Goal: Information Seeking & Learning: Learn about a topic

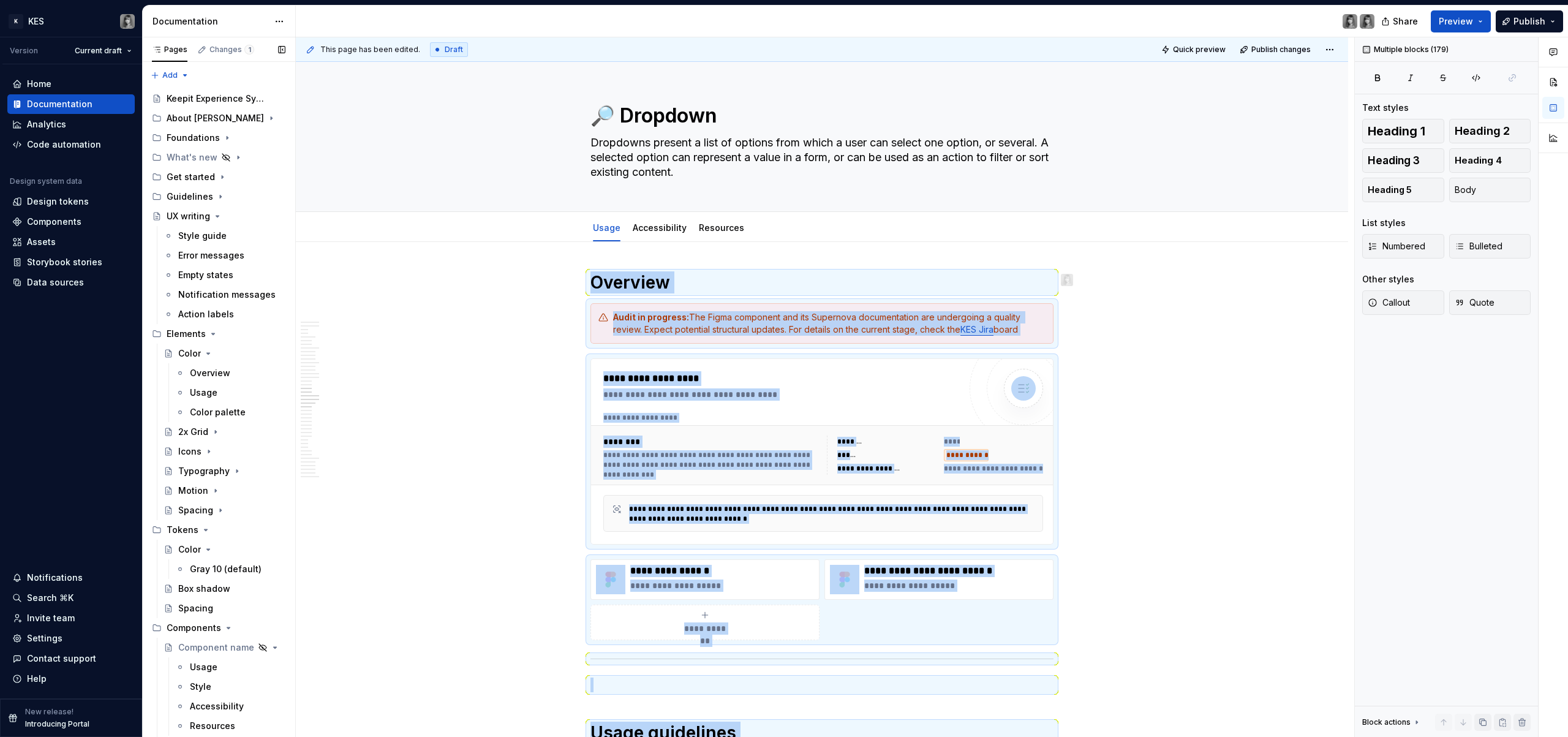
scroll to position [5946, 0]
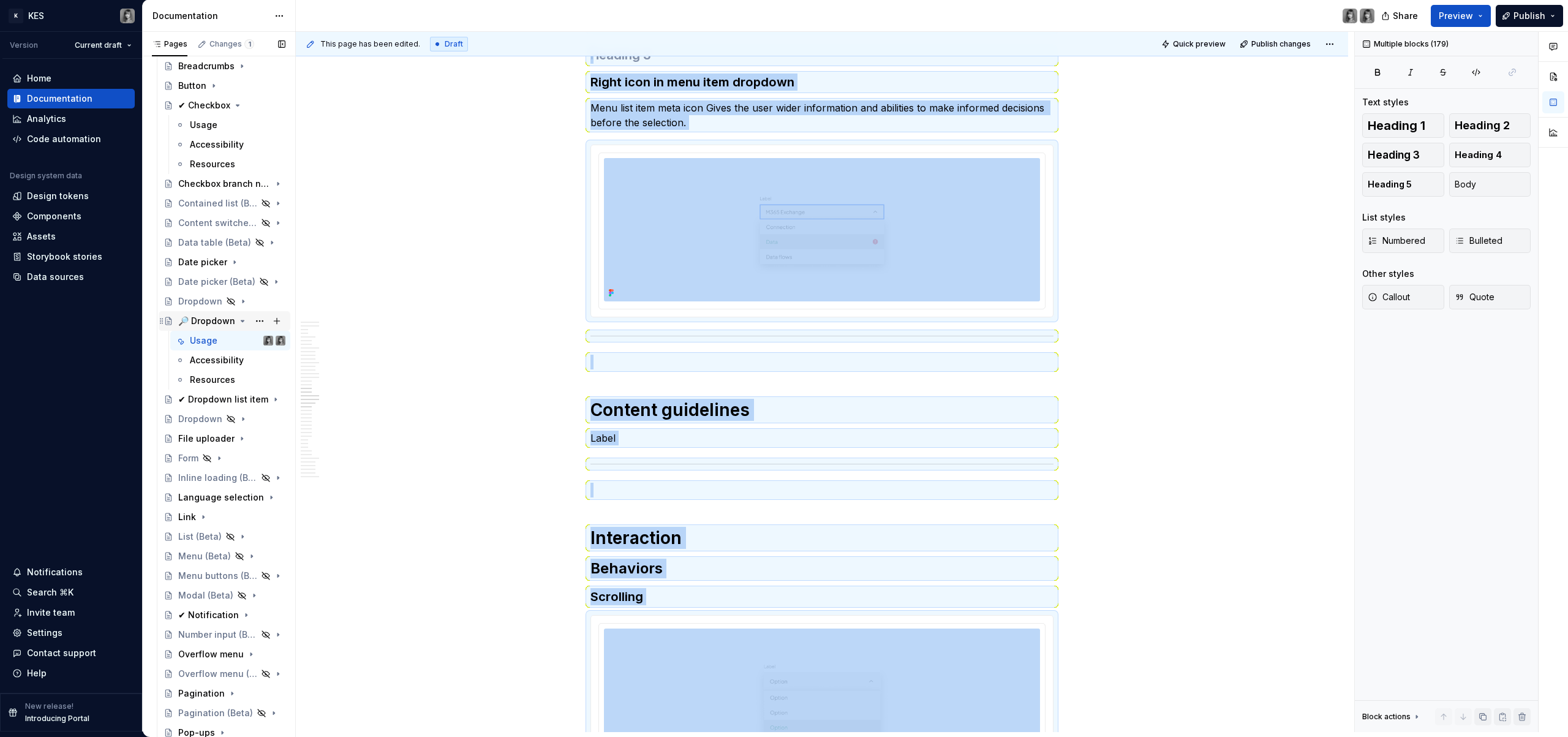
click at [206, 320] on div "🔎 Dropdown" at bounding box center [207, 321] width 57 height 12
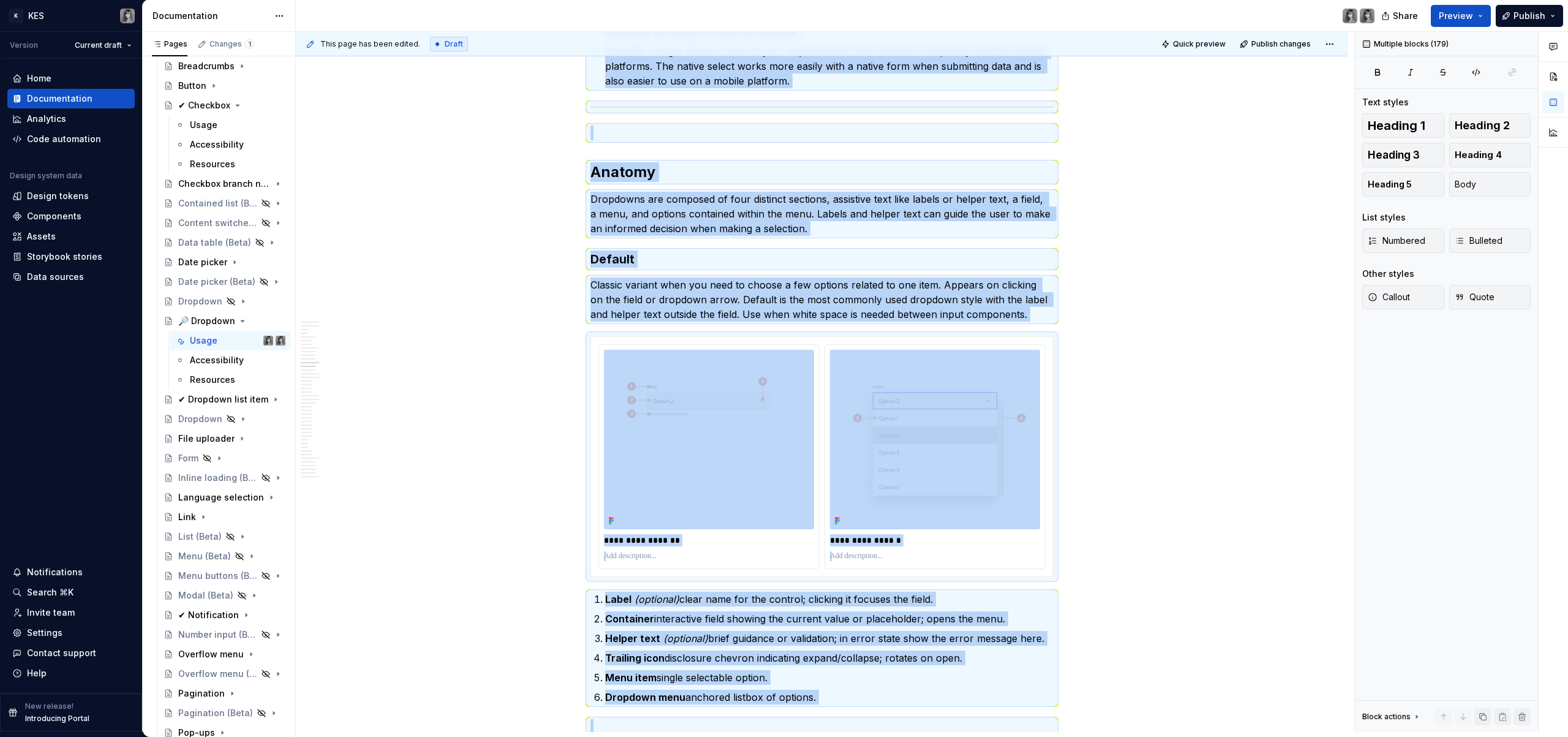
scroll to position [0, 0]
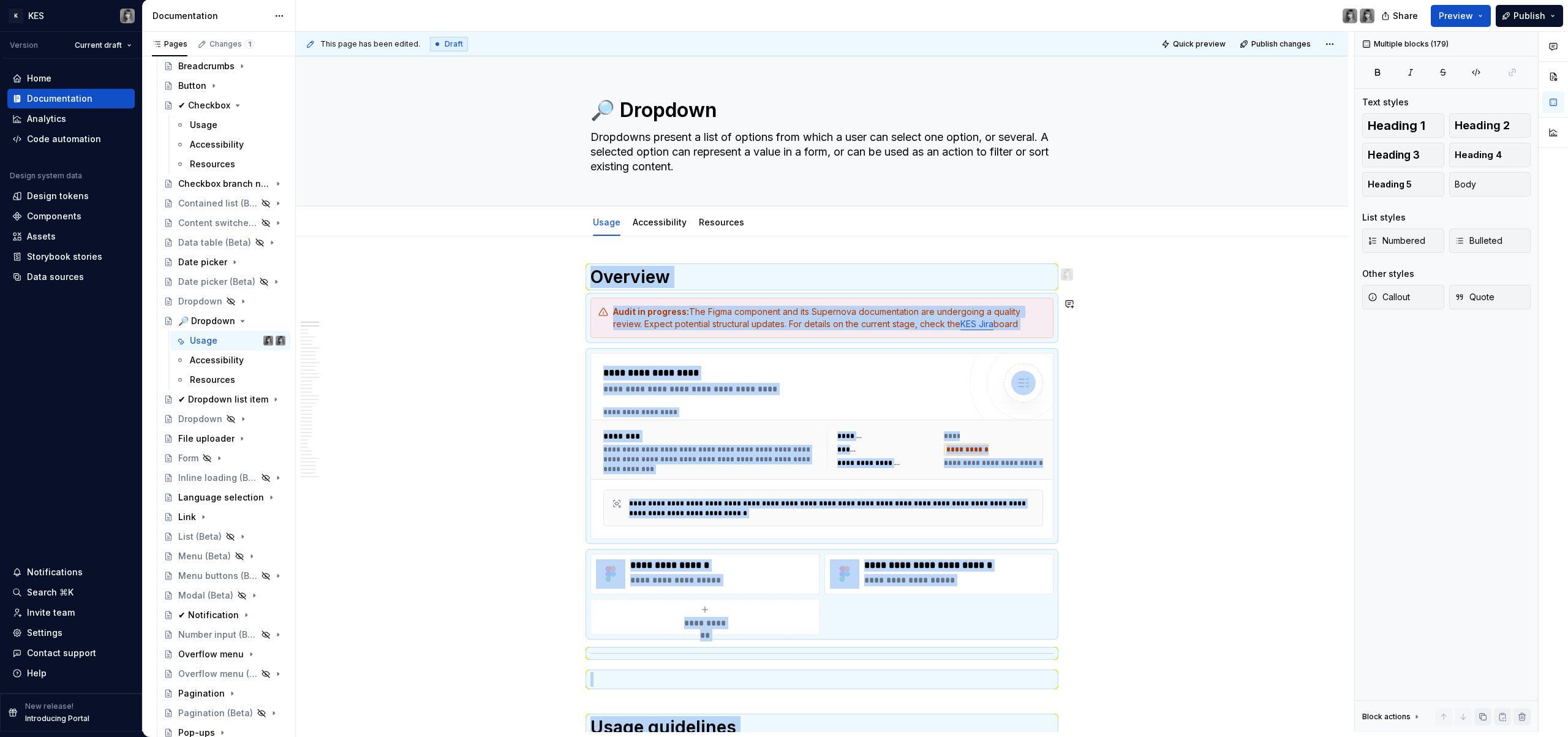
click at [757, 274] on h1 "Overview" at bounding box center [822, 277] width 463 height 22
type textarea "*"
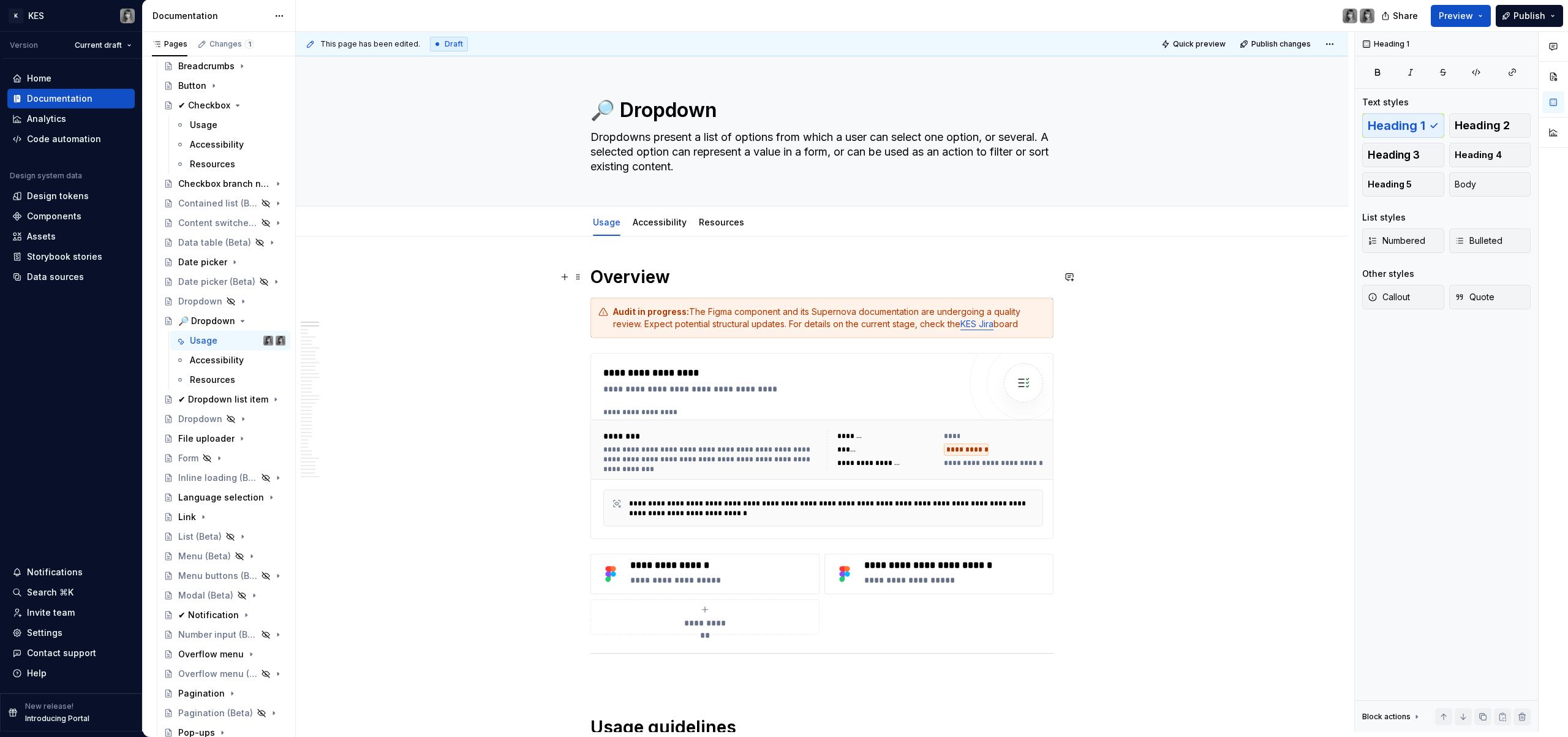
click at [683, 277] on h1 "Overview" at bounding box center [822, 277] width 463 height 22
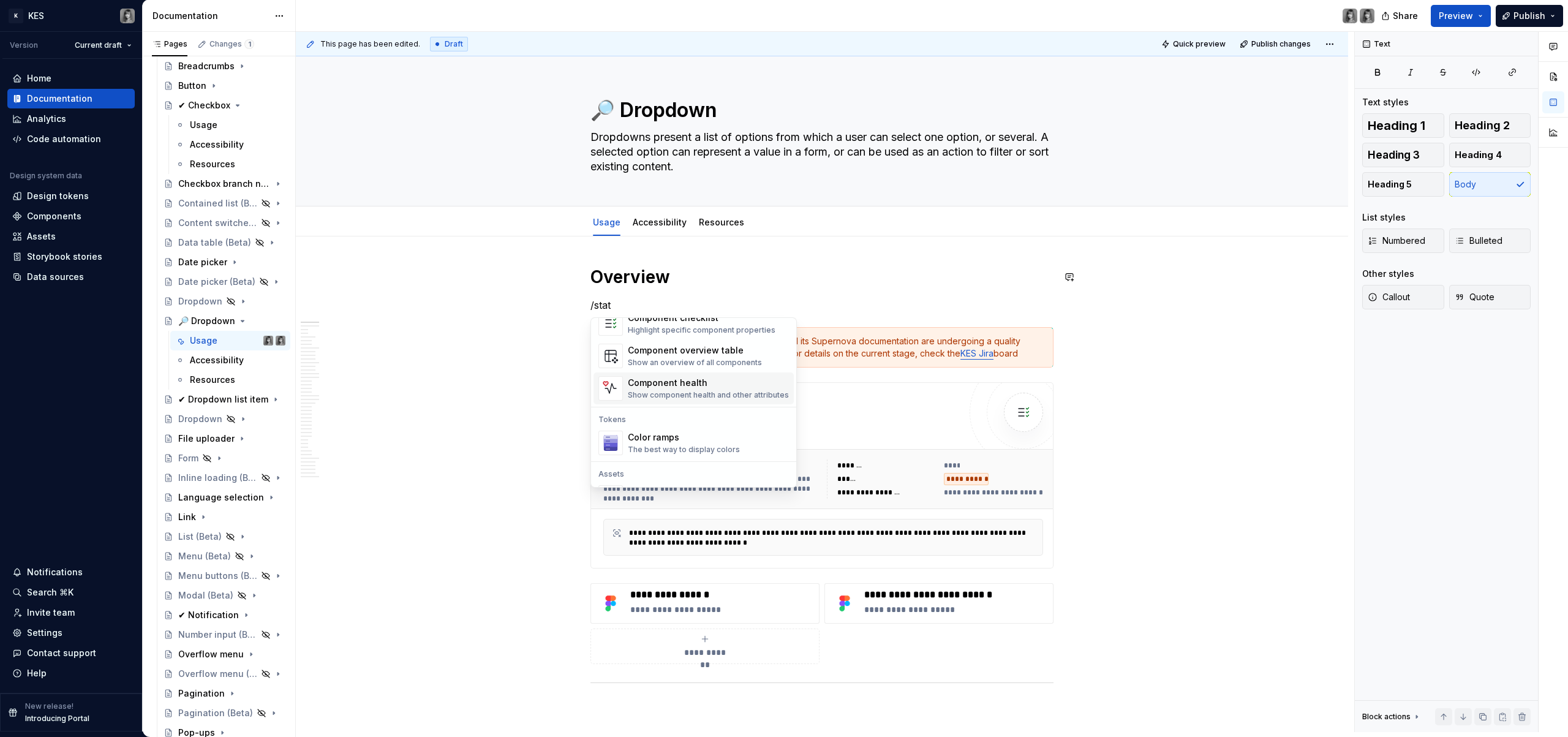
scroll to position [59, 0]
click at [731, 359] on div "Component health" at bounding box center [708, 354] width 161 height 12
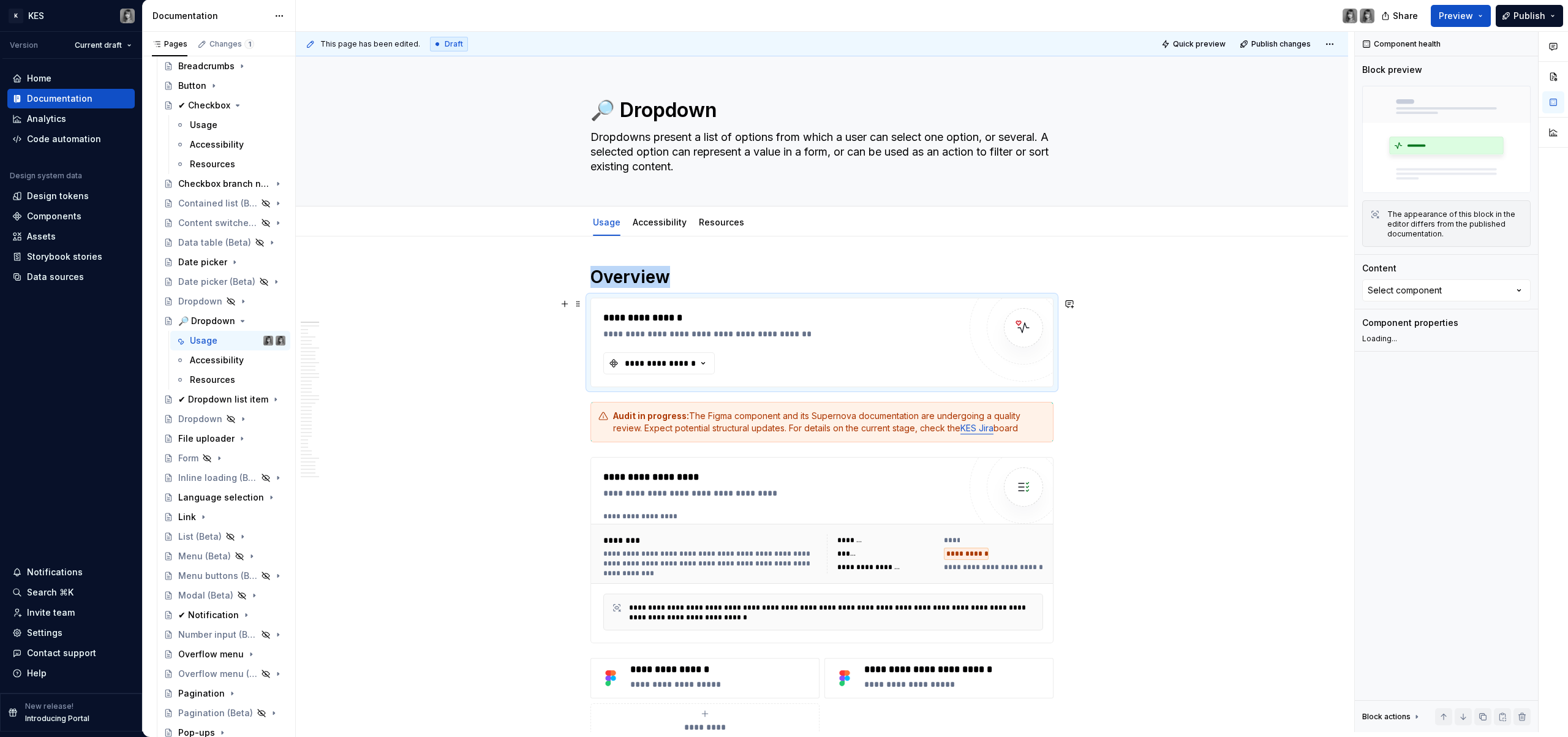
type textarea "*"
click at [677, 365] on div "**********" at bounding box center [660, 363] width 73 height 12
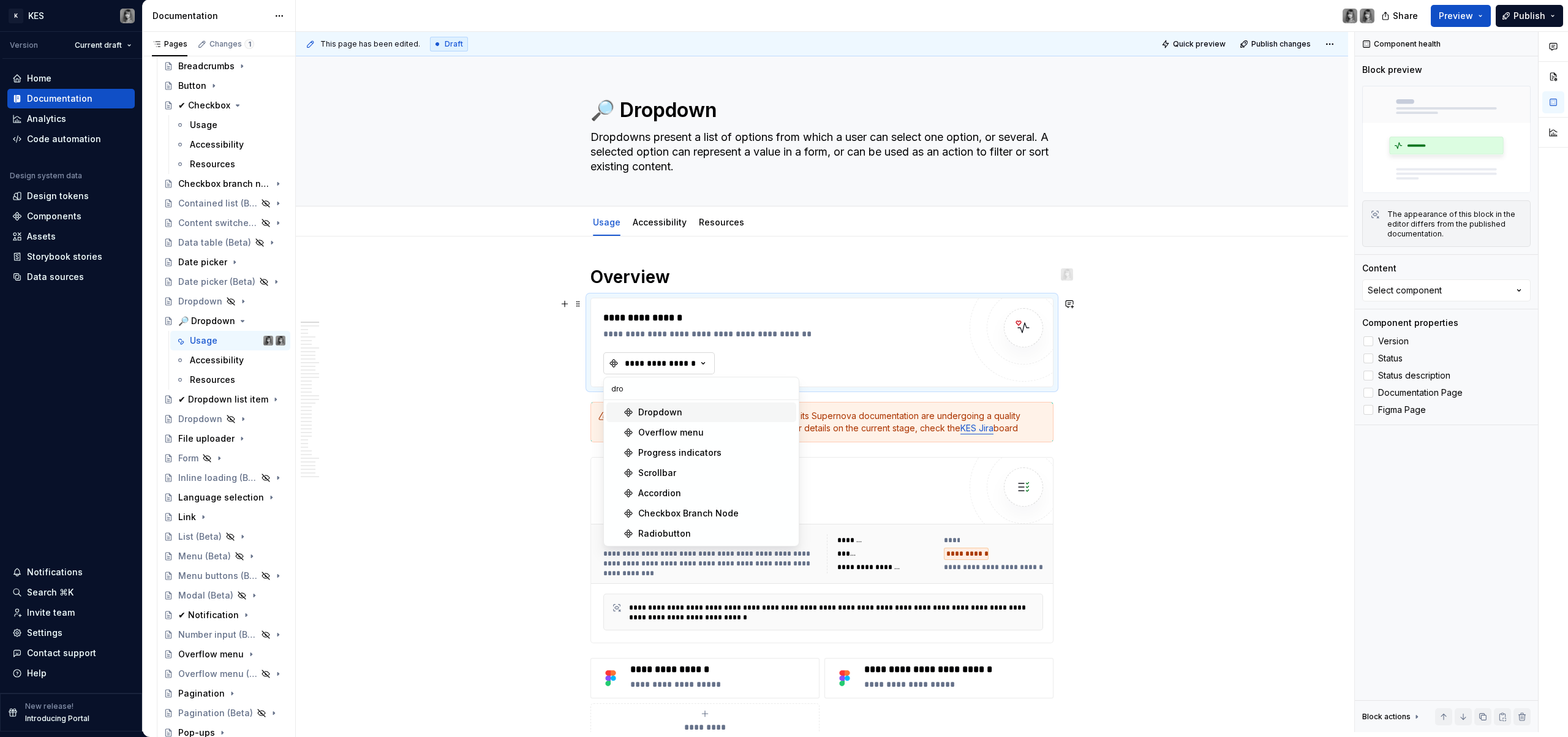
type input "drop"
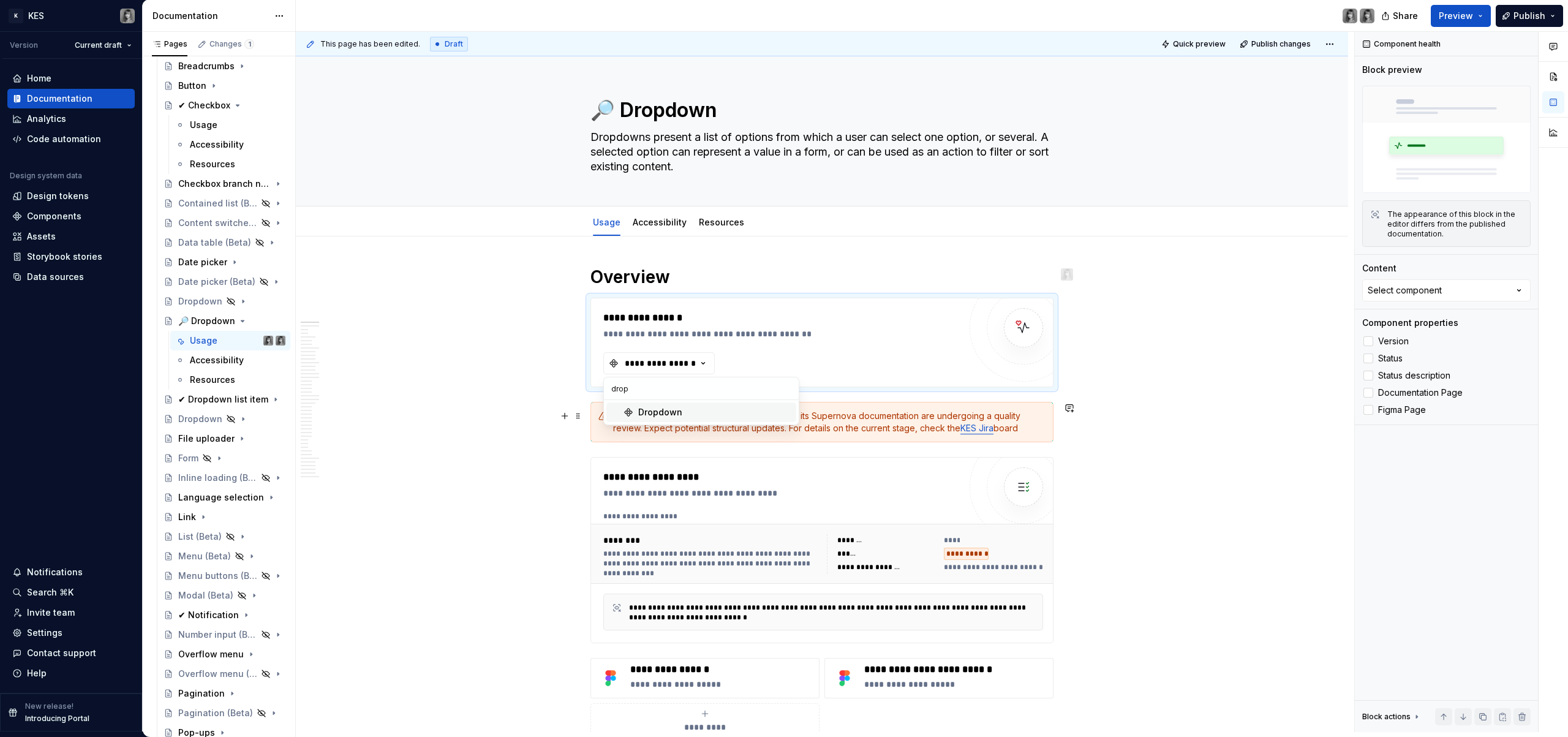
click at [722, 418] on span "Dropdown" at bounding box center [701, 413] width 190 height 19
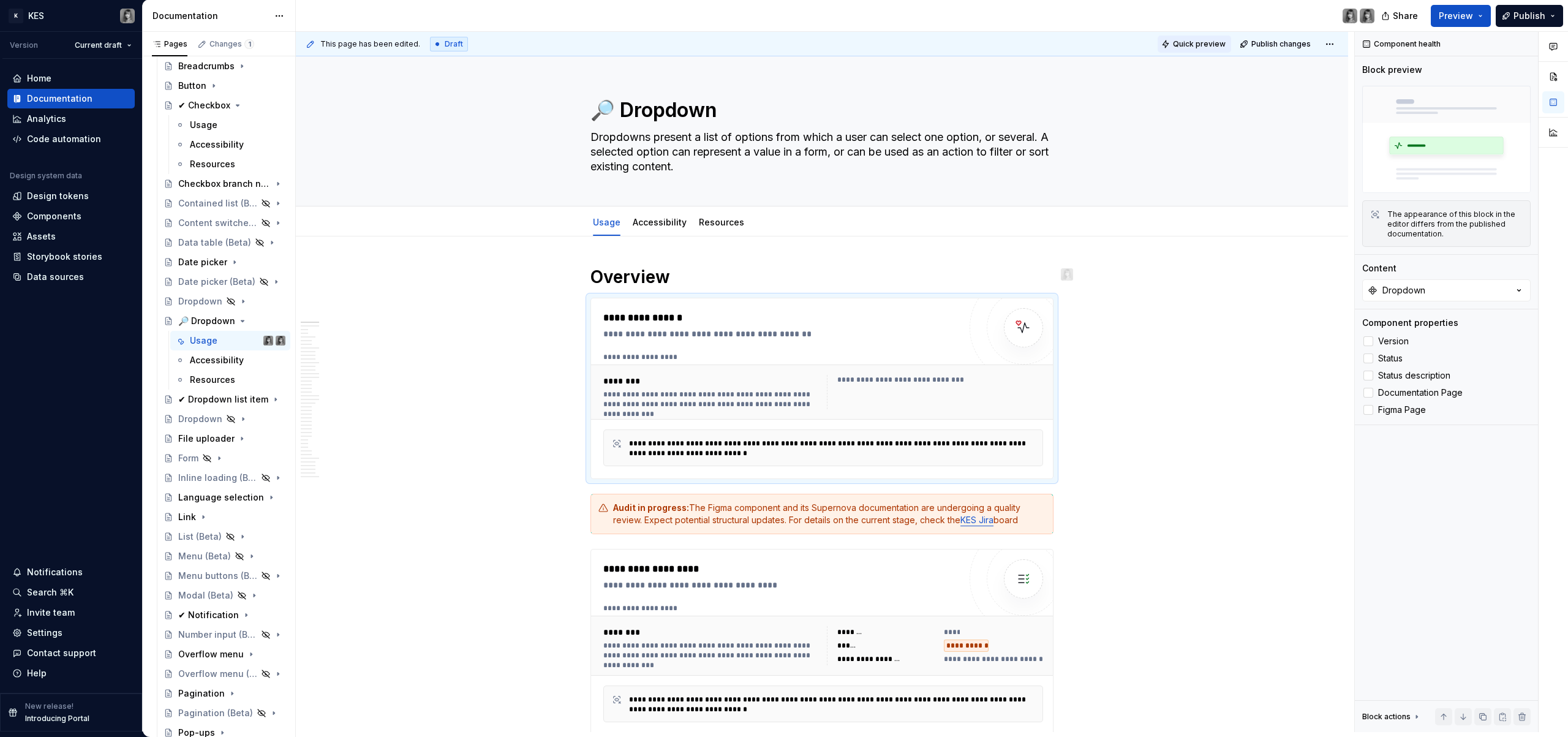
click at [1202, 43] on span "Quick preview" at bounding box center [1199, 43] width 53 height 10
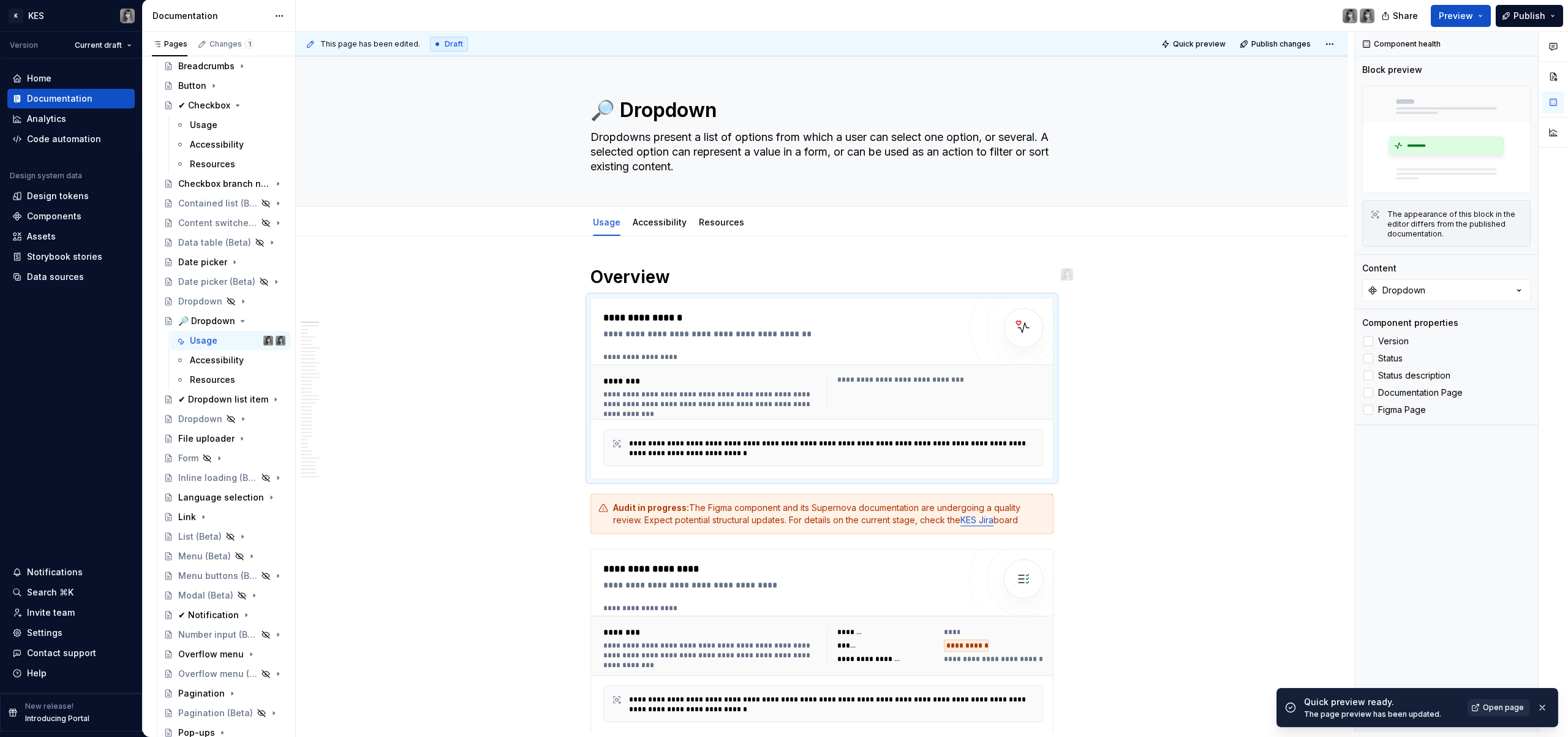
click at [1500, 708] on span "Open page" at bounding box center [1503, 708] width 41 height 10
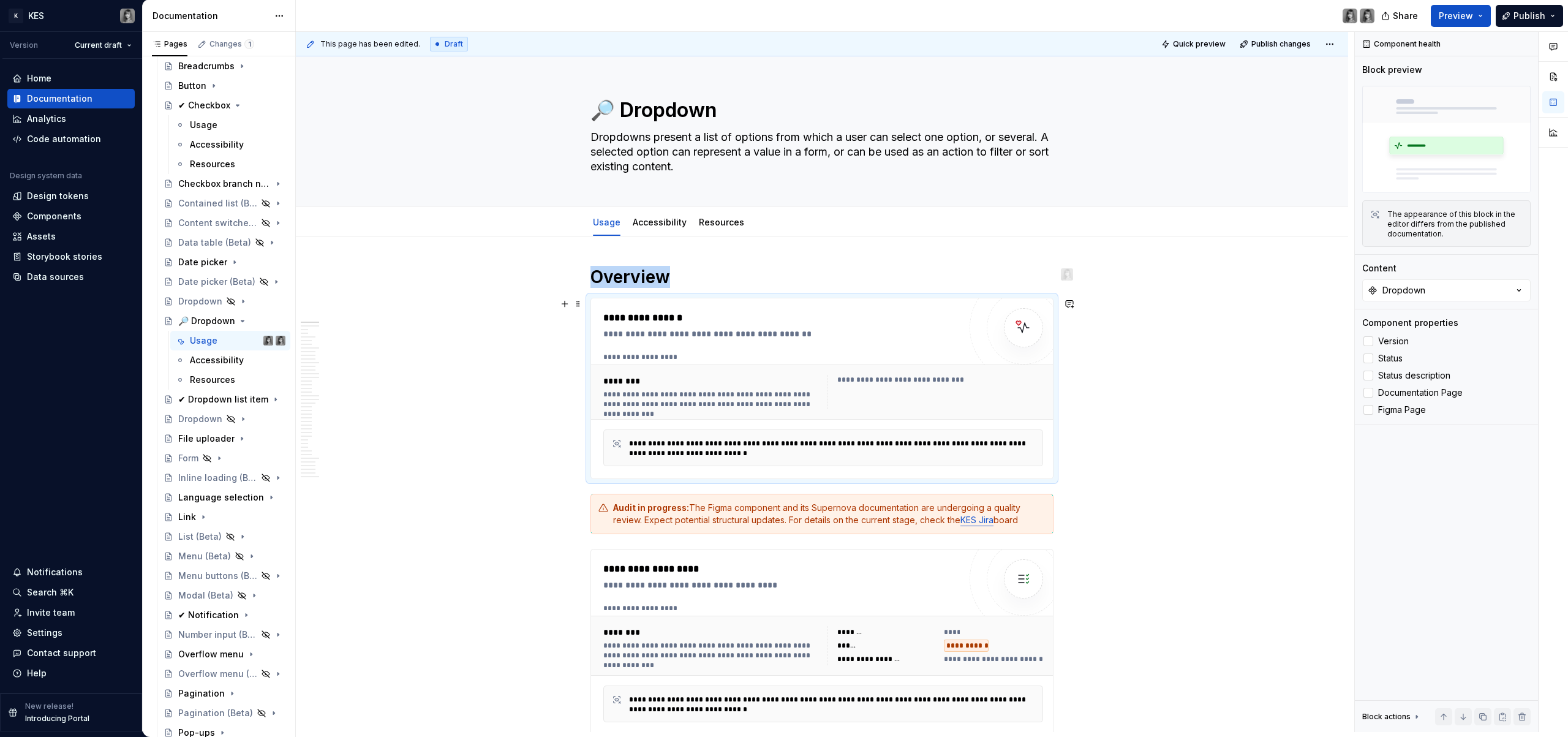
click at [748, 336] on div "**********" at bounding box center [782, 333] width 357 height 12
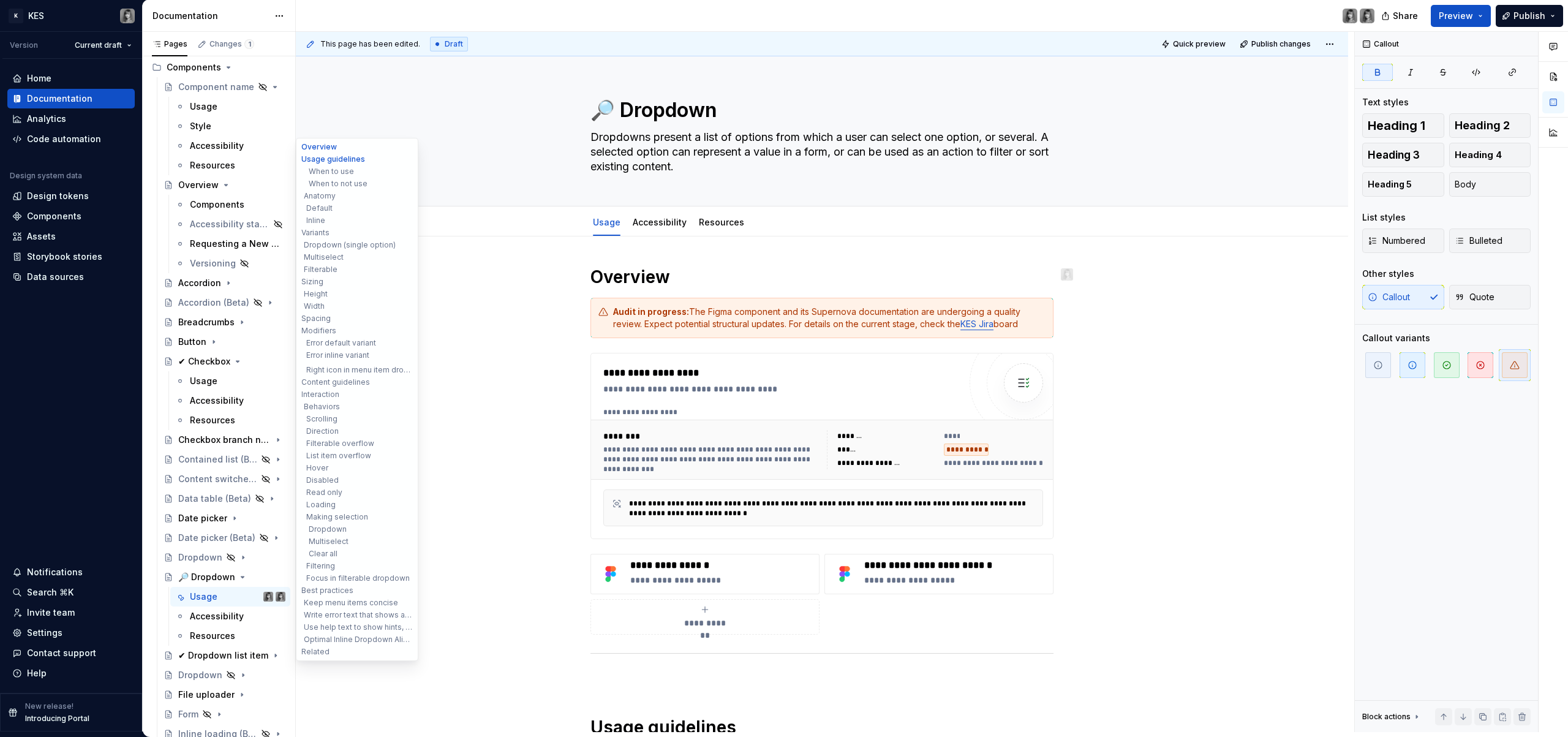
scroll to position [548, 0]
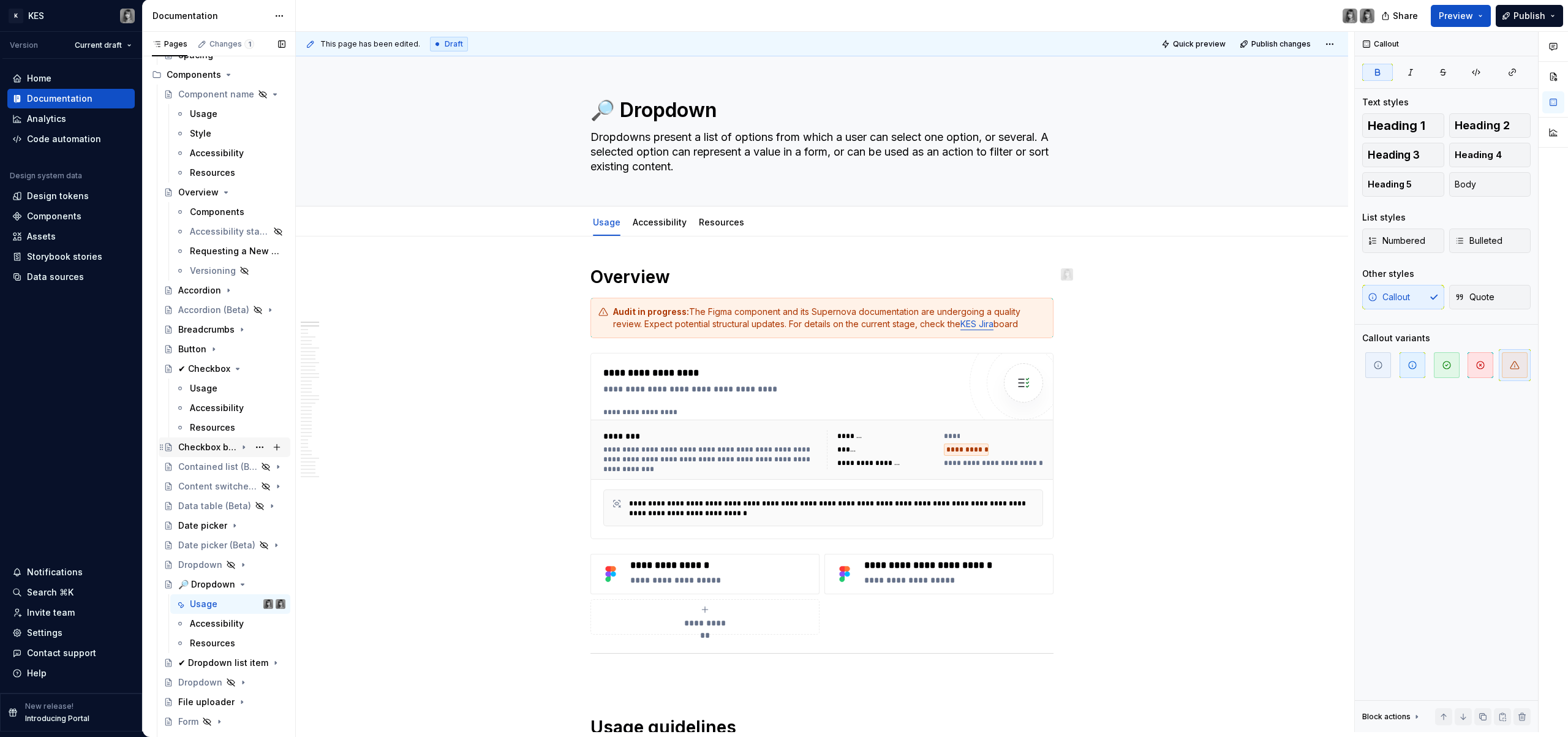
click at [209, 449] on div "Checkbox branch node" at bounding box center [208, 447] width 58 height 12
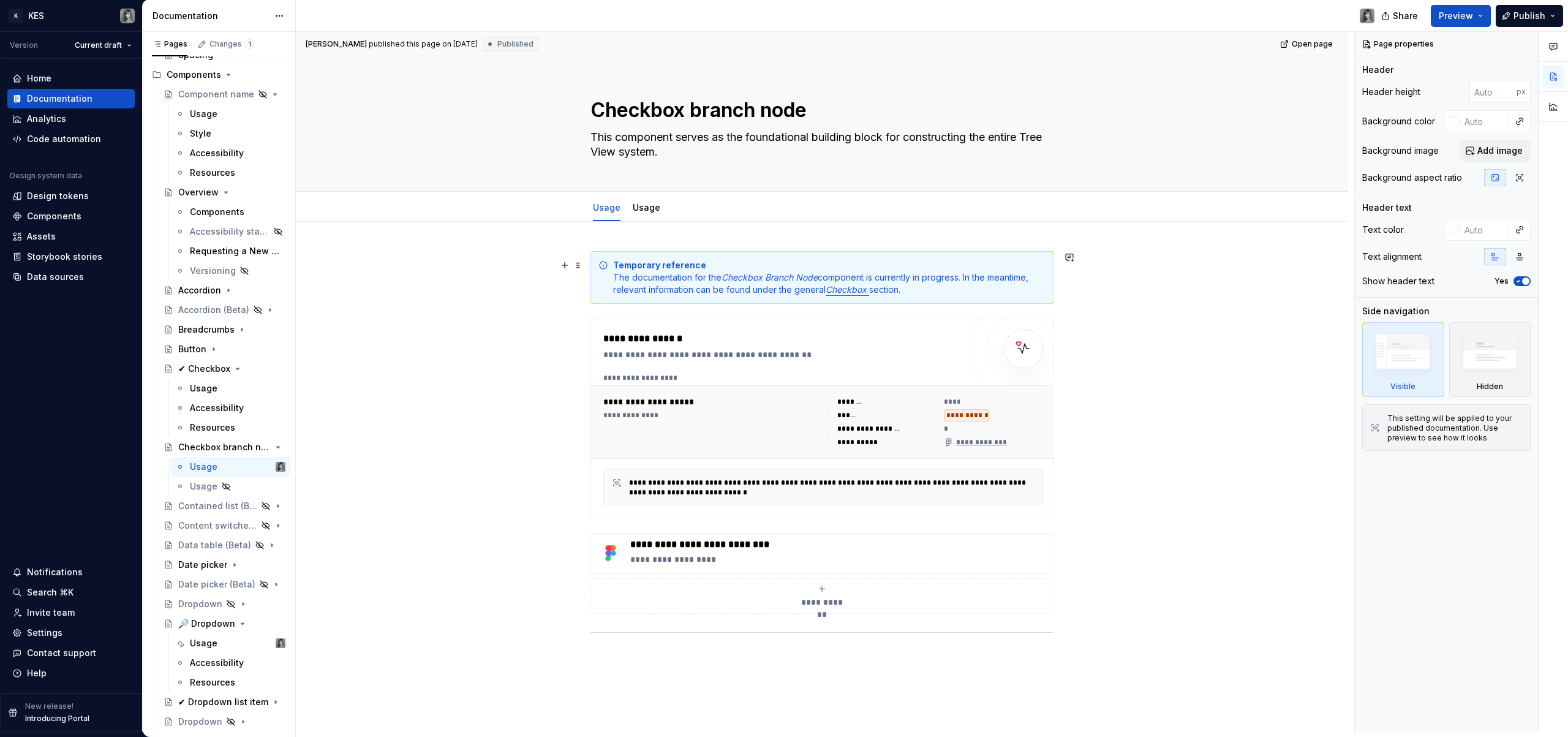
type textarea "*"
click at [612, 273] on div "Temporary reference The documentation for the Checkbox Branch Node component is…" at bounding box center [822, 277] width 463 height 53
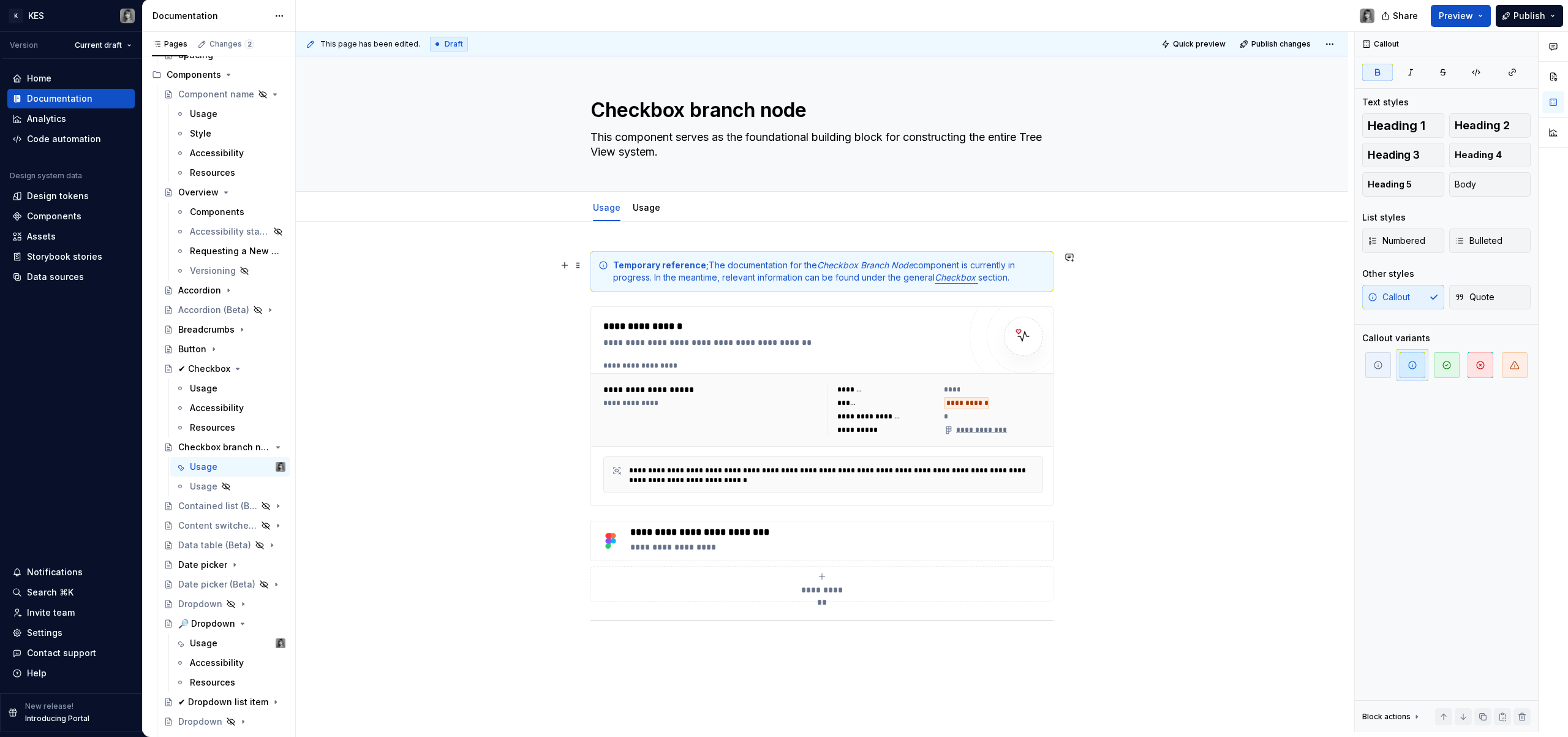
click at [832, 287] on div "Temporary reference; The documentation for the Checkbox Branch Node component i…" at bounding box center [822, 271] width 463 height 40
click at [1035, 277] on div "Temporary reference; The documentation for the Checkbox Branch Node component i…" at bounding box center [829, 272] width 433 height 25
click at [1523, 364] on span "button" at bounding box center [1515, 365] width 26 height 26
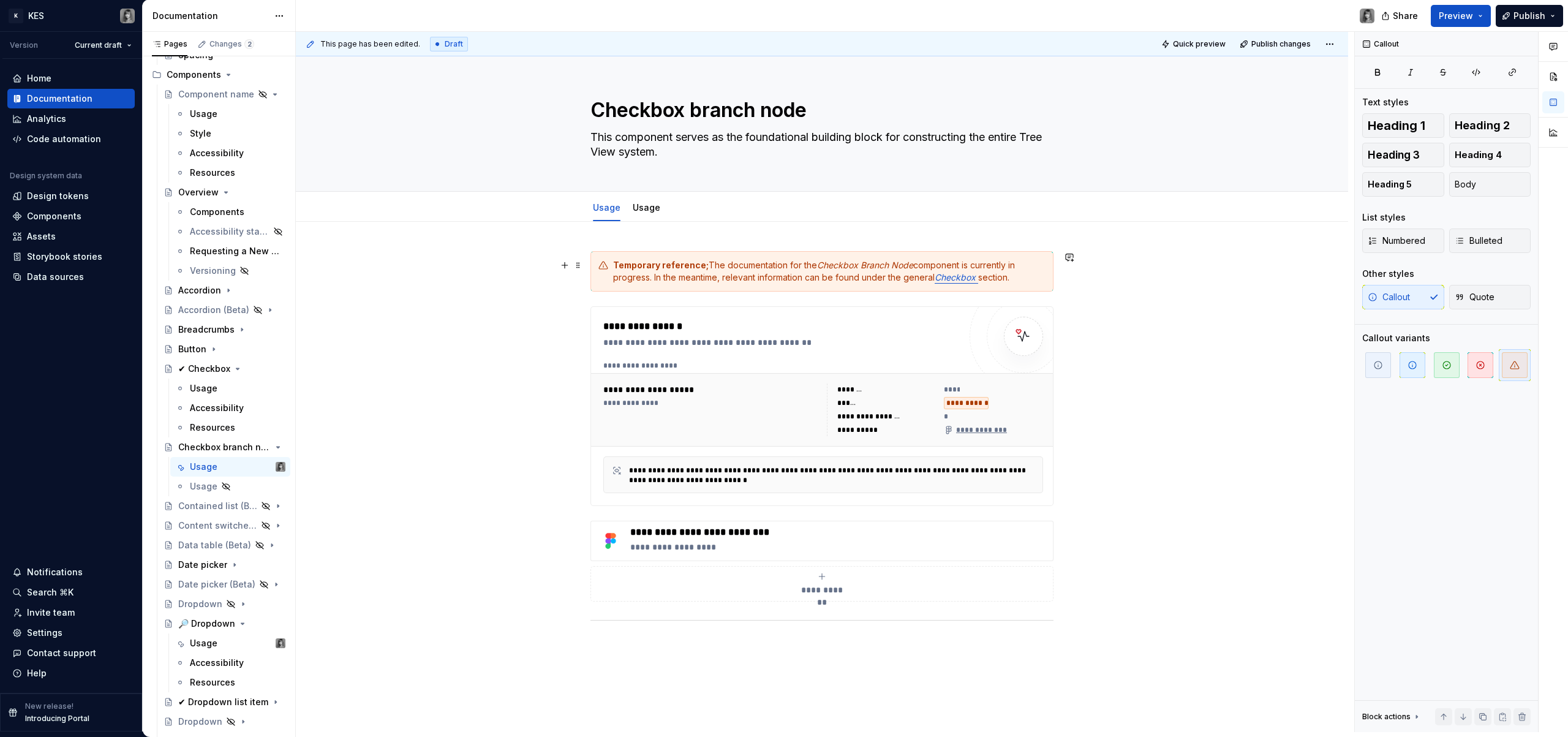
click at [642, 241] on div "**********" at bounding box center [825, 382] width 1058 height 701
click at [629, 236] on div "**********" at bounding box center [822, 556] width 1052 height 668
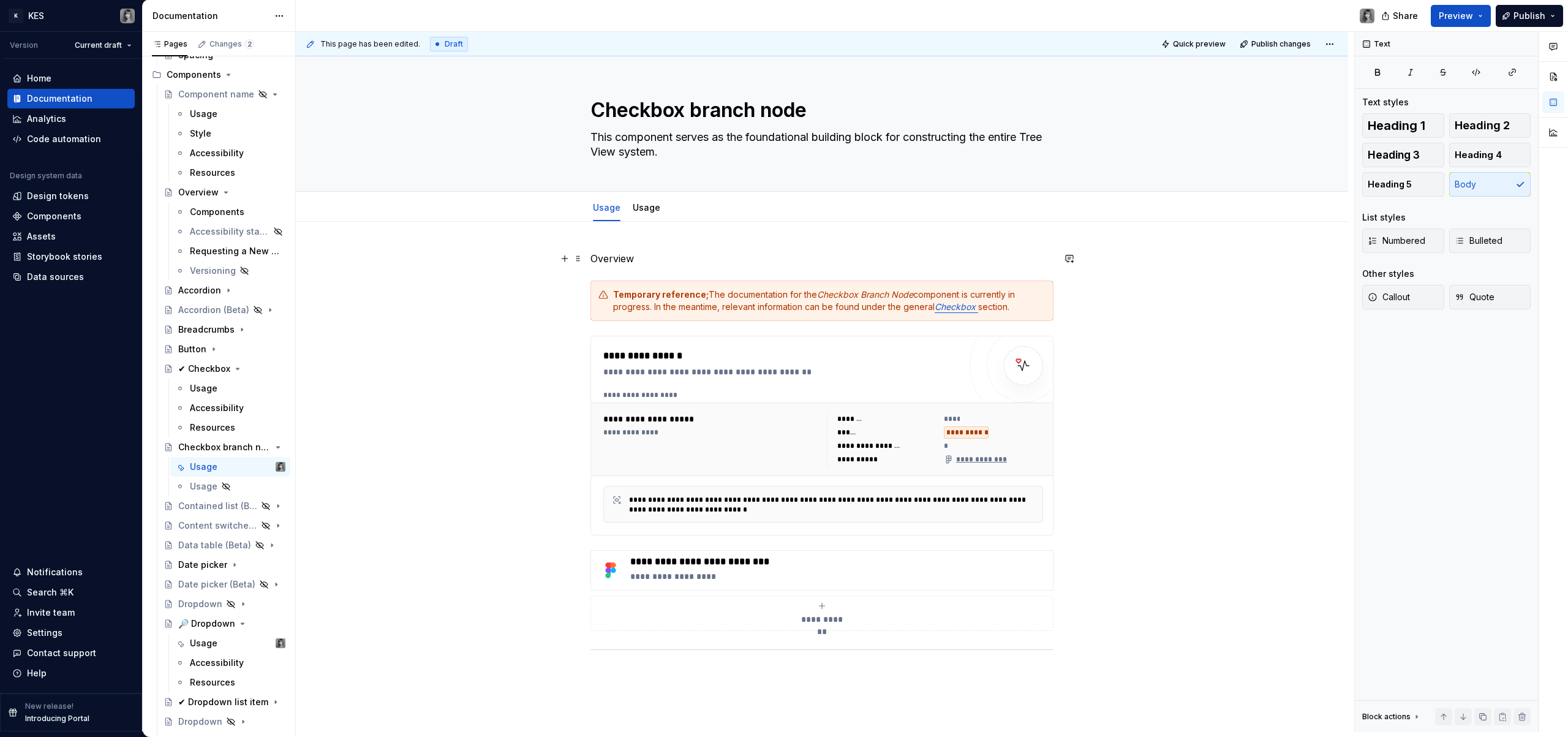
click at [628, 265] on p "Overview" at bounding box center [822, 258] width 463 height 15
click at [1423, 128] on span "Heading 1" at bounding box center [1397, 125] width 58 height 12
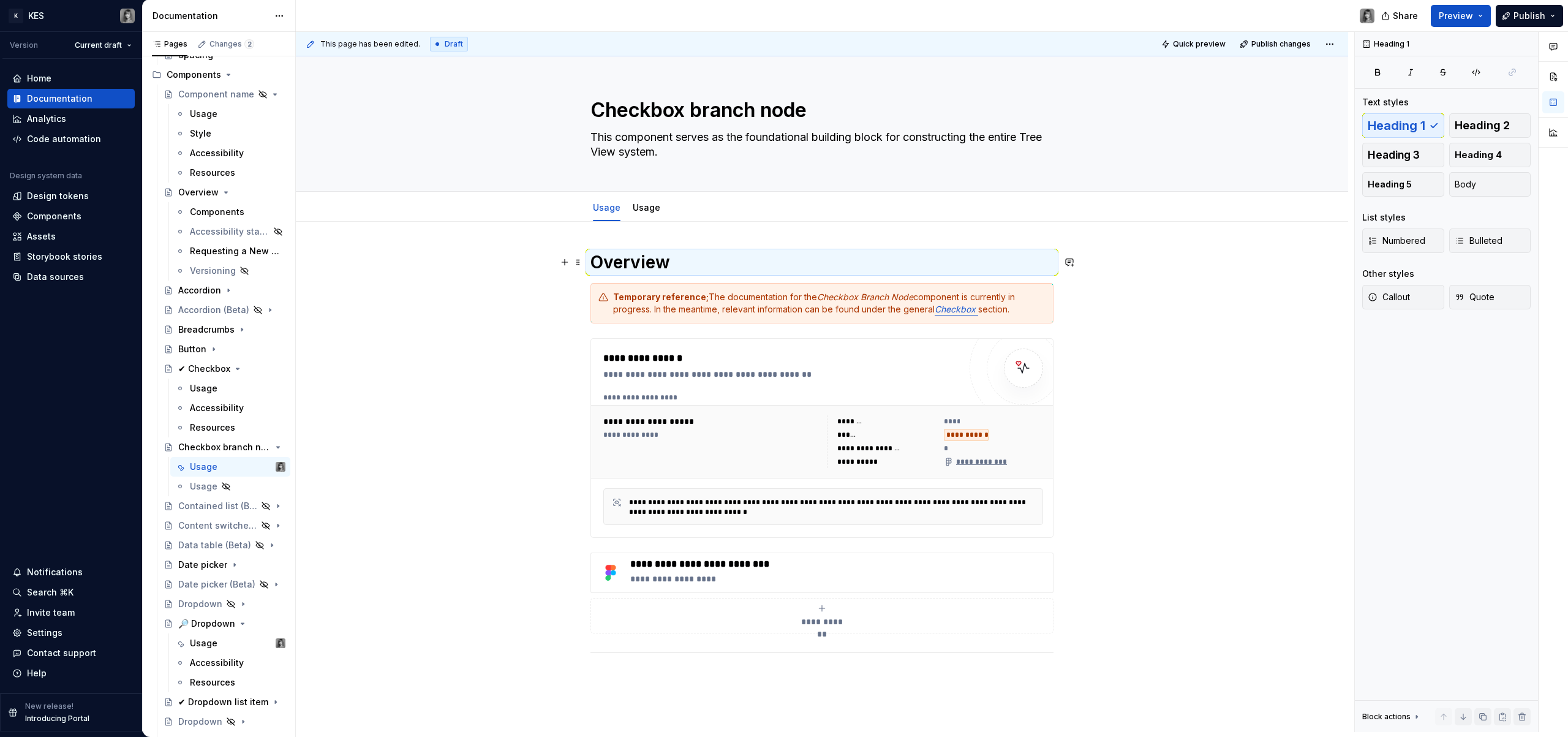
click at [689, 265] on h1 "Overview" at bounding box center [822, 262] width 463 height 22
click at [1009, 437] on div "**********" at bounding box center [993, 435] width 99 height 12
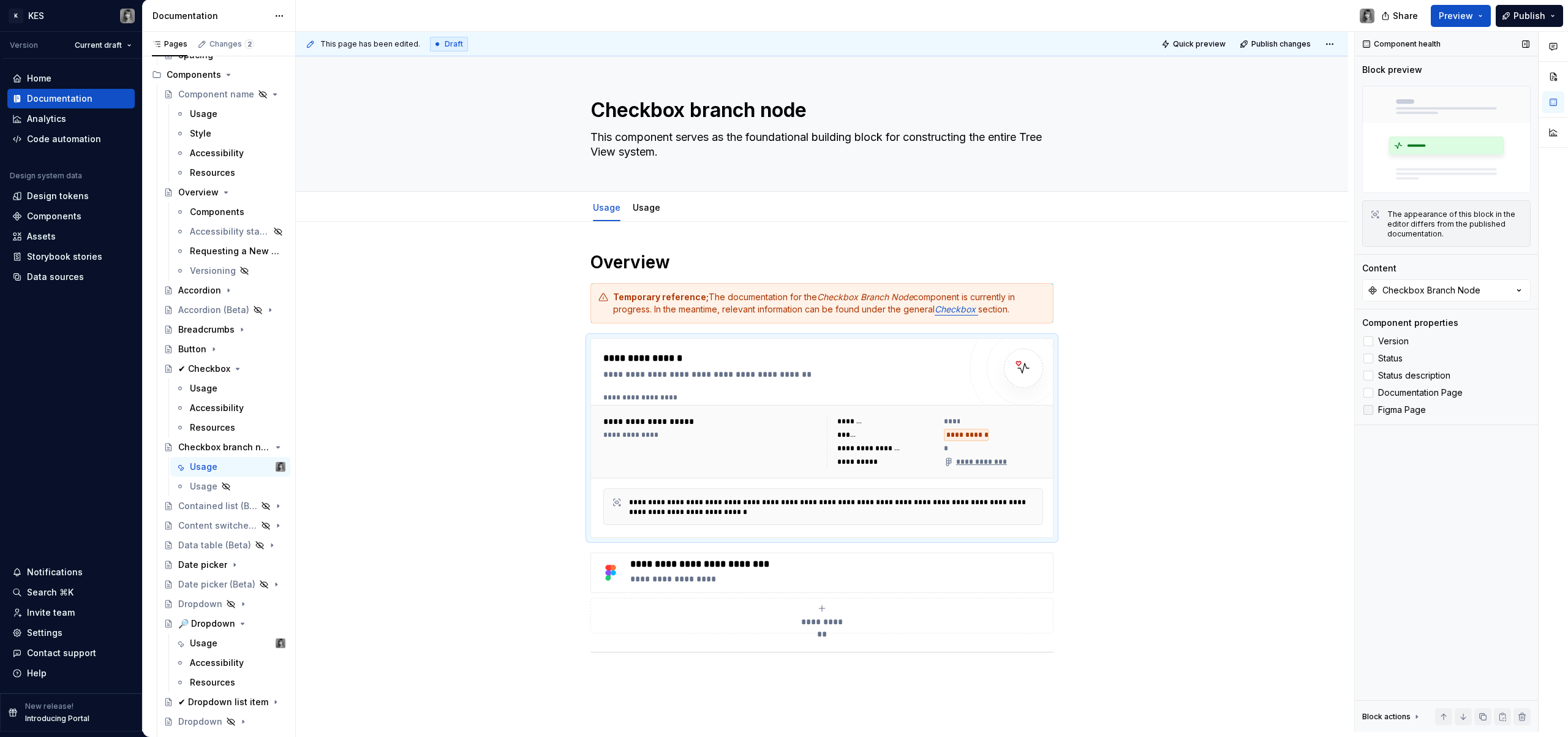
click at [1397, 412] on span "Figma Page" at bounding box center [1403, 409] width 48 height 10
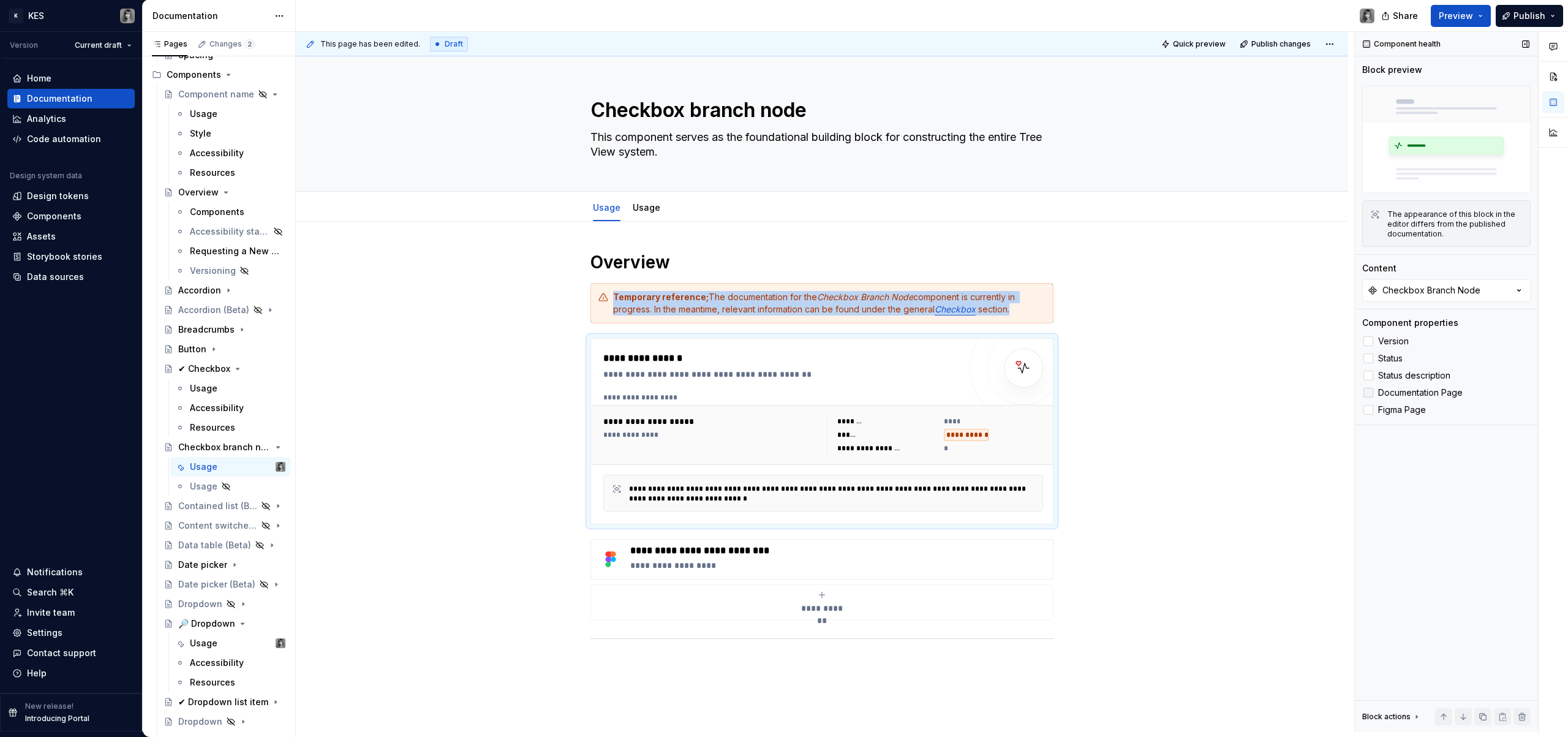
click at [1412, 396] on span "Documentation Page" at bounding box center [1421, 393] width 84 height 10
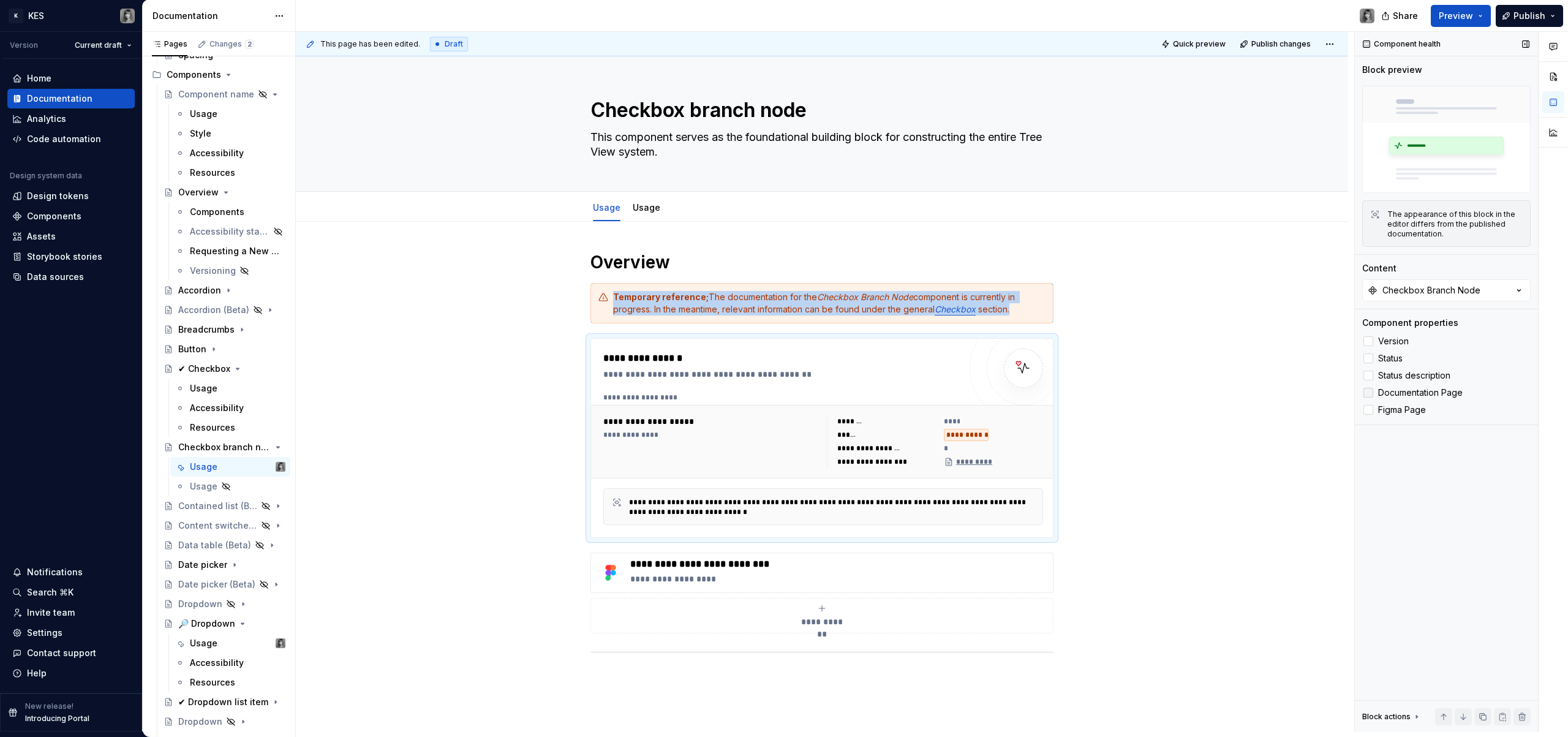
click at [1412, 396] on span "Documentation Page" at bounding box center [1421, 393] width 84 height 10
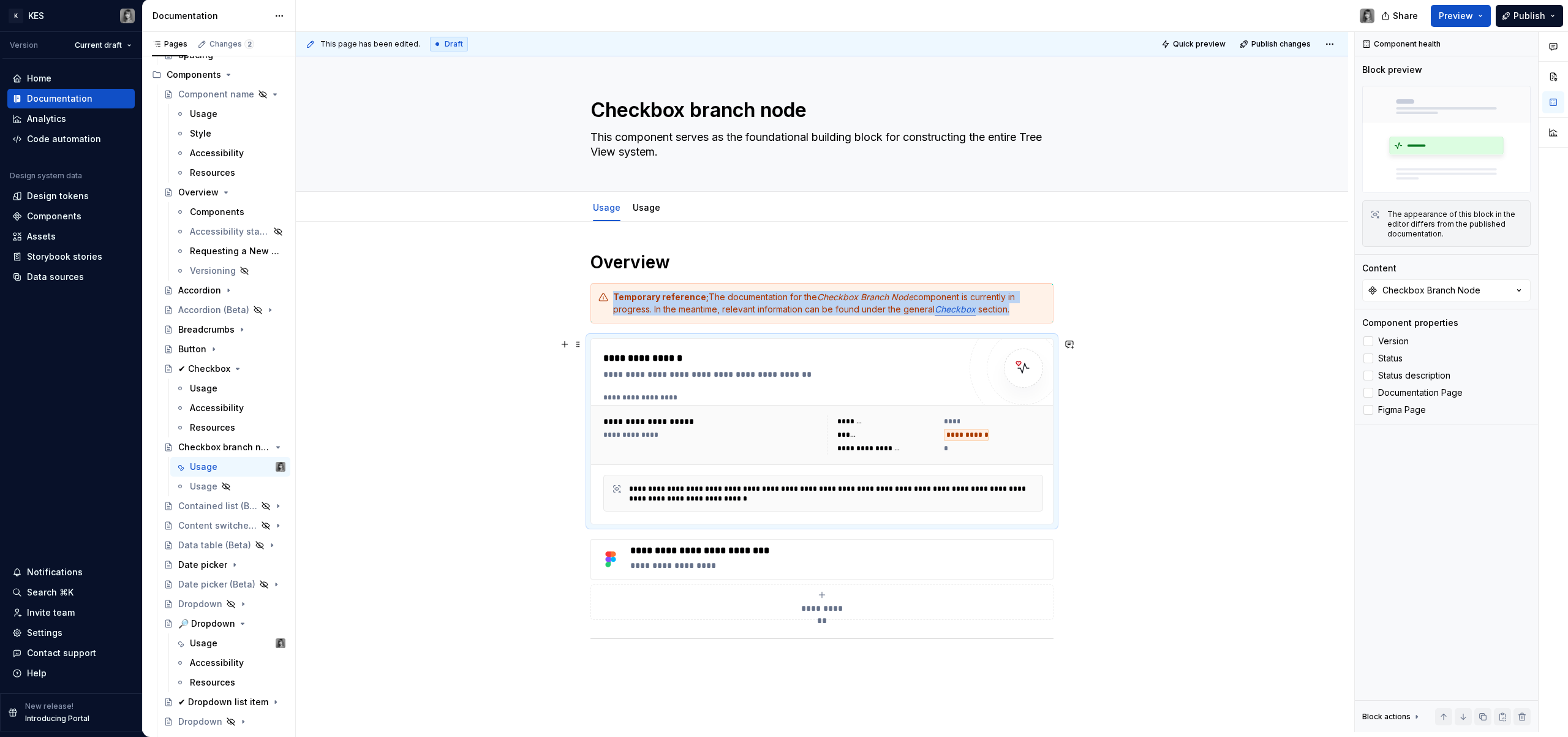
click at [1141, 432] on div "**********" at bounding box center [822, 565] width 1052 height 686
click at [239, 449] on icon "Page tree" at bounding box center [243, 447] width 10 height 10
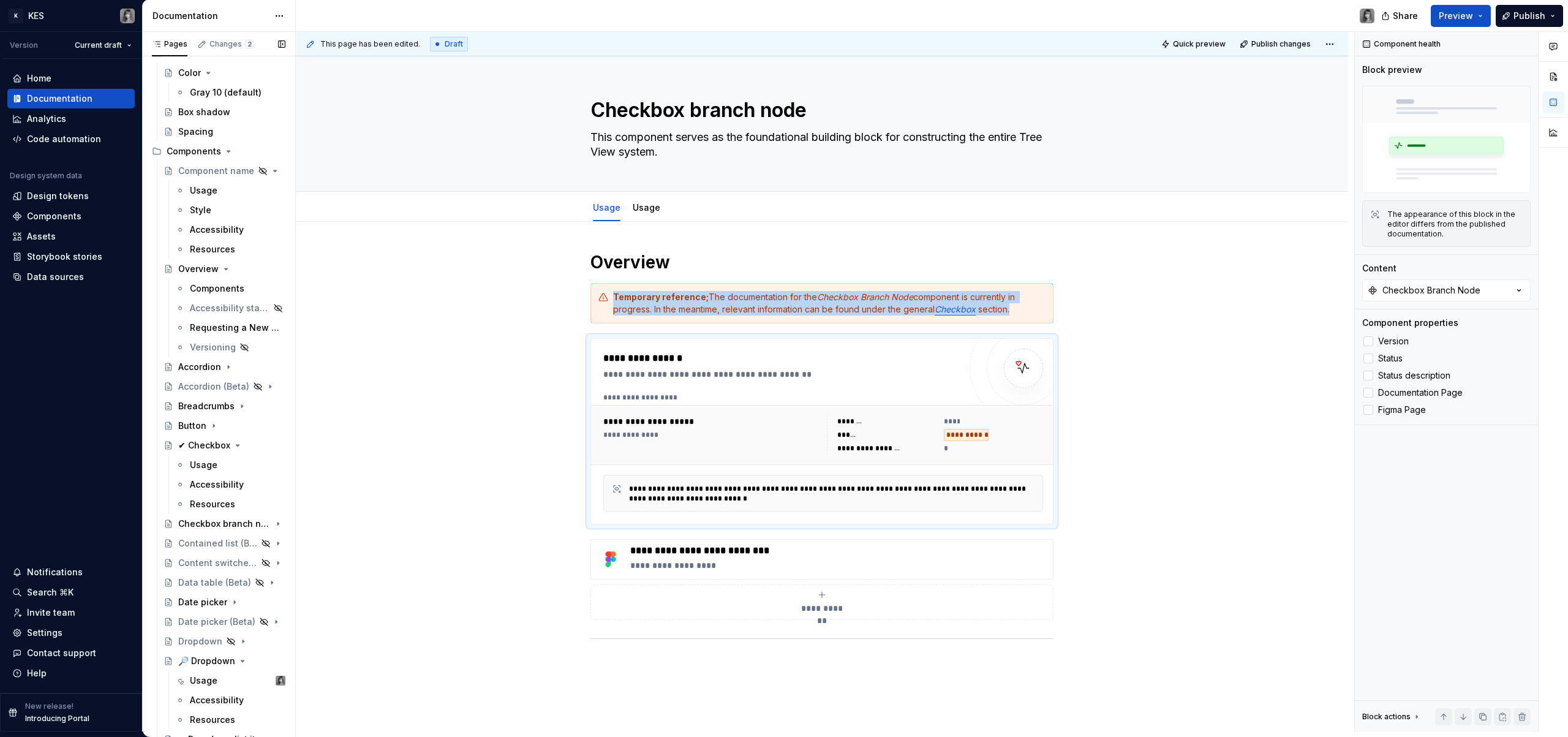
scroll to position [828, 0]
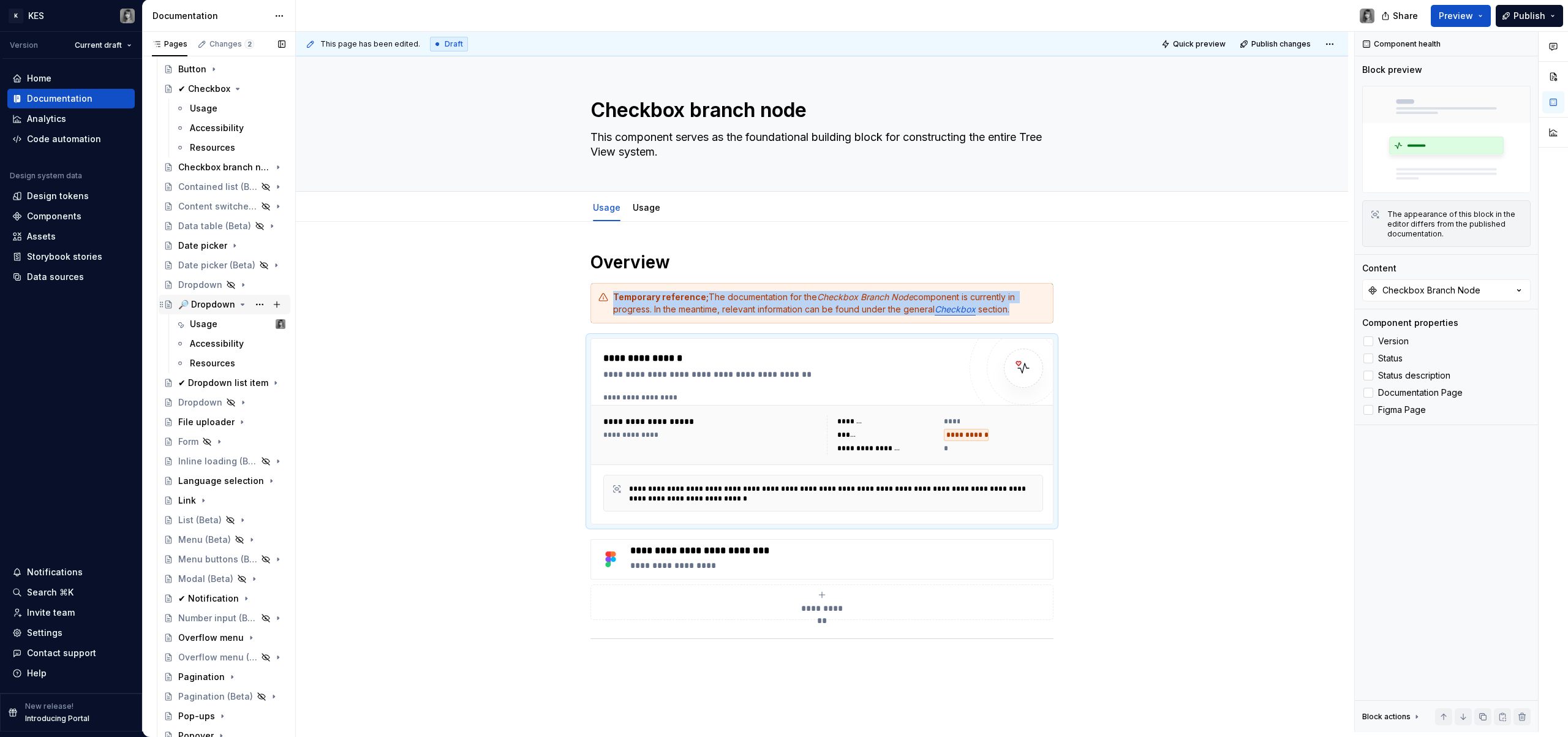
click at [195, 303] on div "🔎 Dropdown" at bounding box center [207, 304] width 57 height 12
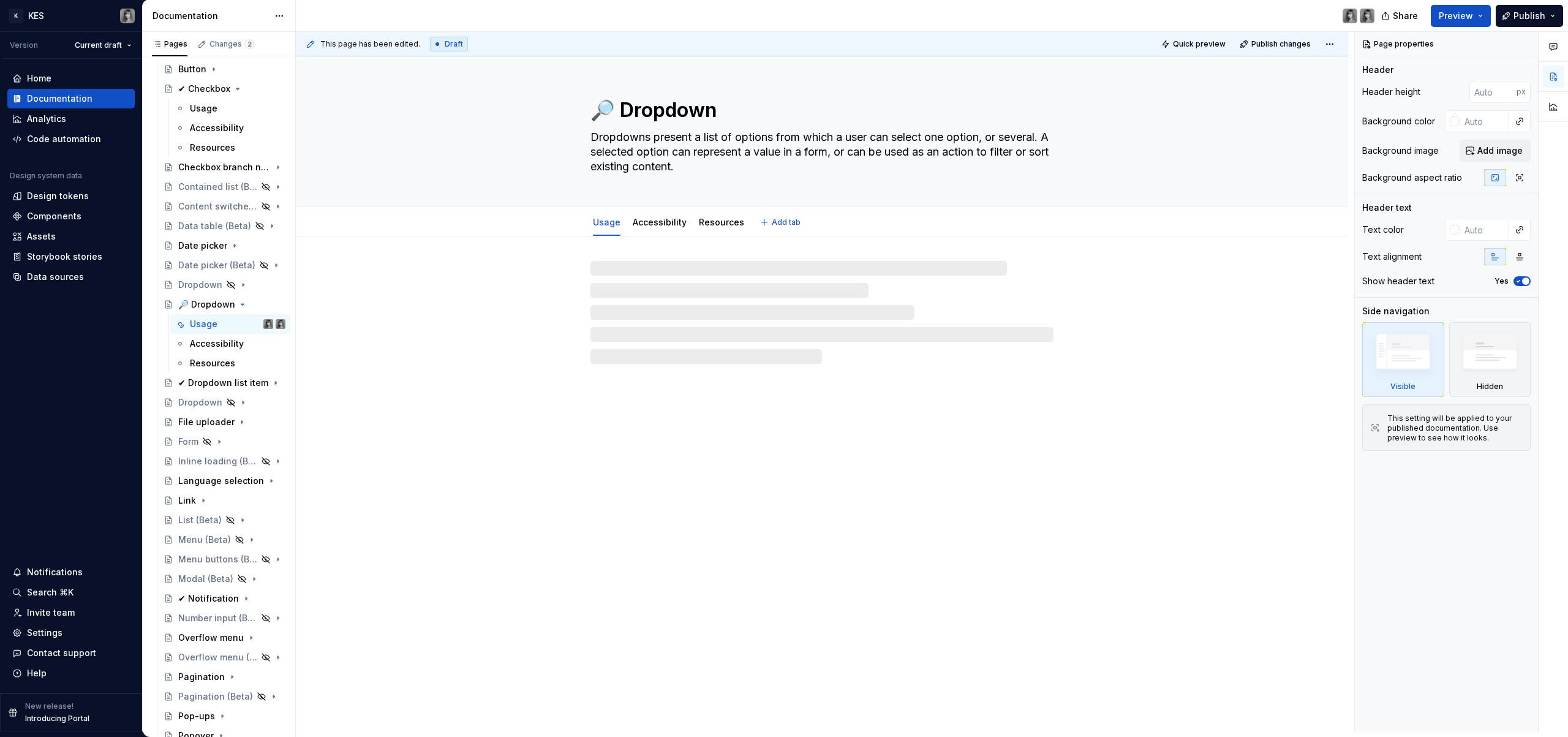
click at [622, 120] on textarea "🔎 Dropdown" at bounding box center [820, 110] width 463 height 29
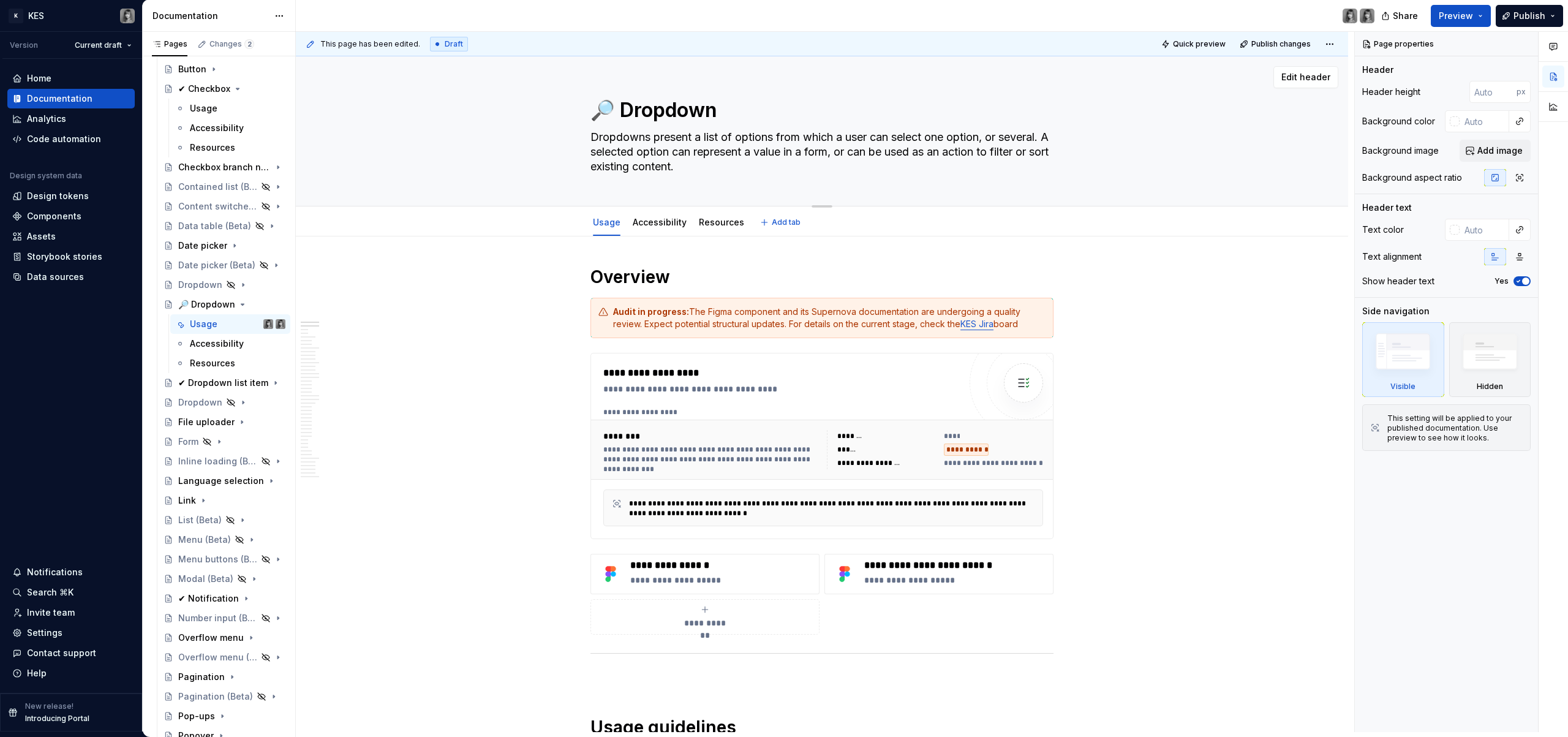
drag, startPoint x: 617, startPoint y: 114, endPoint x: 576, endPoint y: 112, distance: 41.0
click at [576, 112] on div "🔎 Dropdown Dropdowns present a list of options from which a user can select one…" at bounding box center [822, 131] width 955 height 150
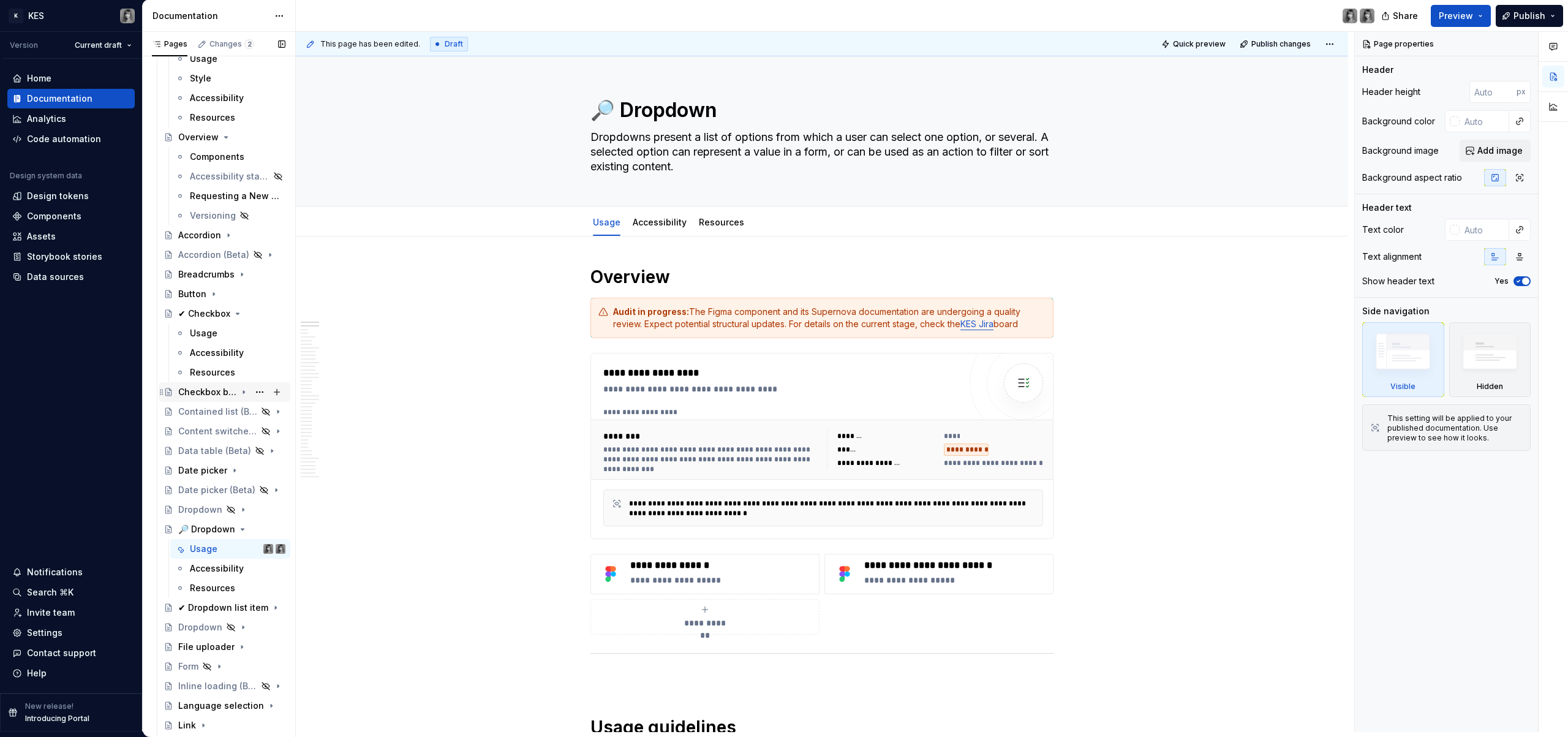
click at [217, 393] on div "Checkbox branch node" at bounding box center [208, 392] width 58 height 12
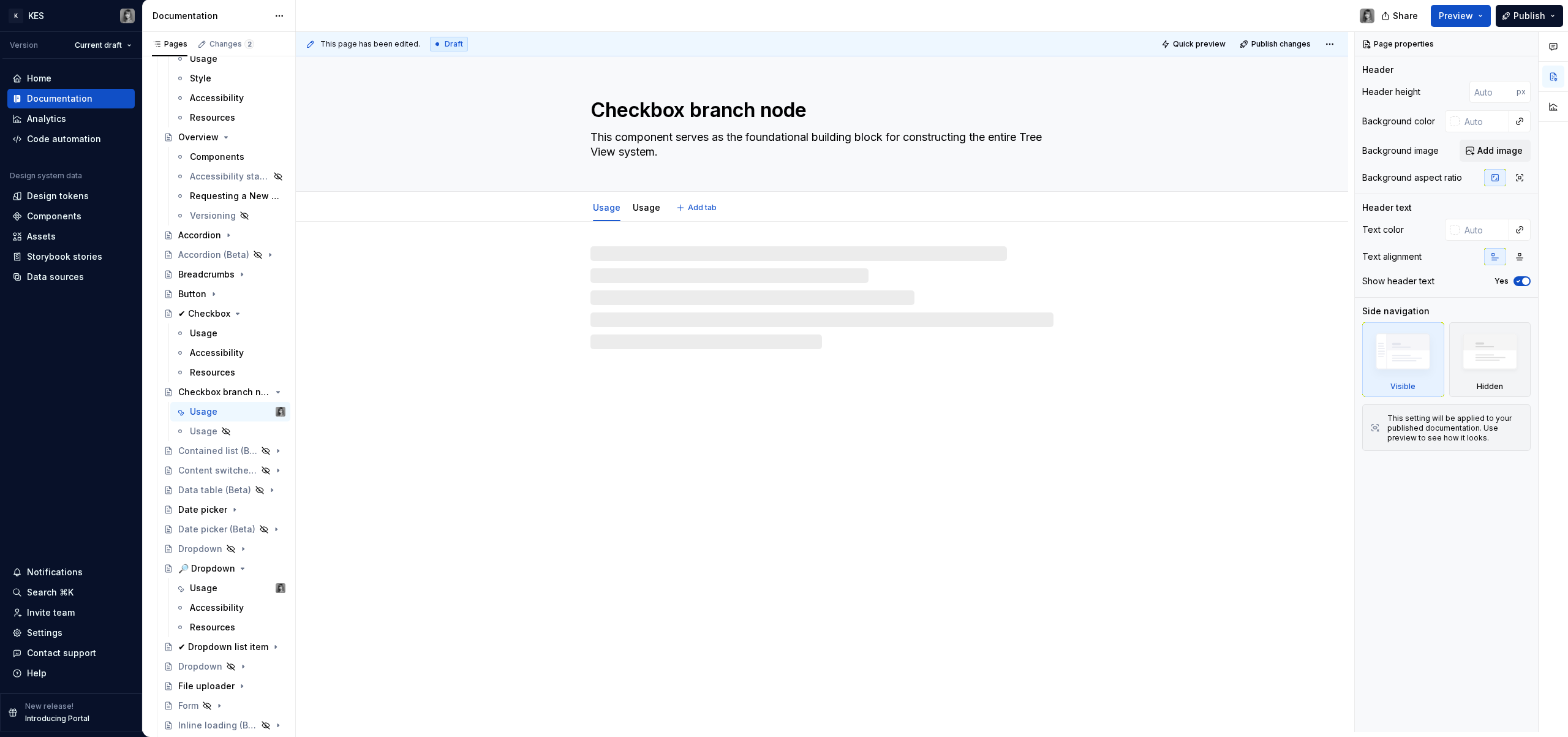
click at [595, 111] on textarea "Checkbox branch node" at bounding box center [820, 110] width 463 height 29
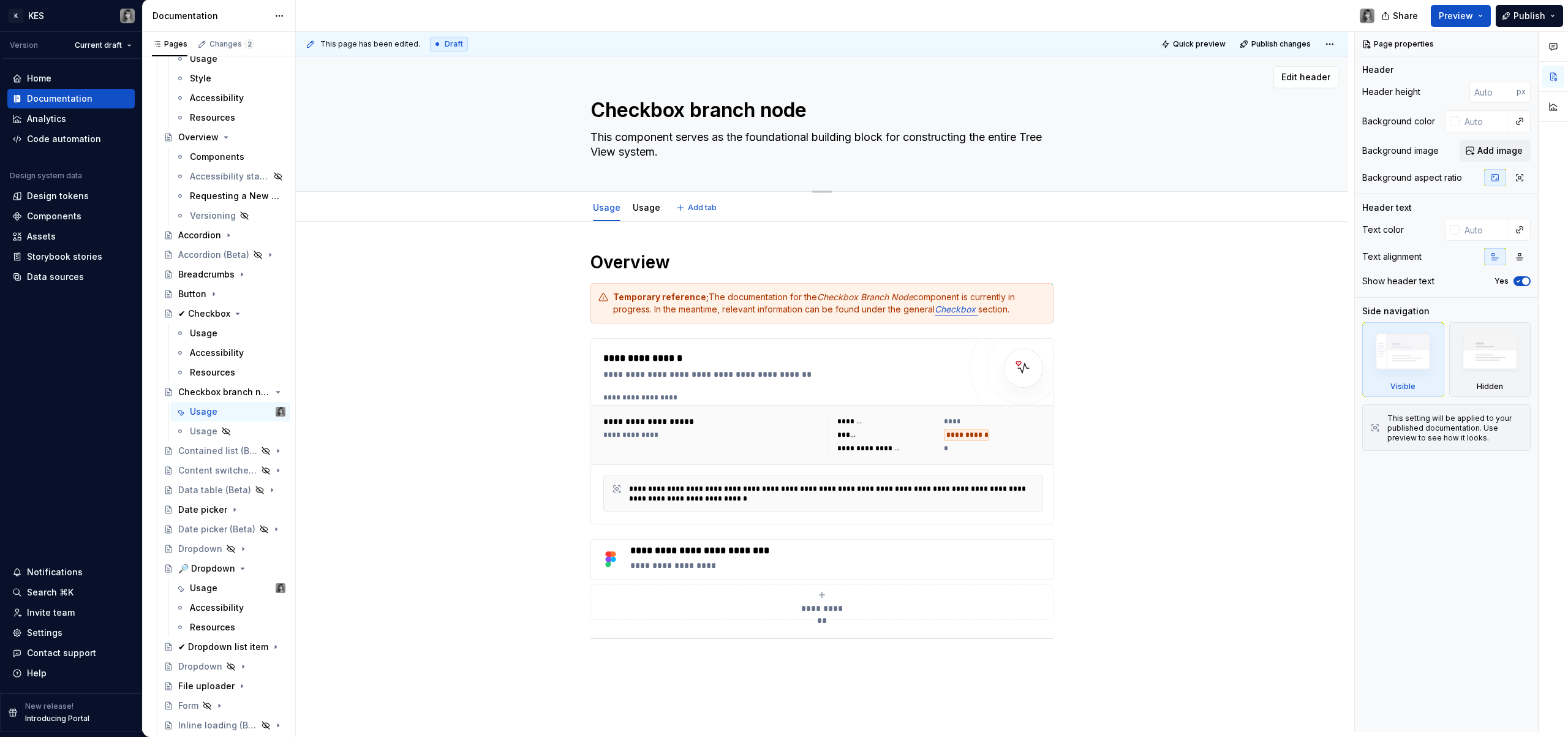
paste textarea "🔎"
type textarea "*"
type textarea "🔎 Checkbox branch node"
type textarea "*"
type textarea "🔎 Checkbox branch node"
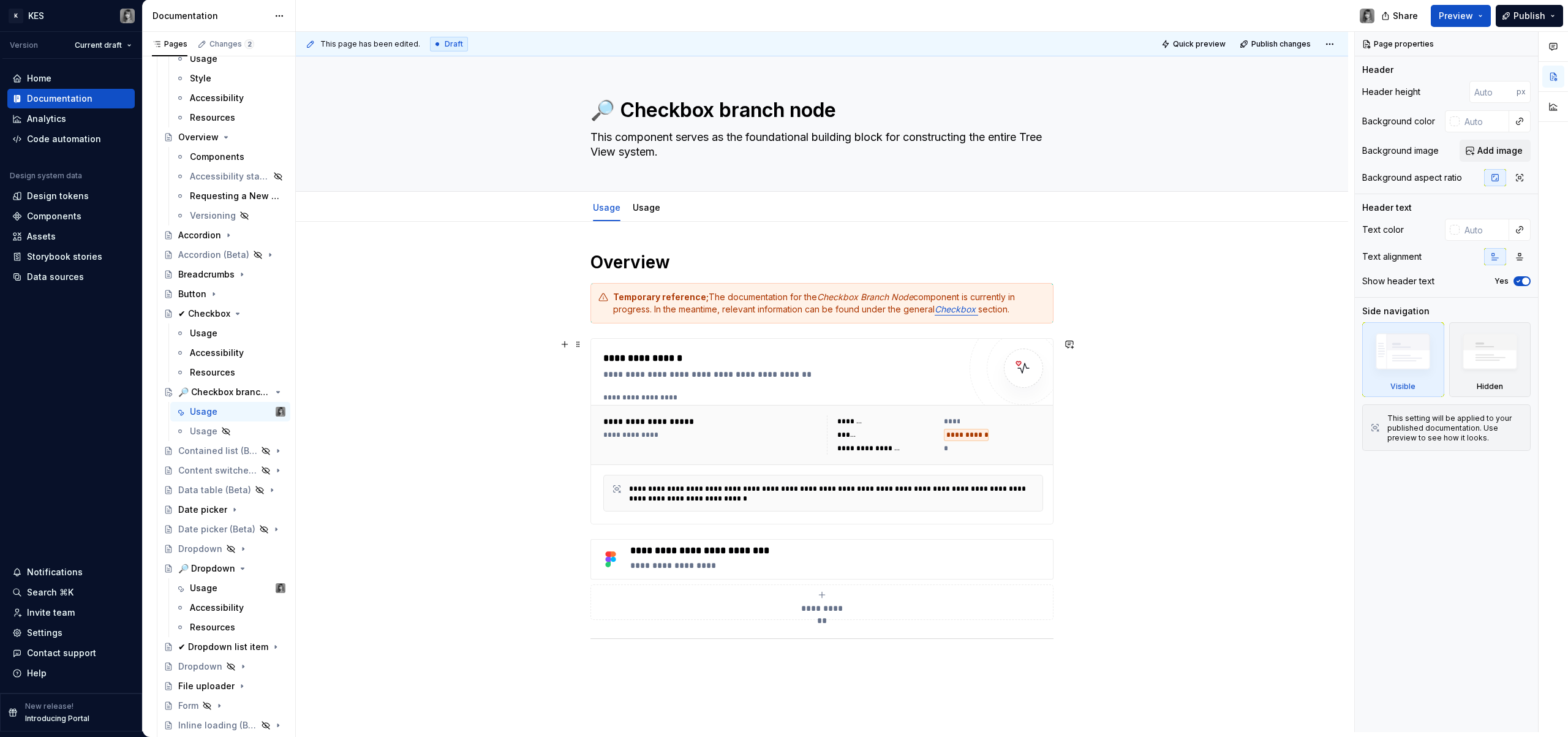
click at [502, 357] on div "**********" at bounding box center [822, 565] width 1052 height 686
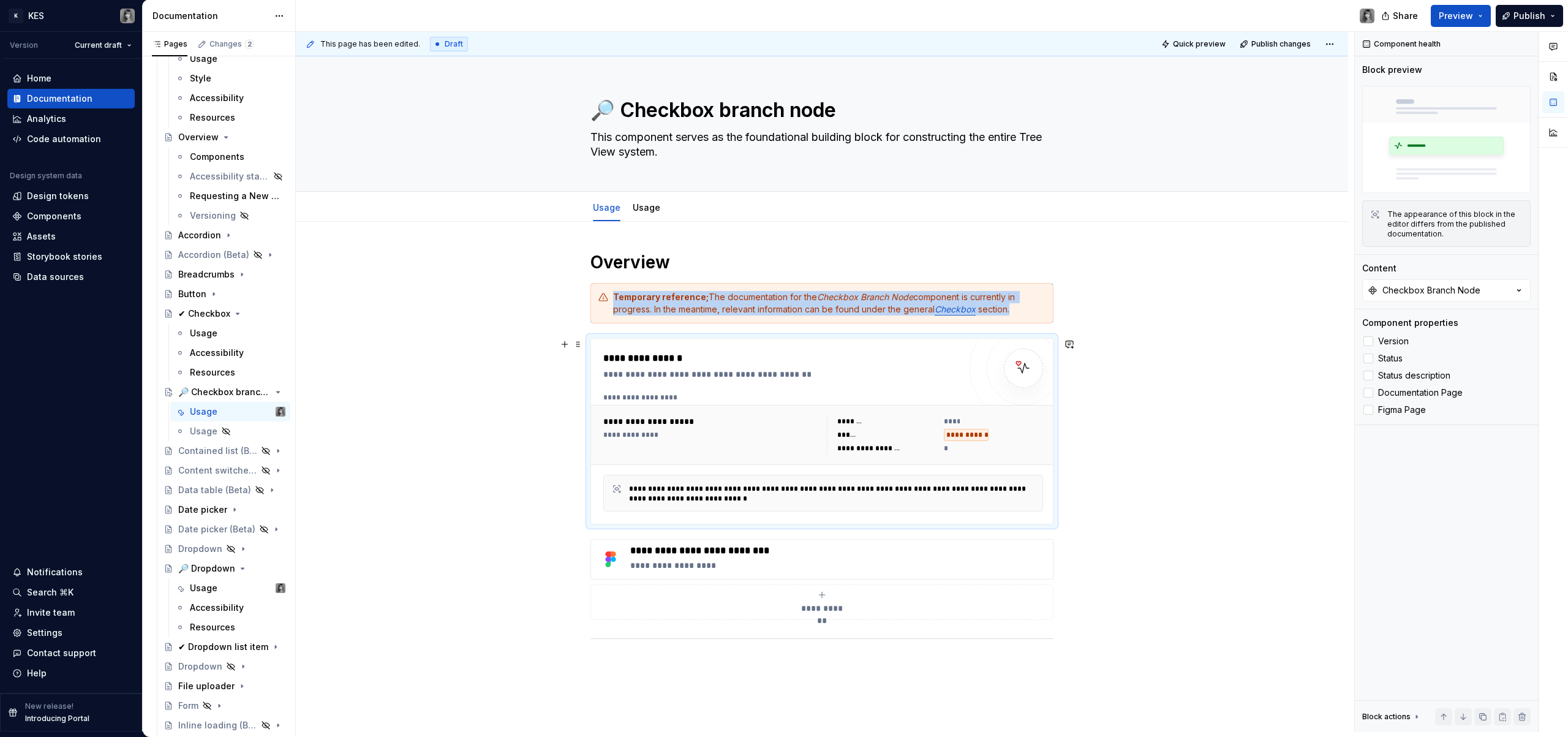
click at [1085, 343] on div "**********" at bounding box center [822, 565] width 1052 height 686
click at [1172, 296] on div "**********" at bounding box center [822, 565] width 1052 height 686
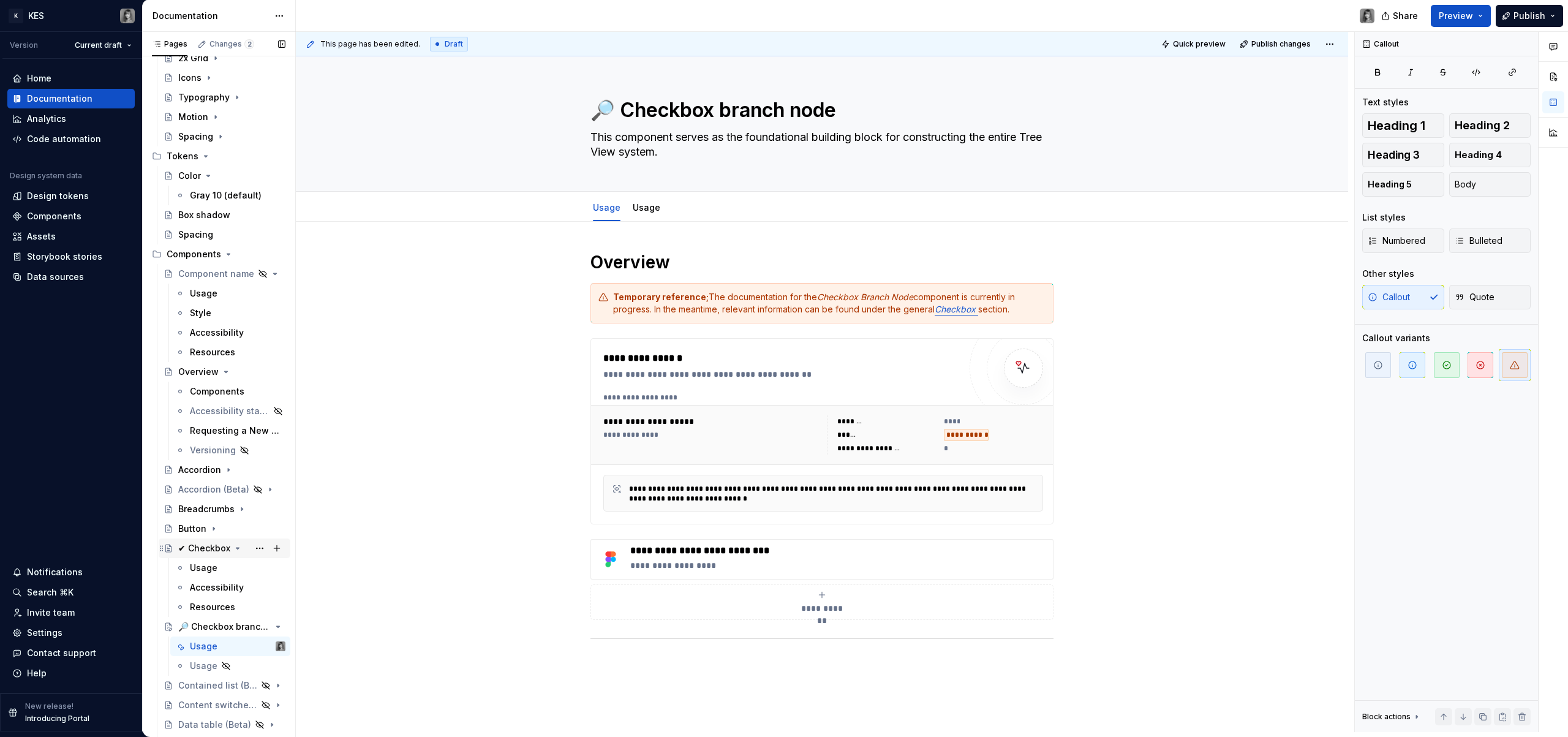
scroll to position [490, 0]
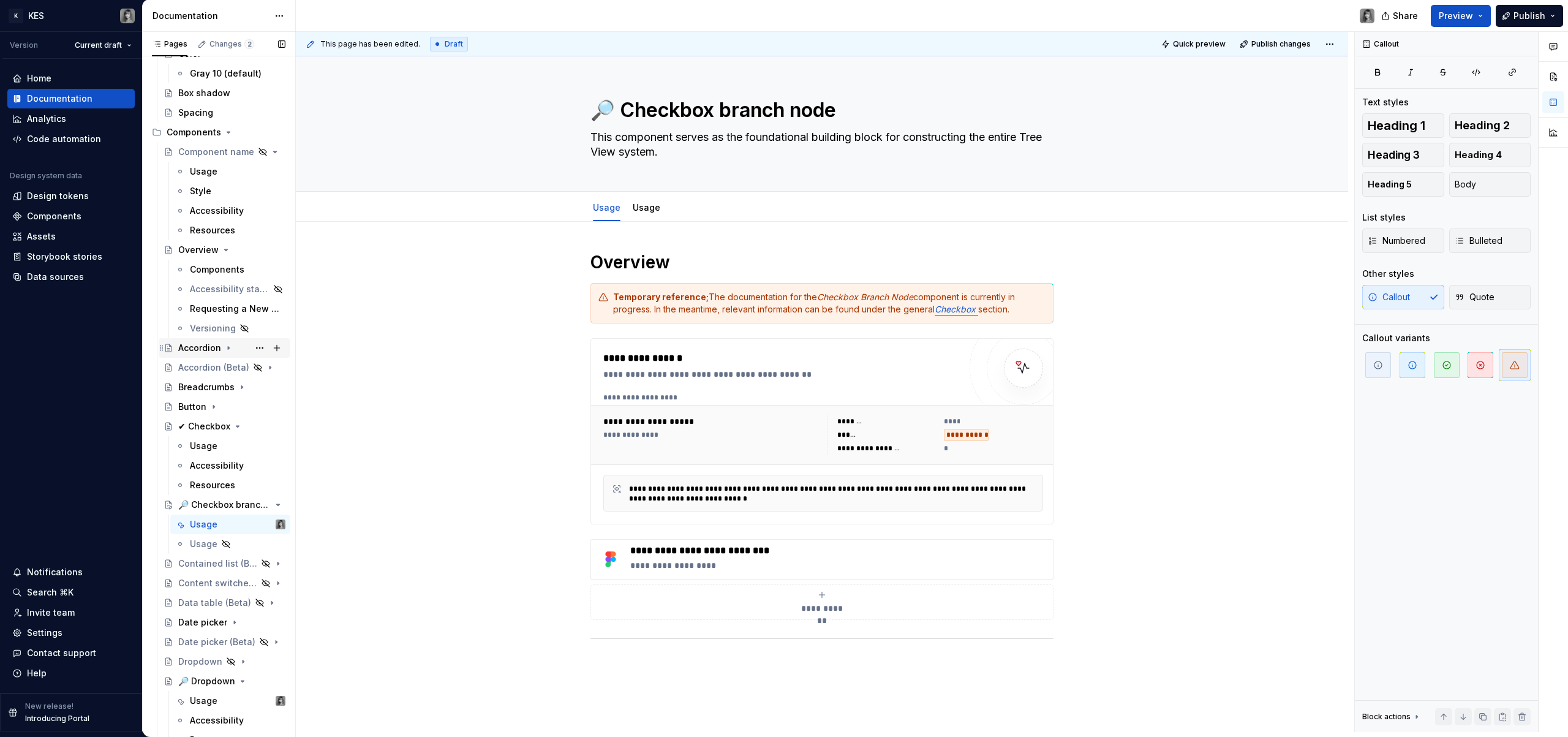
click at [199, 356] on div "Accordion" at bounding box center [232, 348] width 107 height 17
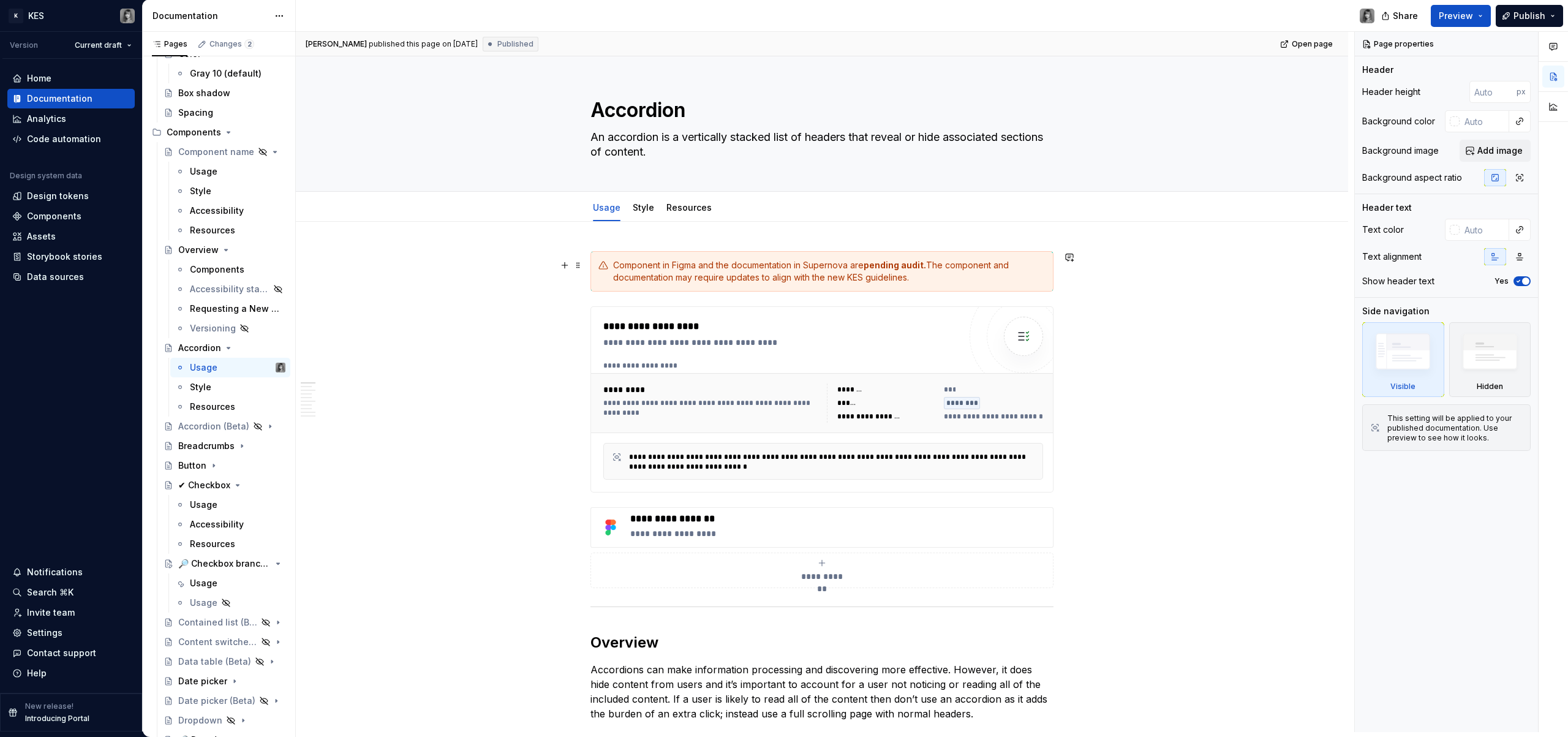
type textarea "*"
click at [961, 270] on div "Component in Figma and the documentation in Supernova are pending audit. The co…" at bounding box center [829, 272] width 433 height 25
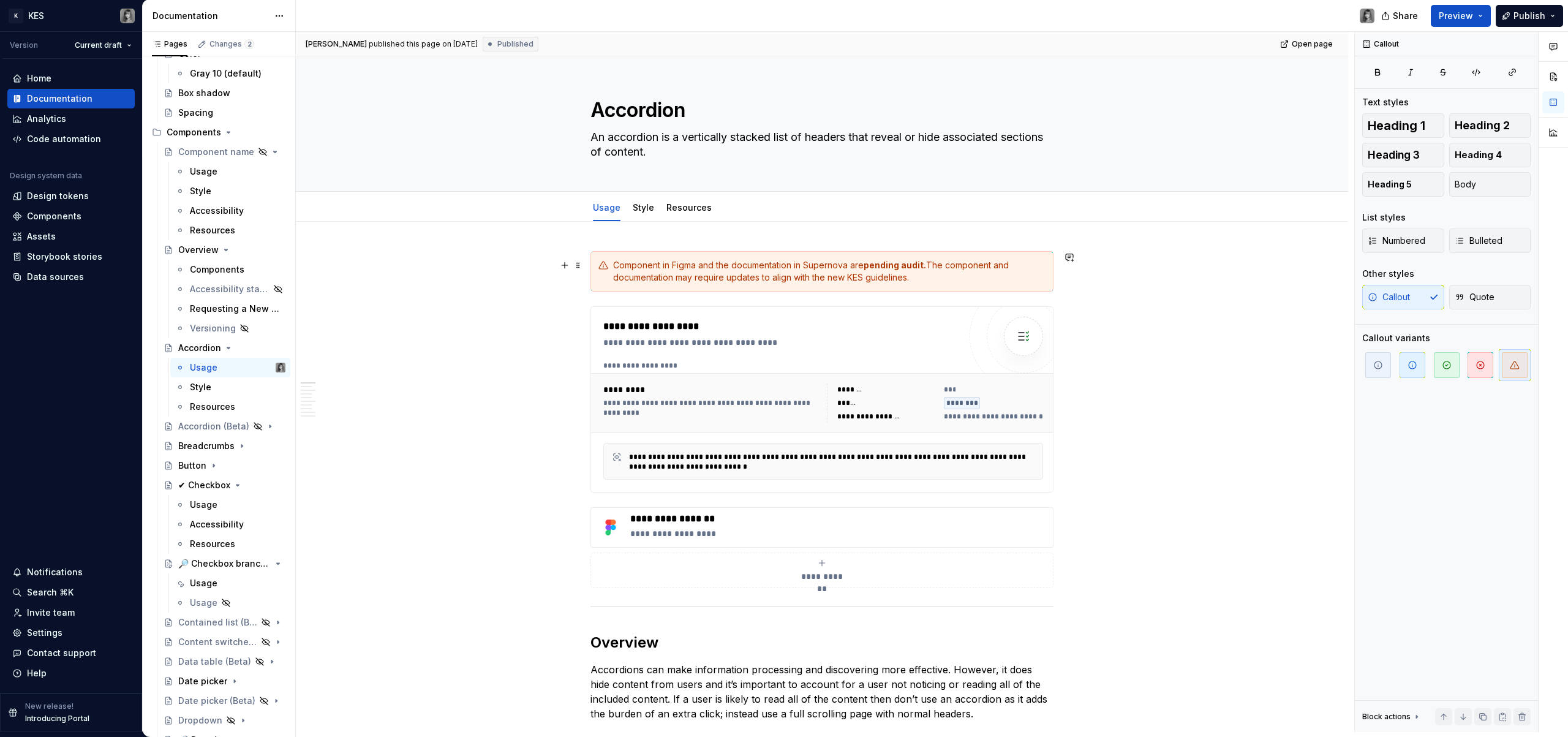
click at [1043, 265] on div "Component in Figma and the documentation in Supernova are pending audit. The co…" at bounding box center [829, 272] width 433 height 25
click at [1486, 365] on span "button" at bounding box center [1481, 365] width 26 height 26
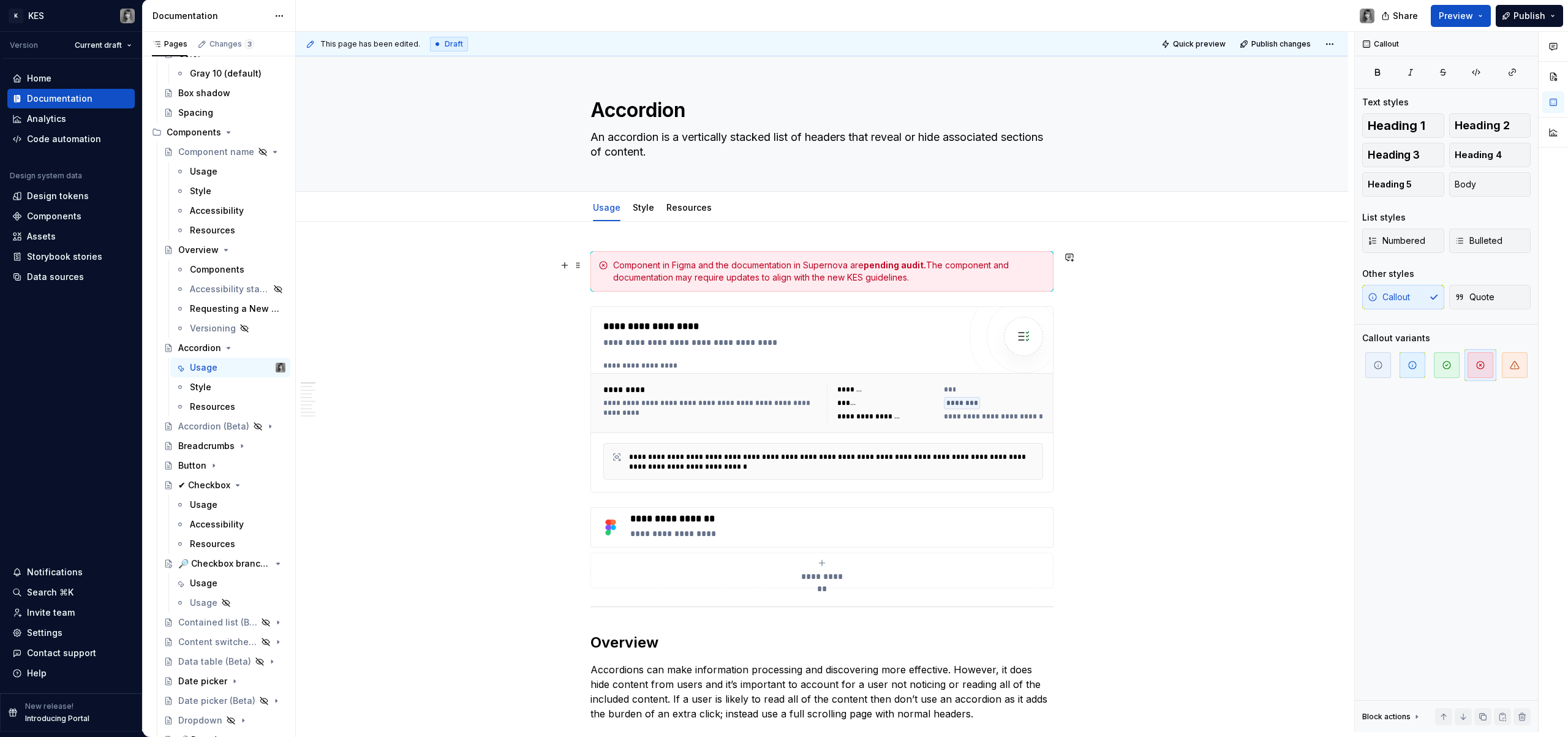
click at [674, 278] on div "Component in Figma and the documentation in Supernova are pending audit. The co…" at bounding box center [829, 272] width 433 height 25
click at [885, 278] on div "Component in Figma and the documentation in Supernova are pending audit. The co…" at bounding box center [829, 272] width 433 height 25
click at [581, 265] on span at bounding box center [578, 265] width 10 height 17
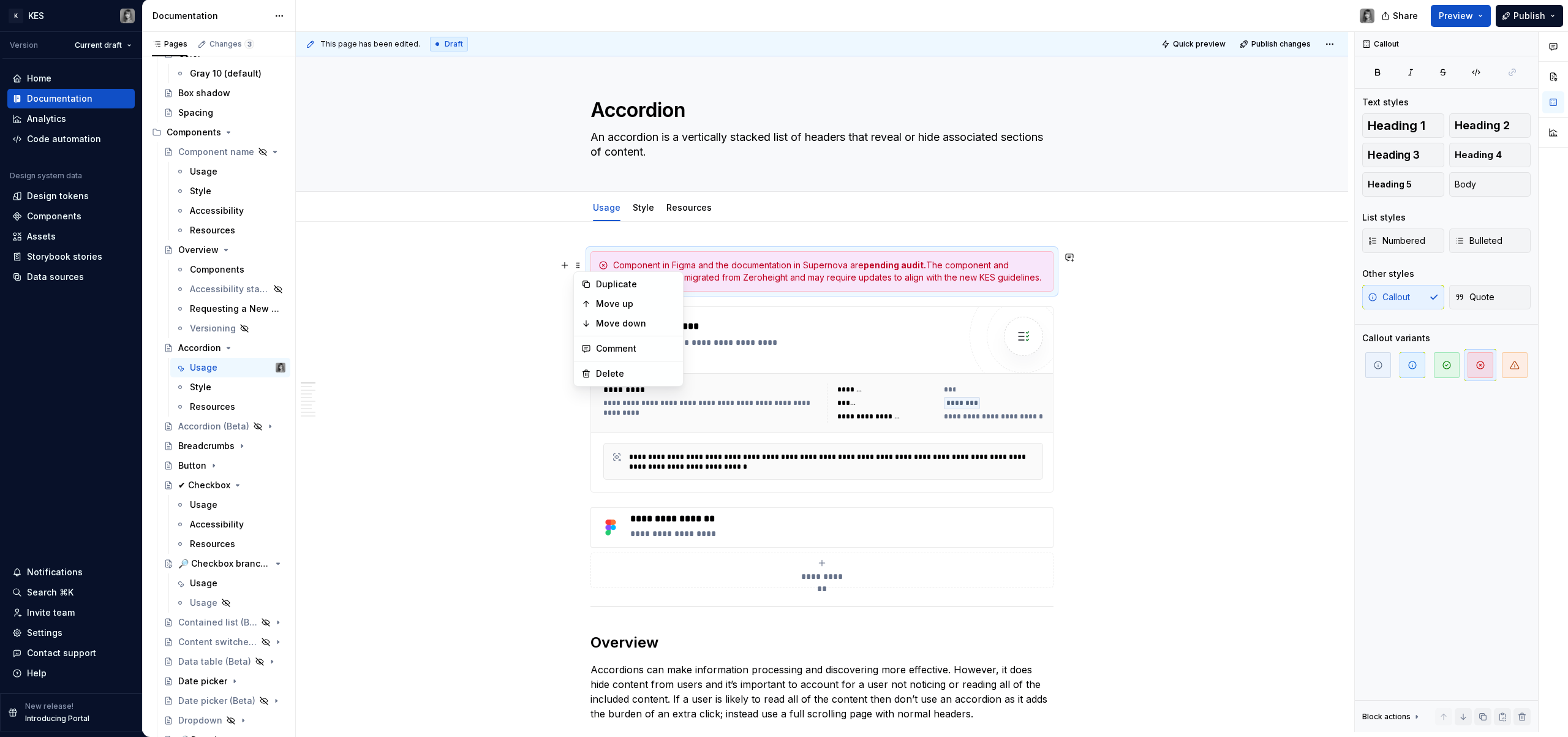
click at [726, 260] on div "Component in Figma and the documentation in Supernova are pending audit. The co…" at bounding box center [829, 272] width 433 height 25
drag, startPoint x: 954, startPoint y: 234, endPoint x: 917, endPoint y: 273, distance: 53.8
click at [916, 273] on div "**********" at bounding box center [825, 382] width 1058 height 701
click at [200, 445] on div "Breadcrumbs" at bounding box center [206, 446] width 56 height 12
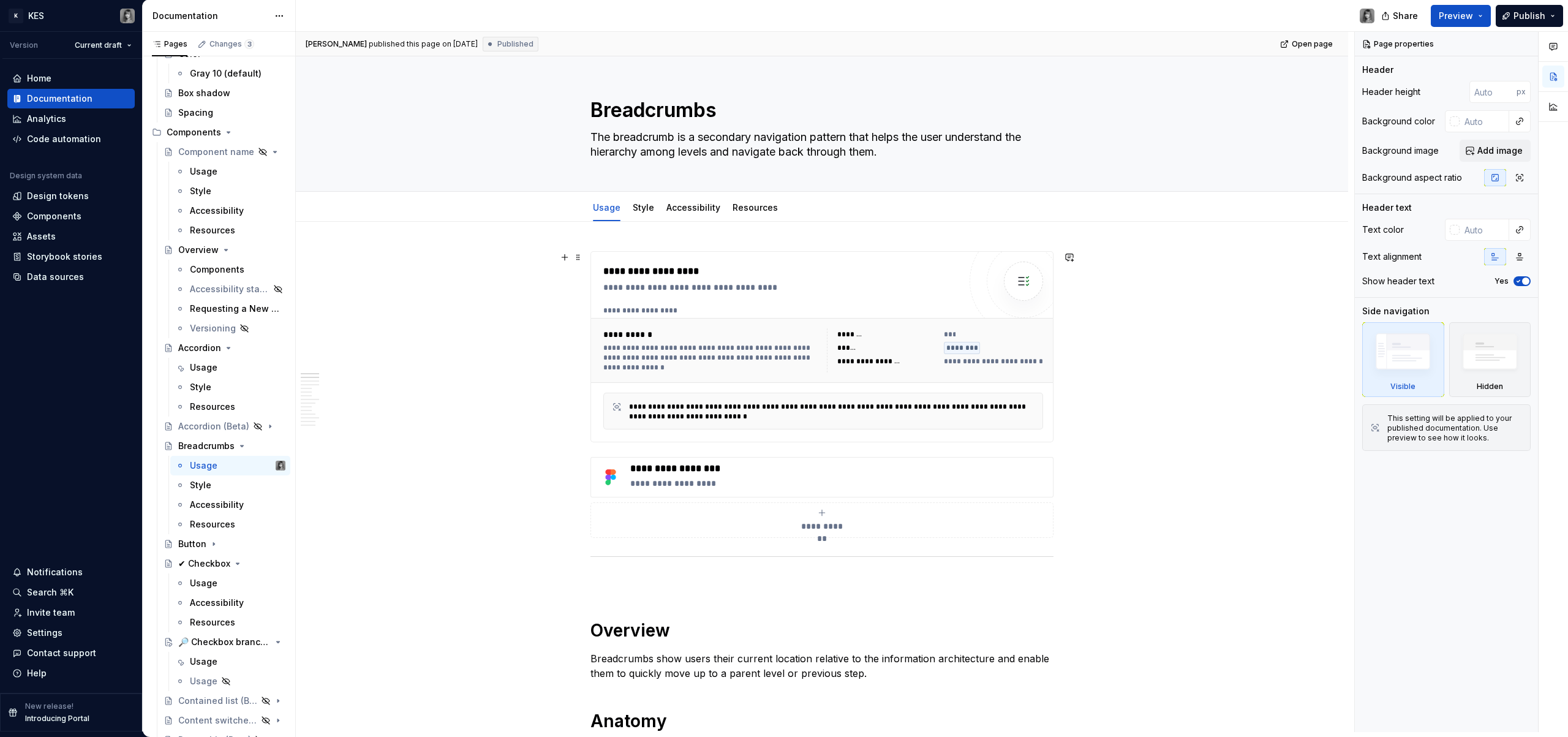
click at [704, 251] on div "**********" at bounding box center [822, 346] width 463 height 191
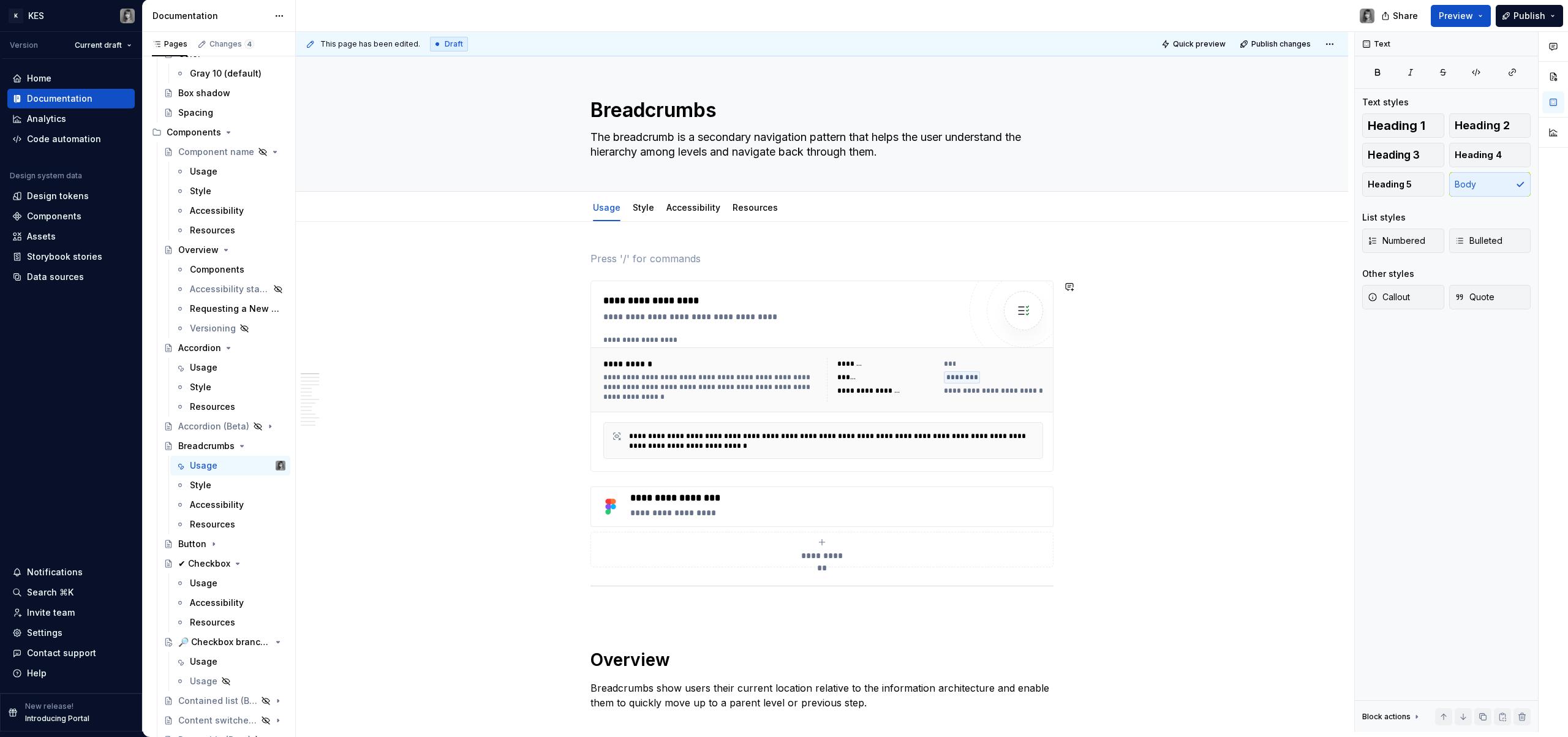
type textarea "*"
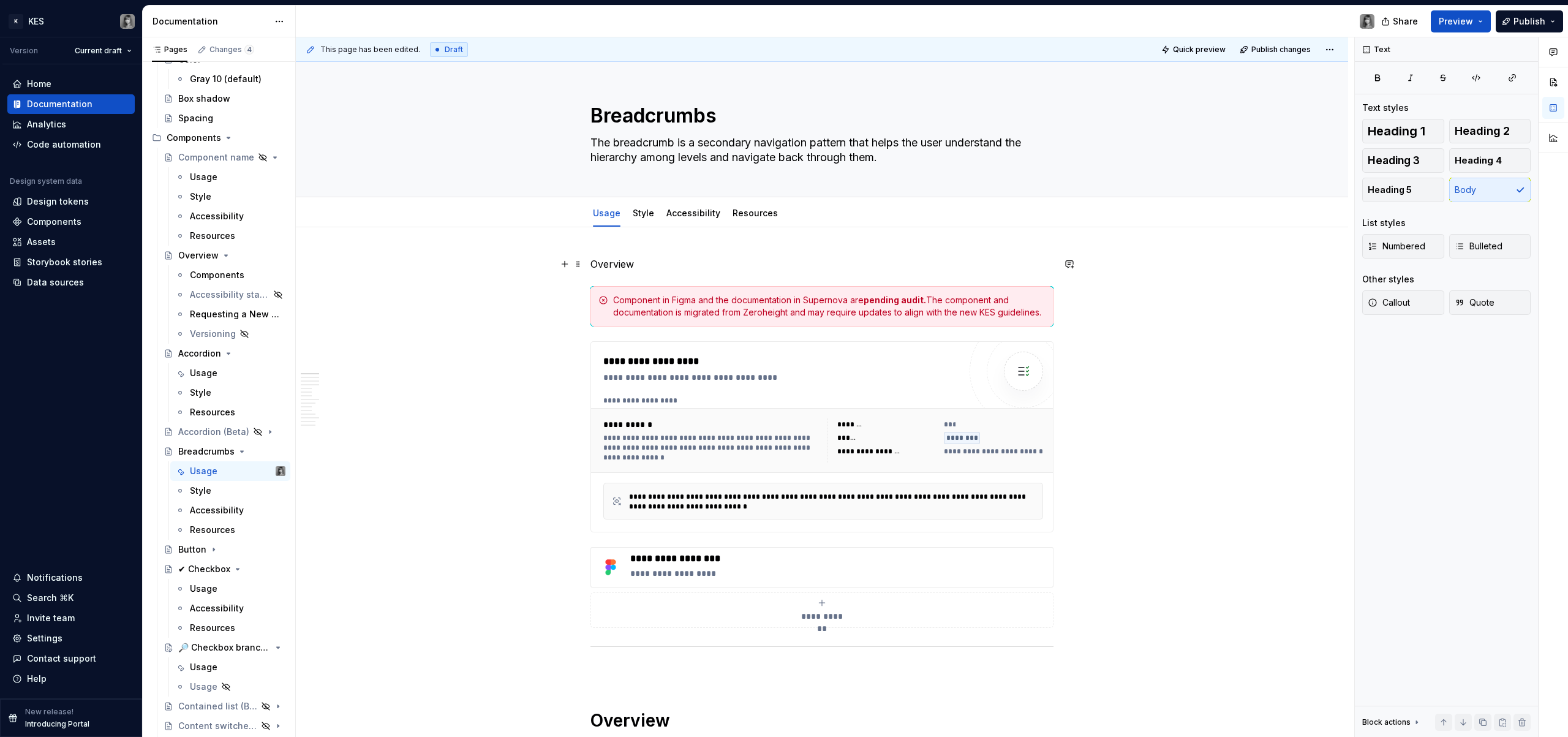
click at [606, 260] on p "Overview" at bounding box center [822, 264] width 463 height 15
click at [1401, 127] on span "Heading 1" at bounding box center [1397, 131] width 58 height 12
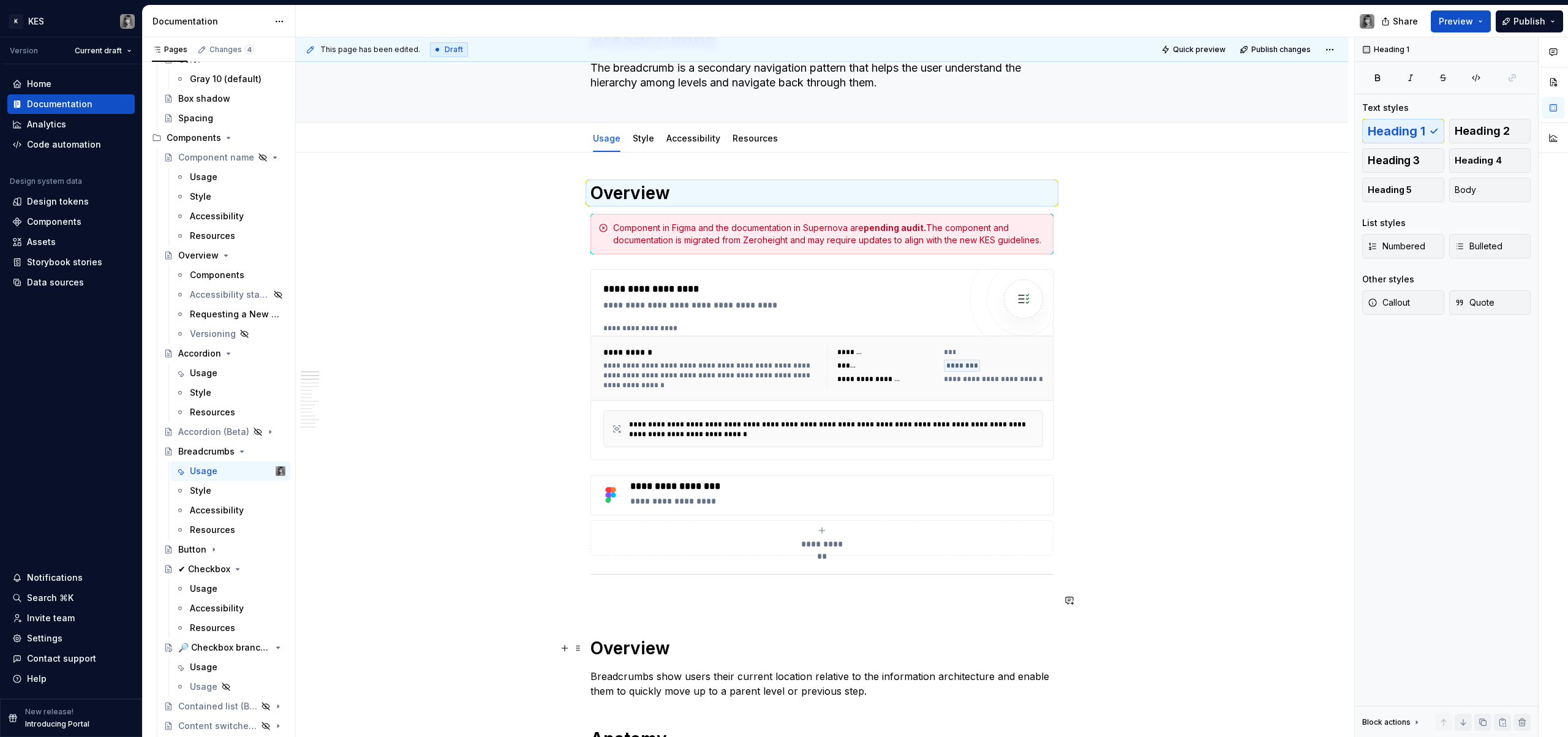
scroll to position [213, 0]
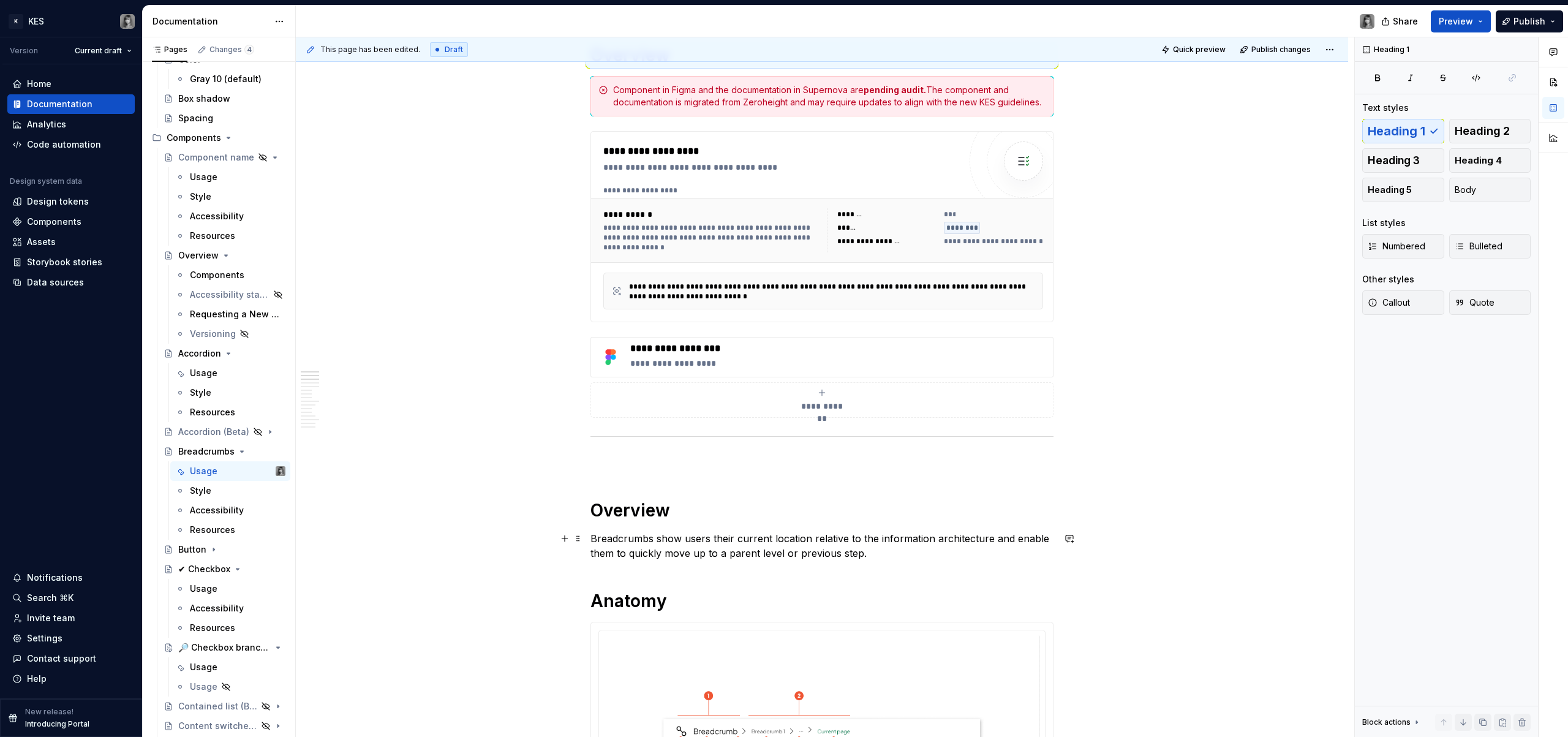
click at [646, 515] on h1 "Overview" at bounding box center [822, 511] width 463 height 22
click at [890, 548] on p "Breadcrumbs show users their current location relative to the information archi…" at bounding box center [822, 546] width 463 height 29
click at [661, 520] on h1 "Overview" at bounding box center [822, 511] width 463 height 22
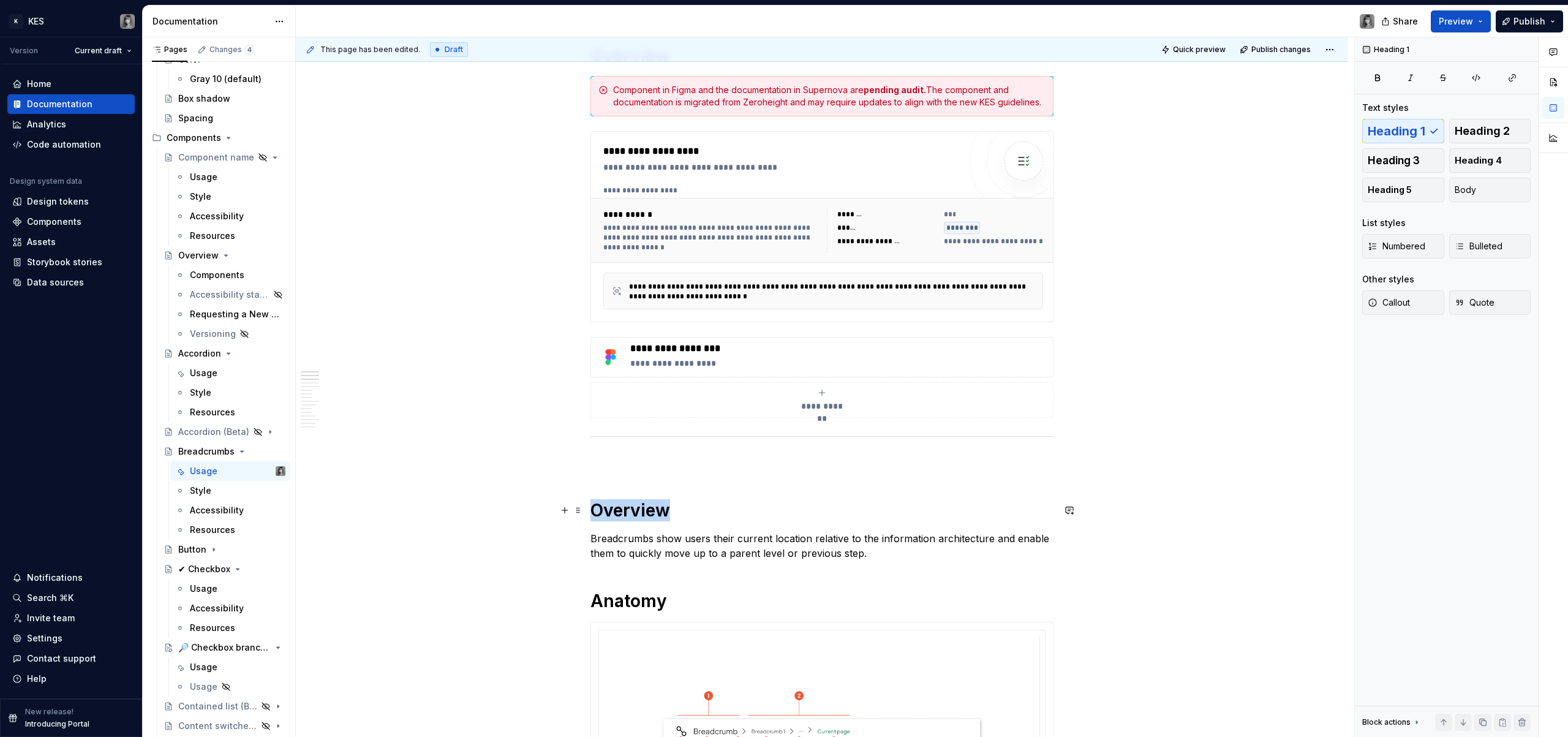
click at [661, 520] on h1 "Overview" at bounding box center [822, 511] width 463 height 22
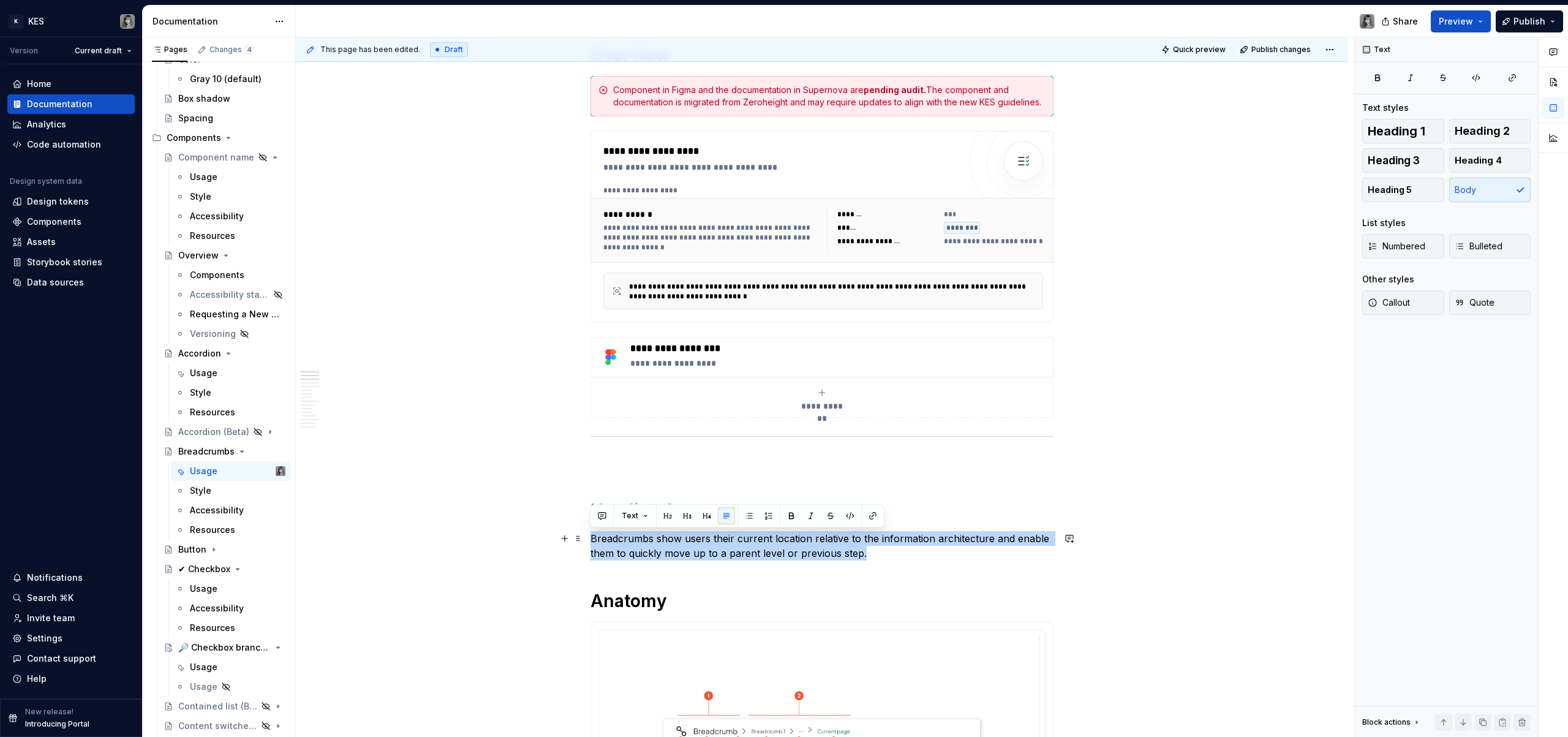
drag, startPoint x: 901, startPoint y: 555, endPoint x: 591, endPoint y: 538, distance: 310.5
click at [591, 538] on p "Breadcrumbs show users their current location relative to the information archi…" at bounding box center [822, 546] width 463 height 29
click at [592, 548] on p "Breadcrumbs show users their current location relative to the information archi…" at bounding box center [822, 546] width 463 height 29
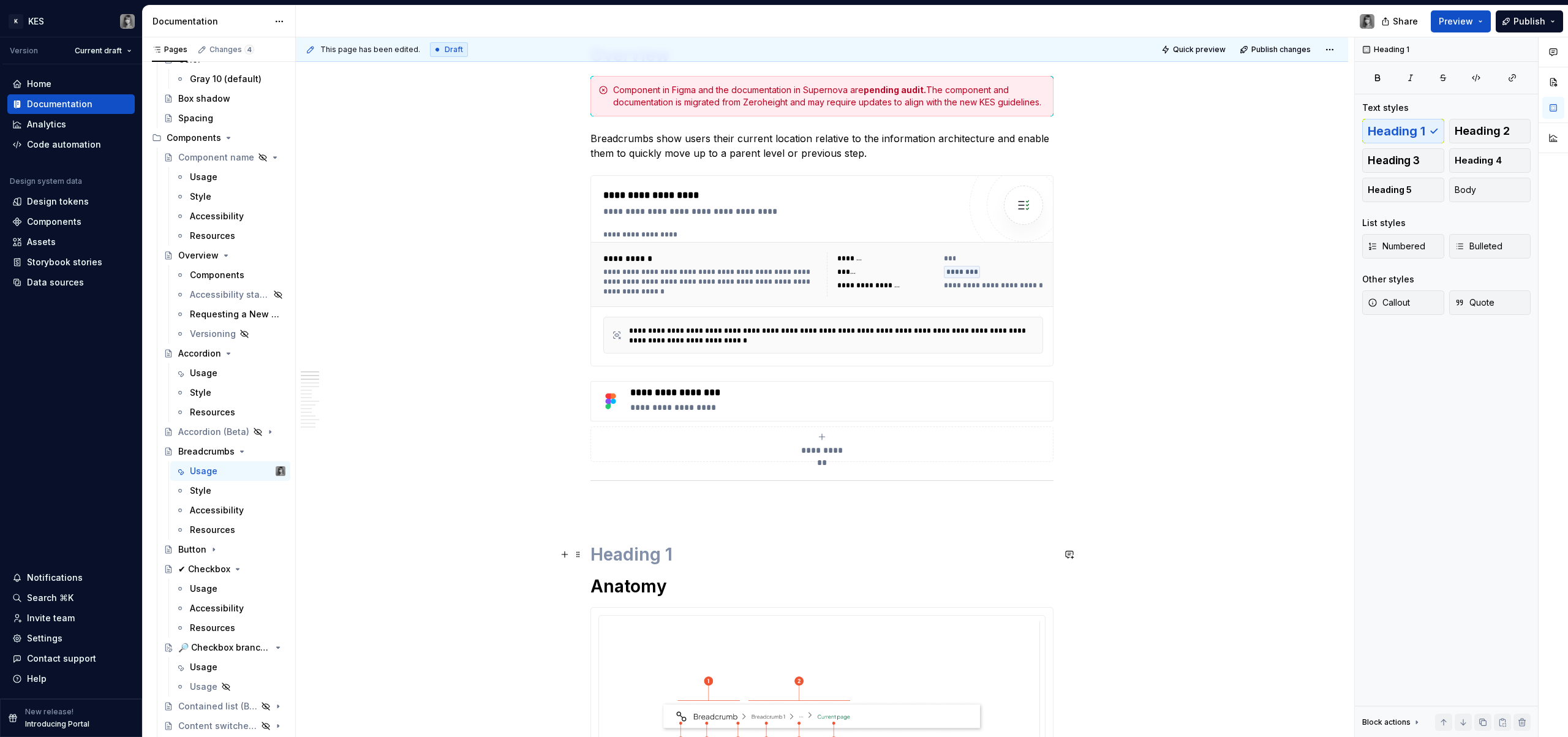
click at [738, 546] on h1 at bounding box center [822, 555] width 463 height 22
click at [641, 506] on p at bounding box center [822, 507] width 463 height 15
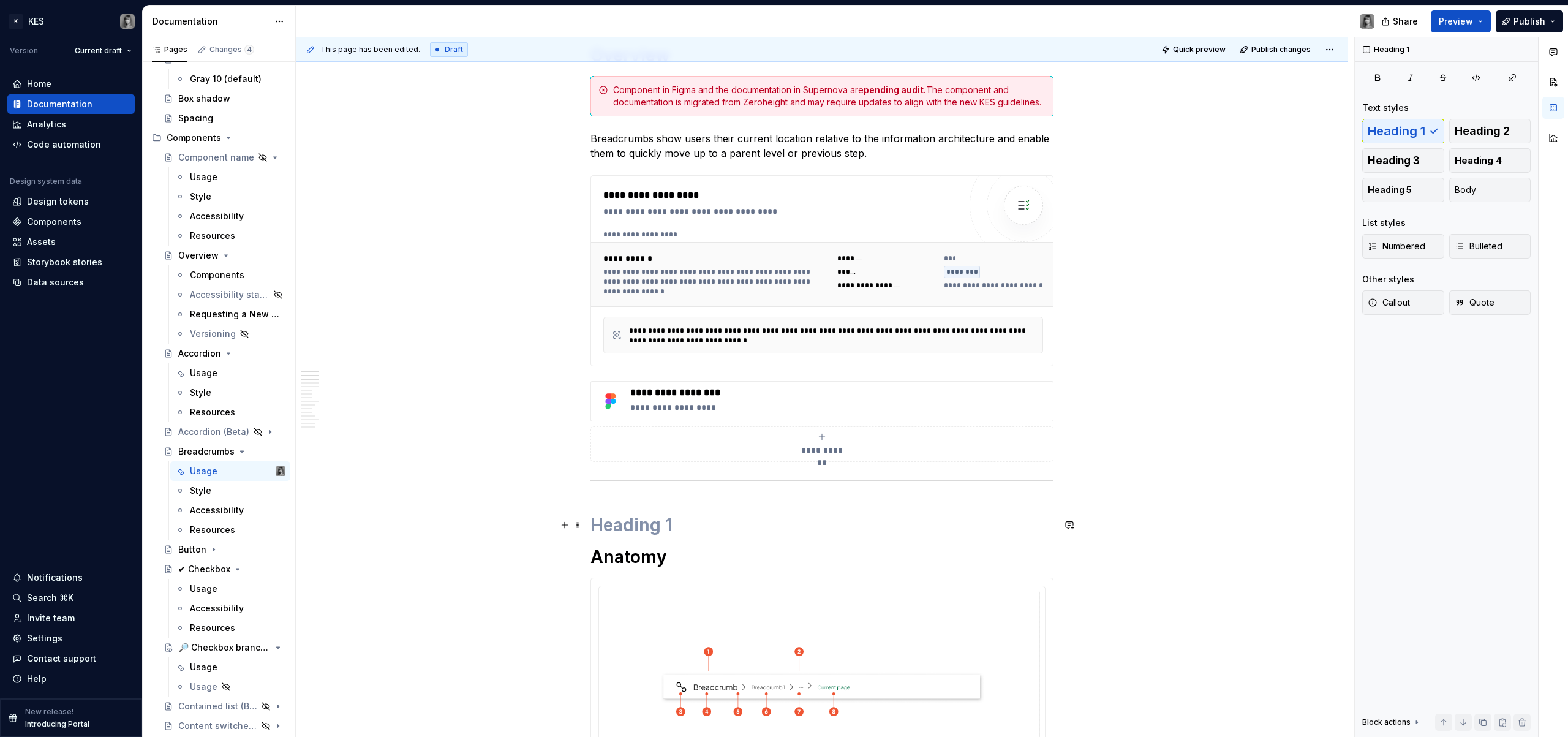
click at [626, 518] on h1 at bounding box center [822, 526] width 463 height 22
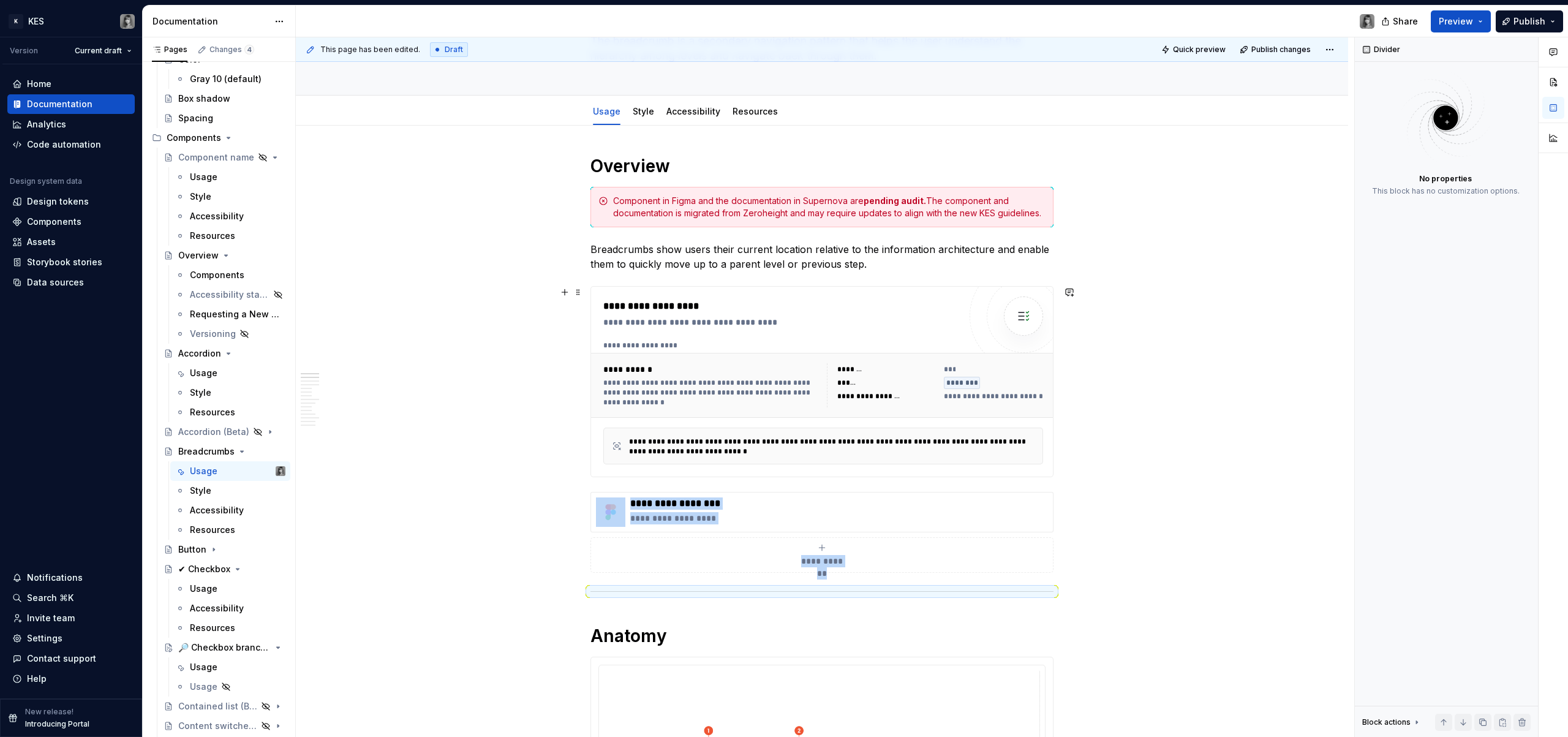
scroll to position [0, 0]
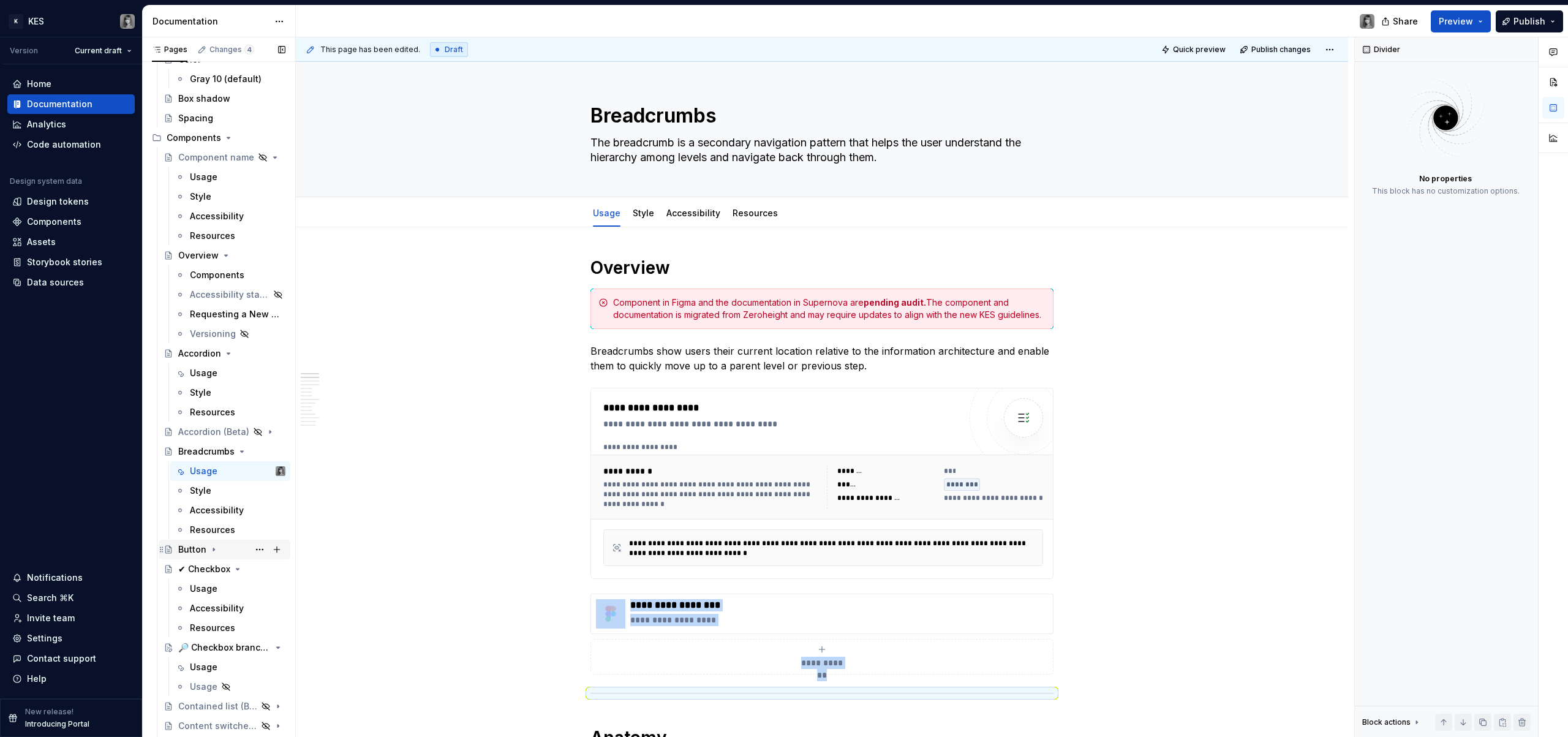
click at [194, 546] on div "Button" at bounding box center [192, 550] width 28 height 12
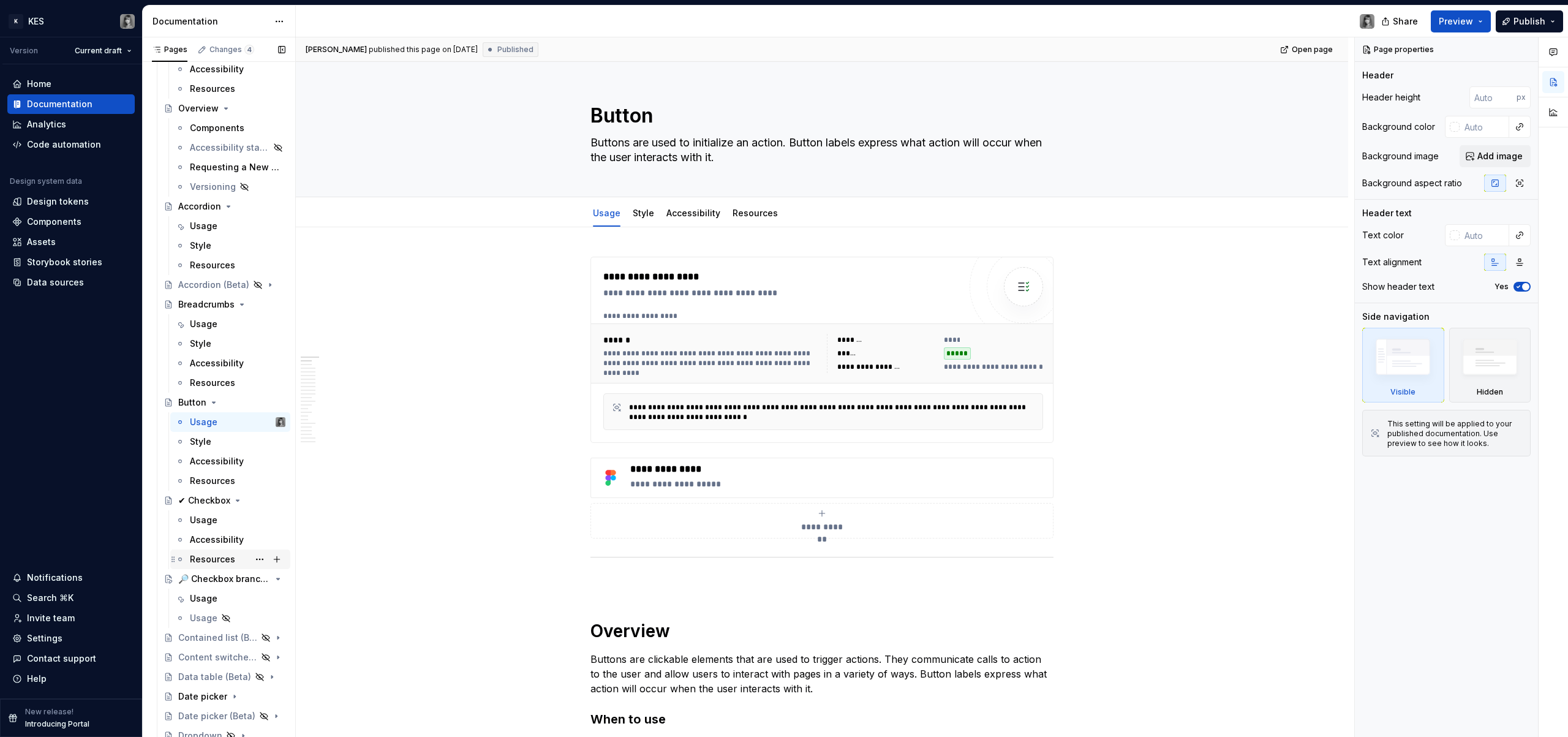
scroll to position [640, 0]
click at [205, 691] on div "Date picker" at bounding box center [203, 694] width 49 height 12
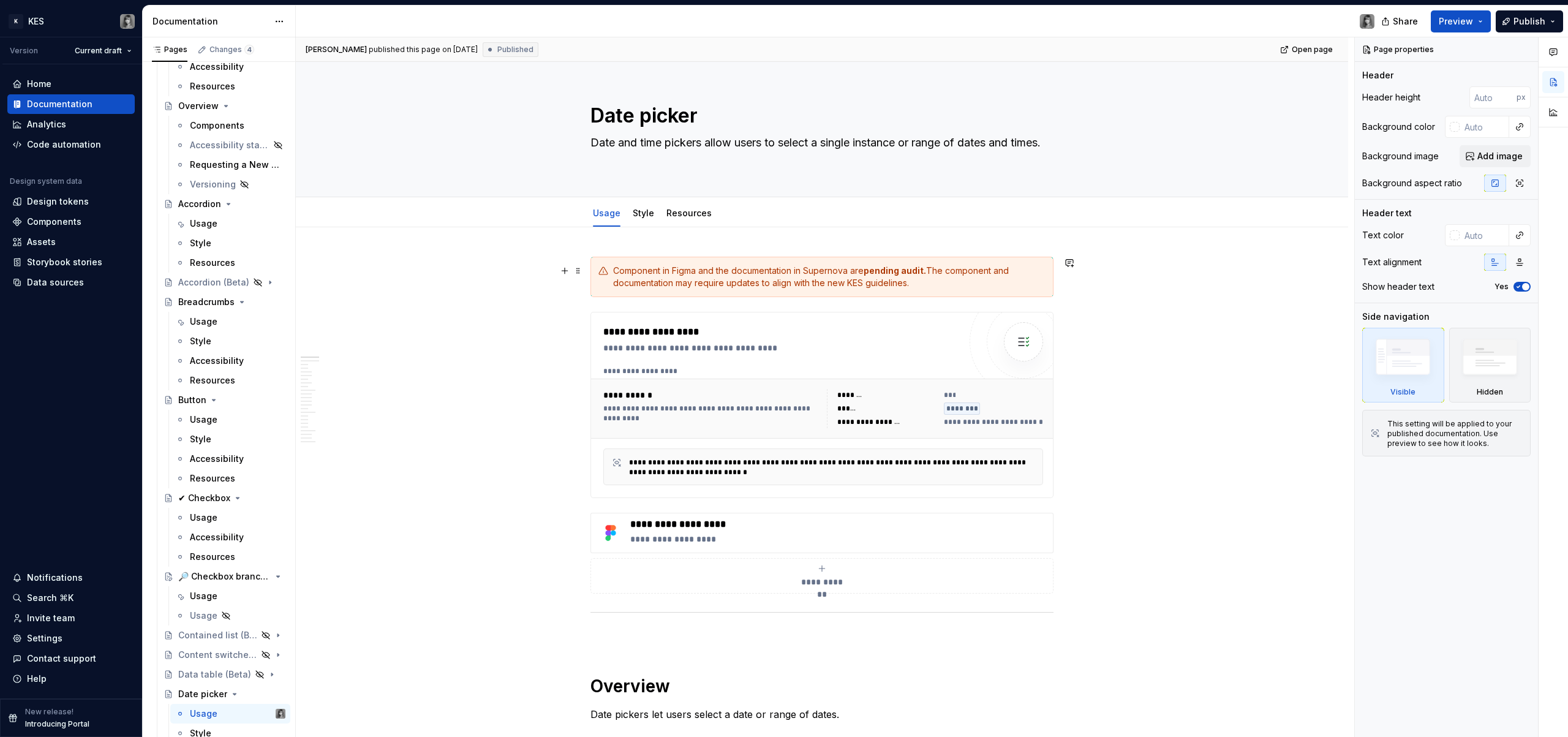
type textarea "*"
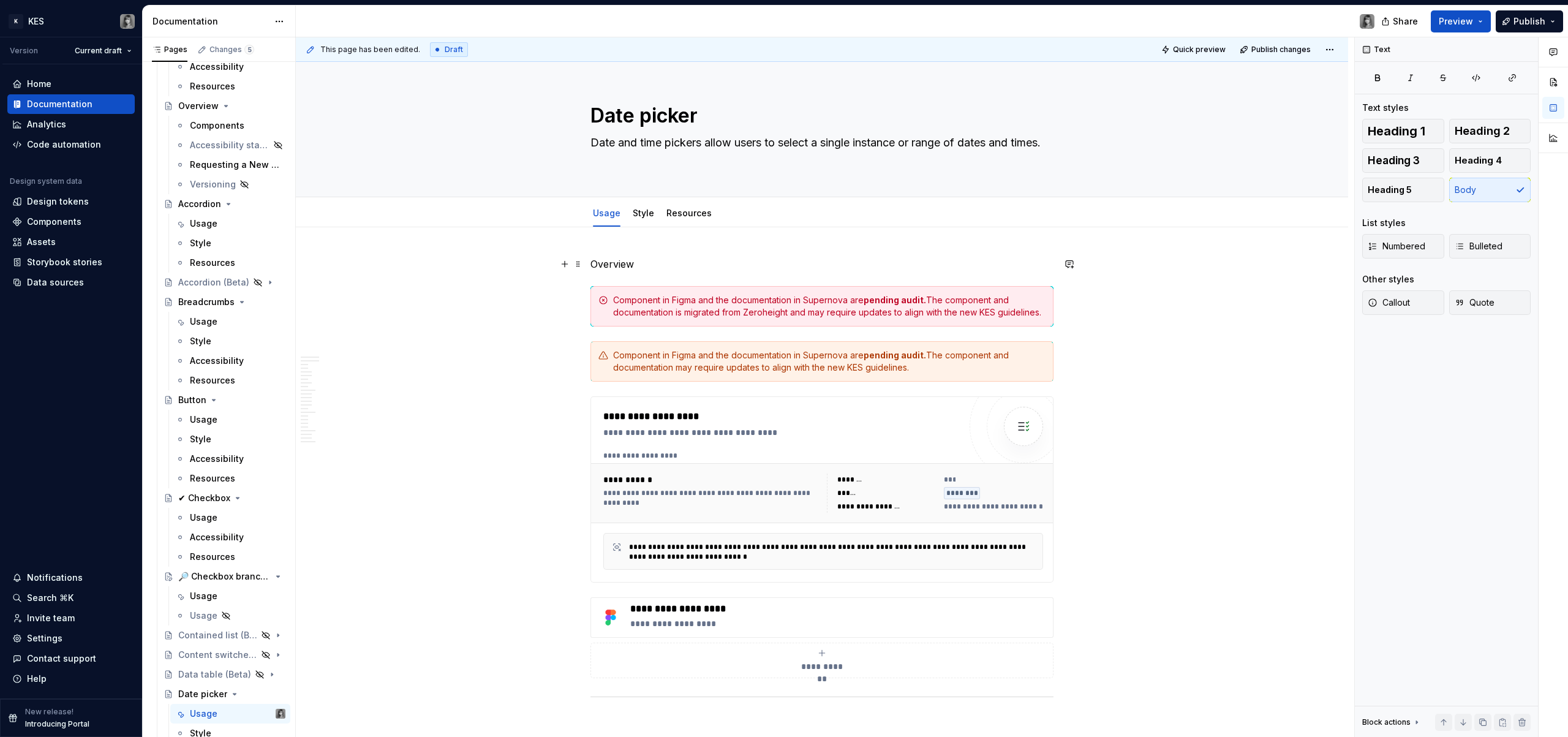
click at [624, 260] on p "Overview" at bounding box center [822, 264] width 463 height 15
click at [1414, 132] on span "Heading 1" at bounding box center [1397, 131] width 58 height 12
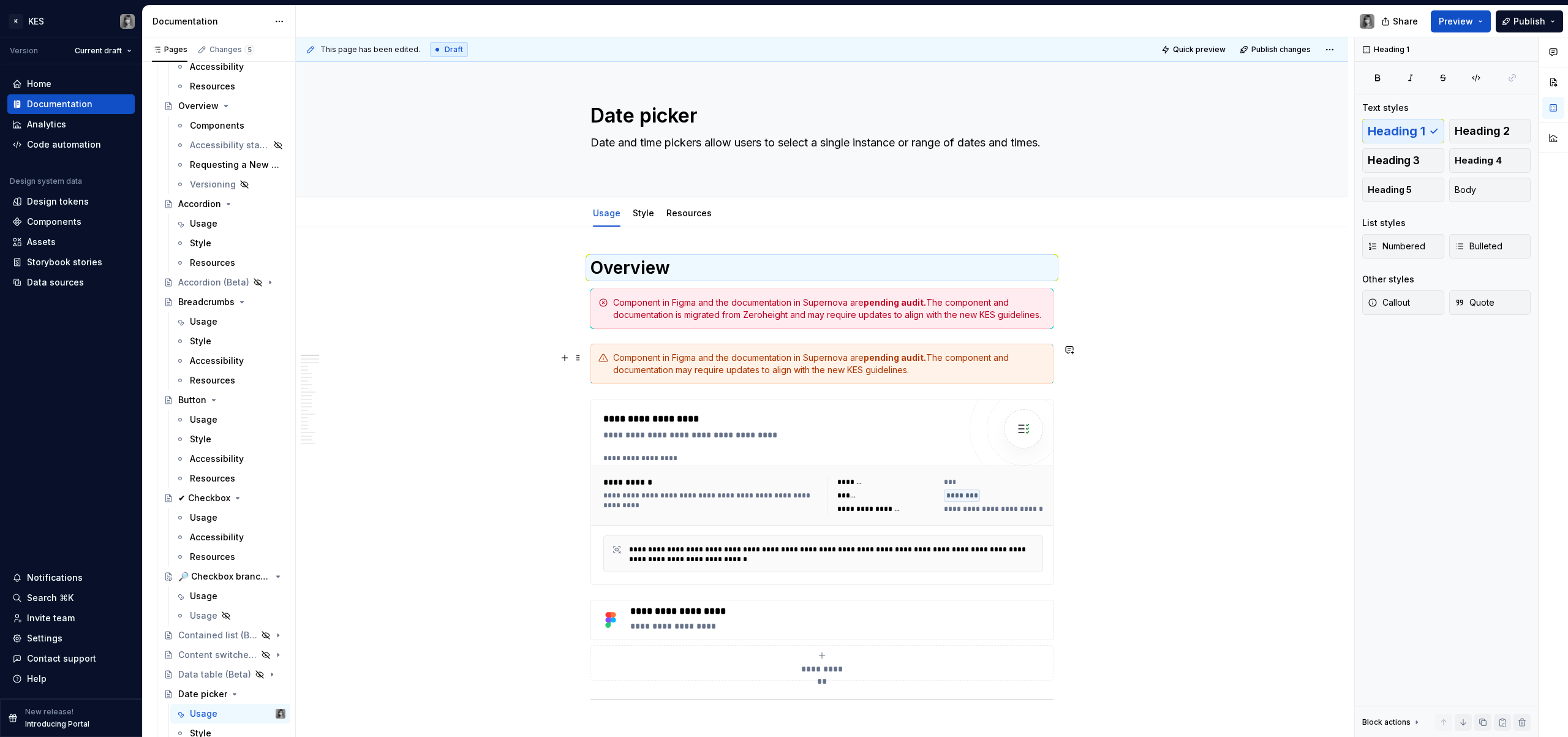
click at [748, 366] on div "Component in Figma and the documentation in Supernova are pending audit. The co…" at bounding box center [829, 364] width 433 height 25
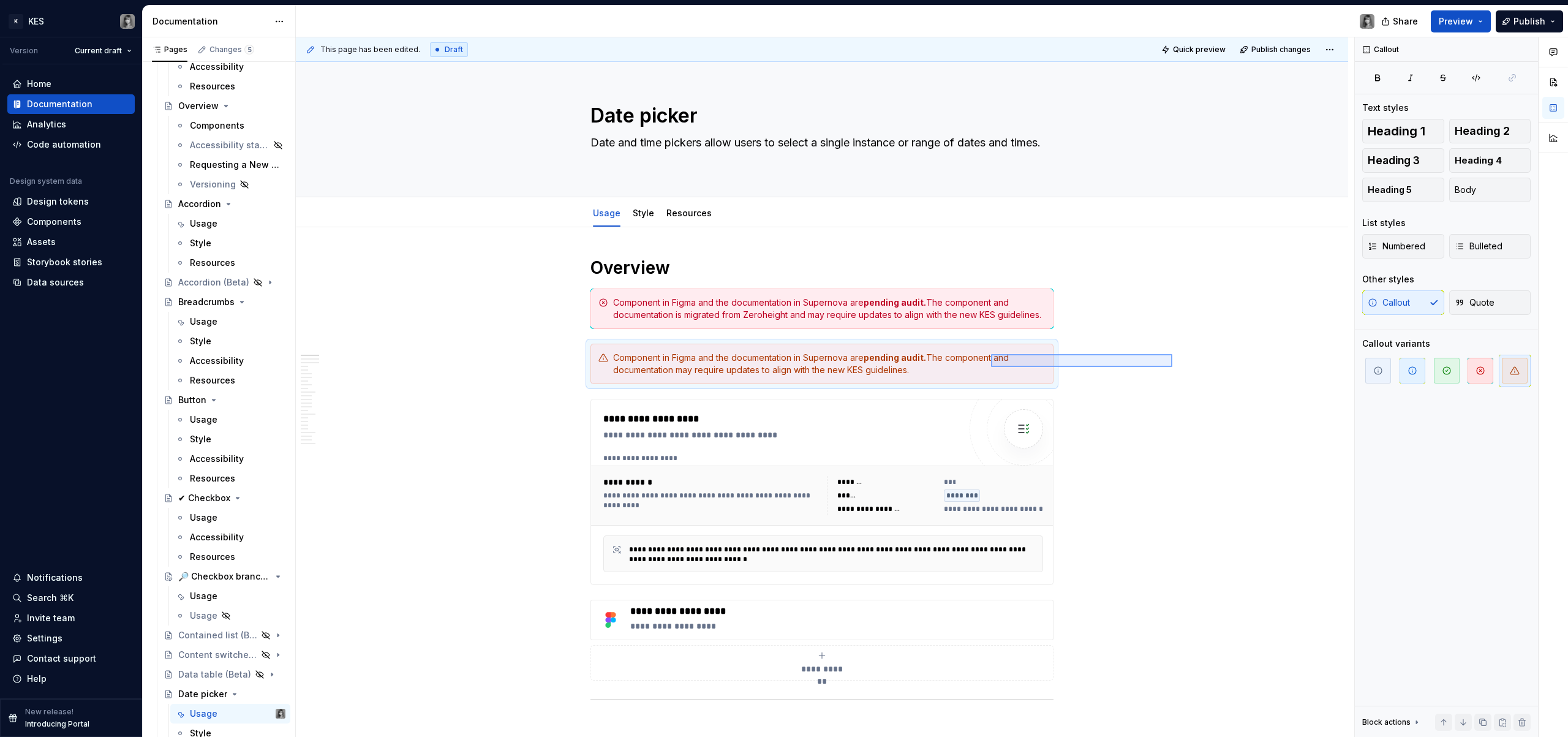
drag, startPoint x: 1142, startPoint y: 357, endPoint x: 992, endPoint y: 367, distance: 150.3
click at [992, 367] on div "**********" at bounding box center [825, 388] width 1058 height 701
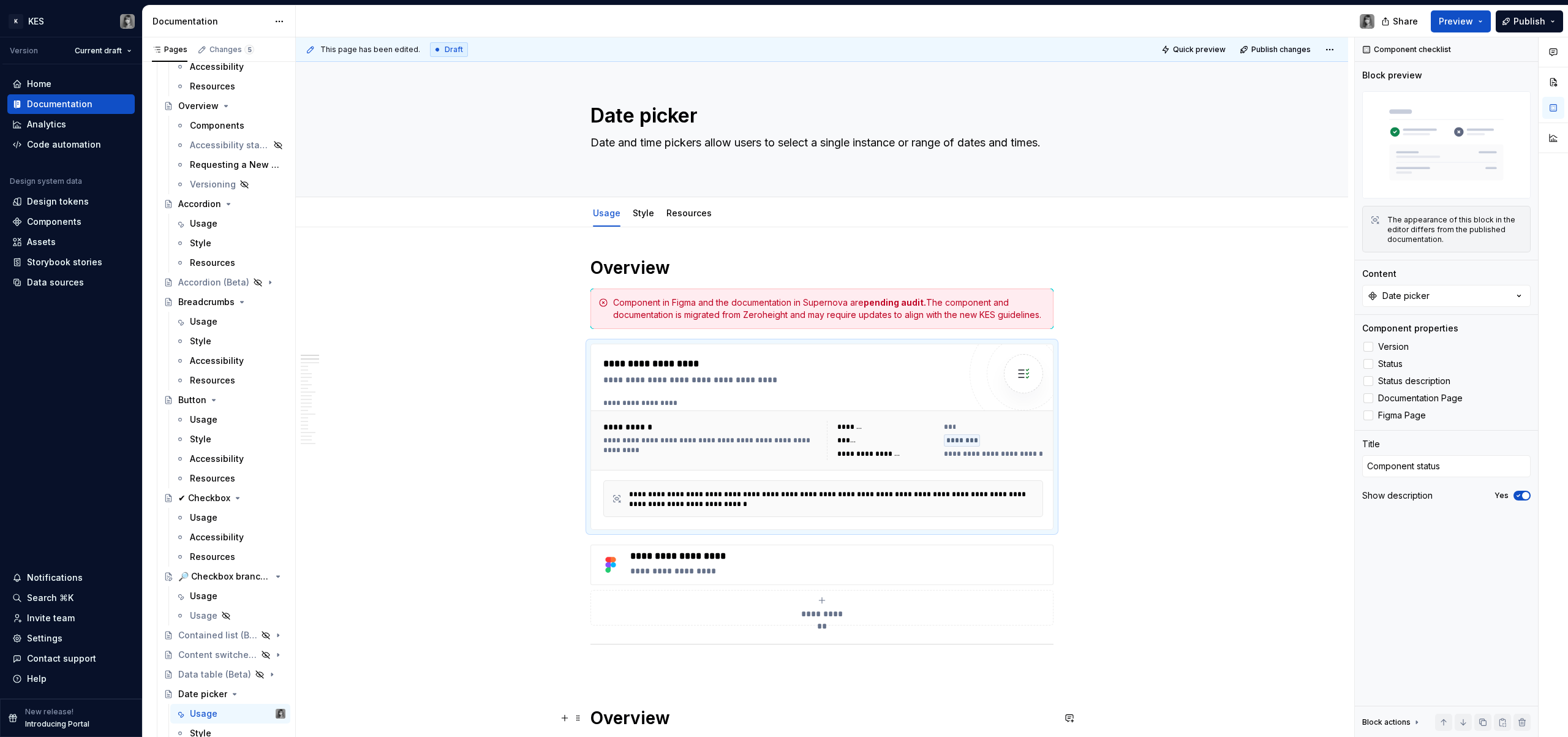
click at [660, 709] on h1 "Overview" at bounding box center [822, 718] width 463 height 22
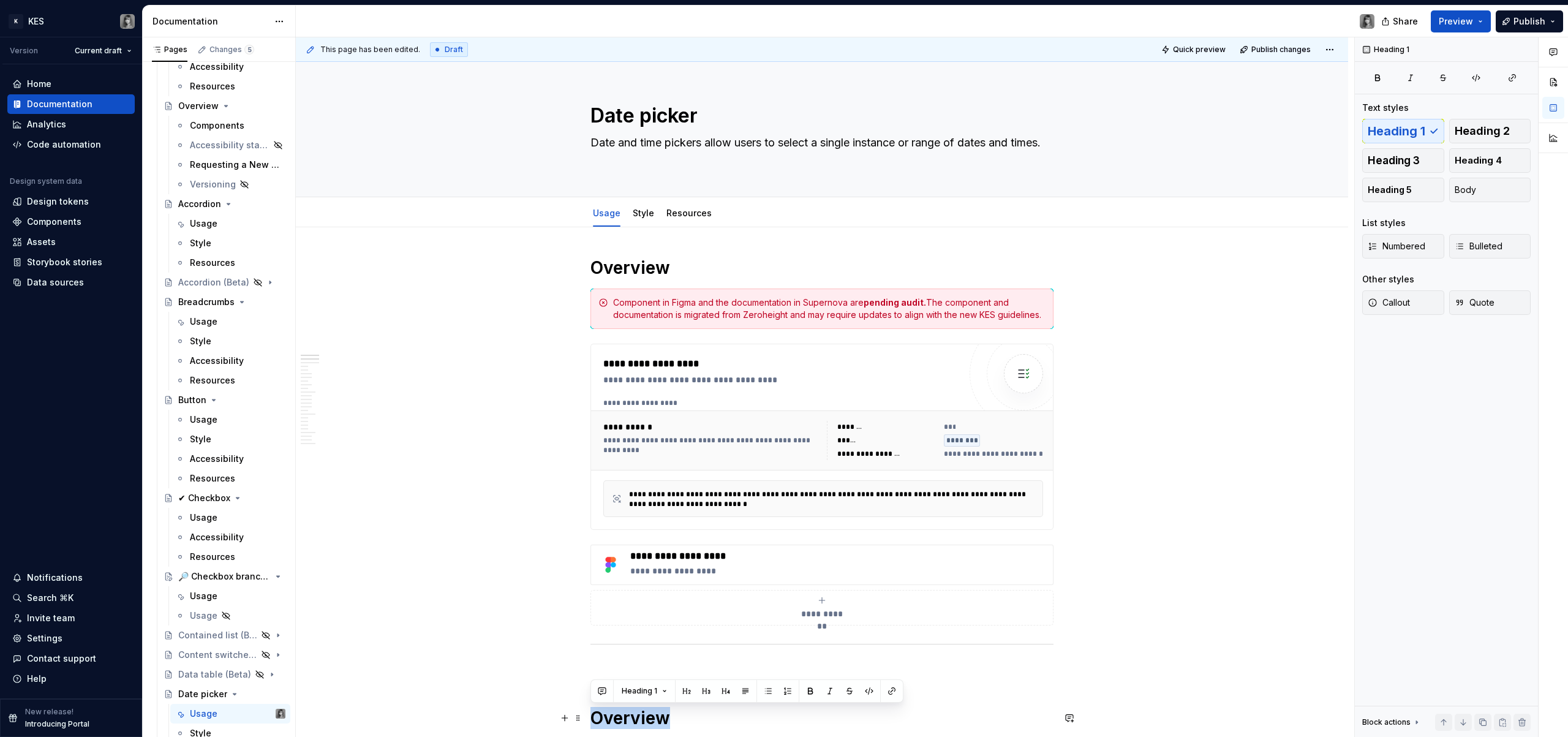
click at [660, 709] on h1 "Overview" at bounding box center [822, 718] width 463 height 22
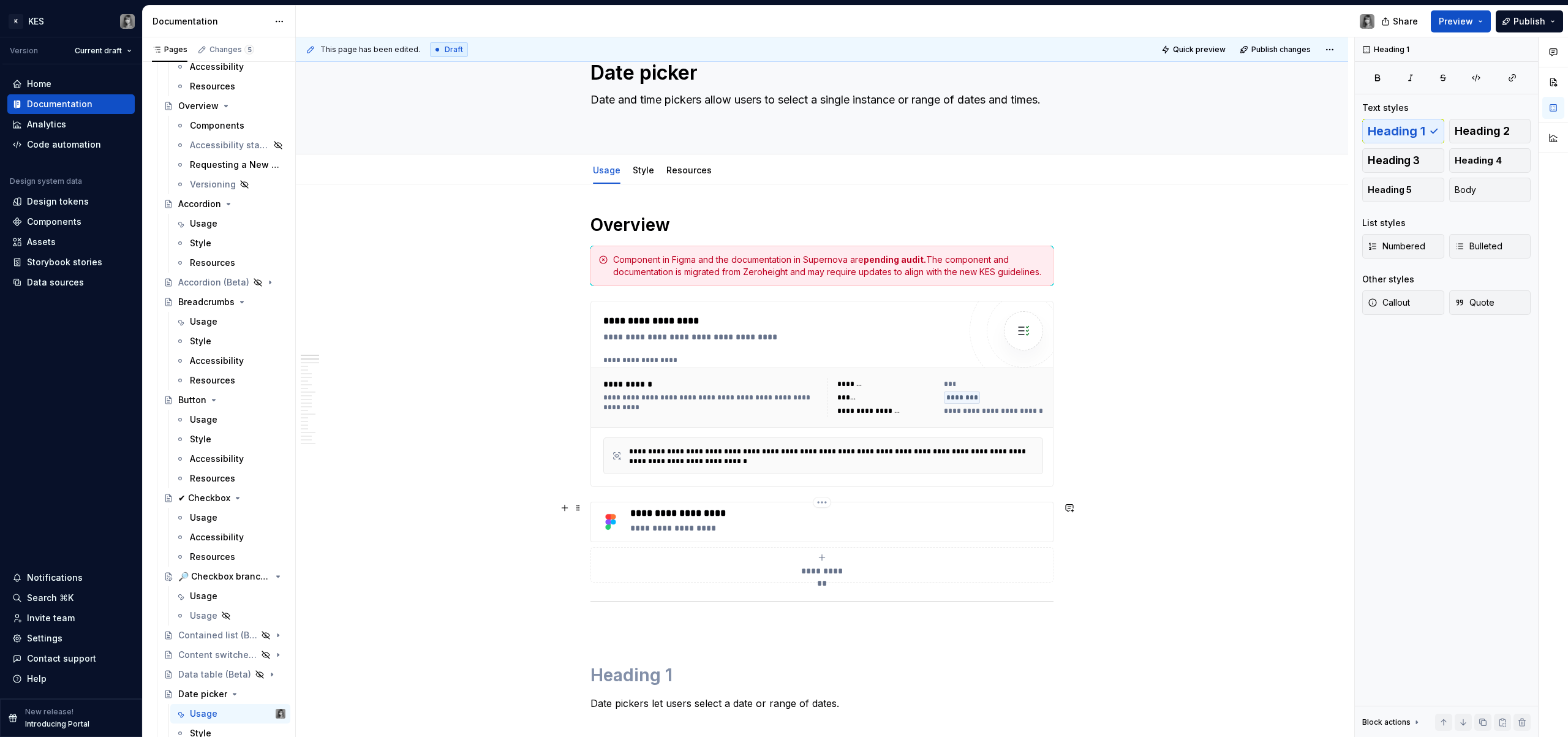
scroll to position [150, 0]
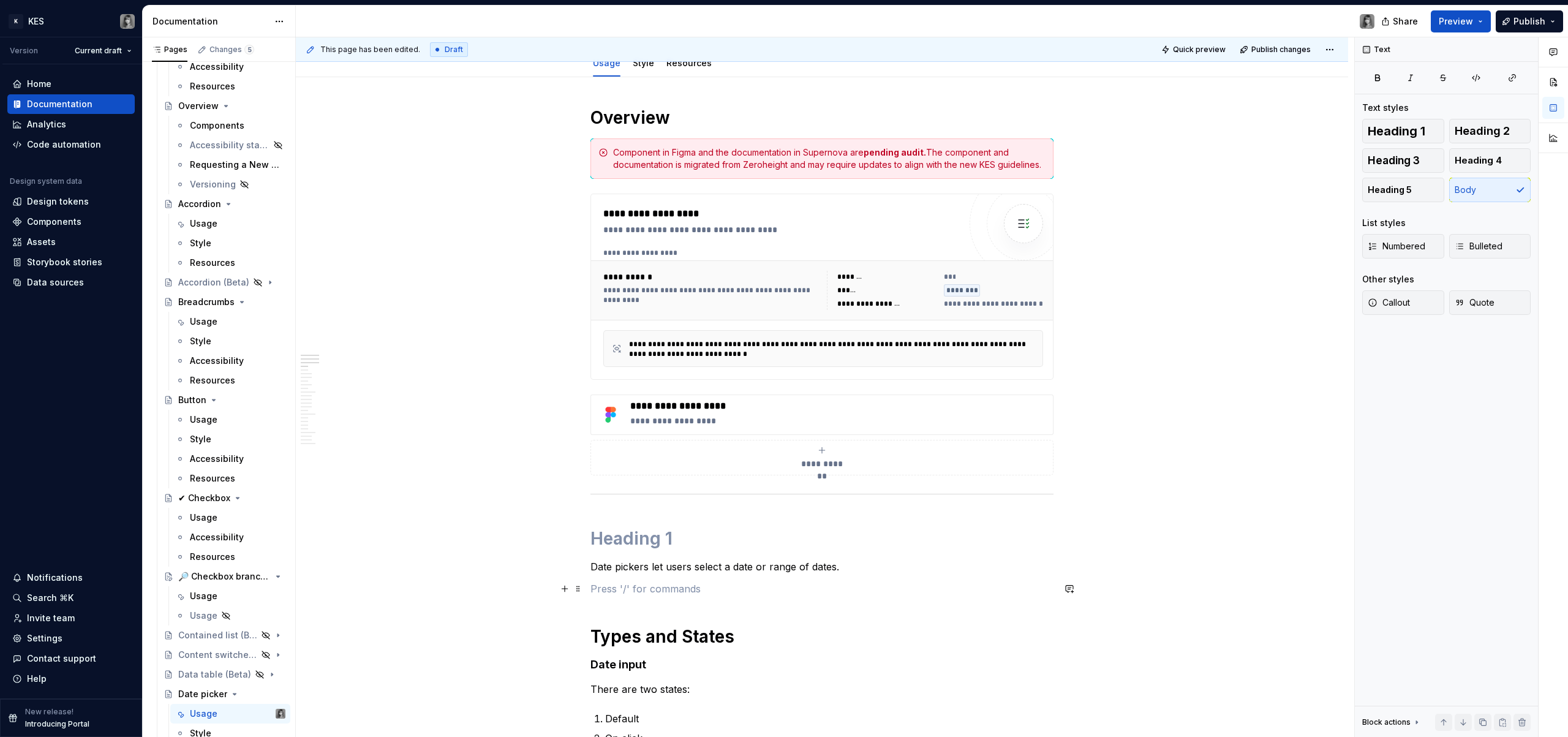
click at [650, 589] on p at bounding box center [822, 589] width 463 height 15
drag, startPoint x: 645, startPoint y: 606, endPoint x: 632, endPoint y: 540, distance: 67.3
click at [687, 572] on p "Date pickers let users select a date or range of dates." at bounding box center [822, 567] width 463 height 15
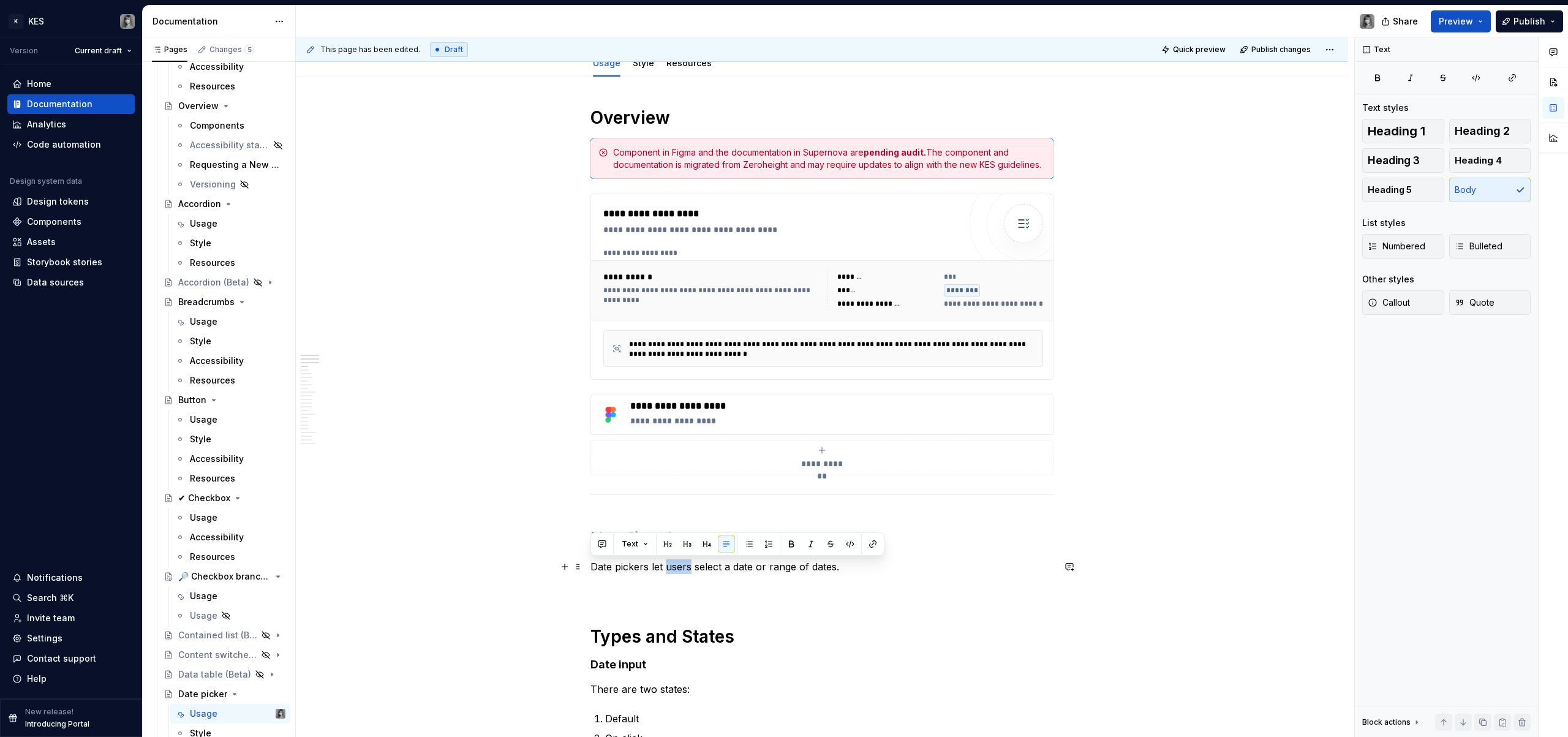
click at [687, 572] on p "Date pickers let users select a date or range of dates." at bounding box center [822, 567] width 463 height 15
drag, startPoint x: 578, startPoint y: 569, endPoint x: 648, endPoint y: 175, distance: 400.2
click at [695, 626] on h1 "Types and States" at bounding box center [822, 637] width 463 height 22
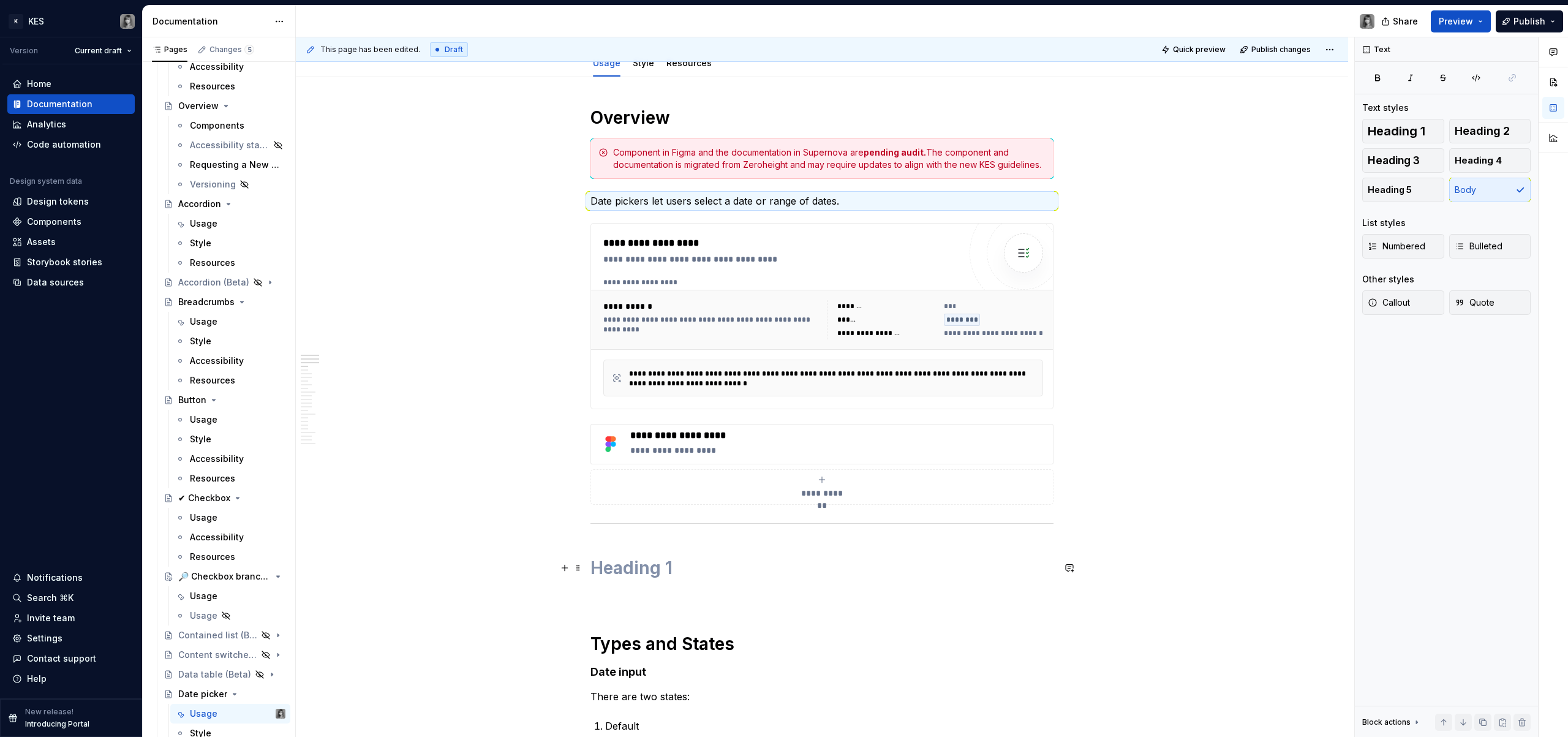
click at [649, 575] on h1 at bounding box center [822, 568] width 463 height 22
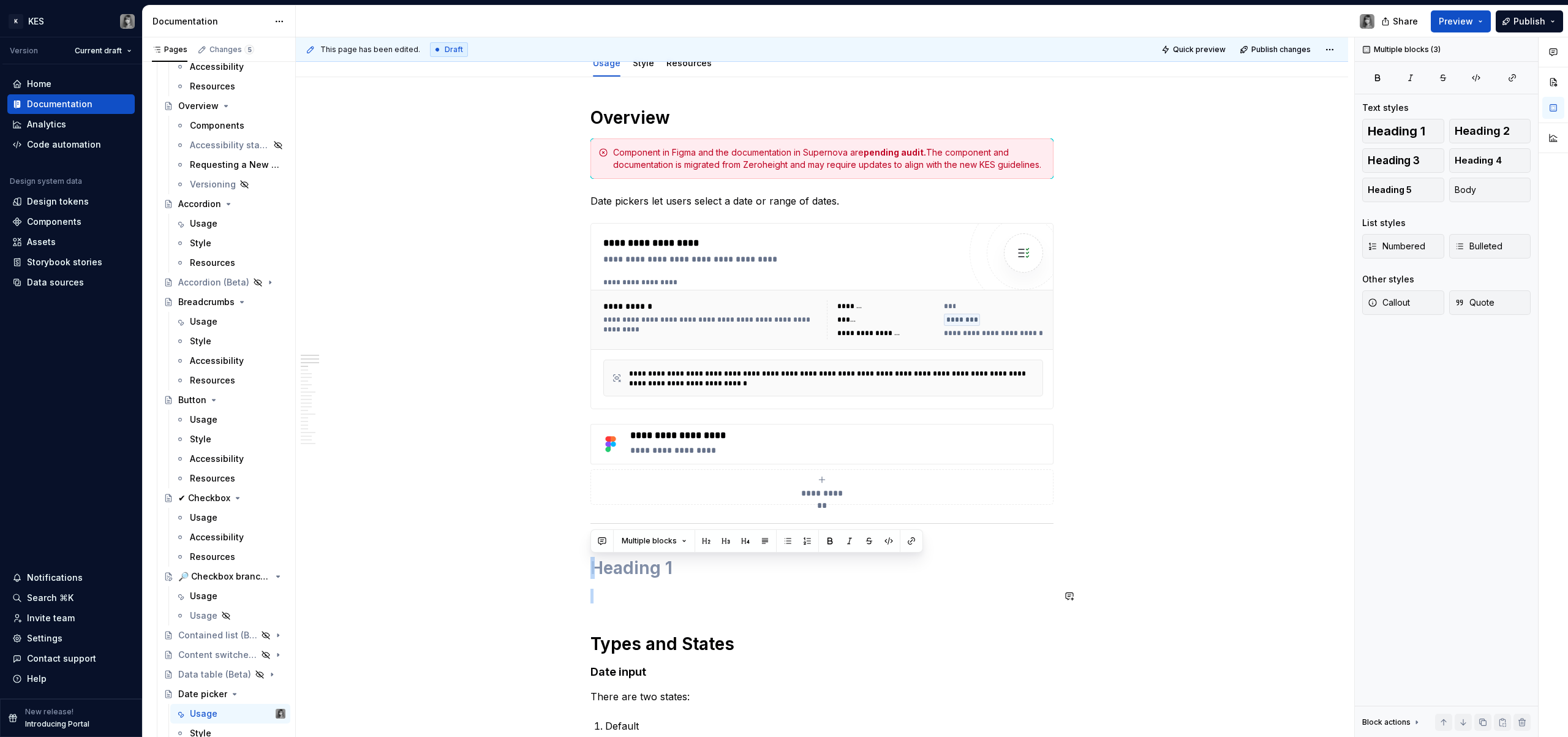
drag, startPoint x: 767, startPoint y: 542, endPoint x: 687, endPoint y: 609, distance: 104.4
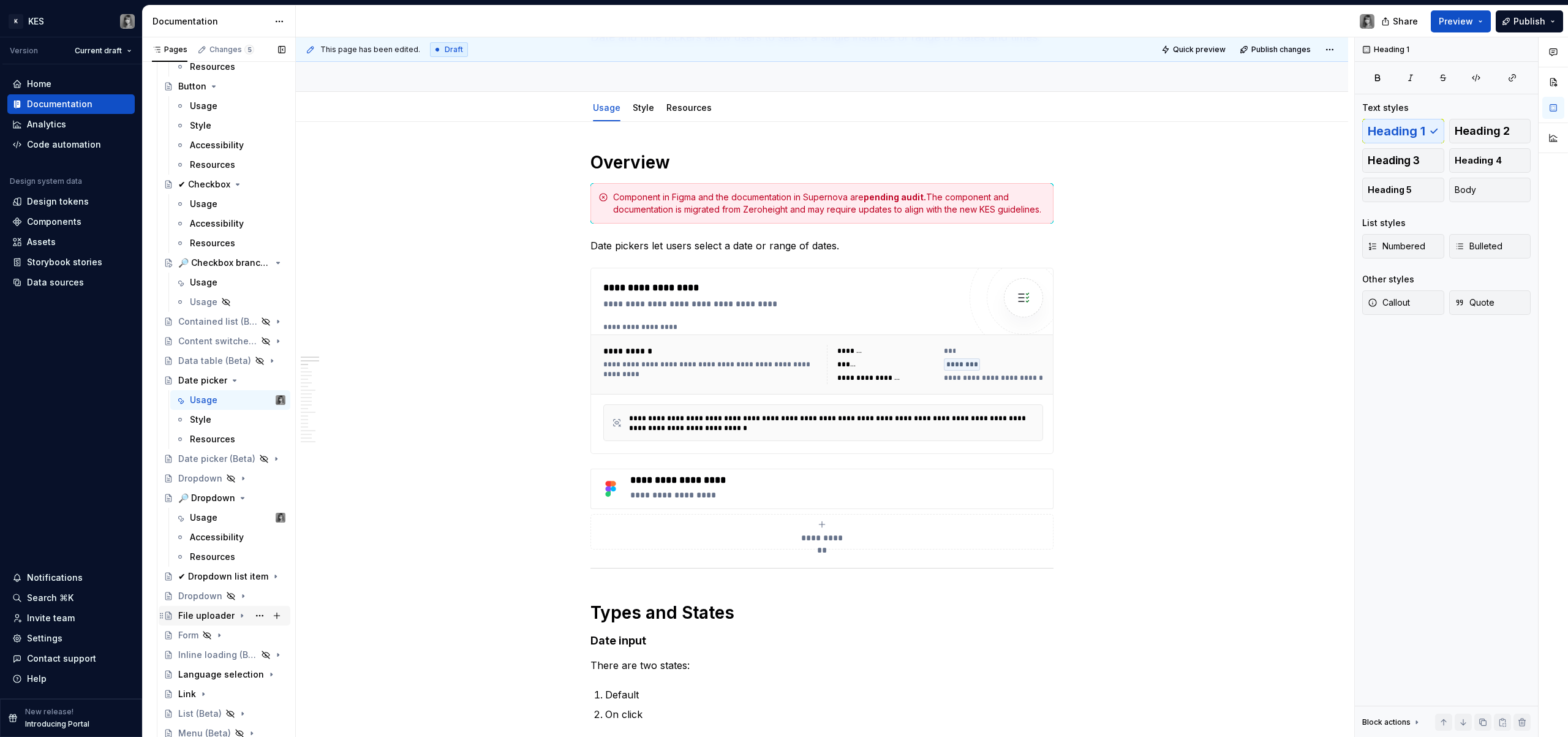
scroll to position [956, 0]
click at [204, 608] on div "File uploader" at bounding box center [206, 614] width 56 height 12
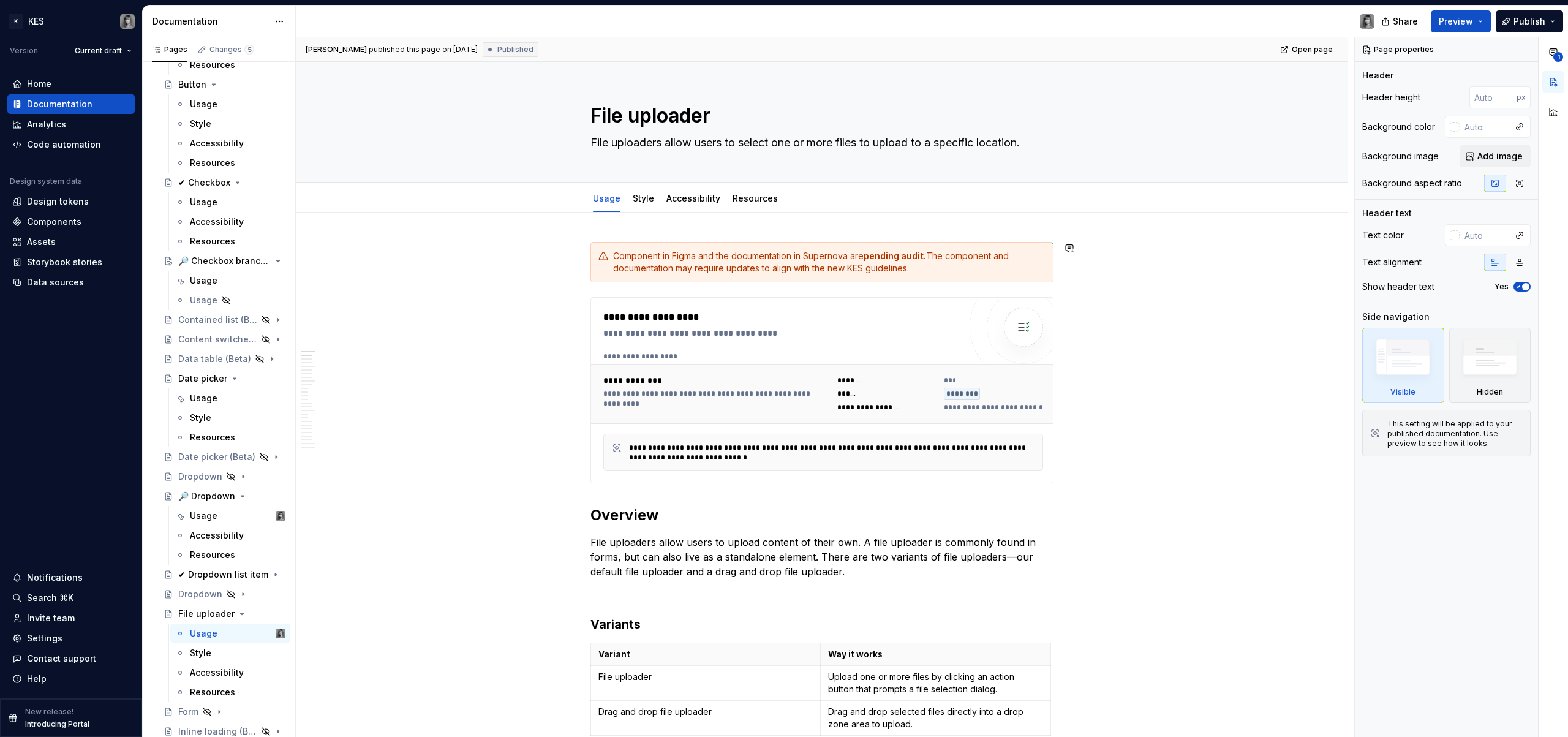
type textarea "*"
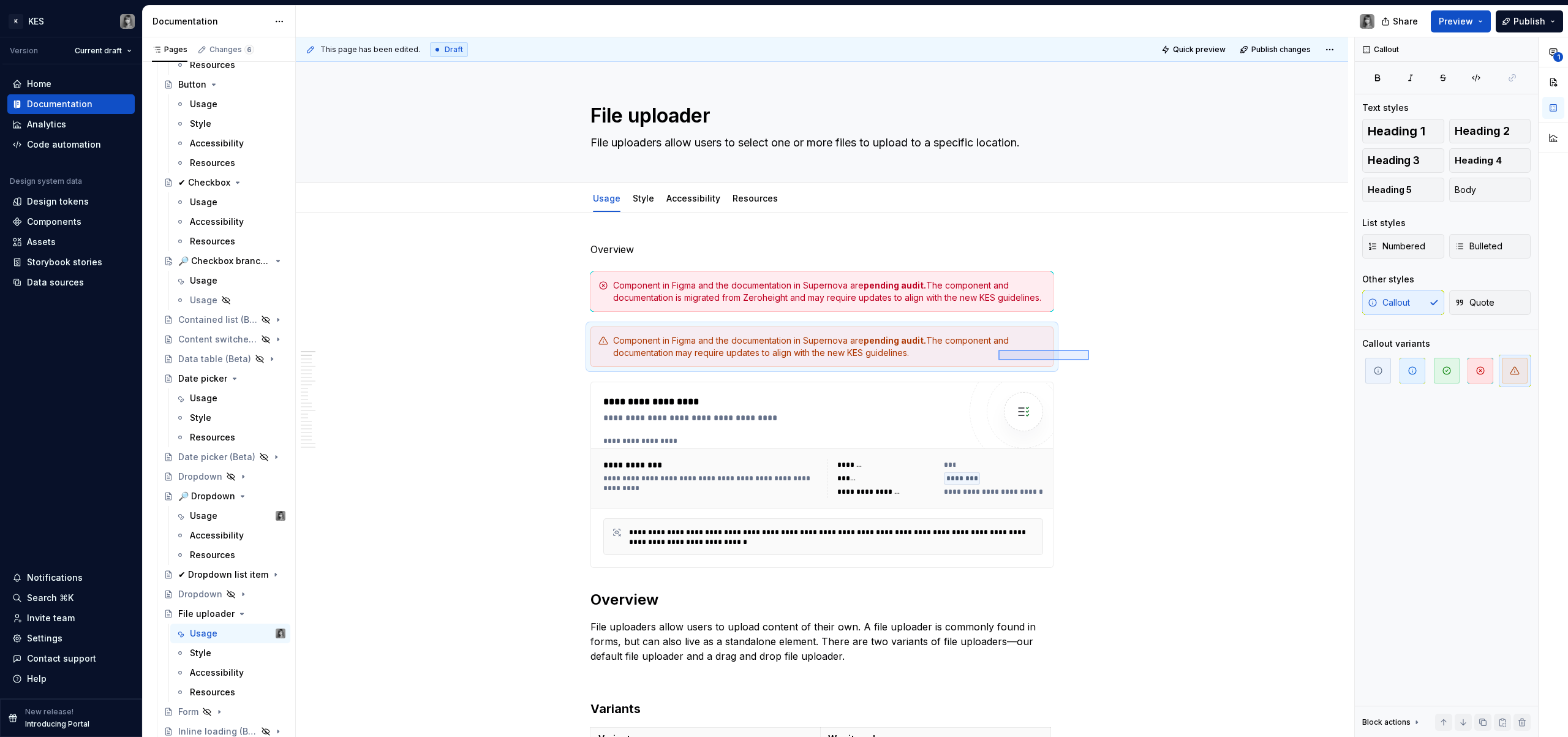
drag, startPoint x: 1089, startPoint y: 350, endPoint x: 999, endPoint y: 360, distance: 90.6
click at [999, 360] on div "**********" at bounding box center [825, 388] width 1058 height 701
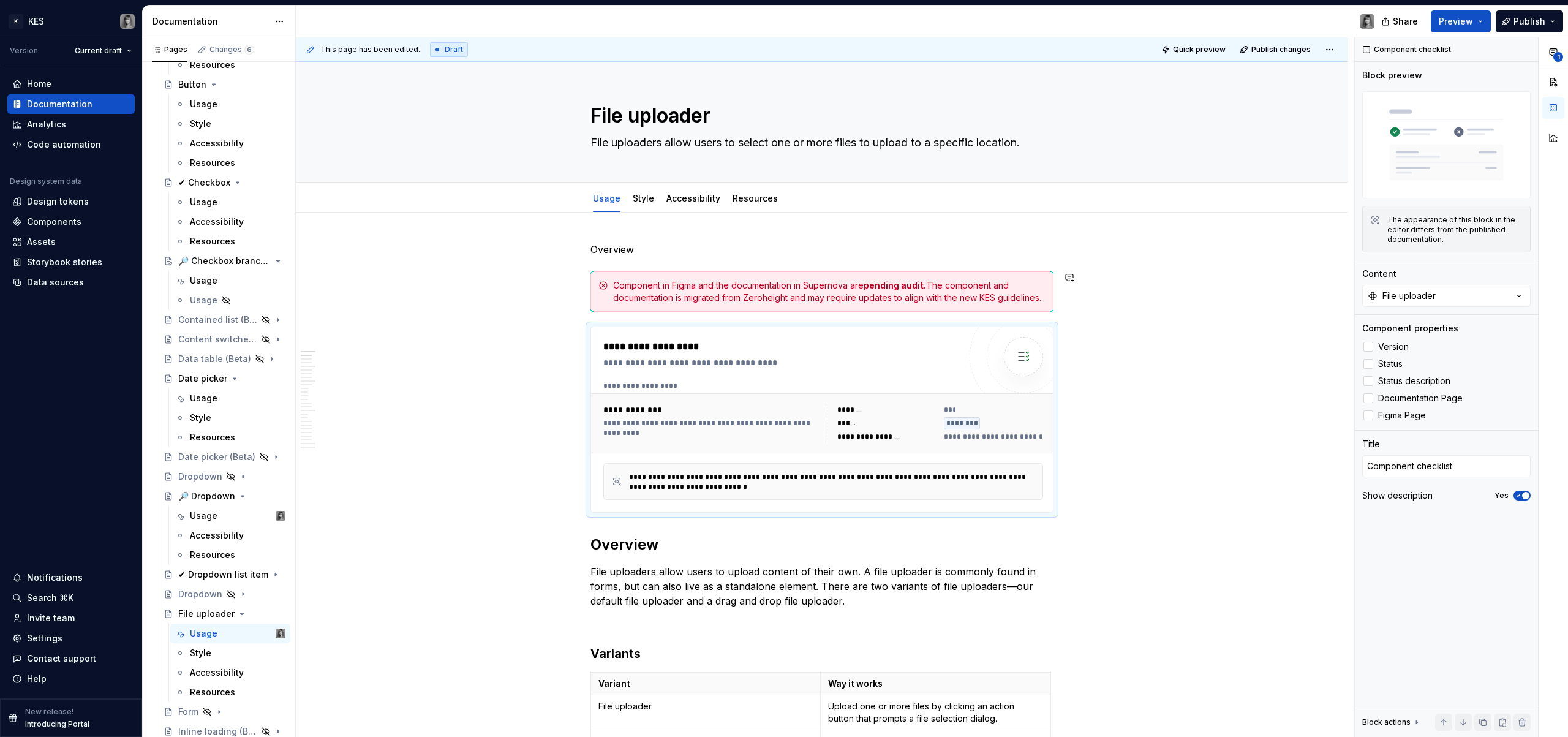
click at [625, 250] on p "Overview" at bounding box center [822, 249] width 463 height 15
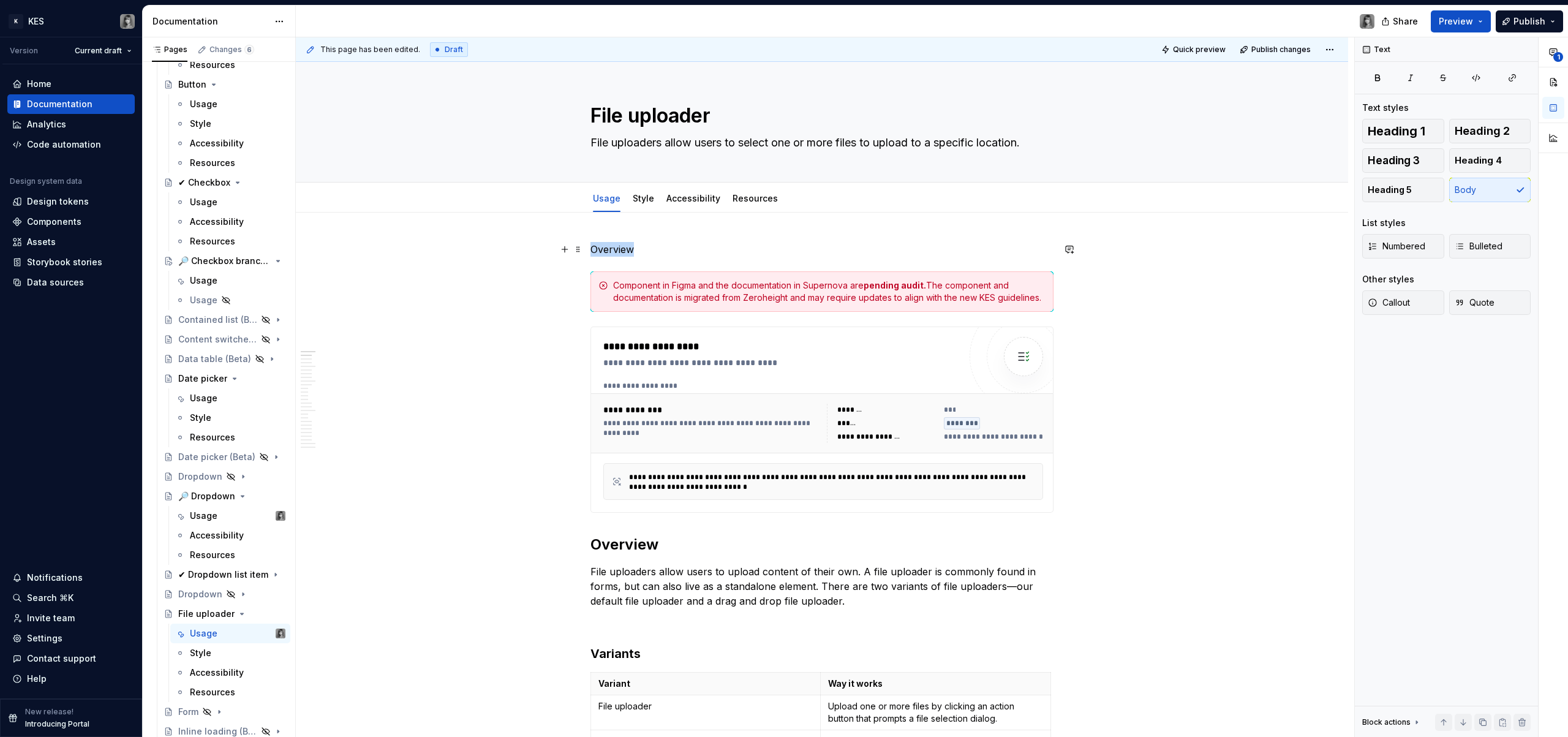
click at [625, 250] on p "Overview" at bounding box center [822, 249] width 463 height 15
click at [1408, 129] on span "Heading 1" at bounding box center [1397, 131] width 58 height 12
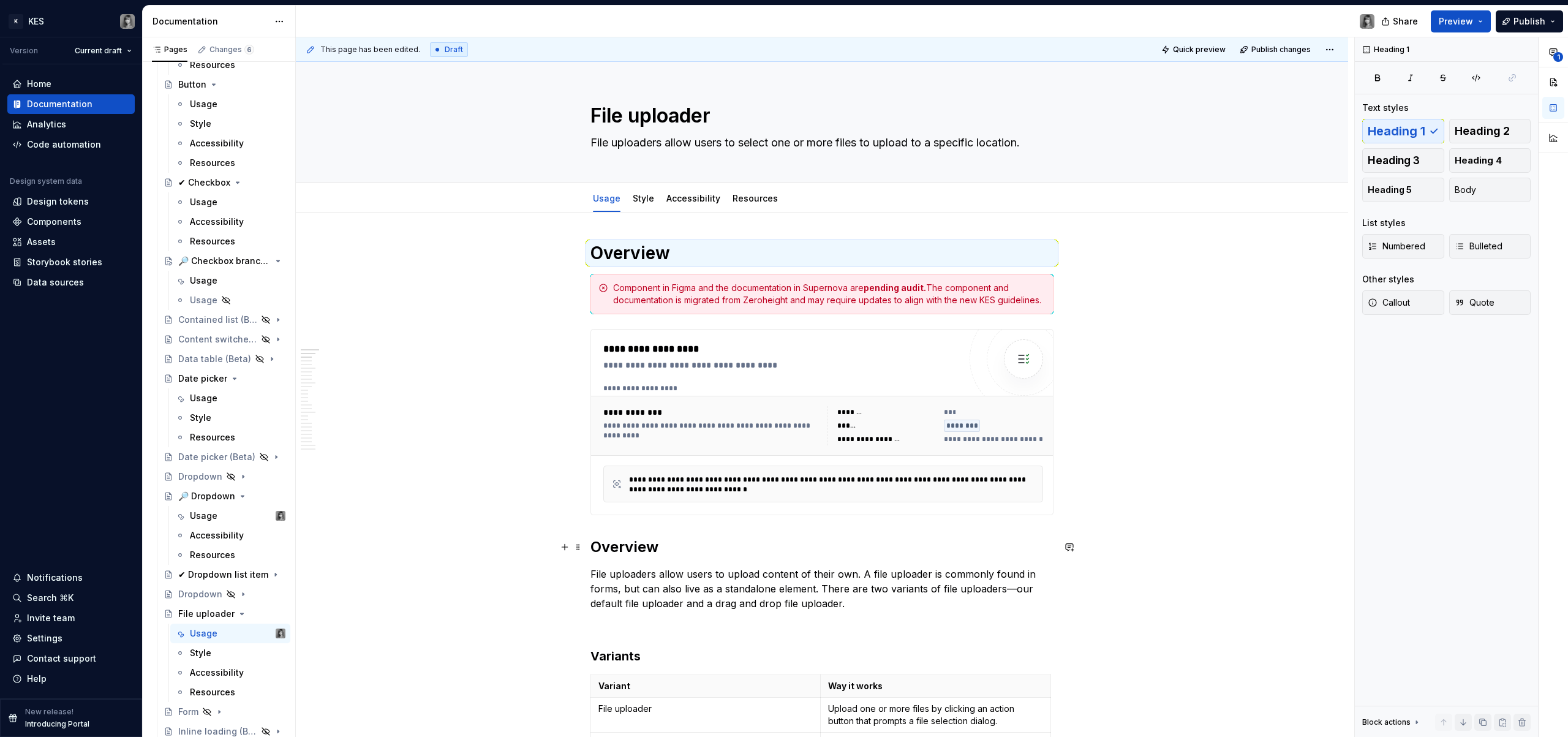
click at [789, 586] on p "File uploaders allow users to upload content of their own. A file uploader is c…" at bounding box center [822, 589] width 463 height 44
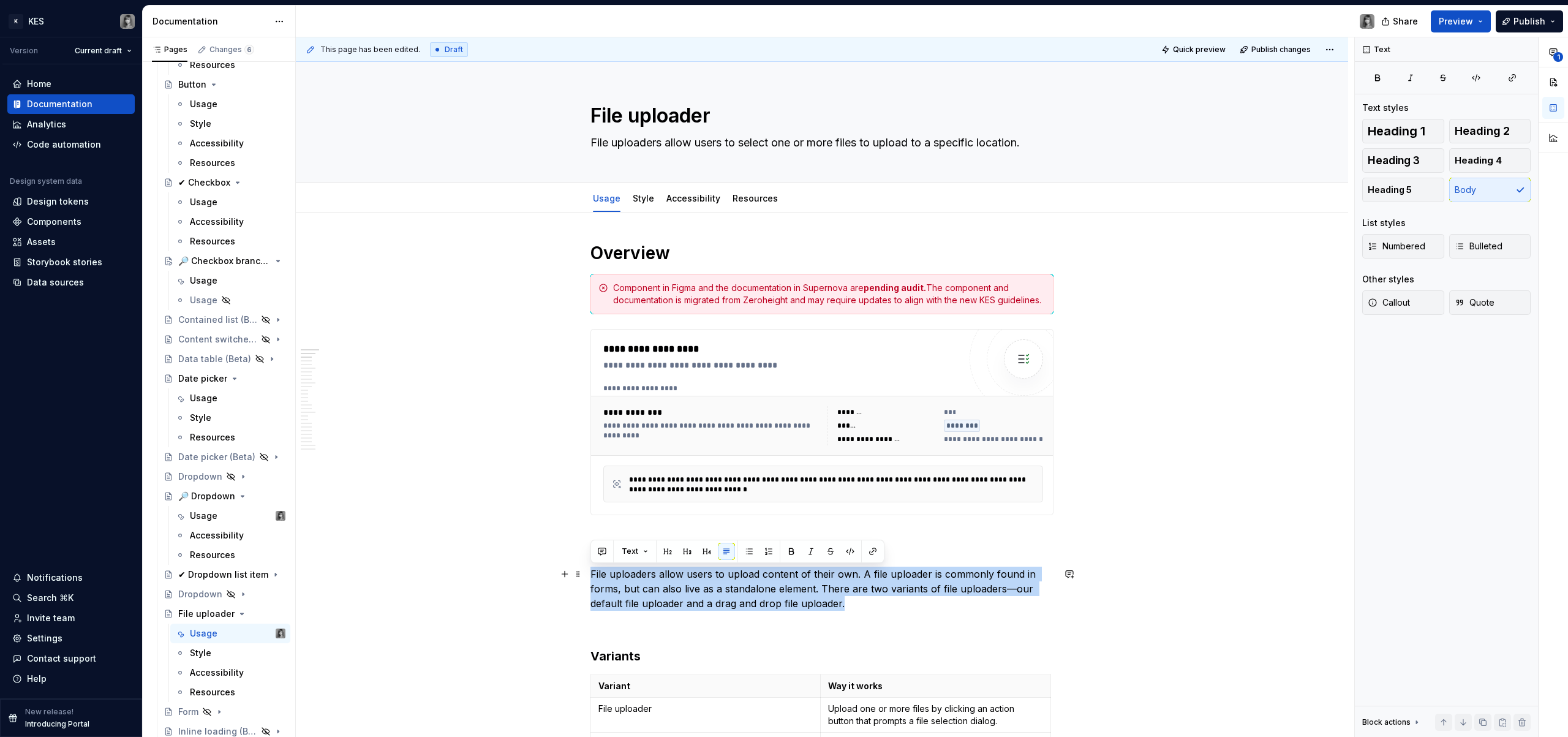
drag, startPoint x: 868, startPoint y: 610, endPoint x: 603, endPoint y: 585, distance: 266.2
click at [591, 578] on p "File uploaders allow users to upload content of their own. A file uploader is c…" at bounding box center [822, 589] width 463 height 44
click at [628, 596] on p "File uploaders allow users to upload content of their own. A file uploader is c…" at bounding box center [822, 589] width 463 height 44
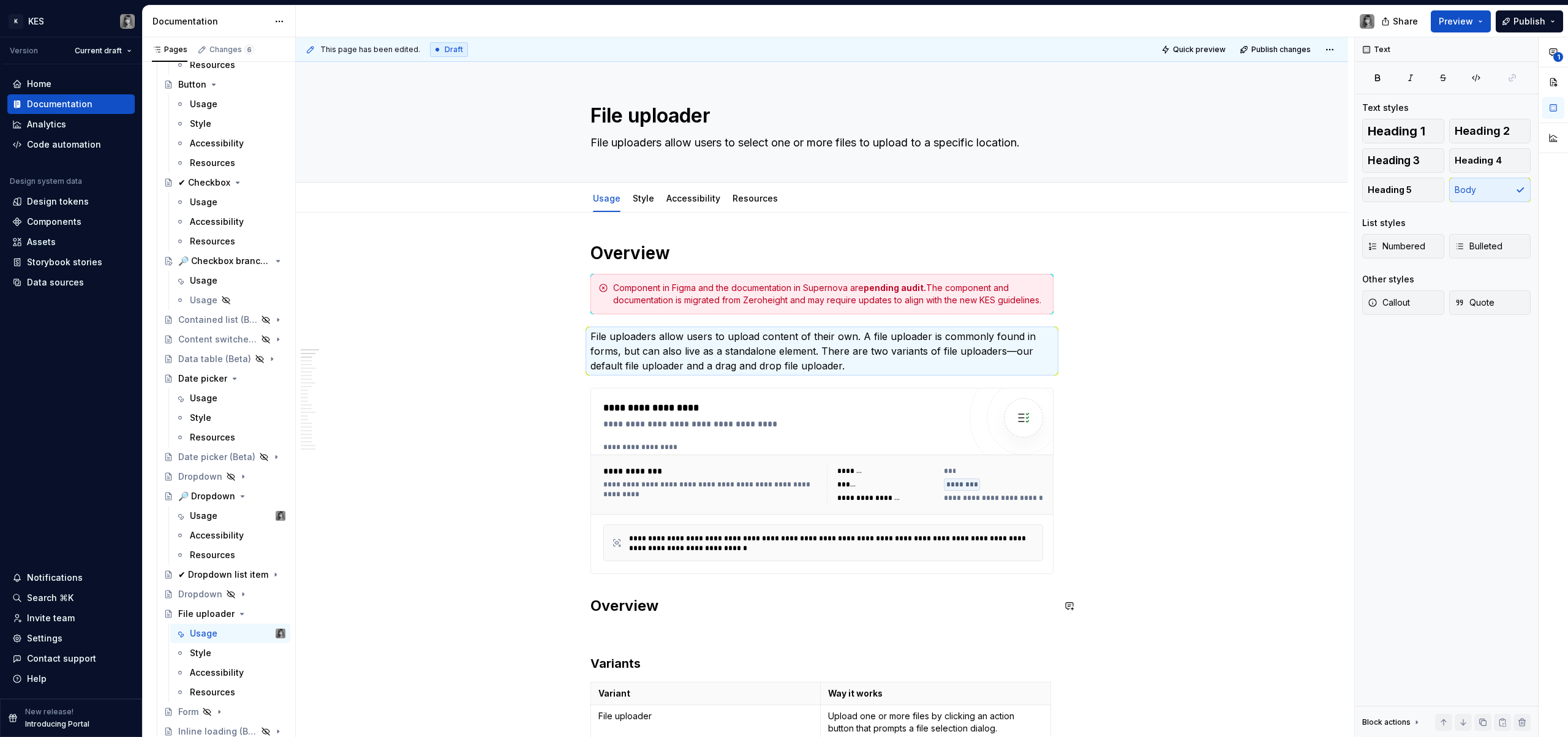
click at [641, 607] on h2 "Overview" at bounding box center [822, 606] width 463 height 19
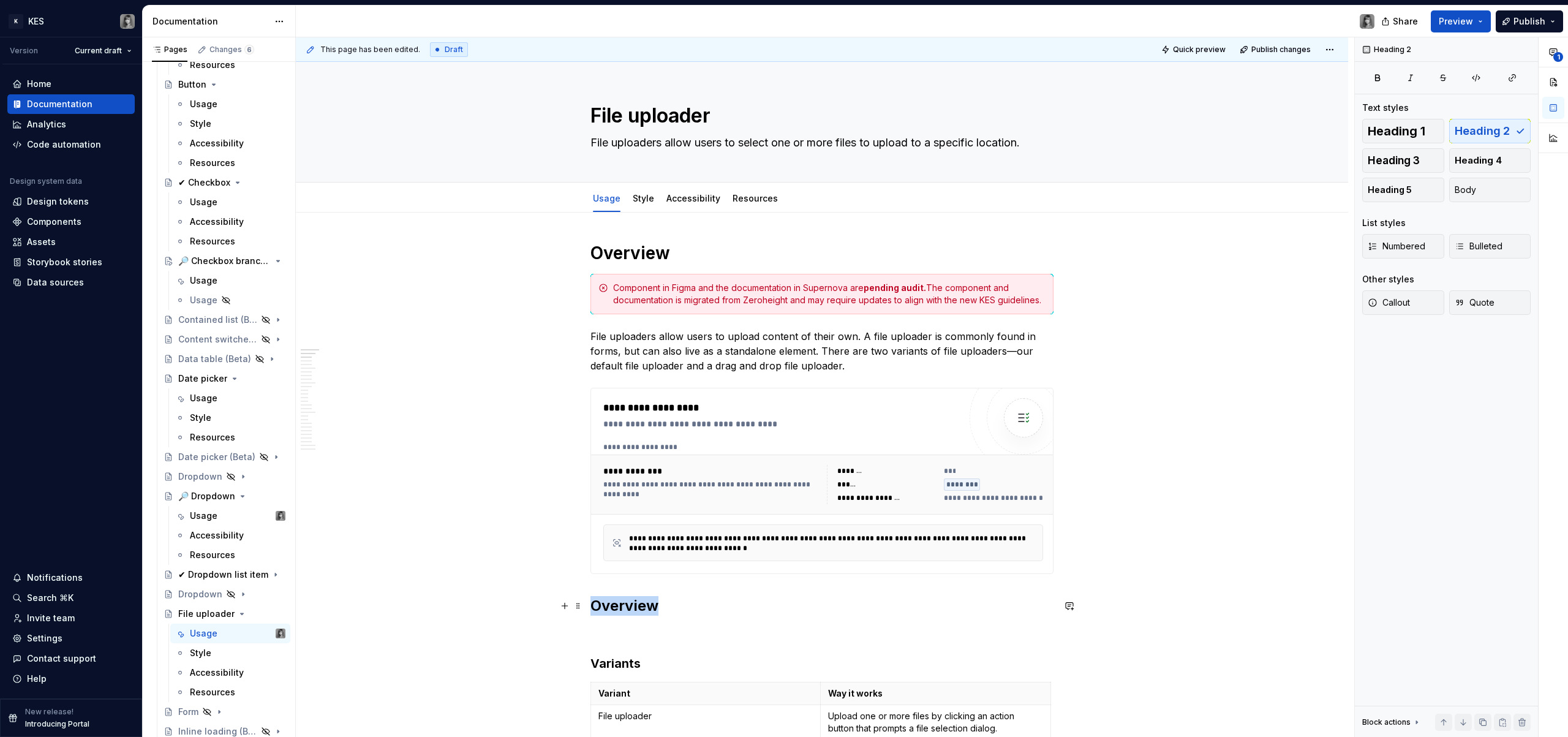
click at [641, 607] on h2 "Overview" at bounding box center [822, 606] width 463 height 19
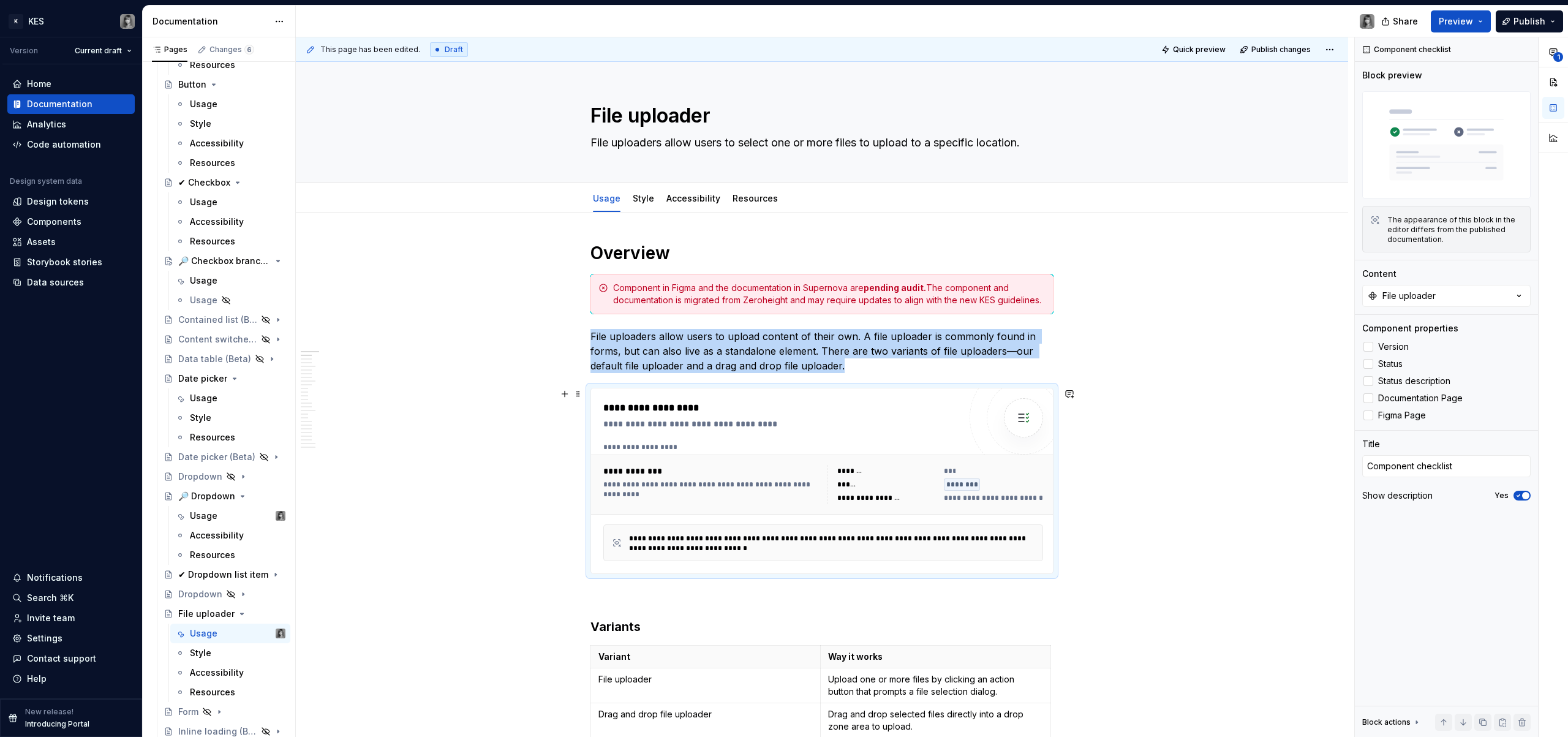
click at [238, 615] on icon "Page tree" at bounding box center [242, 614] width 10 height 10
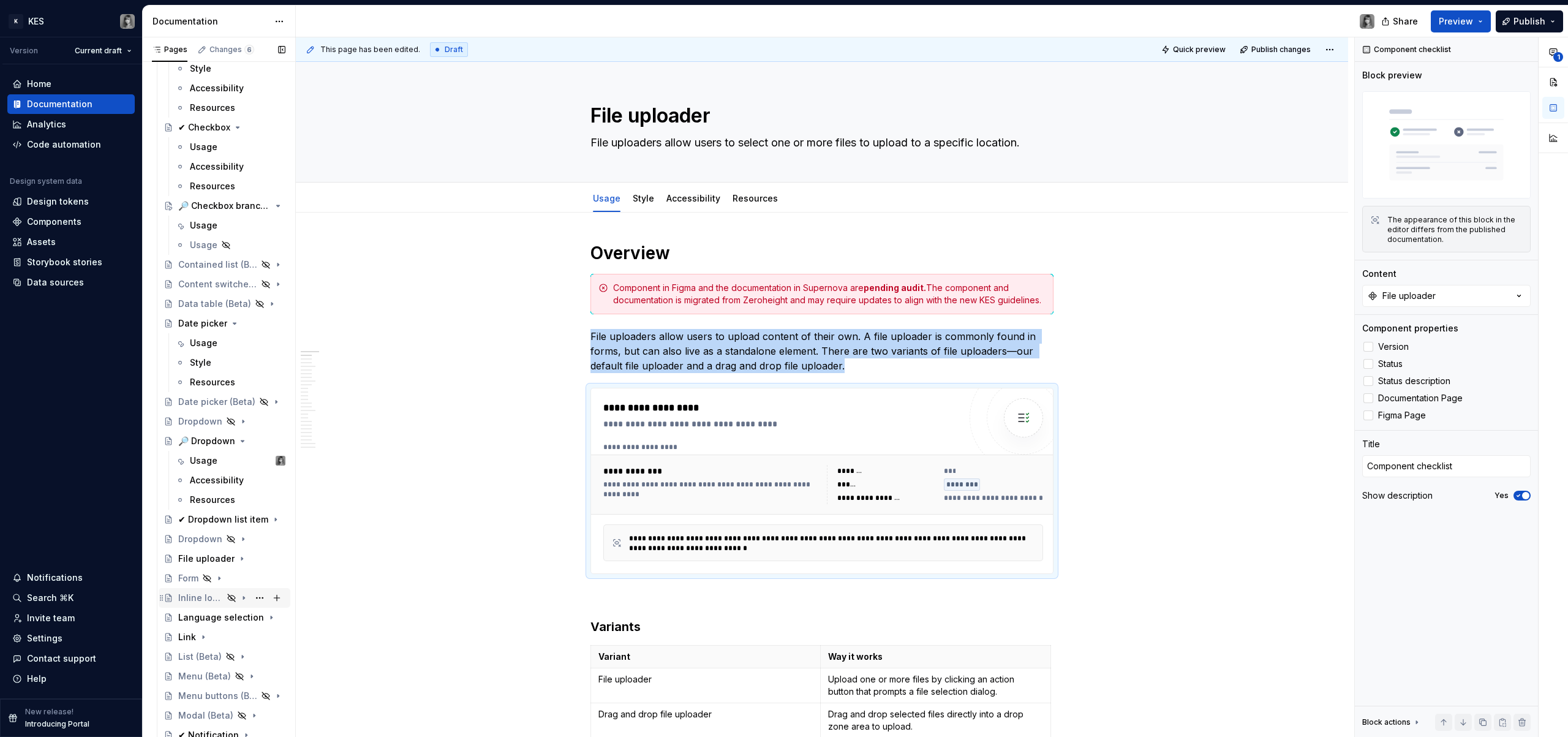
scroll to position [1074, 0]
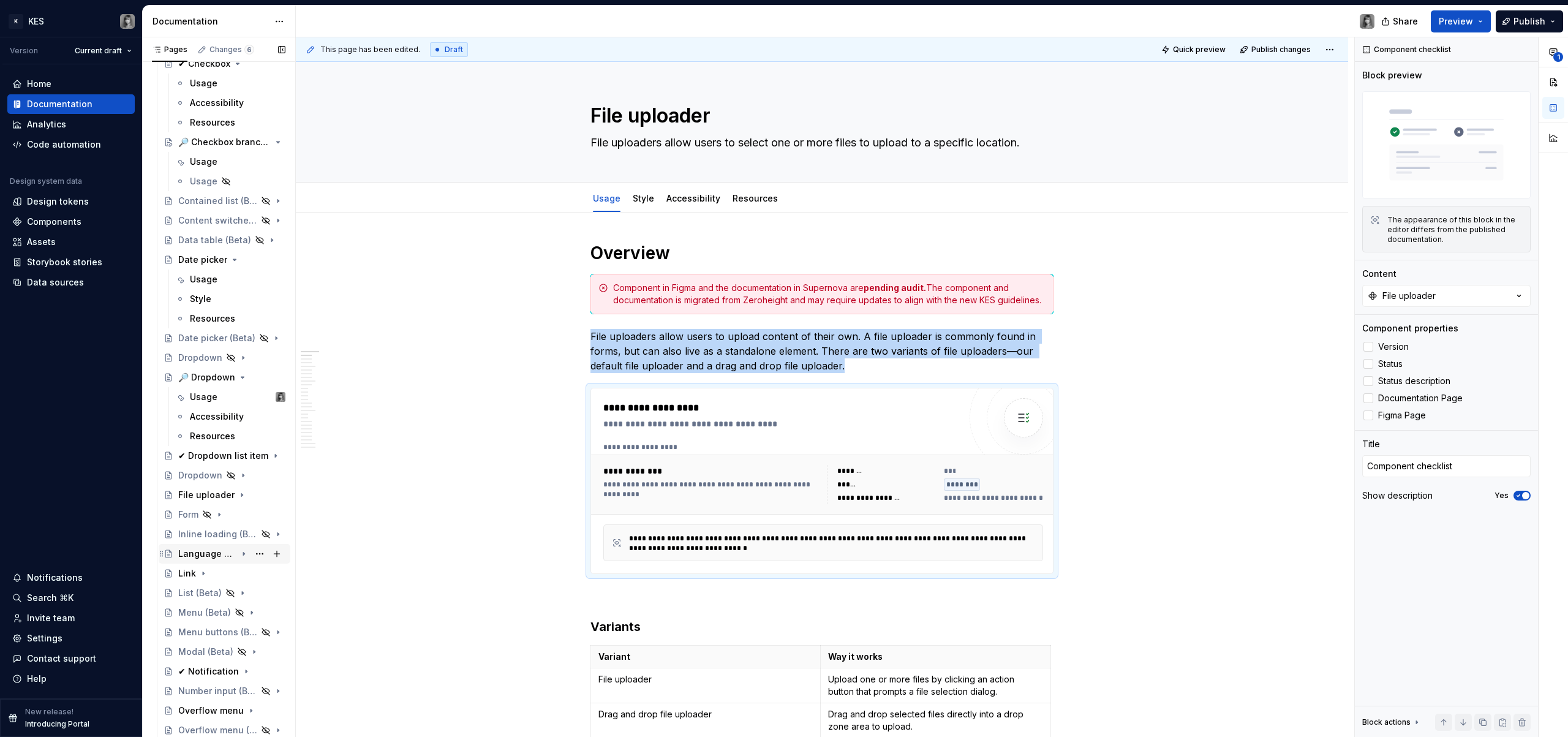
click at [195, 562] on div "Language selection" at bounding box center [232, 554] width 107 height 17
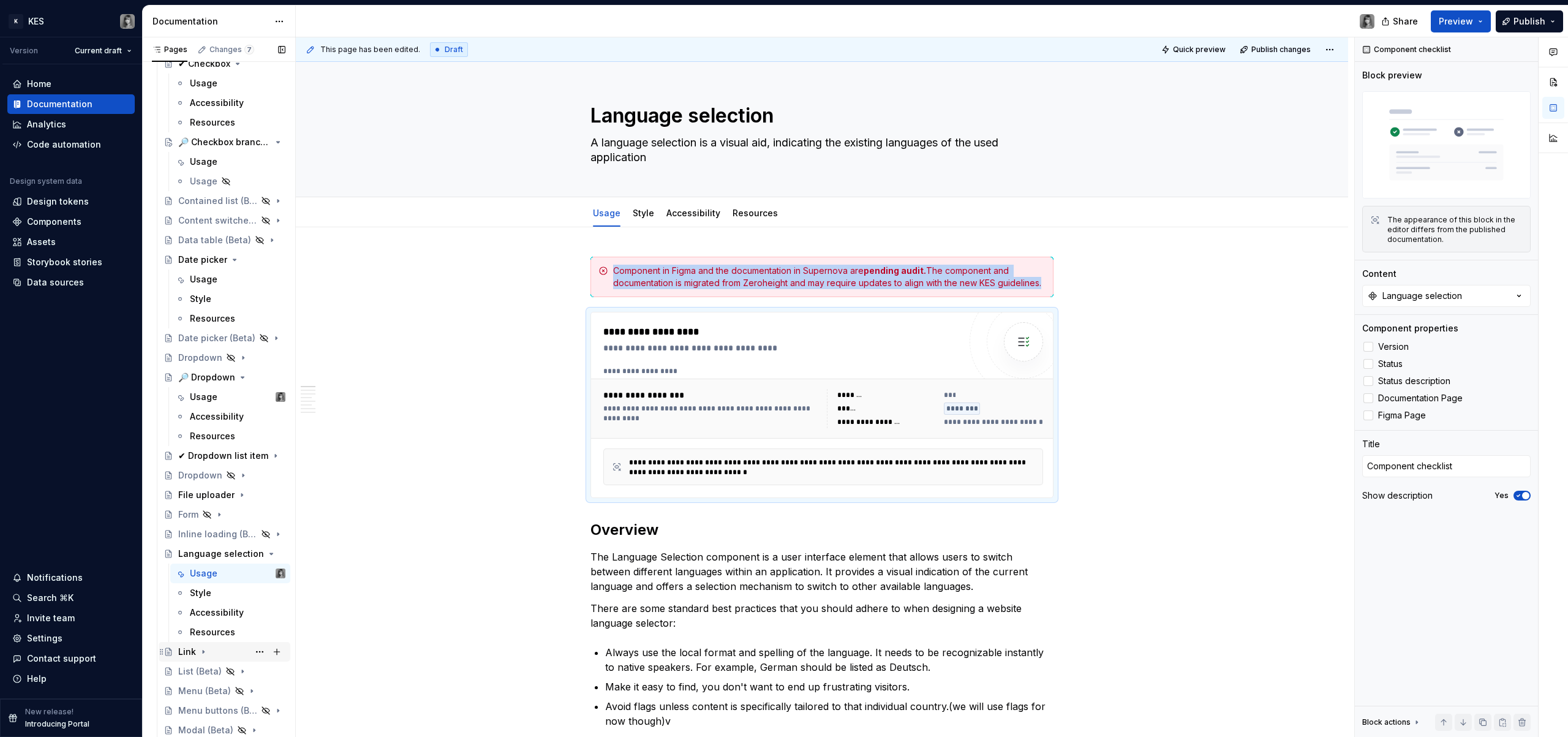
click at [195, 653] on div "Link" at bounding box center [232, 652] width 107 height 17
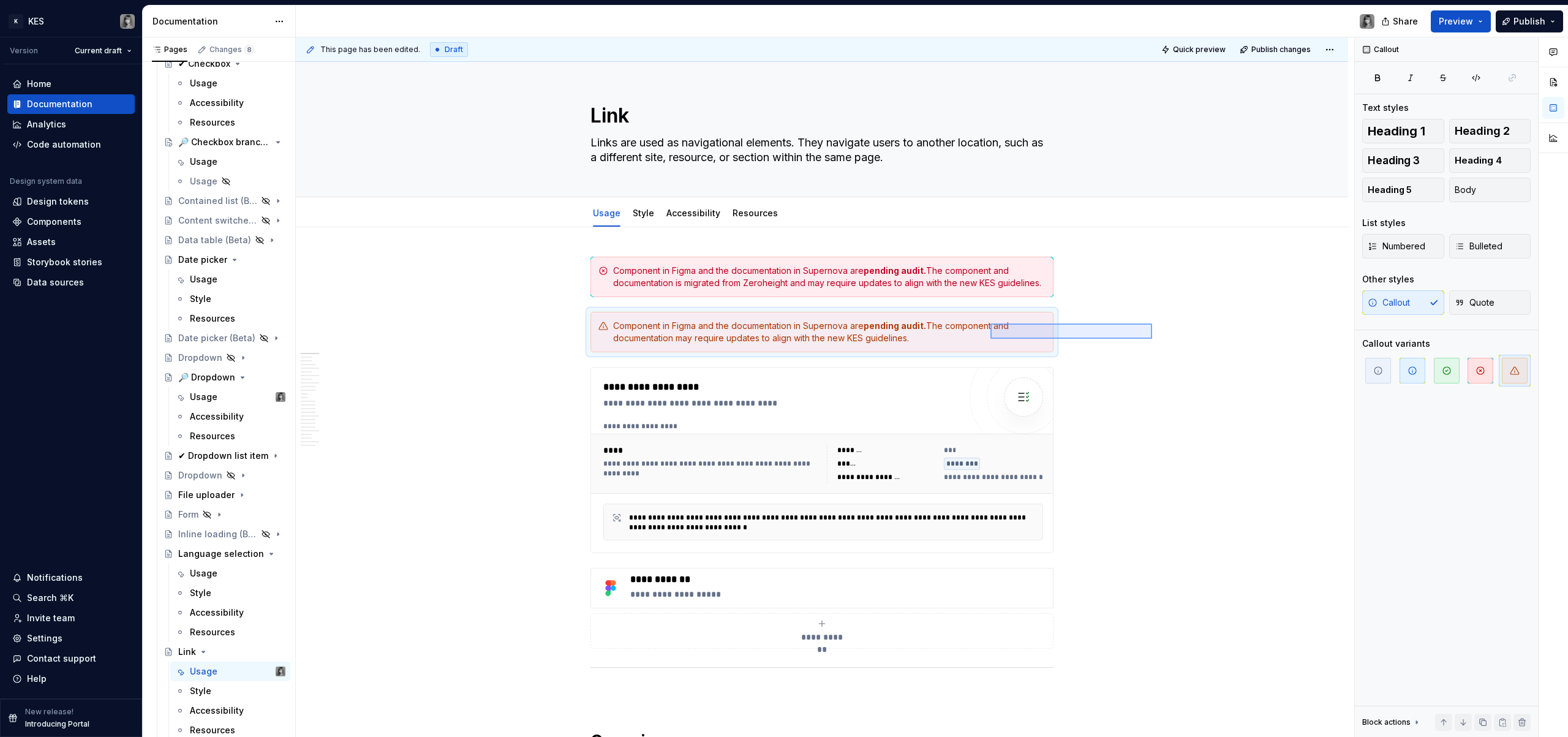
drag, startPoint x: 1135, startPoint y: 324, endPoint x: 991, endPoint y: 339, distance: 144.8
click at [991, 339] on div "**********" at bounding box center [825, 388] width 1058 height 701
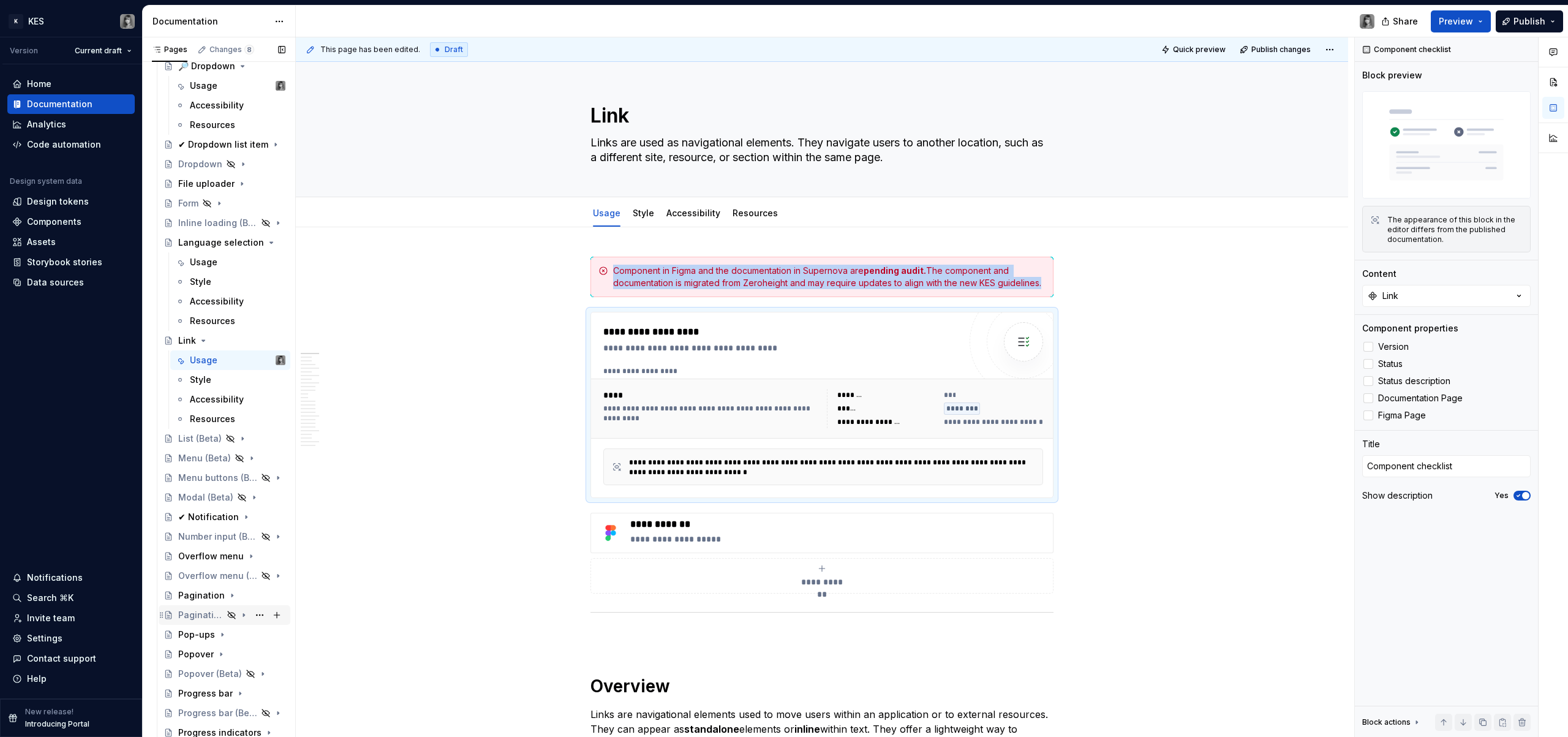
scroll to position [1388, 0]
click at [211, 559] on div "Overflow menu" at bounding box center [208, 555] width 58 height 12
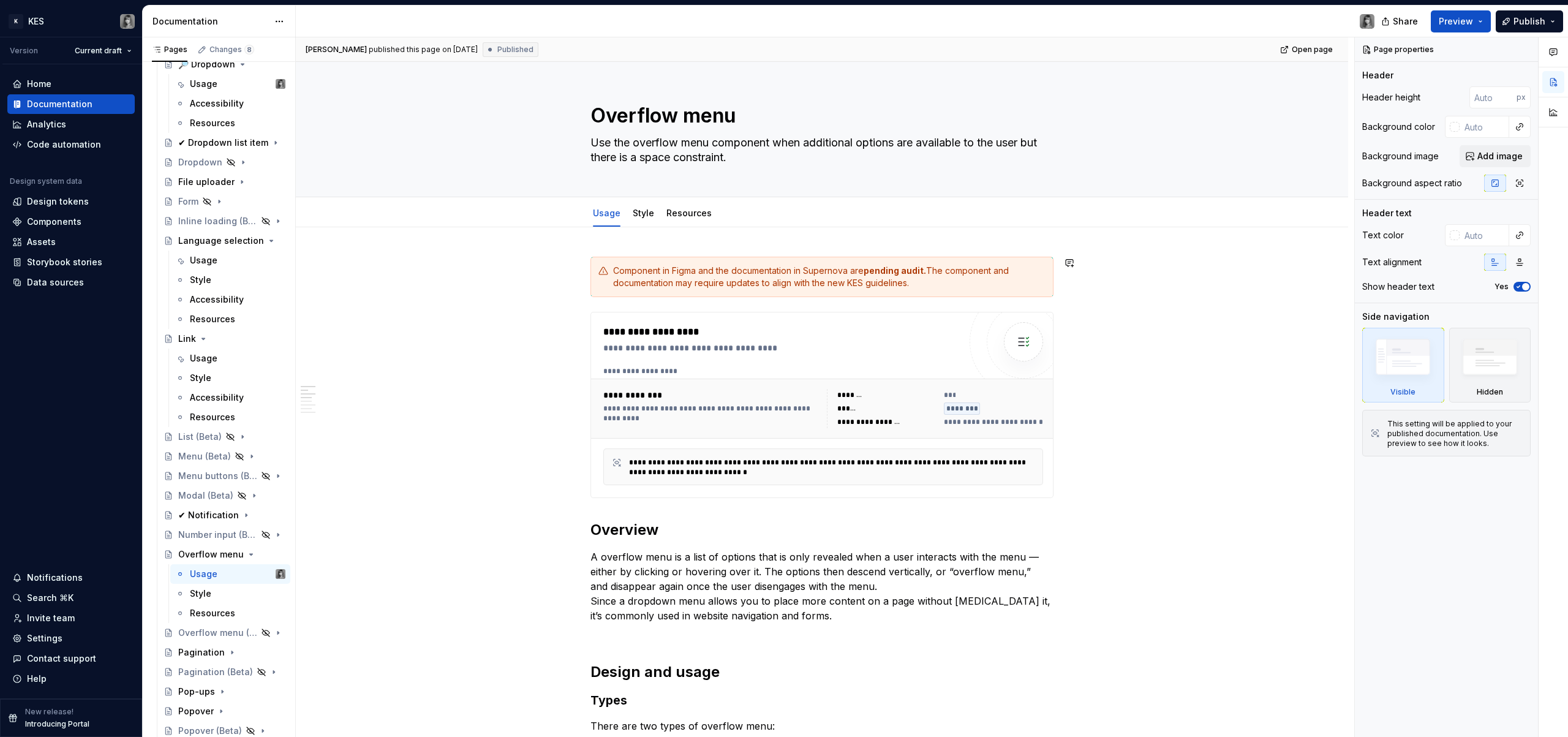
type textarea "*"
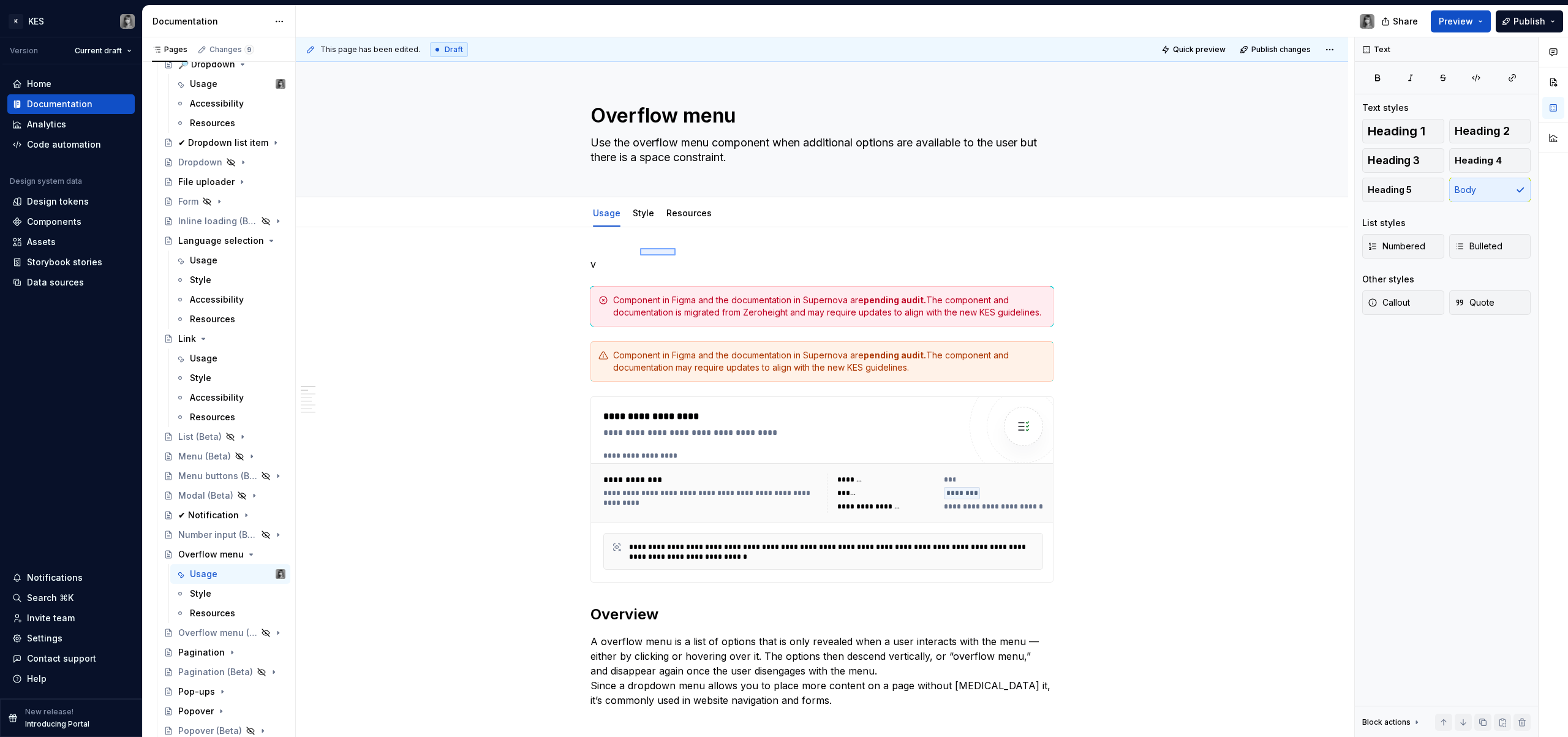
drag, startPoint x: 668, startPoint y: 250, endPoint x: 589, endPoint y: 271, distance: 81.7
click at [589, 271] on div "**********" at bounding box center [825, 388] width 1058 height 701
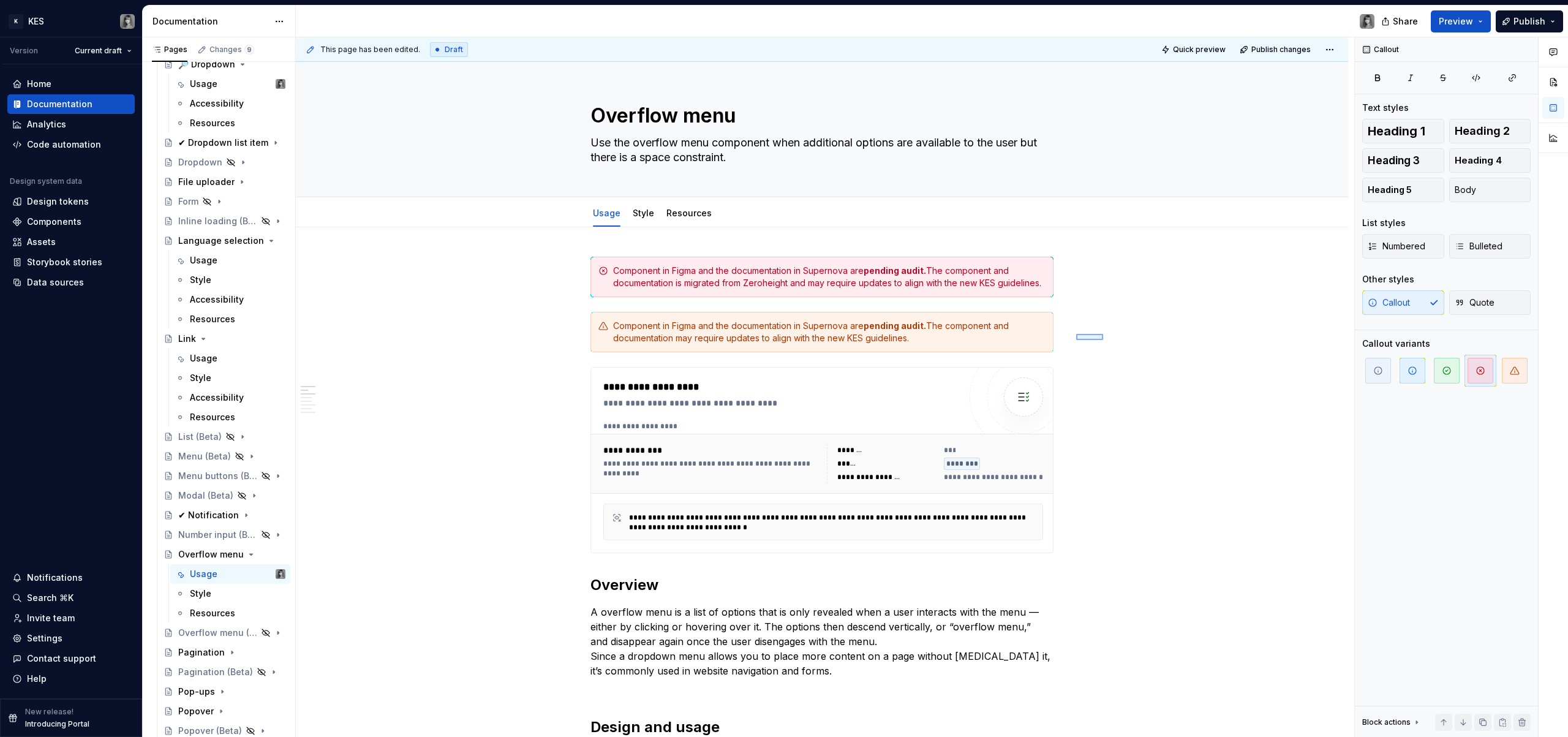
drag, startPoint x: 1076, startPoint y: 340, endPoint x: 986, endPoint y: 348, distance: 90.4
click at [986, 348] on div "**********" at bounding box center [825, 388] width 1058 height 701
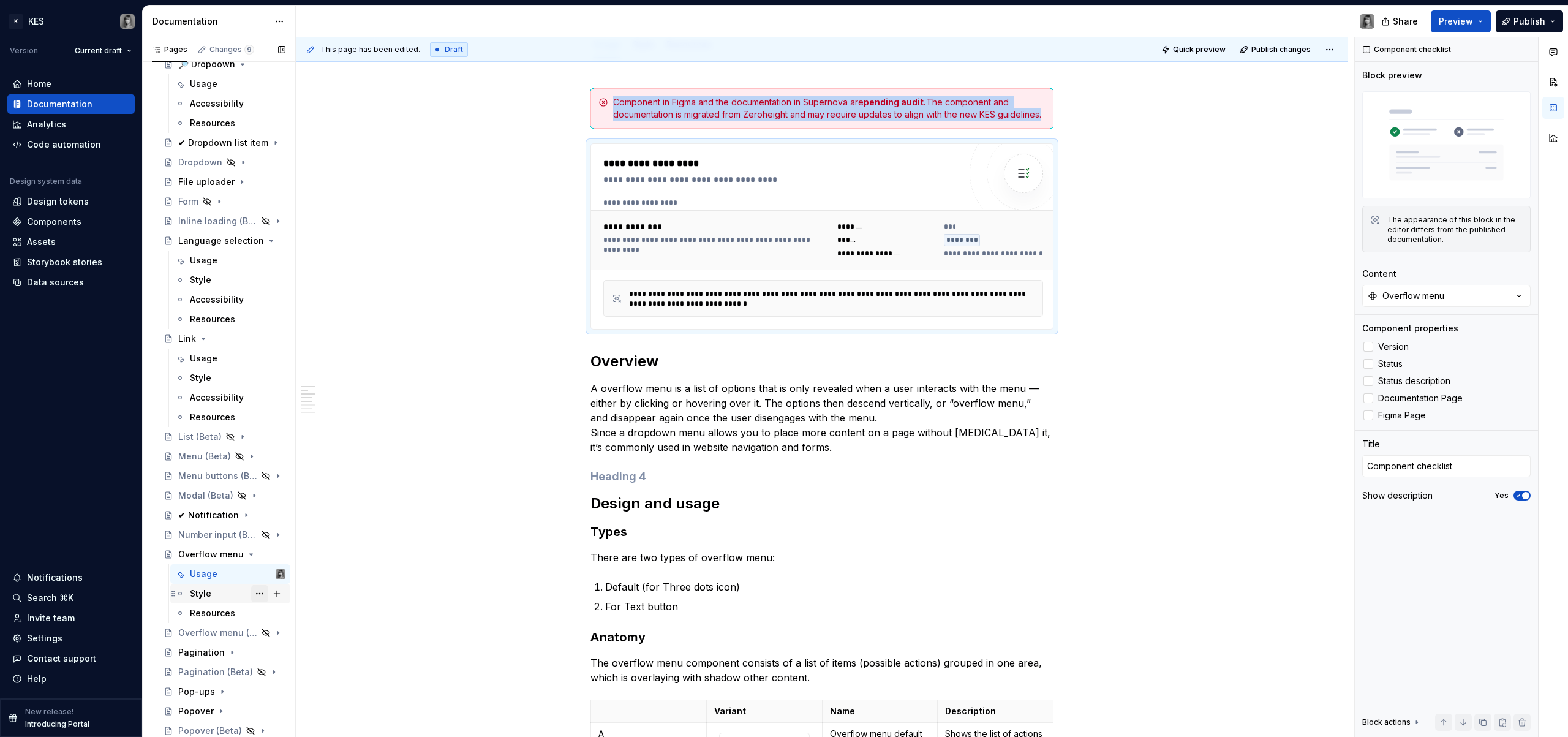
scroll to position [171, 0]
click at [188, 654] on div "Pagination" at bounding box center [202, 653] width 47 height 12
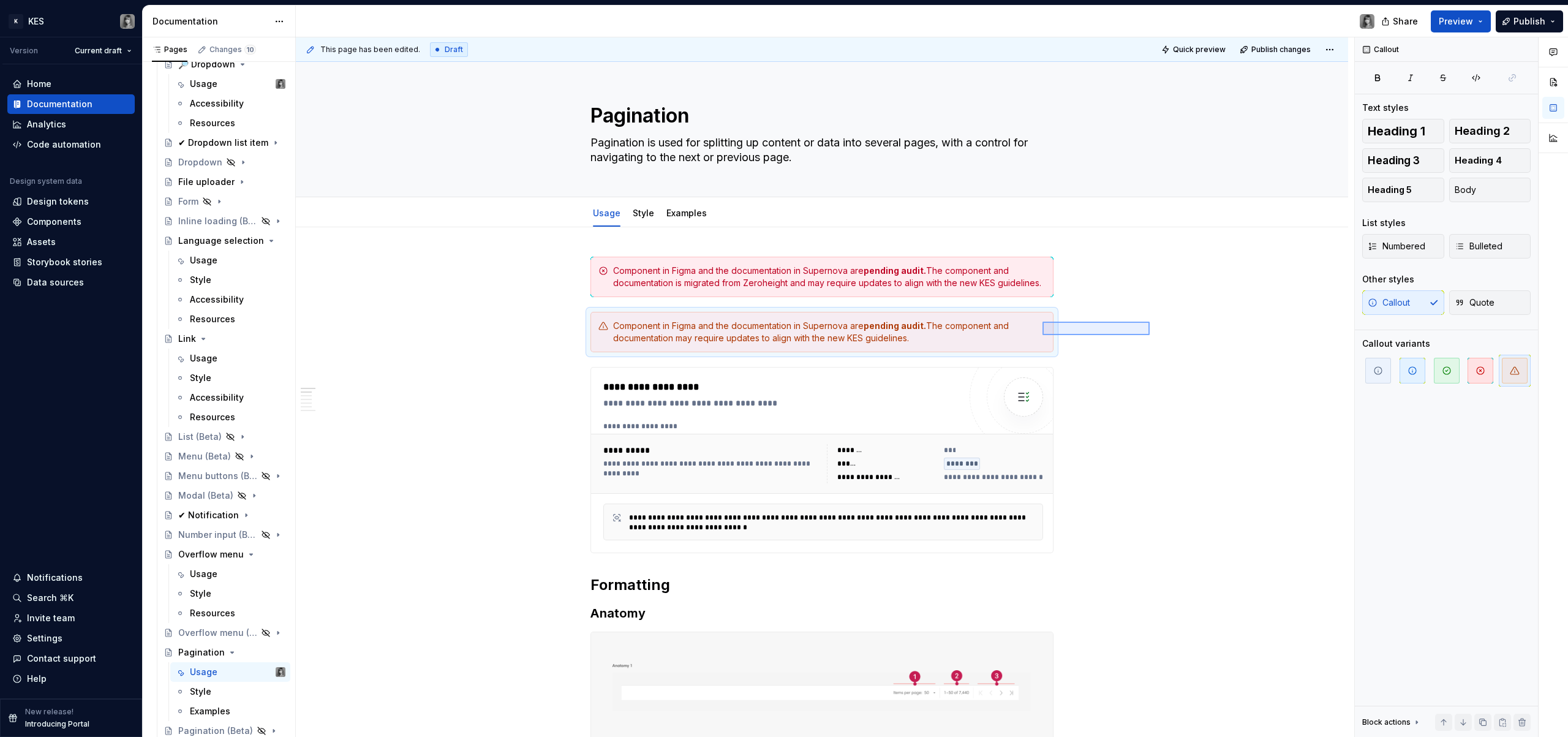
drag, startPoint x: 1111, startPoint y: 328, endPoint x: 969, endPoint y: 343, distance: 142.8
click at [969, 343] on div "**********" at bounding box center [825, 388] width 1058 height 701
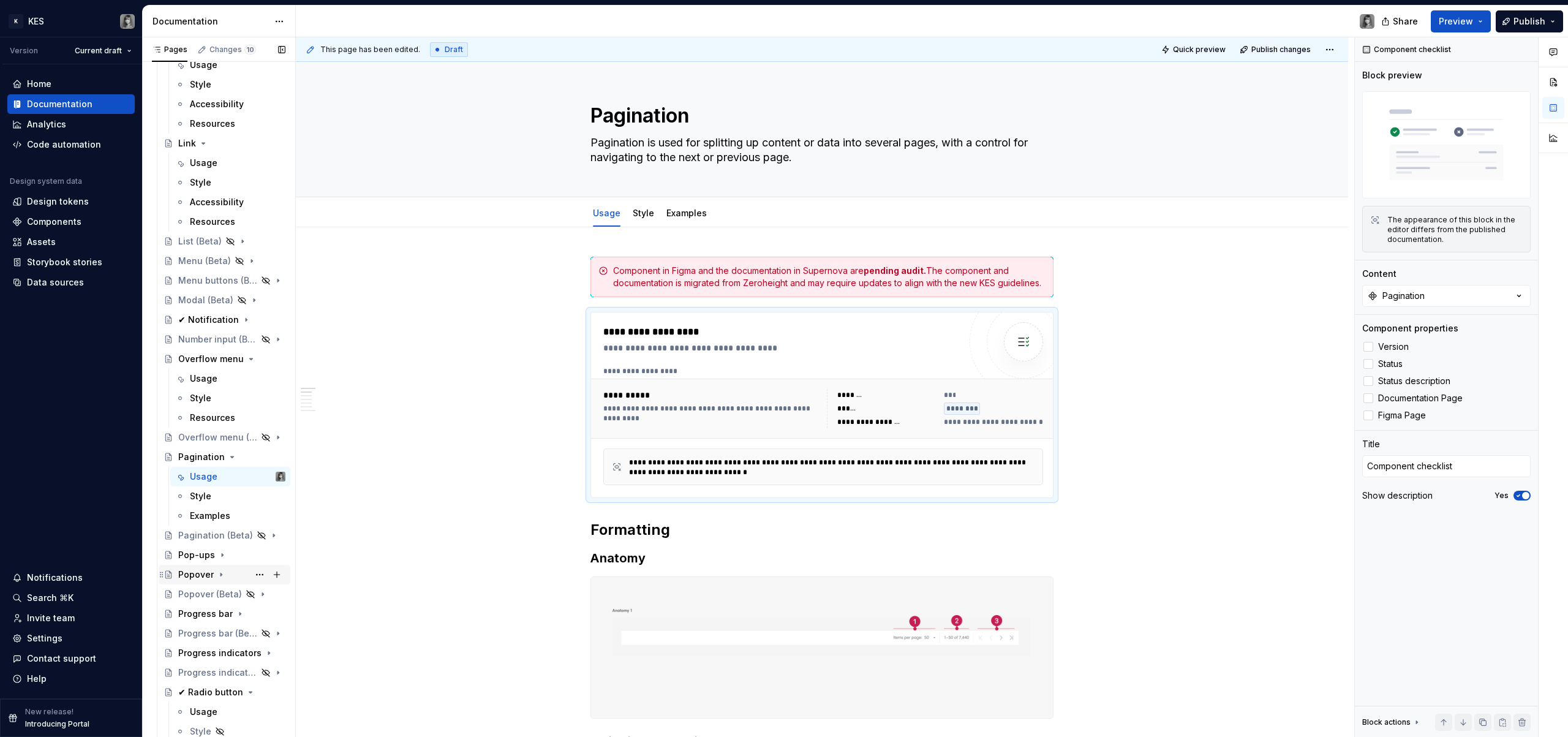
scroll to position [1584, 0]
click at [198, 554] on div "Pop-ups" at bounding box center [196, 555] width 37 height 12
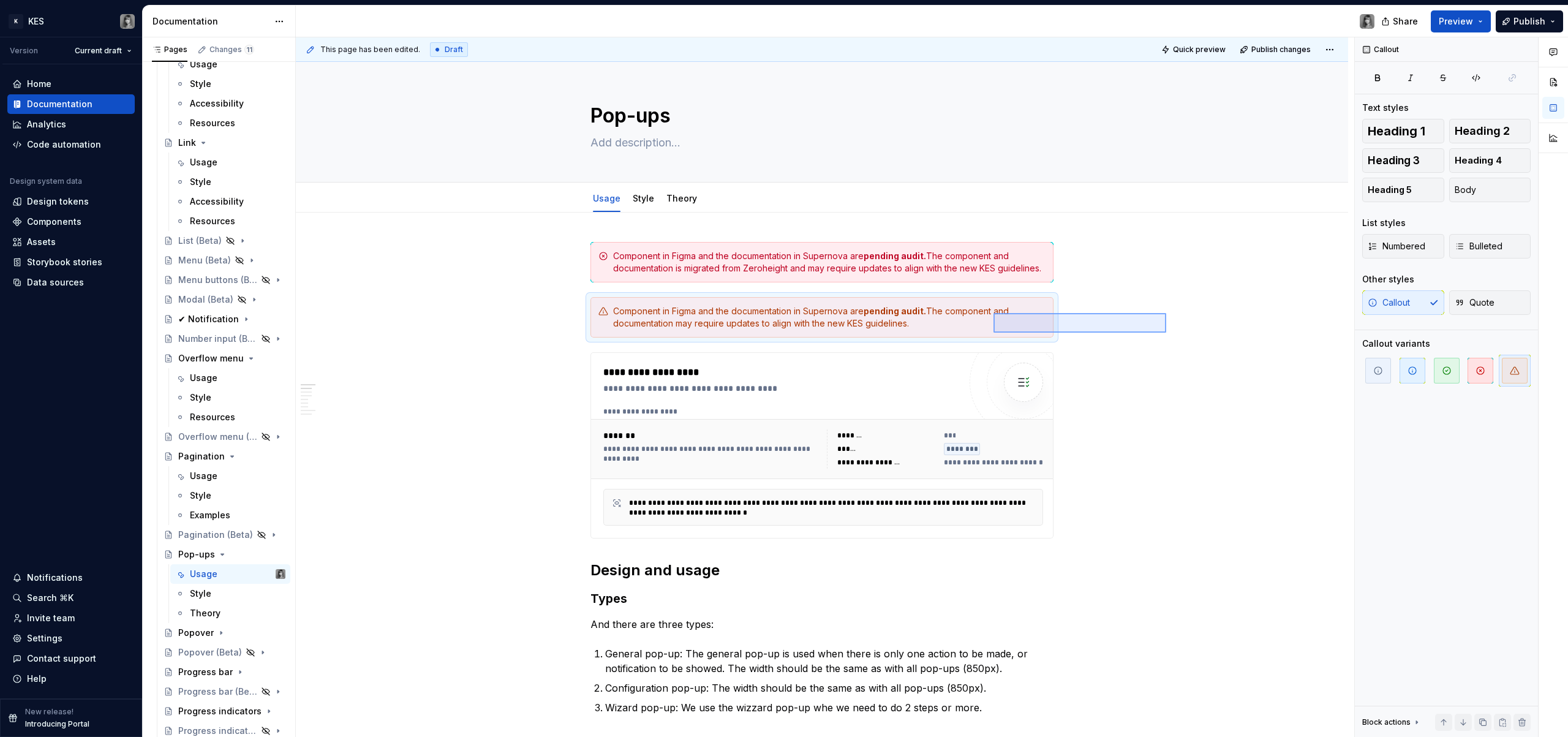
drag, startPoint x: 1056, startPoint y: 325, endPoint x: 953, endPoint y: 329, distance: 103.1
click at [953, 329] on div "**********" at bounding box center [825, 388] width 1058 height 701
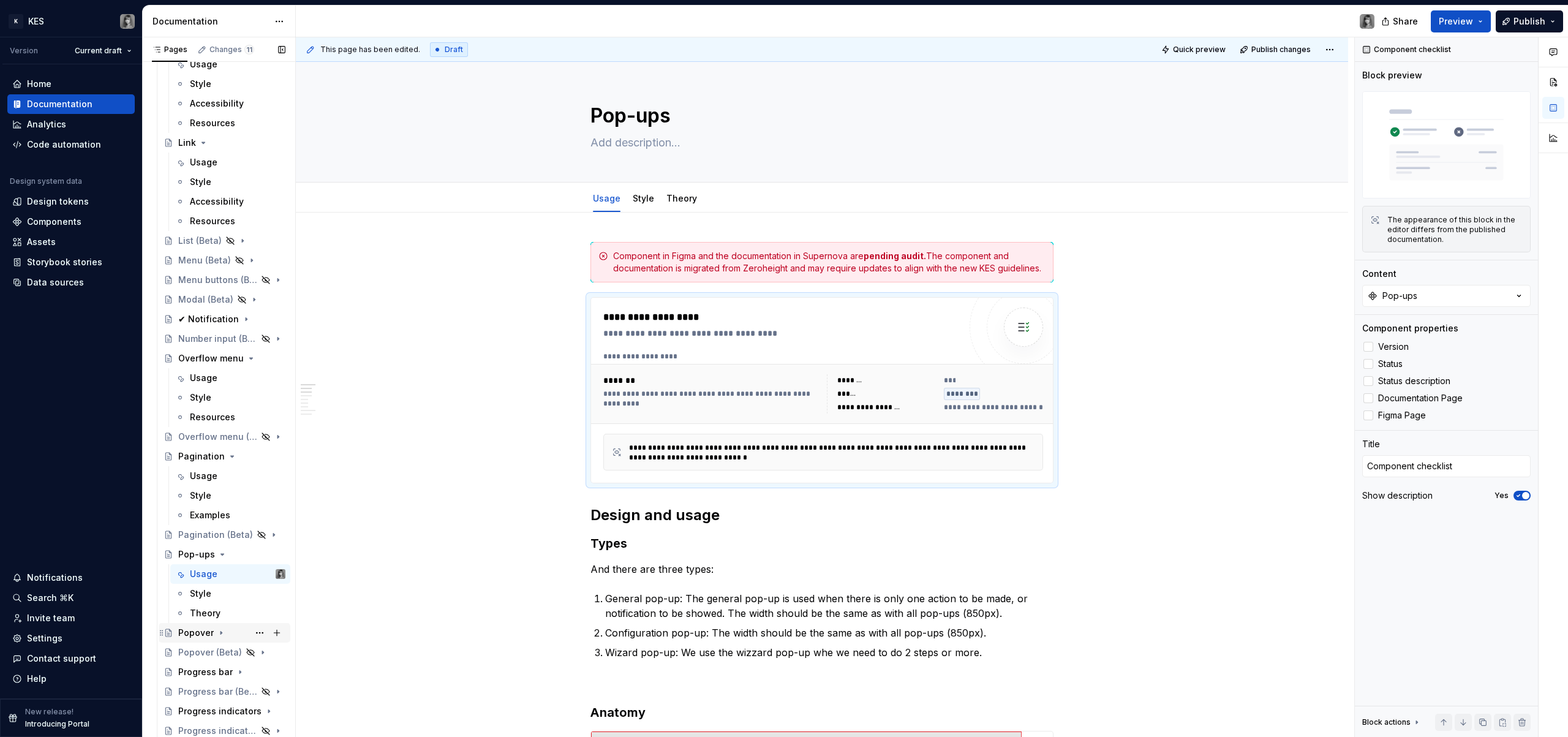
click at [197, 635] on div "Popover" at bounding box center [196, 633] width 36 height 12
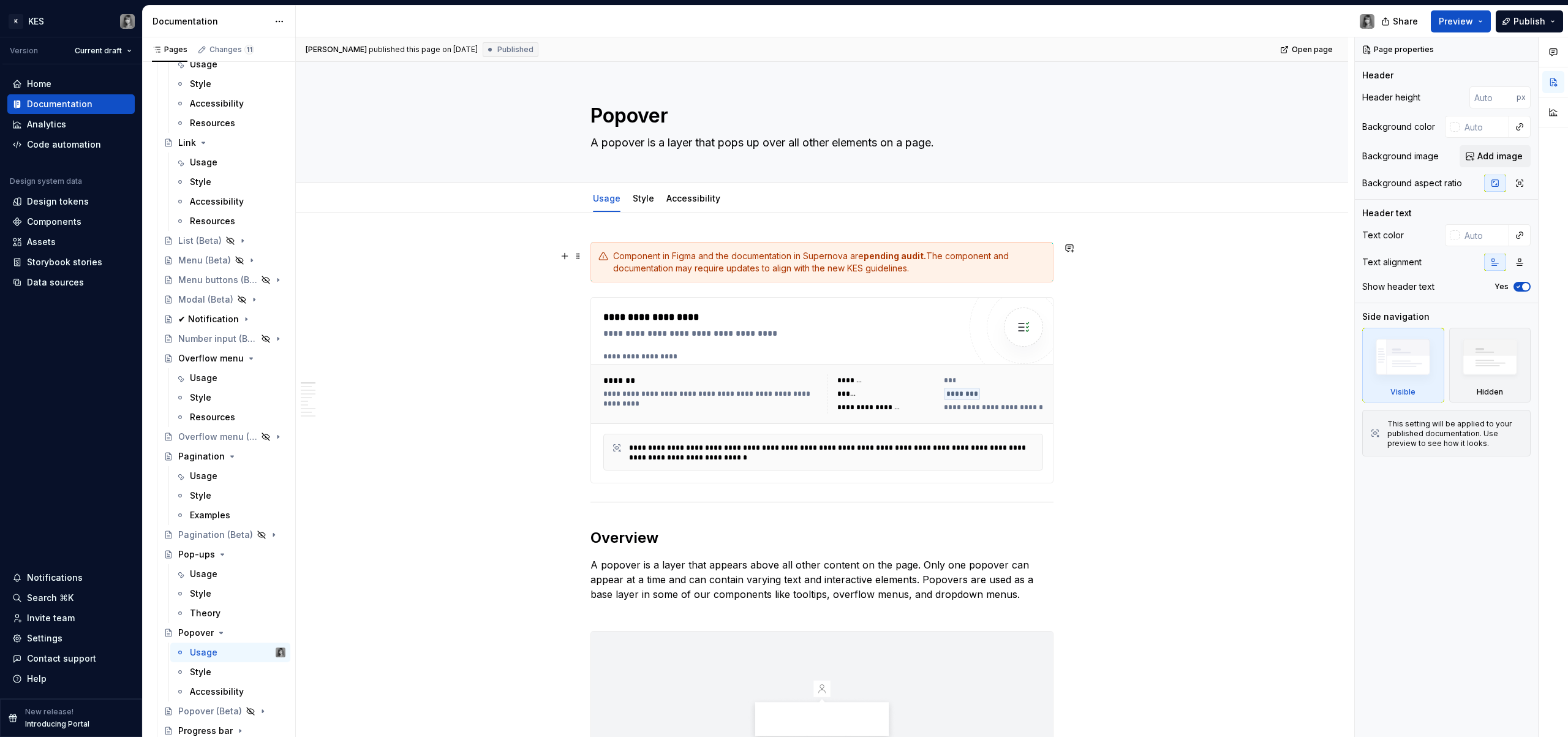
click at [678, 244] on div "Component in Figma and the documentation in Supernova are pending audit. The co…" at bounding box center [822, 262] width 463 height 40
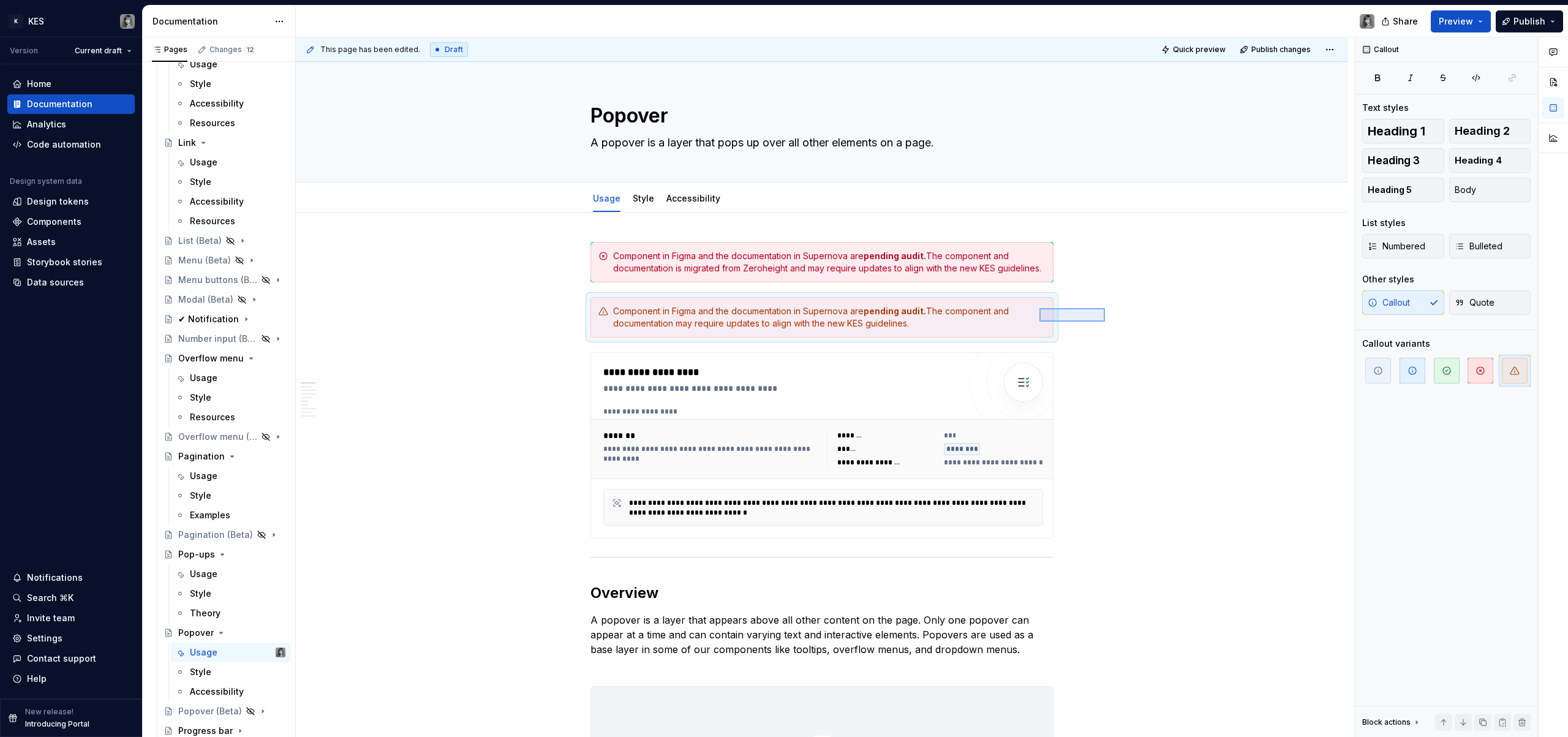
drag, startPoint x: 1077, startPoint y: 315, endPoint x: 950, endPoint y: 329, distance: 127.8
click at [950, 329] on div "**********" at bounding box center [825, 388] width 1058 height 701
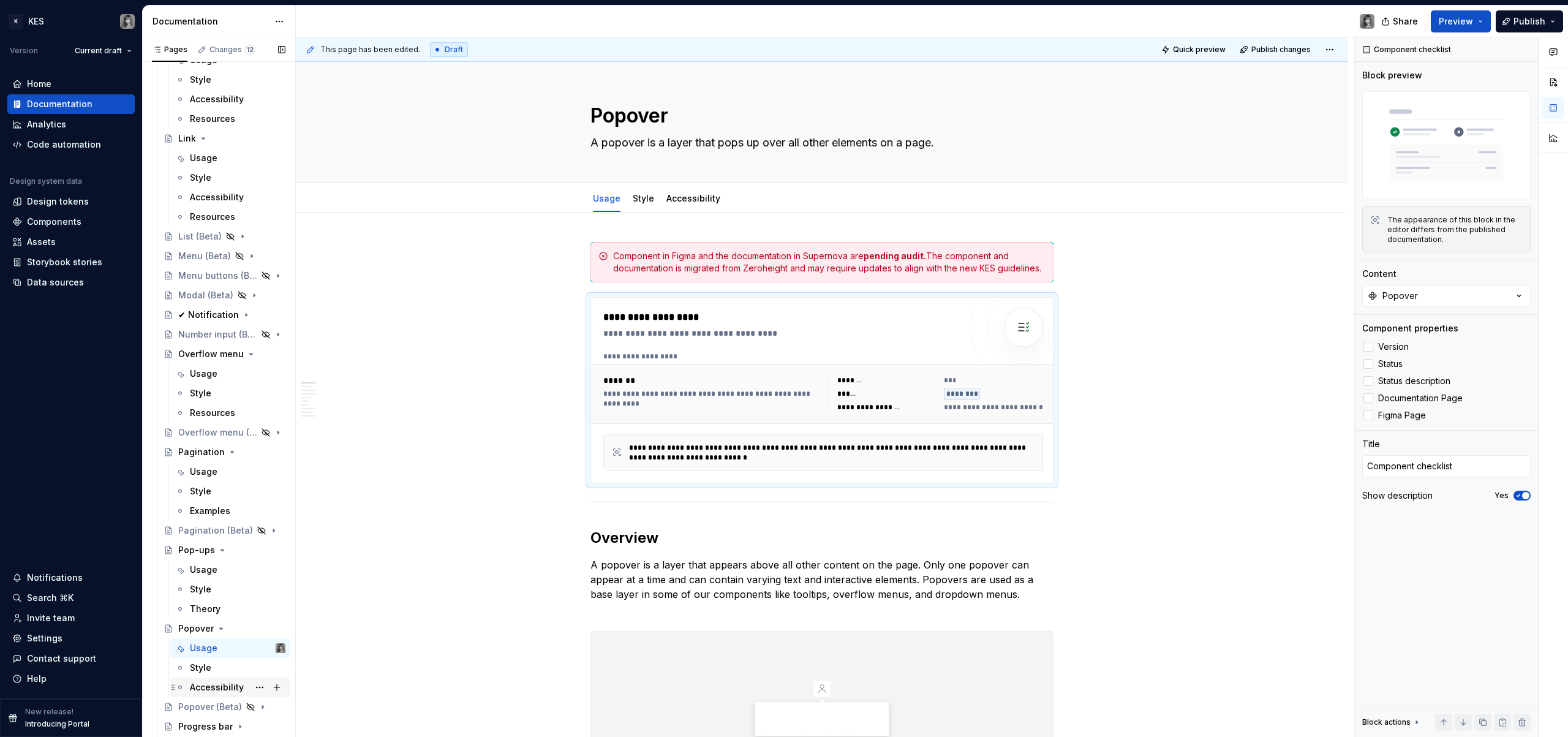
scroll to position [1662, 0]
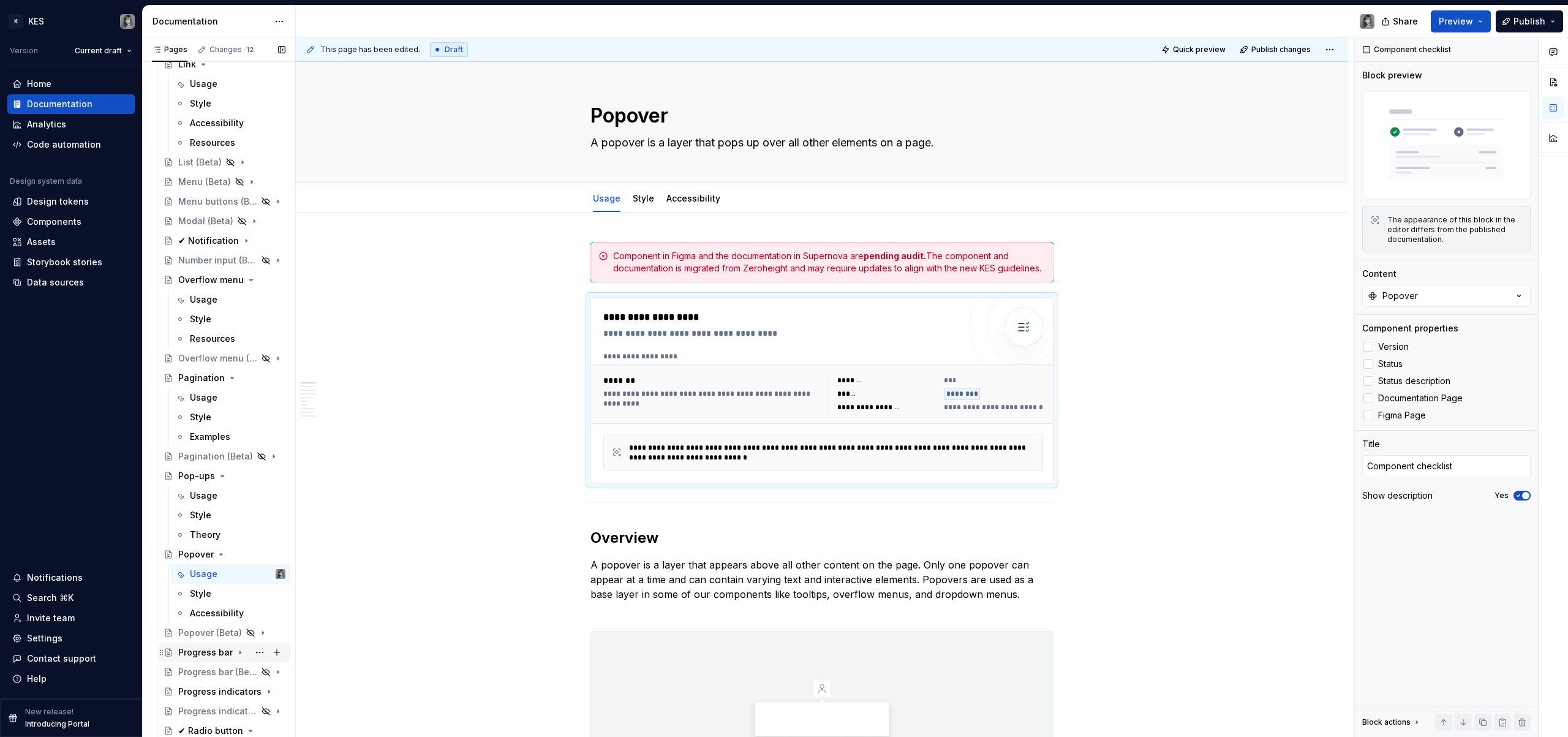
click at [208, 647] on div "Progress bar" at bounding box center [206, 653] width 54 height 12
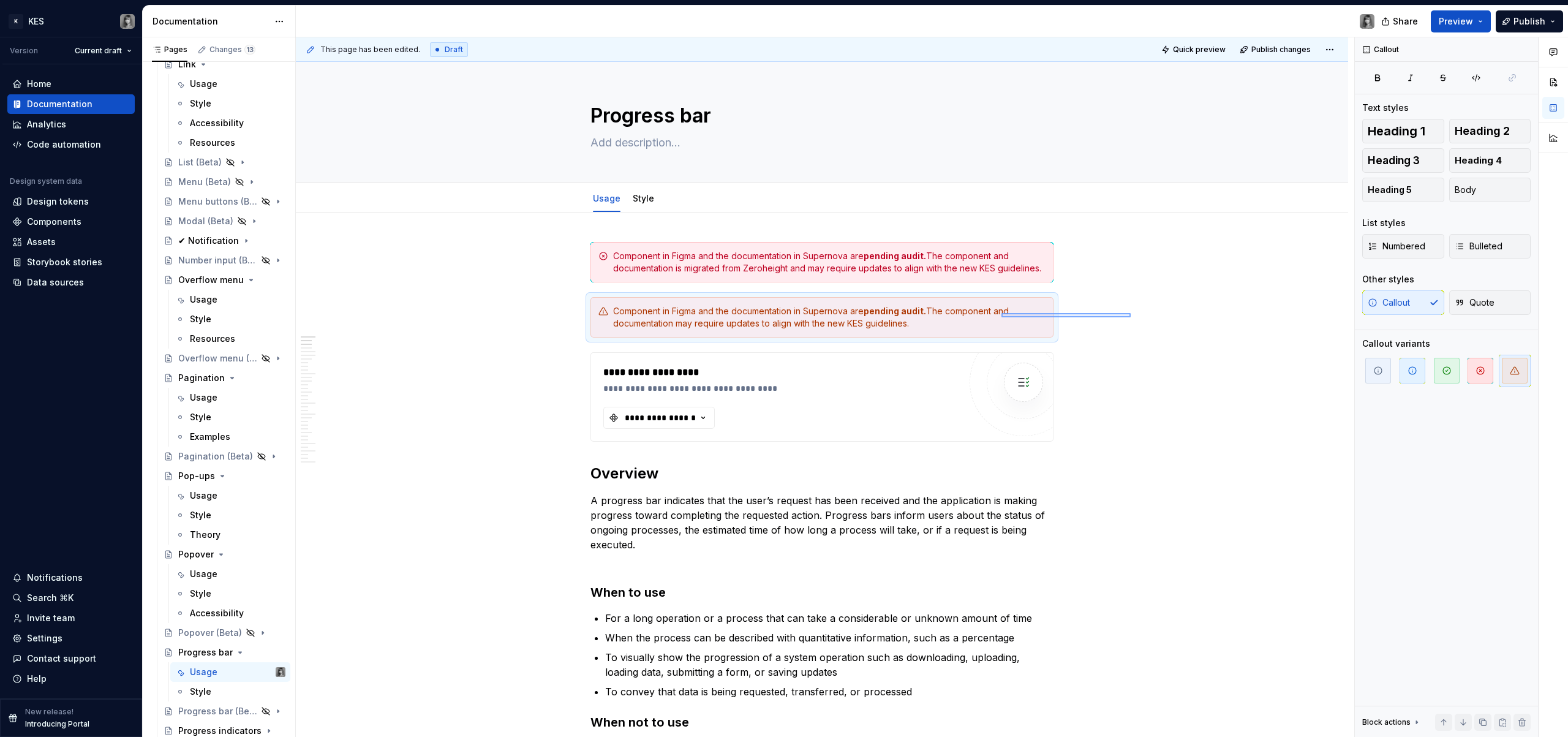
drag, startPoint x: 1102, startPoint y: 315, endPoint x: 964, endPoint y: 315, distance: 138.0
click at [964, 315] on div "**********" at bounding box center [825, 388] width 1058 height 701
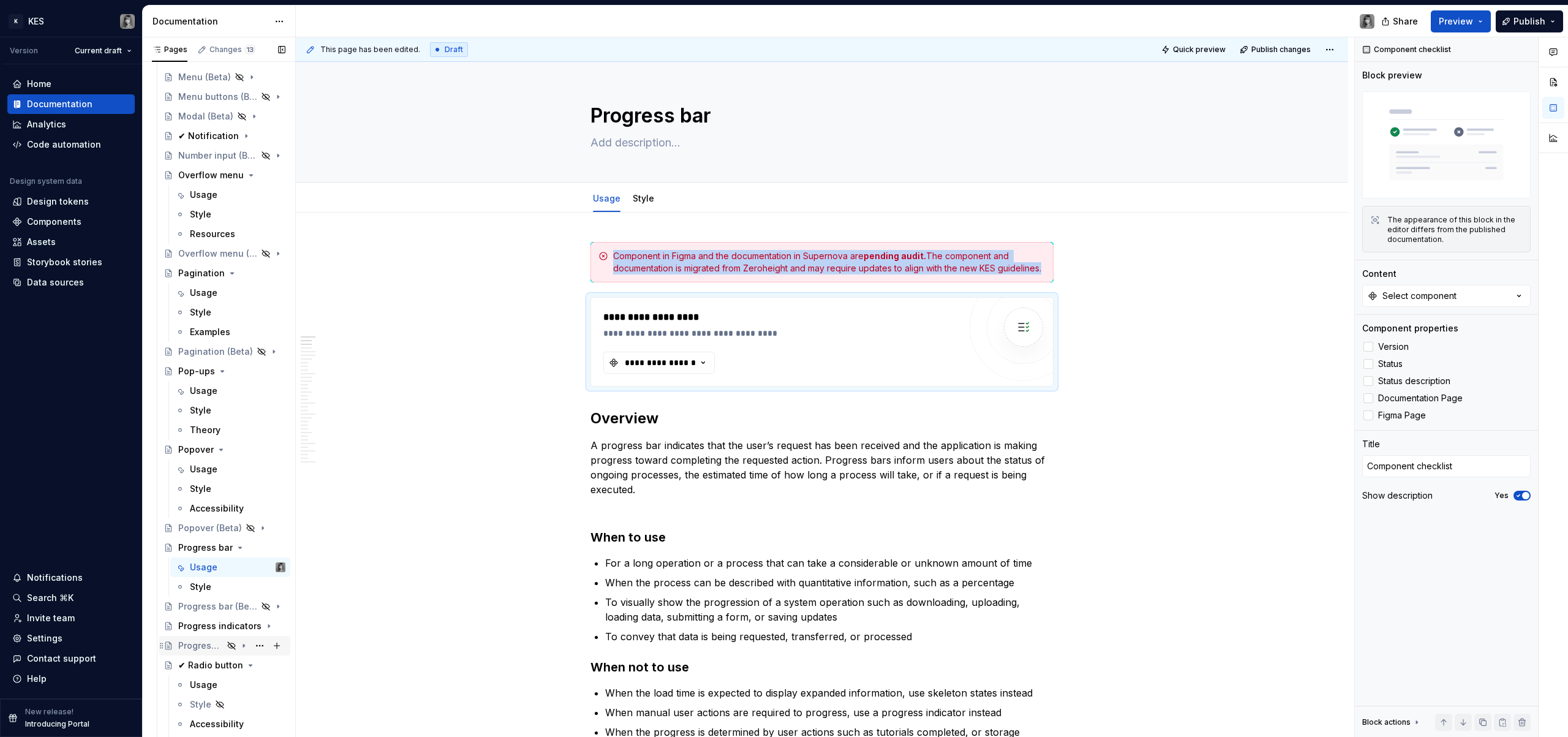
scroll to position [1846, 0]
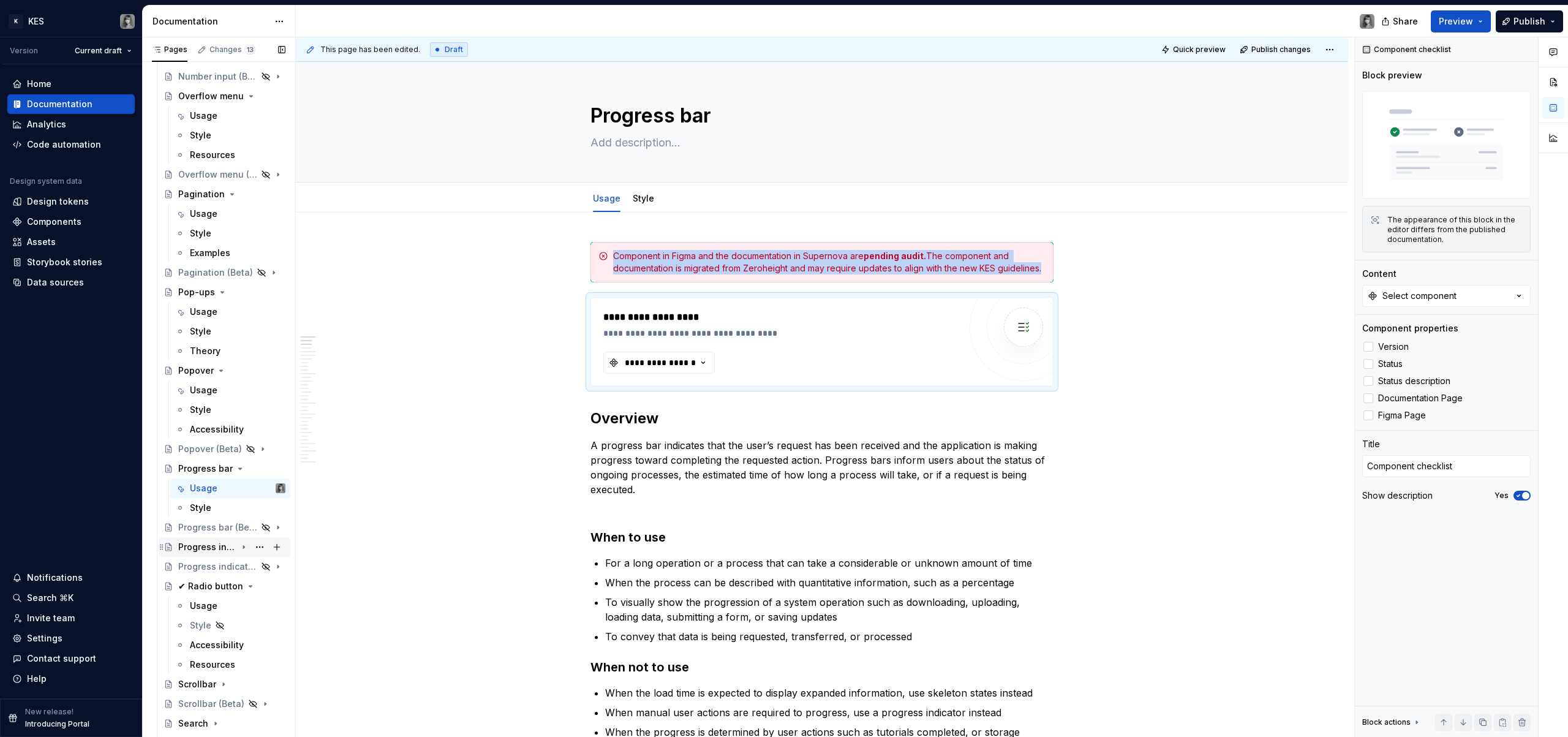
click at [216, 551] on div "Progress indicators" at bounding box center [208, 547] width 58 height 12
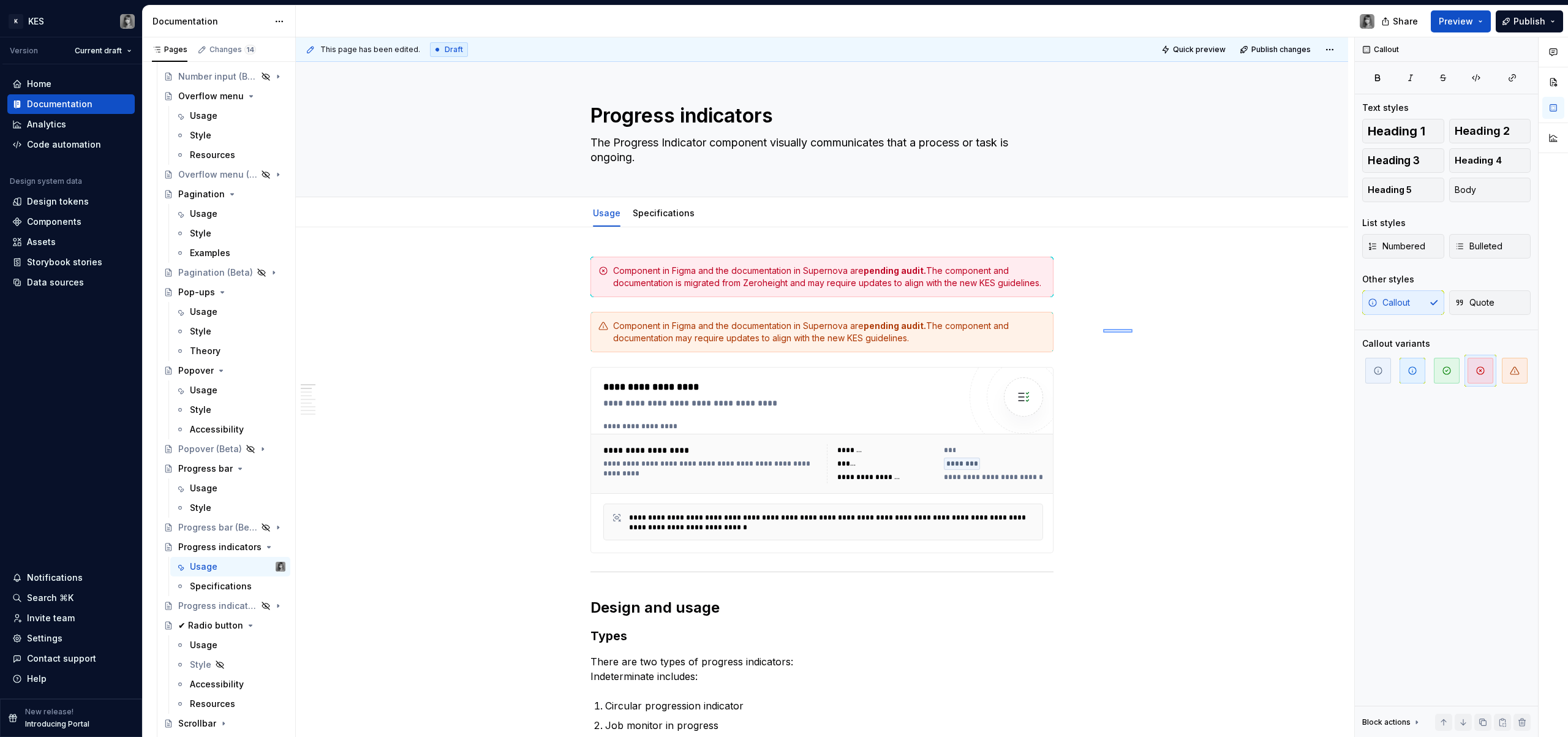
drag, startPoint x: 1103, startPoint y: 333, endPoint x: 975, endPoint y: 336, distance: 128.0
click at [968, 339] on div "**********" at bounding box center [825, 388] width 1058 height 701
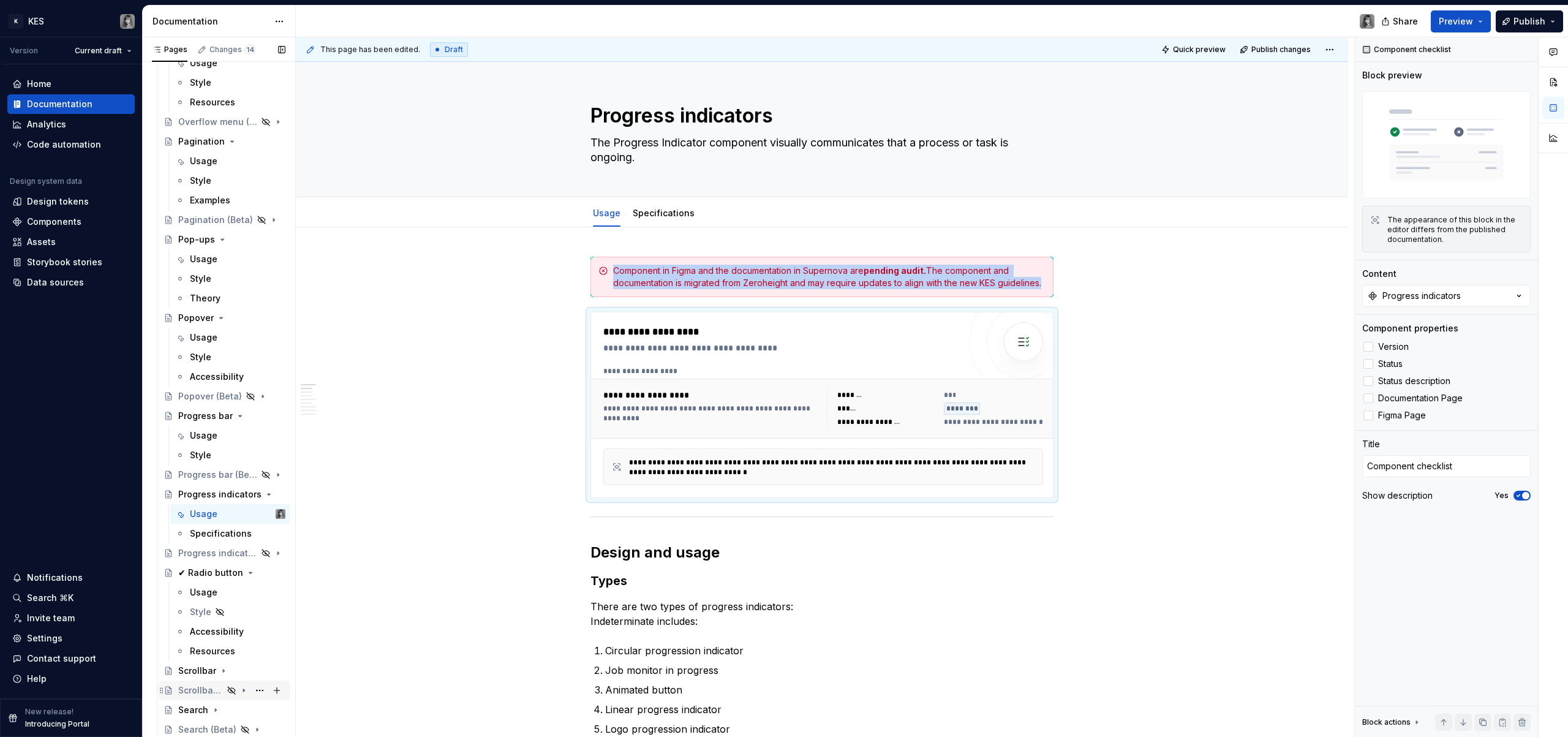
scroll to position [2020, 0]
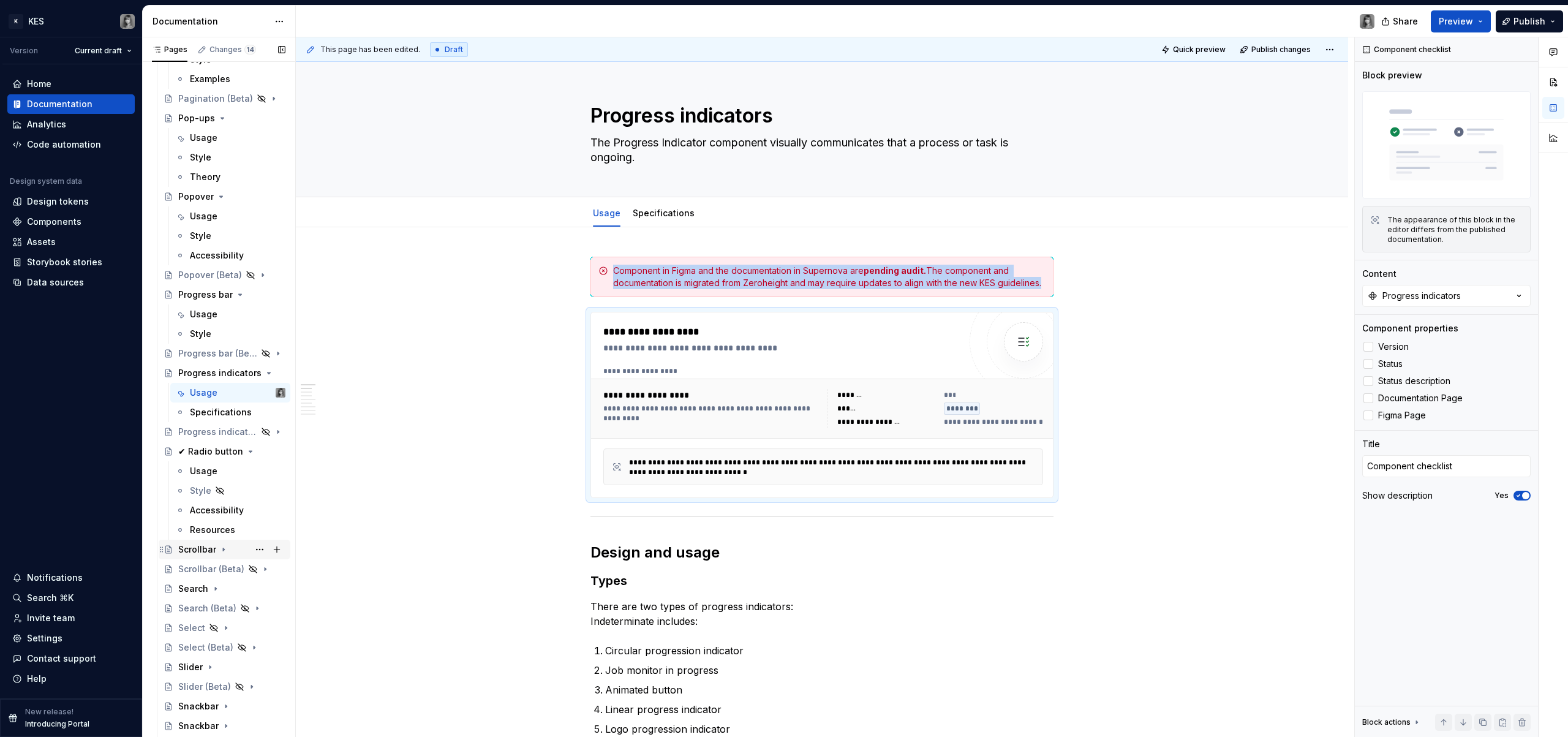
click at [196, 553] on div "Scrollbar" at bounding box center [197, 550] width 38 height 12
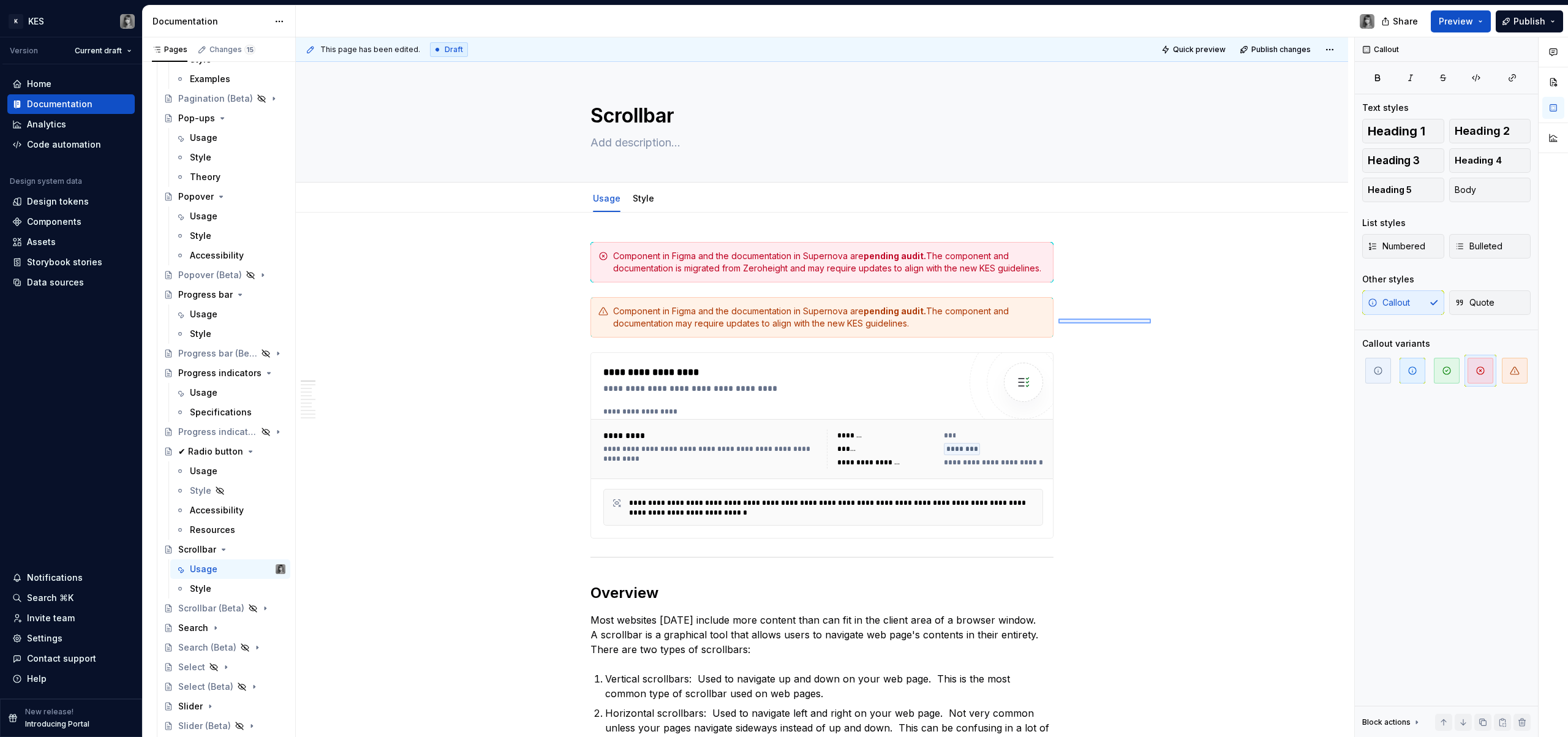
drag, startPoint x: 1145, startPoint y: 318, endPoint x: 974, endPoint y: 332, distance: 171.6
click at [973, 332] on div "**********" at bounding box center [825, 388] width 1058 height 701
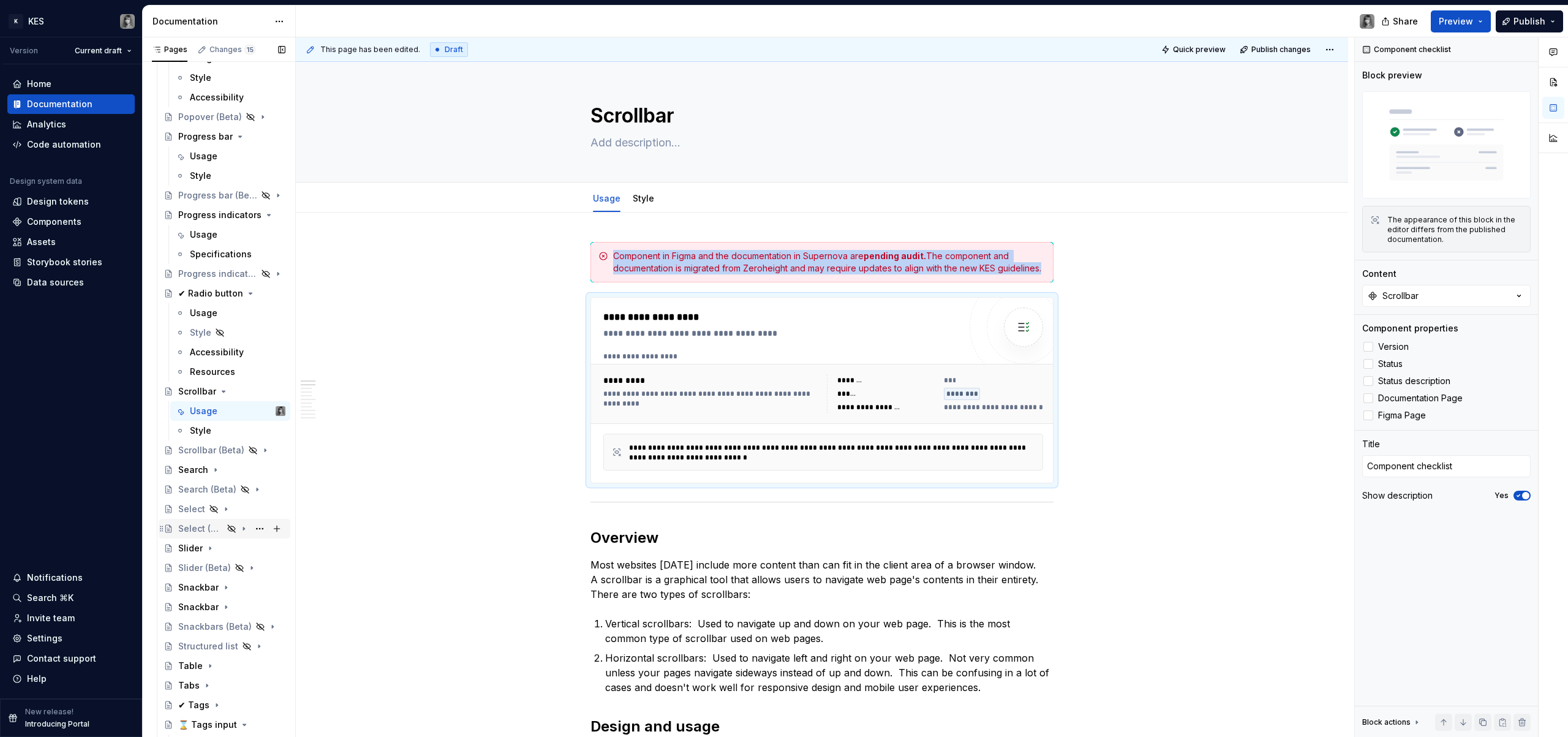
scroll to position [2179, 0]
click at [192, 472] on div "Search" at bounding box center [193, 468] width 30 height 12
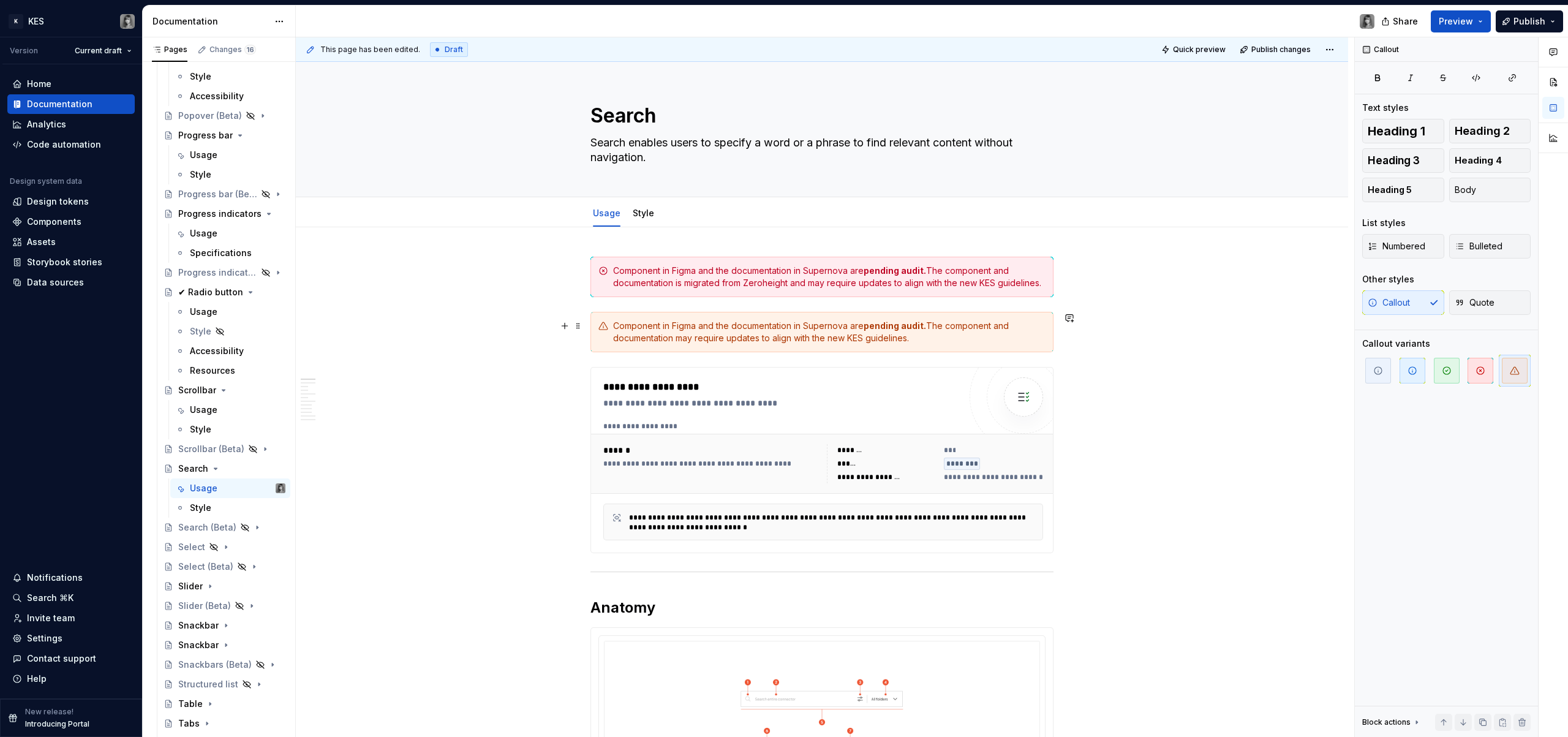
drag, startPoint x: 1141, startPoint y: 333, endPoint x: 983, endPoint y: 343, distance: 158.3
click at [982, 343] on div "**********" at bounding box center [825, 388] width 1058 height 701
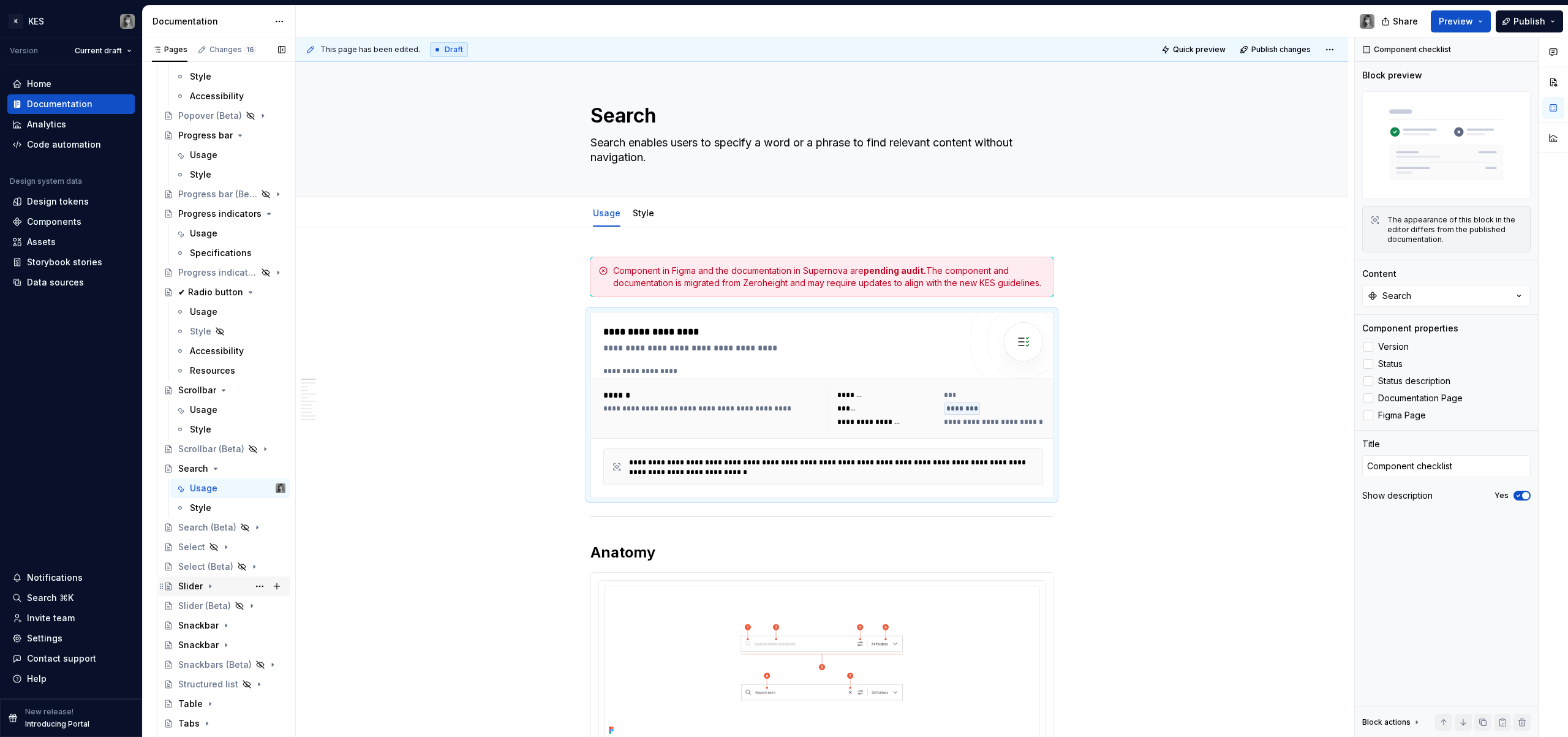
click at [196, 590] on div "Slider" at bounding box center [191, 586] width 25 height 12
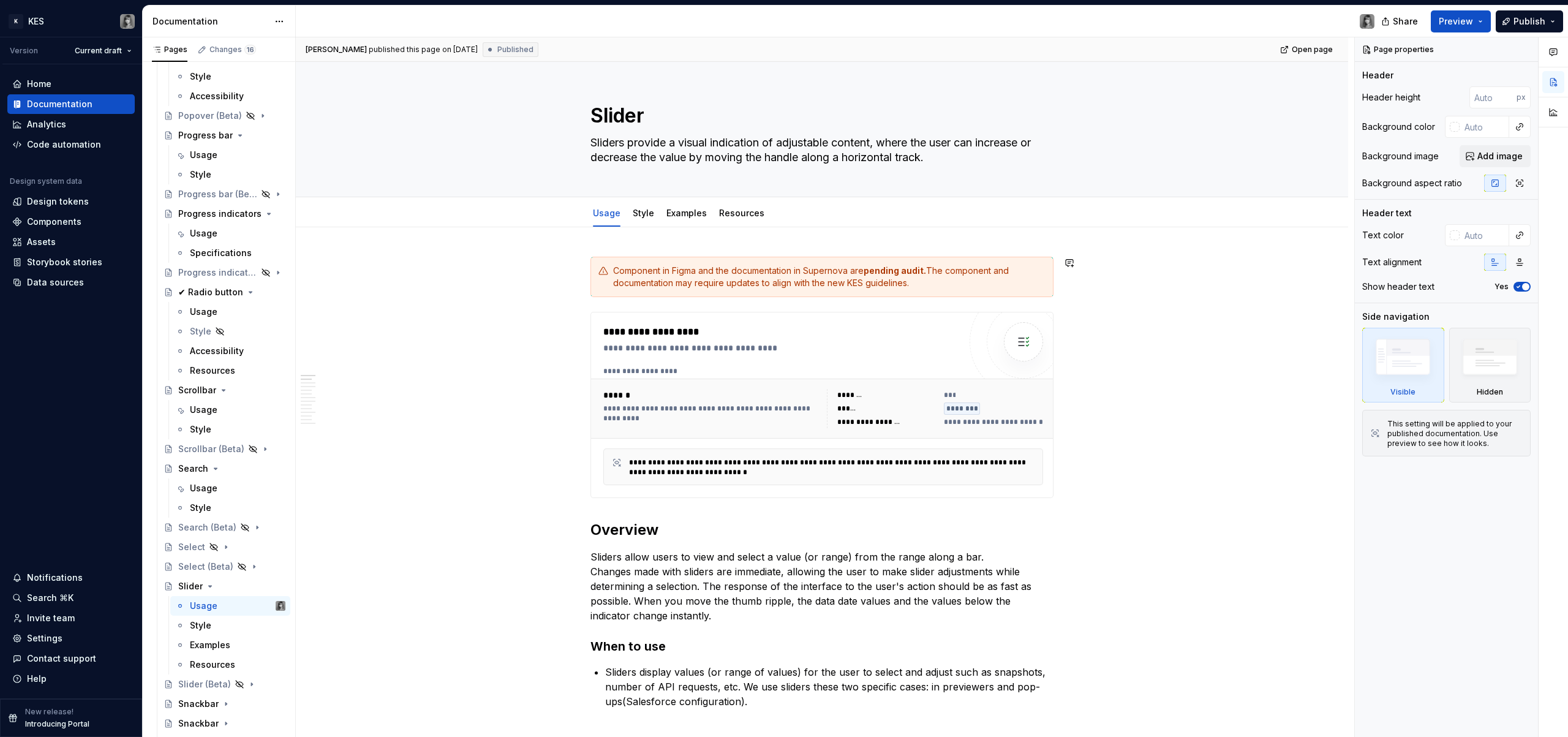
click at [702, 250] on div "**********" at bounding box center [825, 388] width 1058 height 701
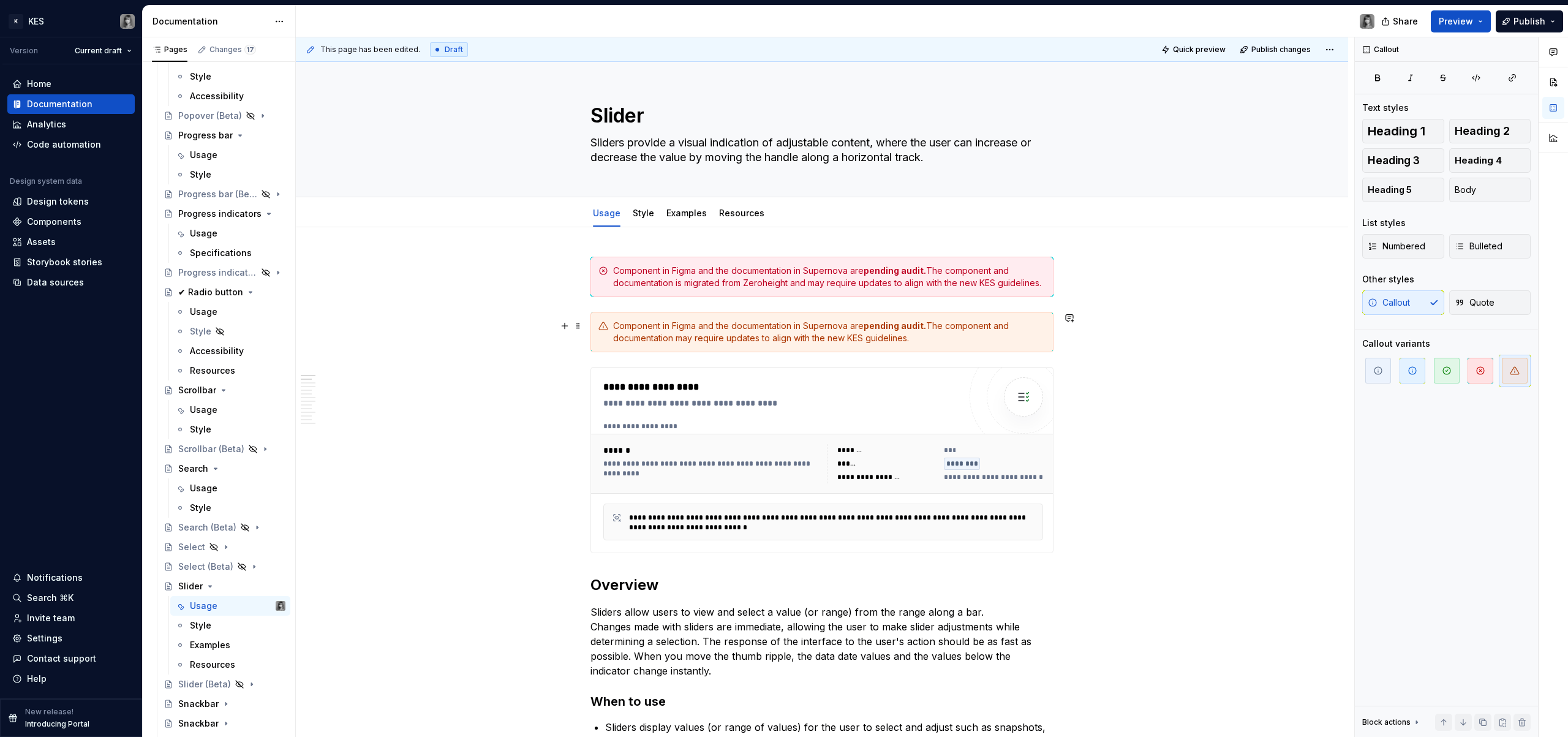
drag, startPoint x: 1066, startPoint y: 326, endPoint x: 962, endPoint y: 338, distance: 104.7
click at [956, 339] on div "**********" at bounding box center [825, 388] width 1058 height 701
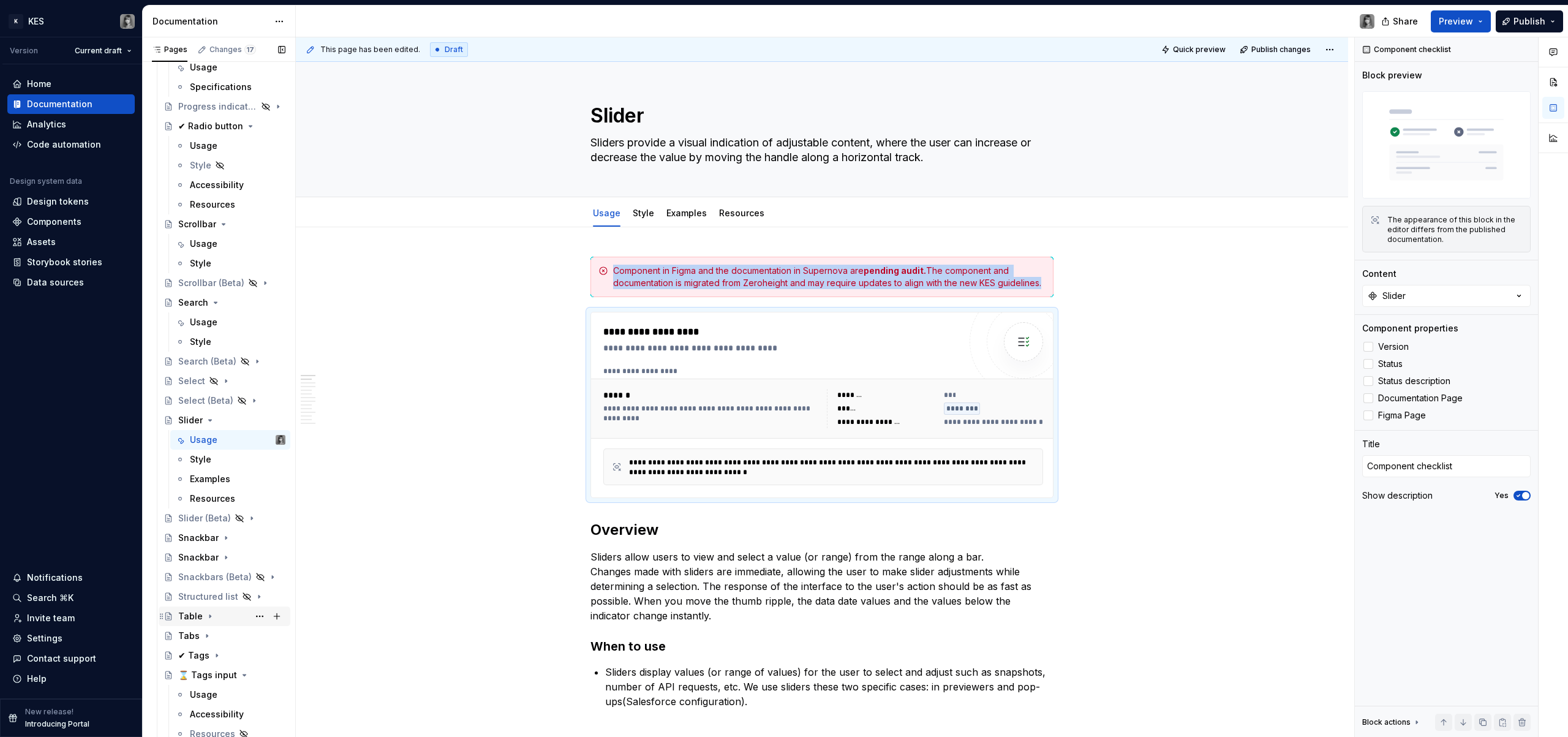
scroll to position [2408, 0]
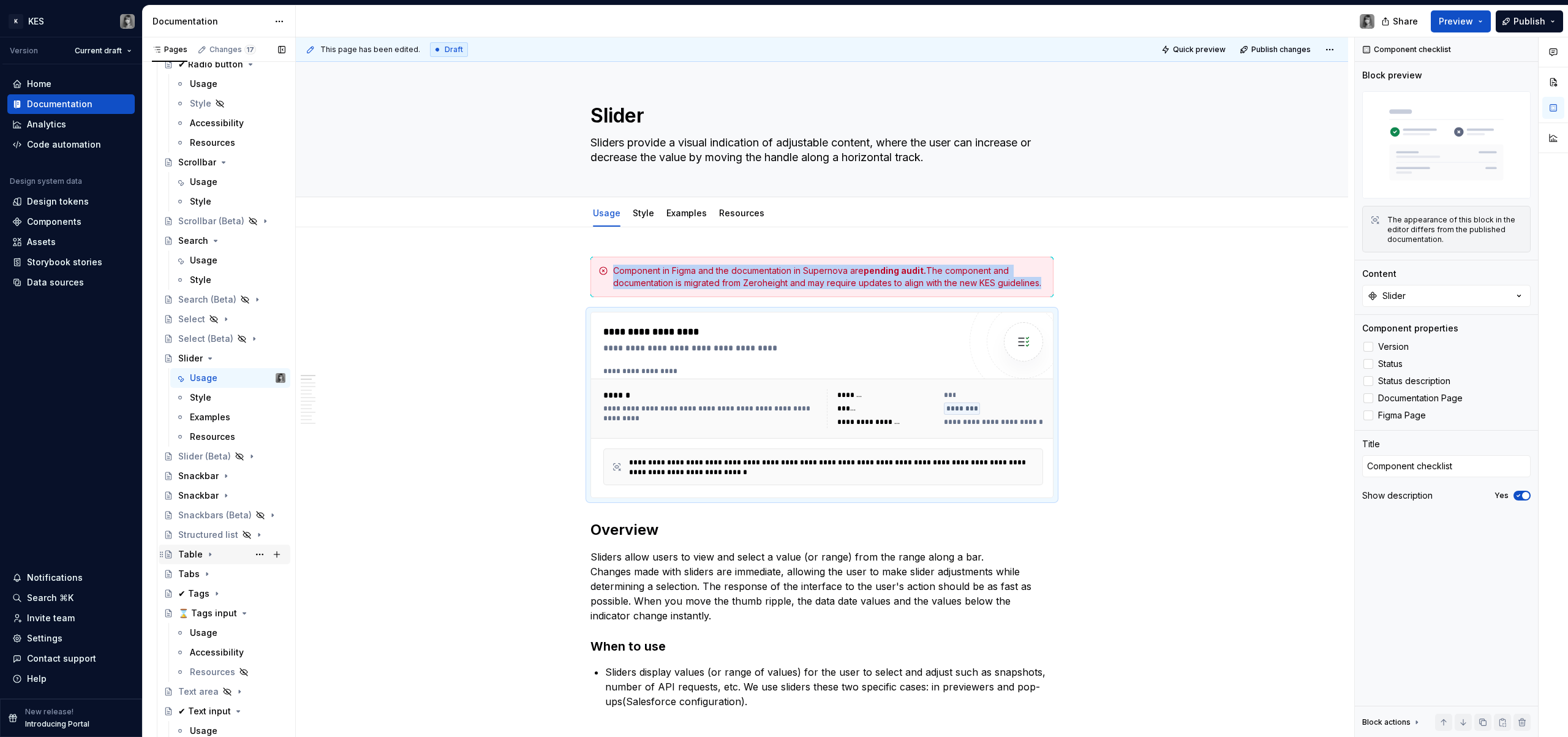
click at [191, 553] on div "Table" at bounding box center [191, 555] width 25 height 12
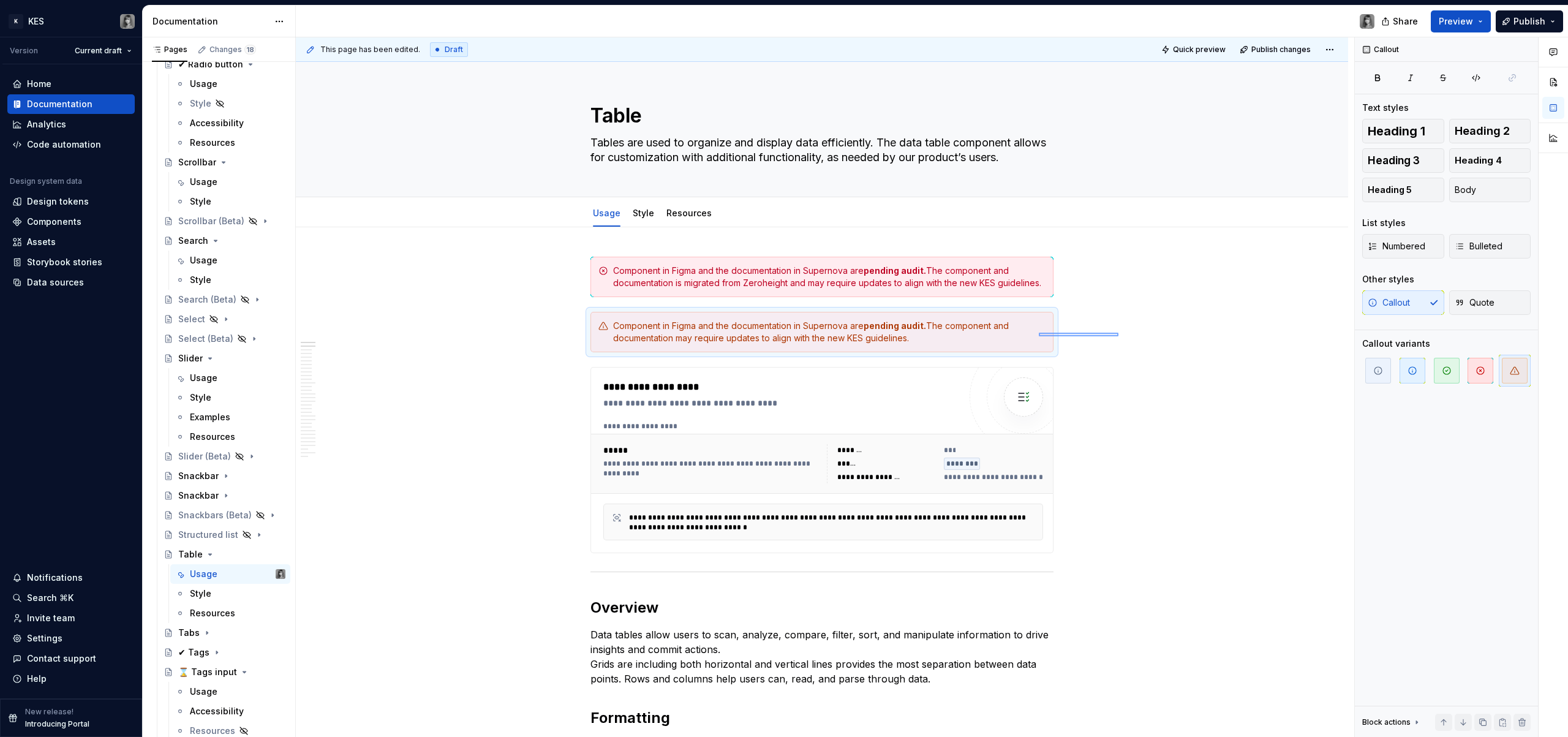
drag, startPoint x: 1039, startPoint y: 337, endPoint x: 993, endPoint y: 340, distance: 46.1
click at [993, 339] on div "This page has been edited. Draft Quick preview Publish changes Table Tables are…" at bounding box center [825, 388] width 1058 height 701
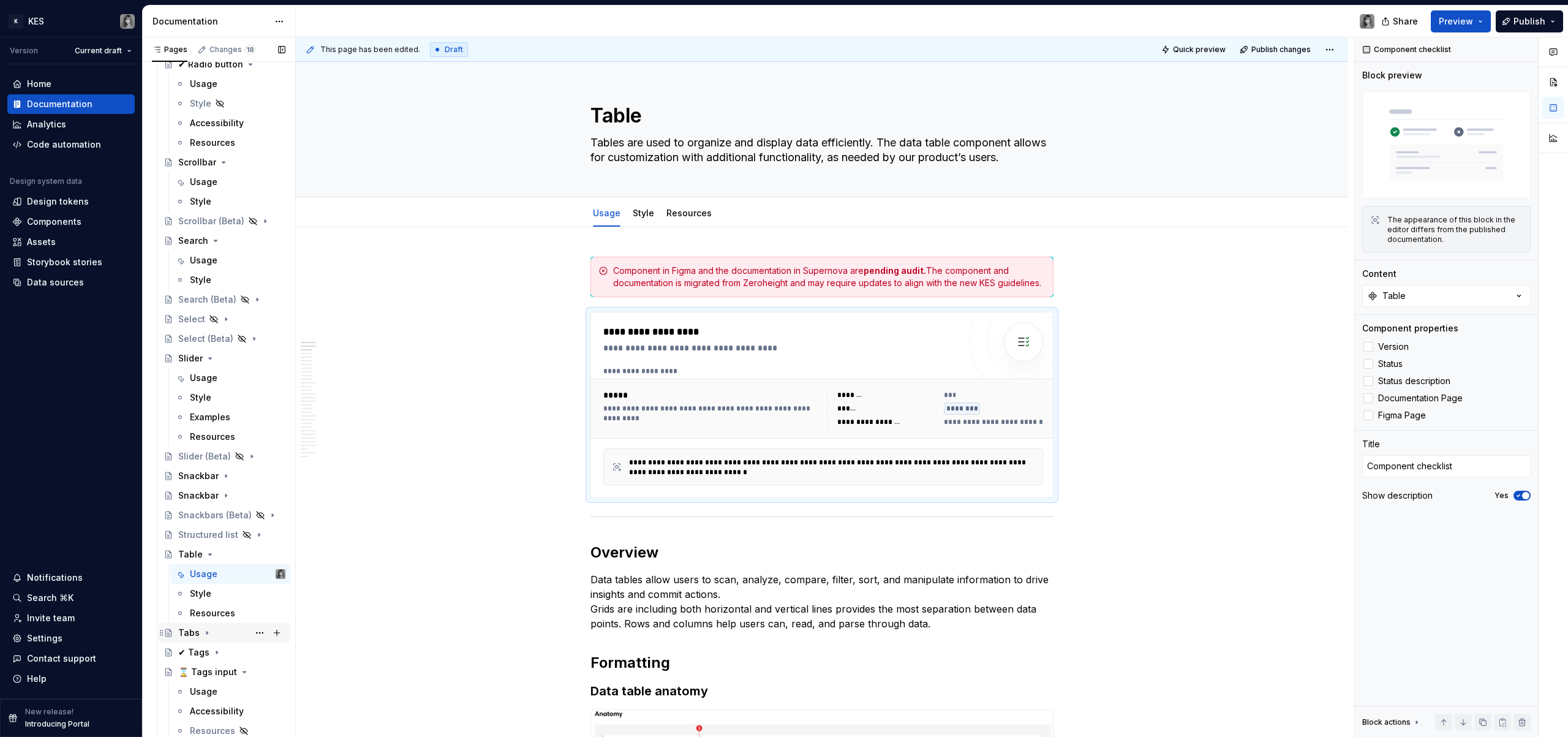
click at [194, 631] on div "Tabs" at bounding box center [189, 633] width 21 height 12
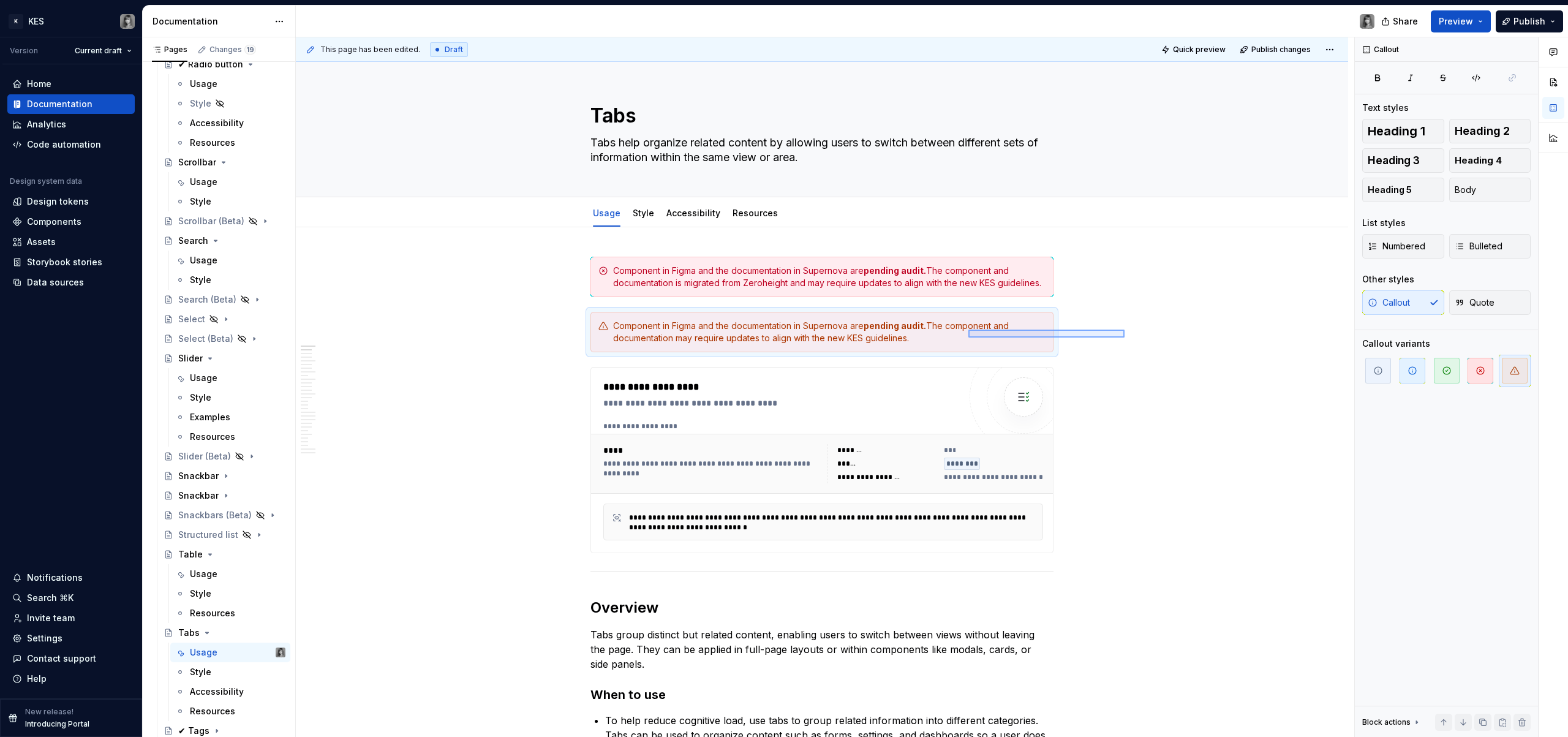
drag, startPoint x: 1052, startPoint y: 333, endPoint x: 935, endPoint y: 338, distance: 117.1
click at [934, 338] on div "**********" at bounding box center [825, 388] width 1058 height 701
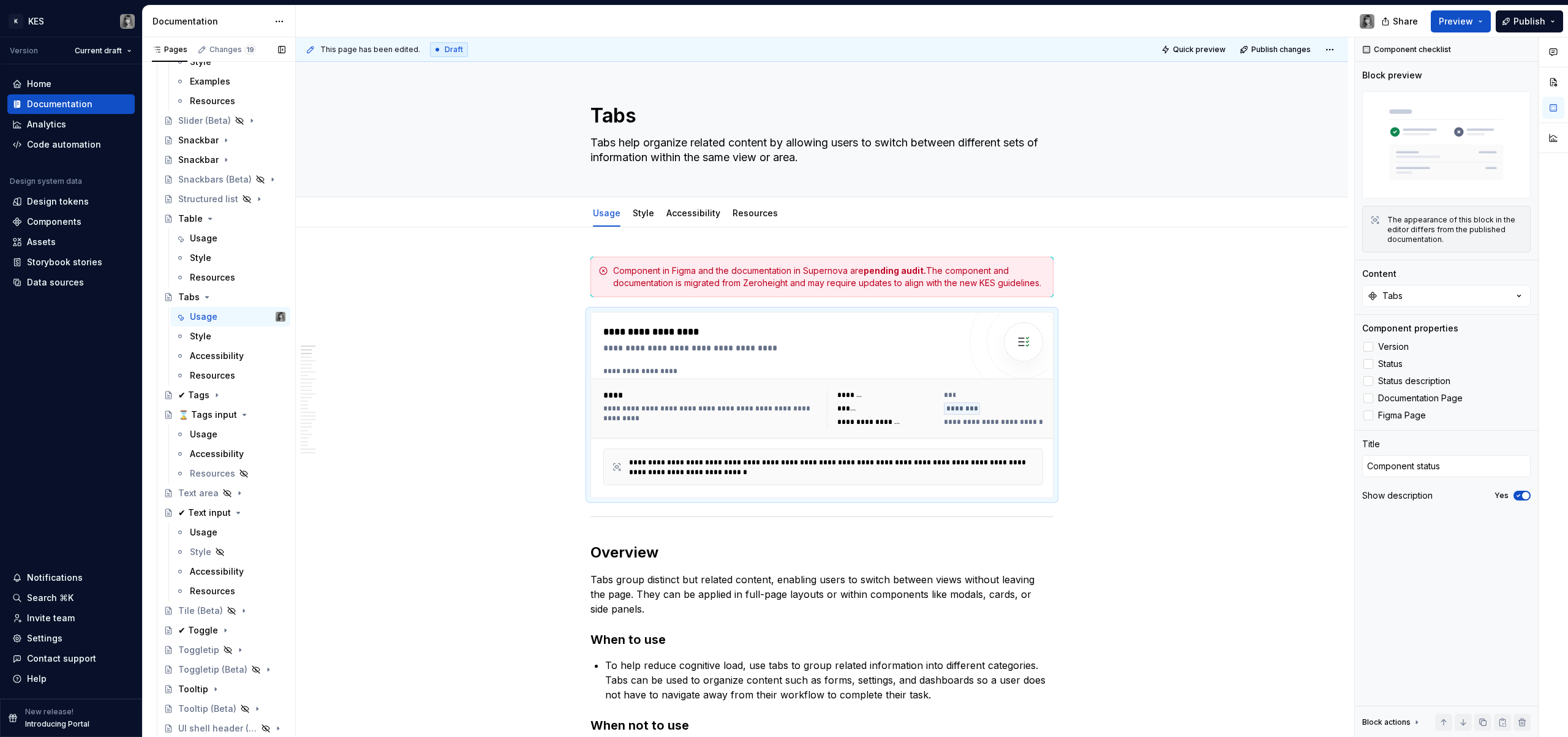
scroll to position [2861, 0]
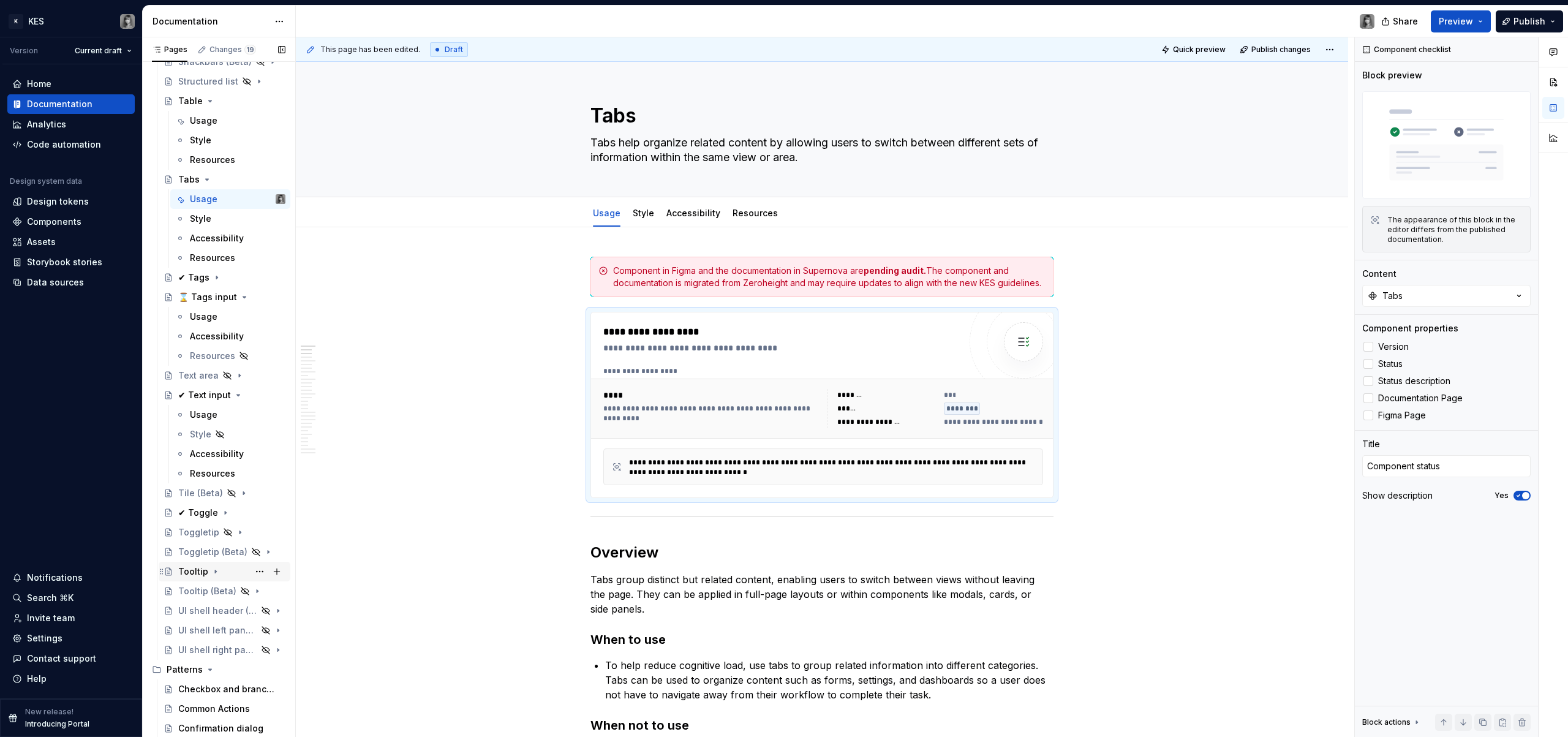
click at [197, 575] on div "Tooltip" at bounding box center [193, 572] width 30 height 12
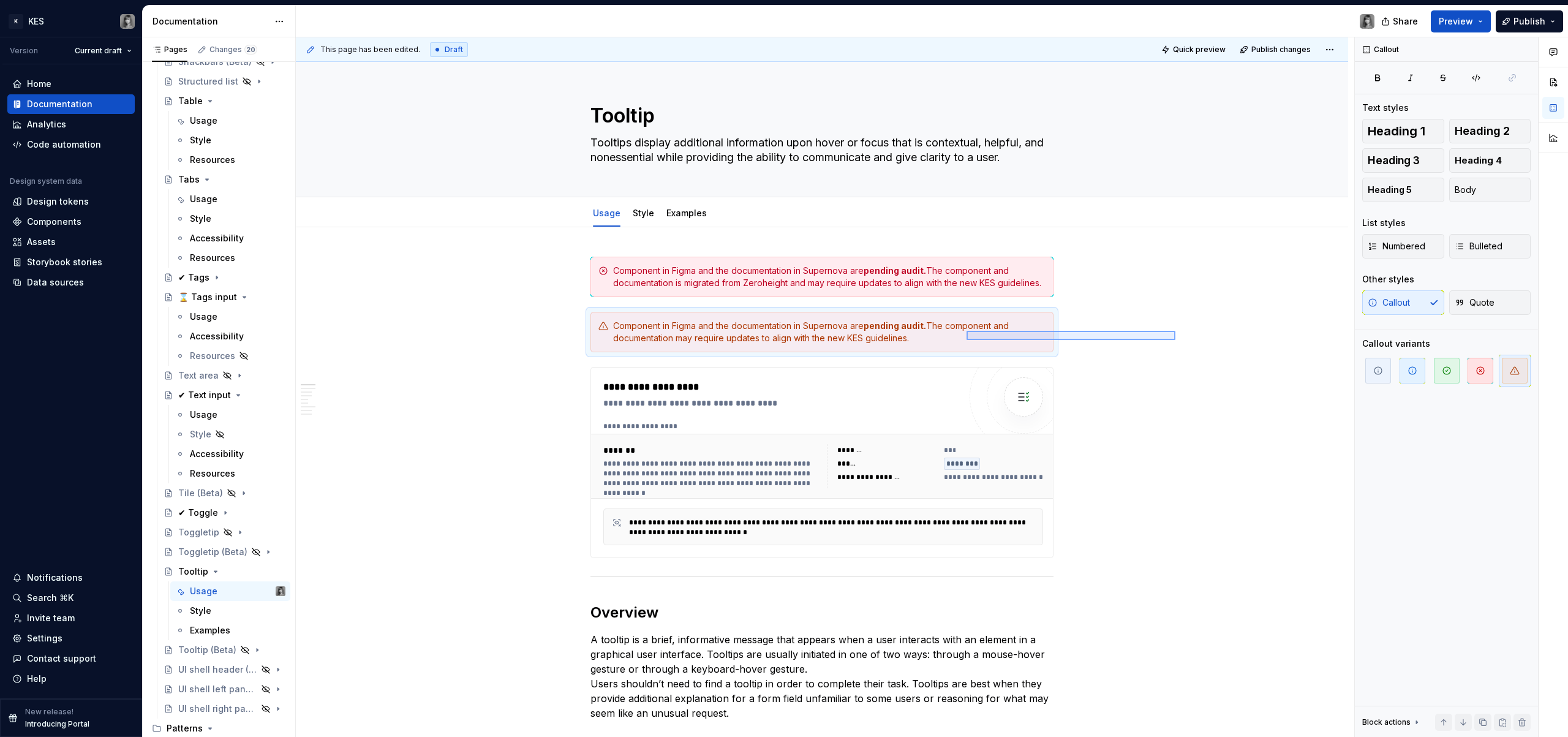
drag, startPoint x: 1101, startPoint y: 328, endPoint x: 988, endPoint y: 332, distance: 113.1
click at [962, 338] on div "**********" at bounding box center [825, 388] width 1058 height 701
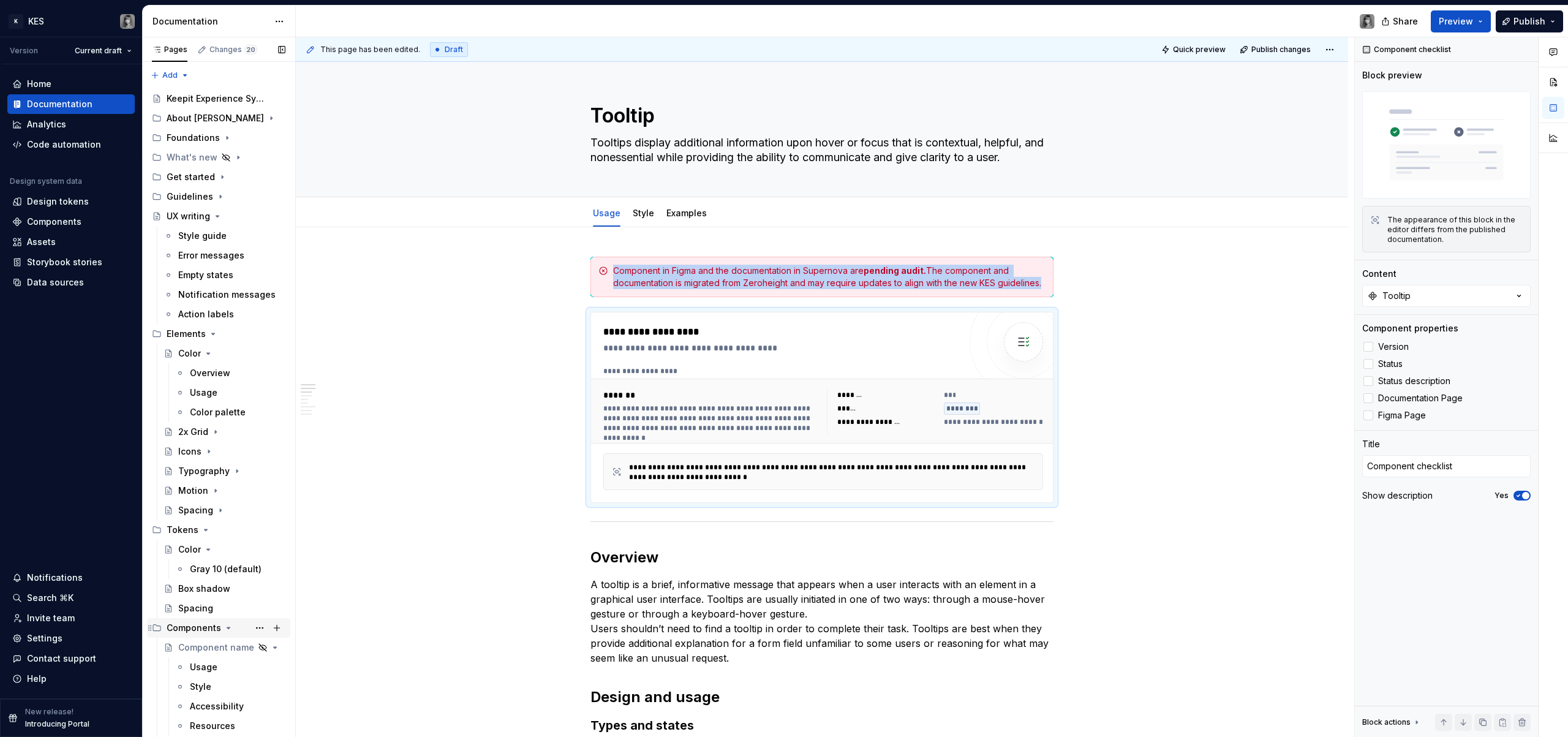
click at [227, 631] on icon "Page tree" at bounding box center [228, 628] width 10 height 10
click at [216, 215] on icon "Page tree" at bounding box center [217, 216] width 10 height 10
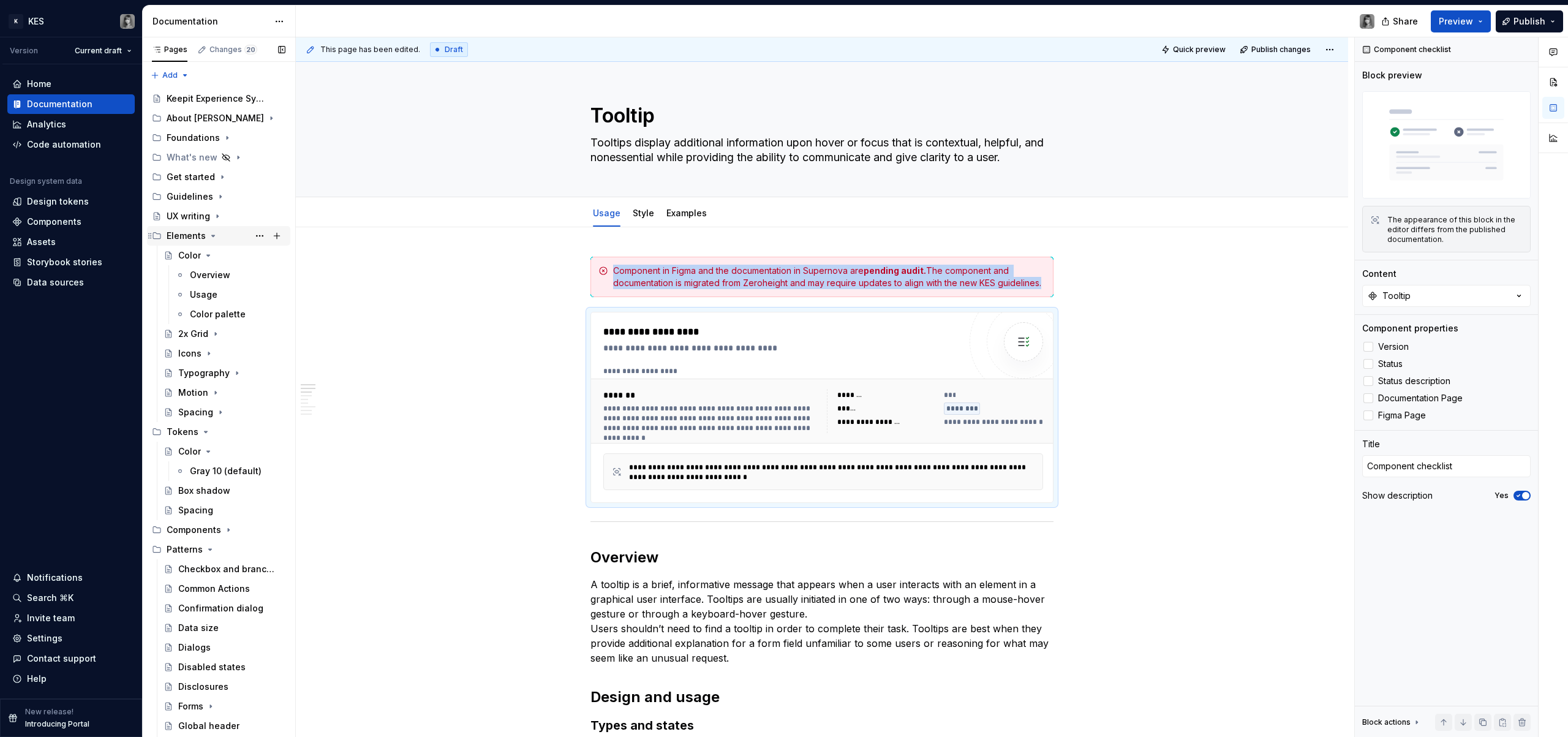
click at [213, 234] on icon "Page tree" at bounding box center [213, 236] width 10 height 10
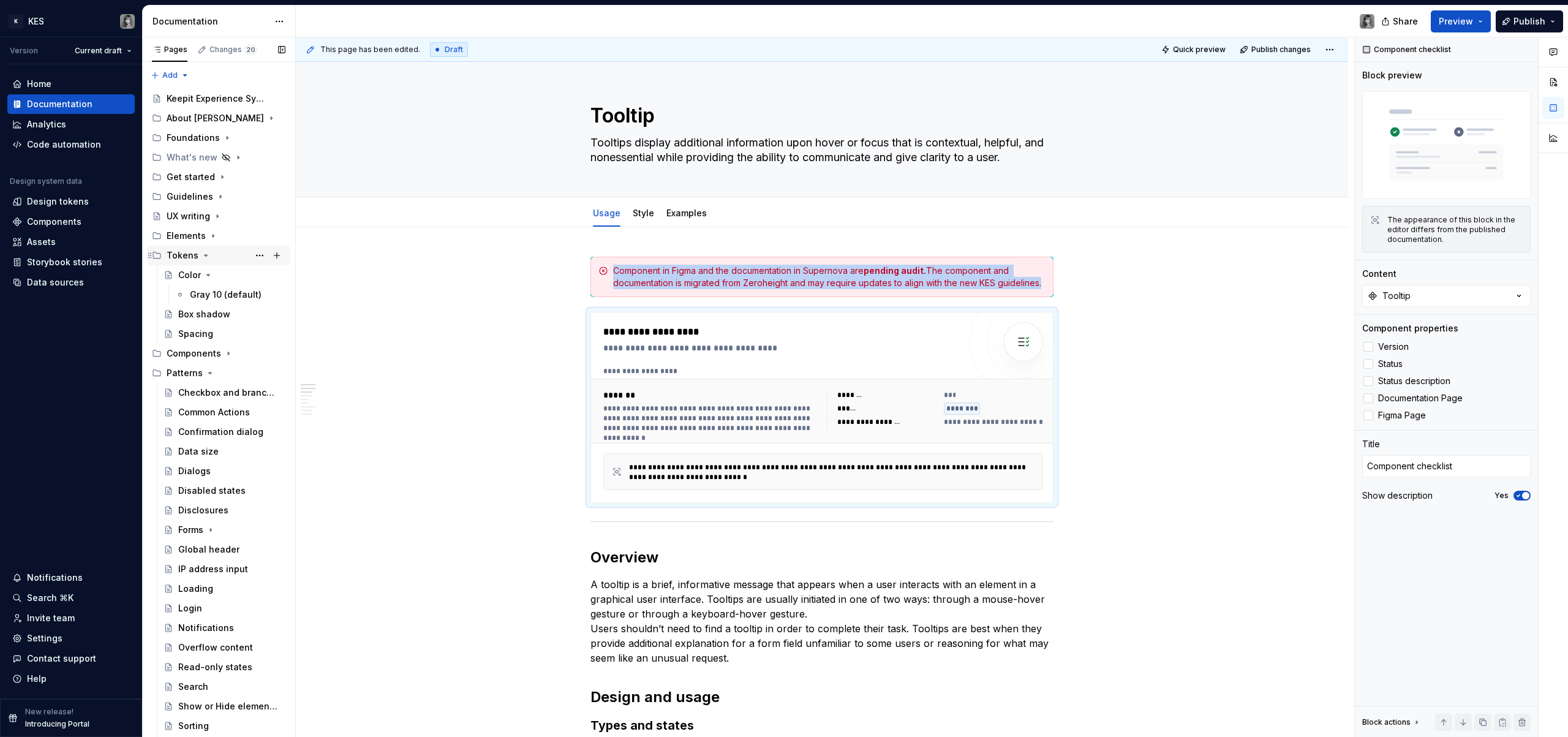
click at [206, 260] on icon "Page tree" at bounding box center [206, 255] width 10 height 10
click at [211, 292] on icon "Page tree" at bounding box center [209, 295] width 10 height 10
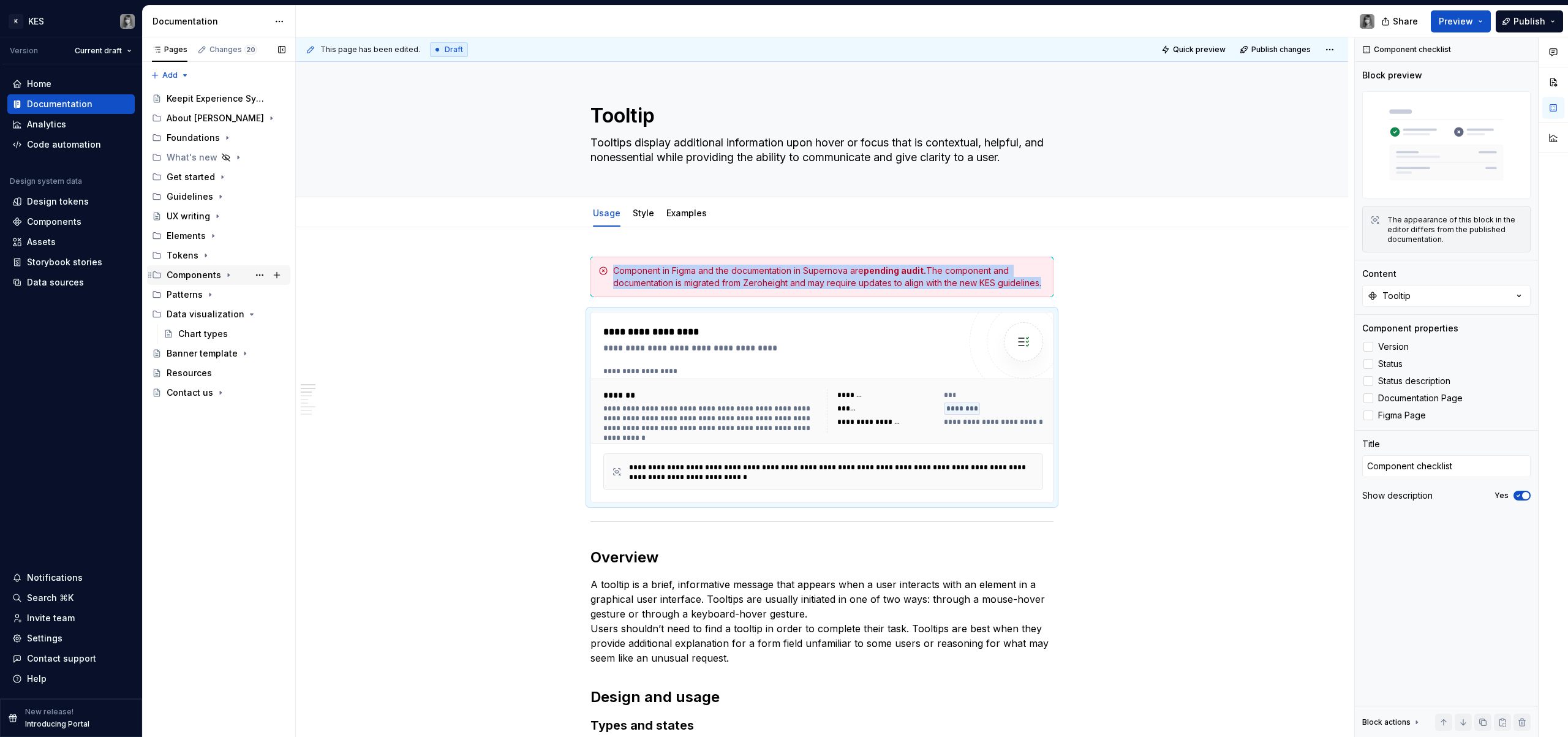
click at [227, 279] on icon "Page tree" at bounding box center [228, 275] width 10 height 10
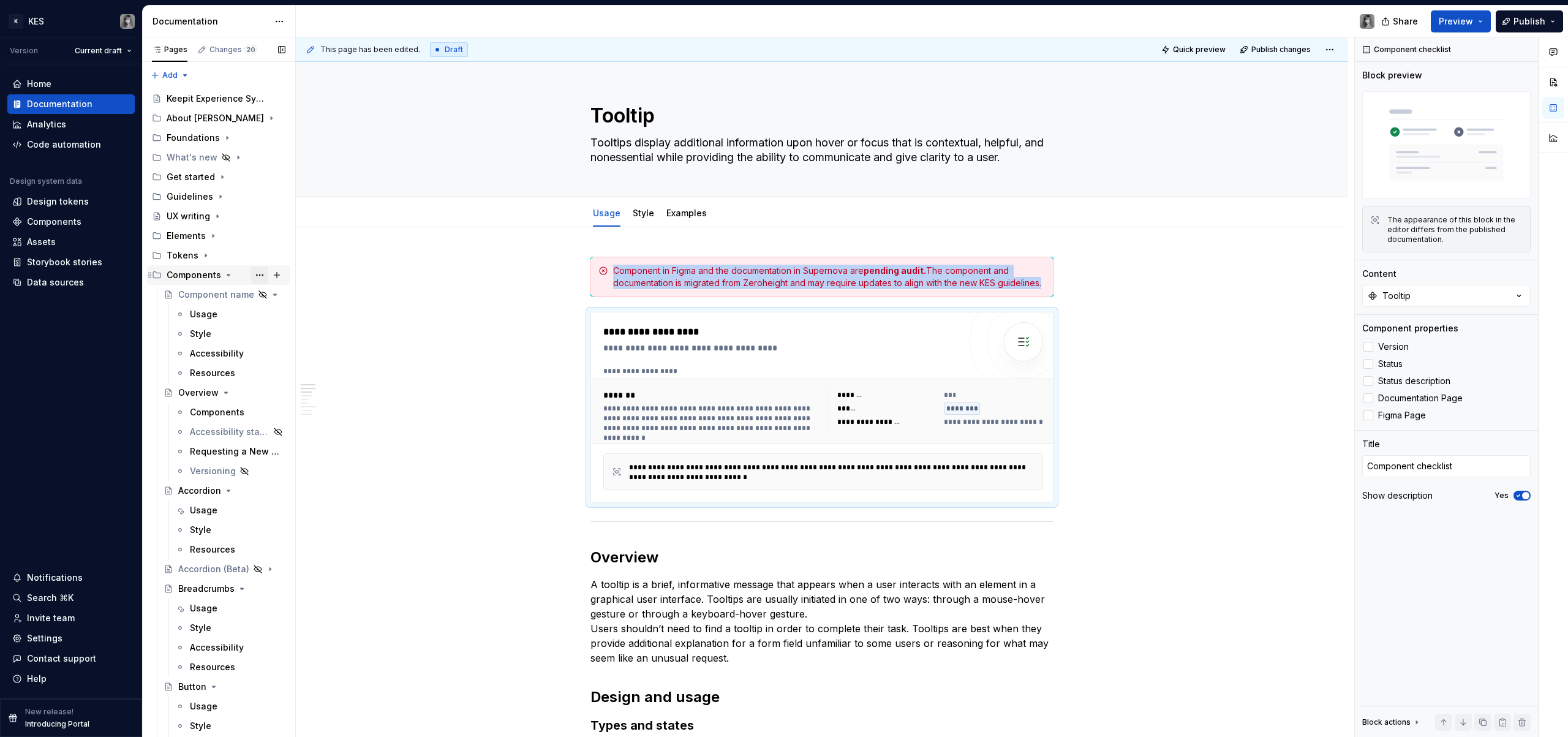
click at [251, 277] on button "Page tree" at bounding box center [259, 275] width 17 height 17
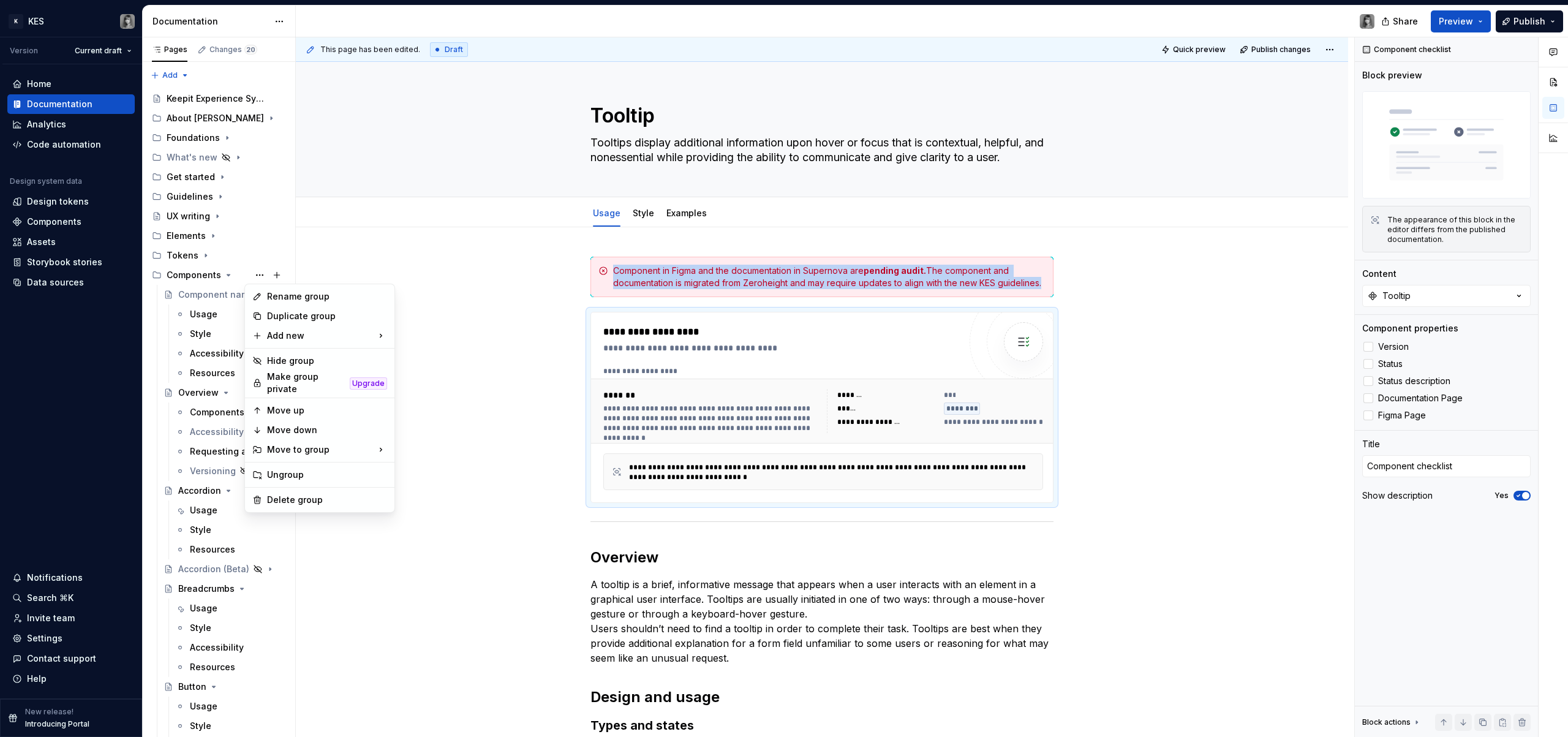
click at [444, 254] on html "K KES Version Current draft Home Documentation Analytics Code automation Design…" at bounding box center [784, 369] width 1568 height 737
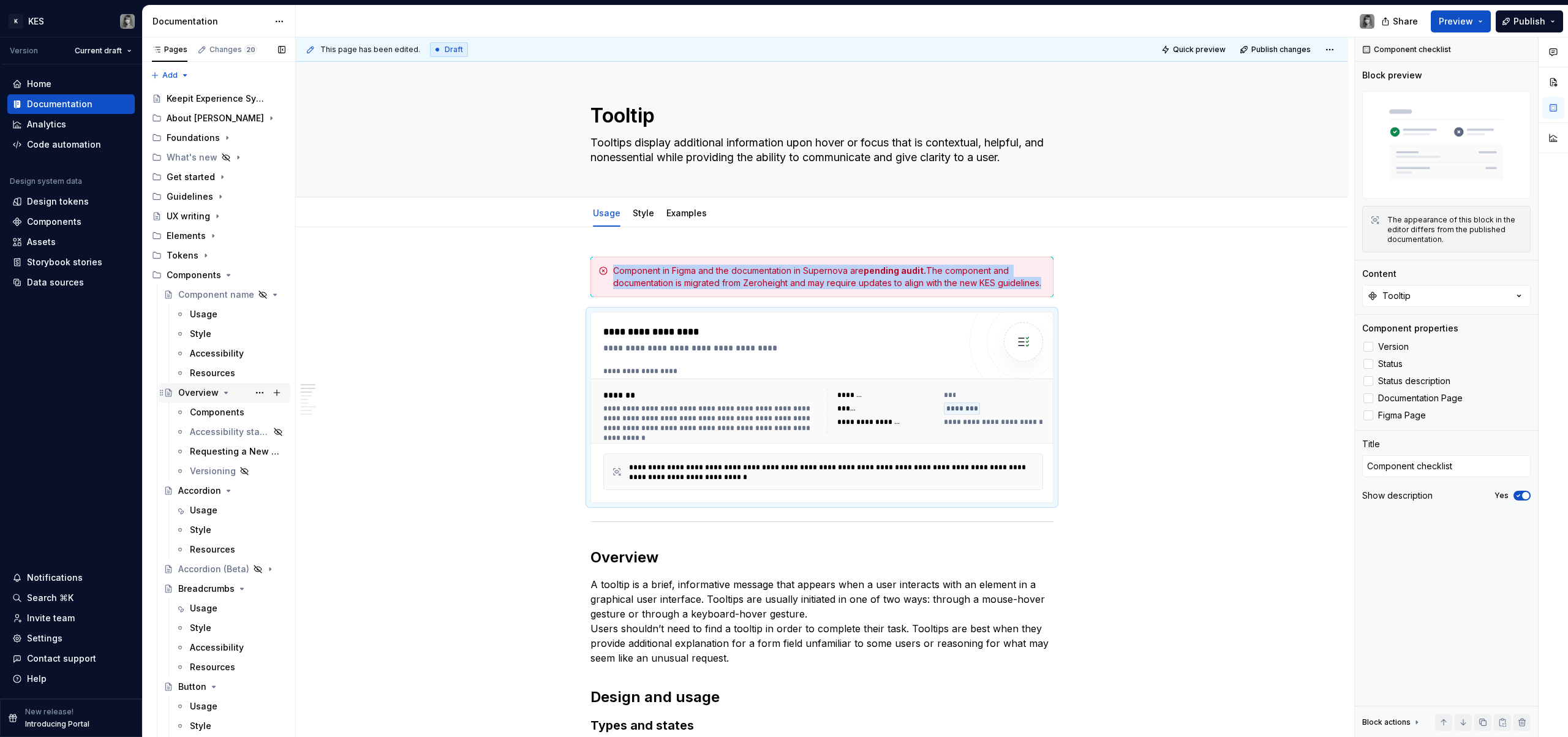
click at [228, 394] on icon "Page tree" at bounding box center [226, 393] width 10 height 10
click at [228, 411] on icon "Page tree" at bounding box center [228, 412] width 10 height 10
click at [241, 452] on icon "Page tree" at bounding box center [242, 452] width 3 height 1
click at [216, 470] on icon "Page tree" at bounding box center [213, 471] width 10 height 10
click at [237, 492] on icon "Page tree" at bounding box center [238, 491] width 3 height 1
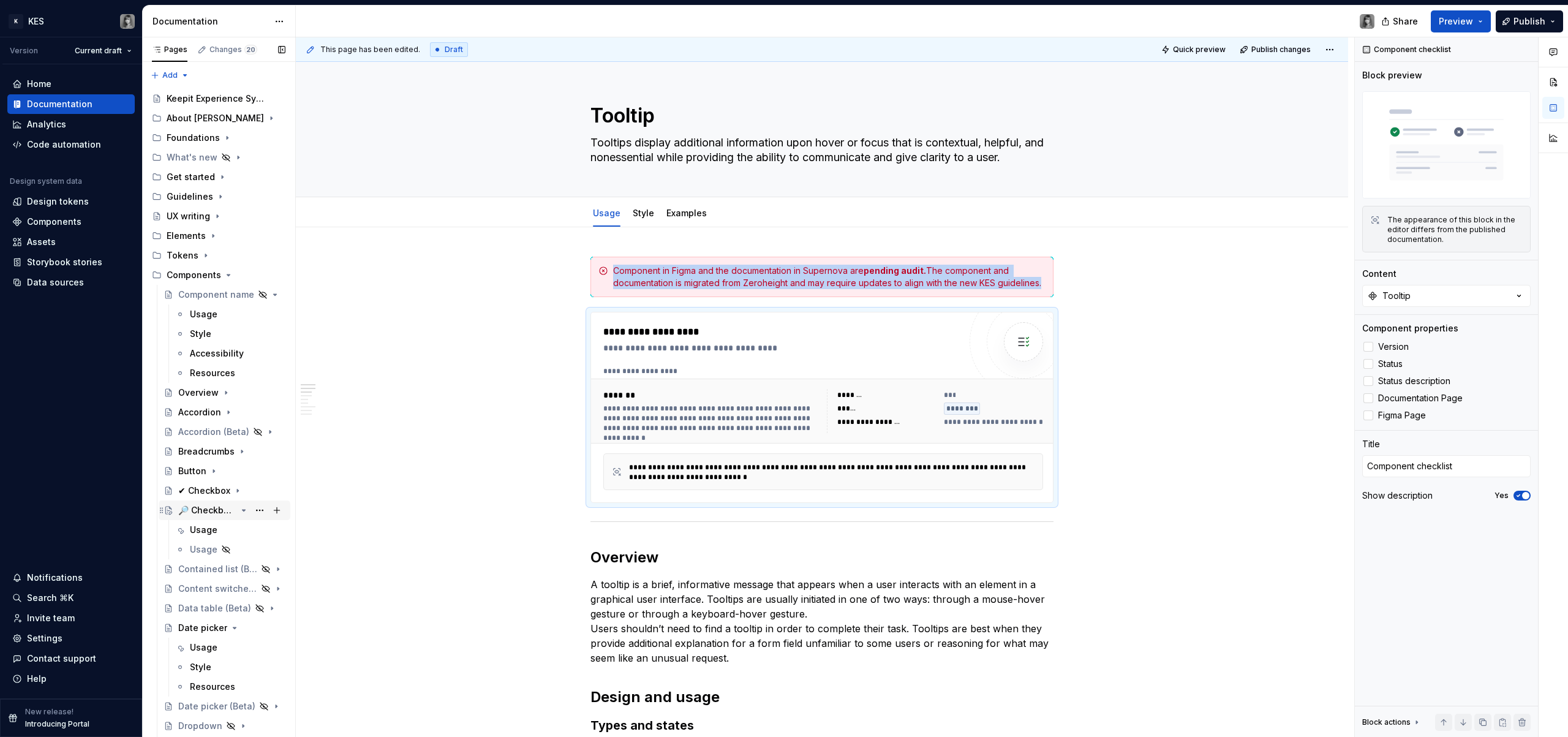
click at [239, 513] on icon "Page tree" at bounding box center [243, 510] width 10 height 10
click at [233, 589] on icon "Page tree" at bounding box center [235, 589] width 3 height 1
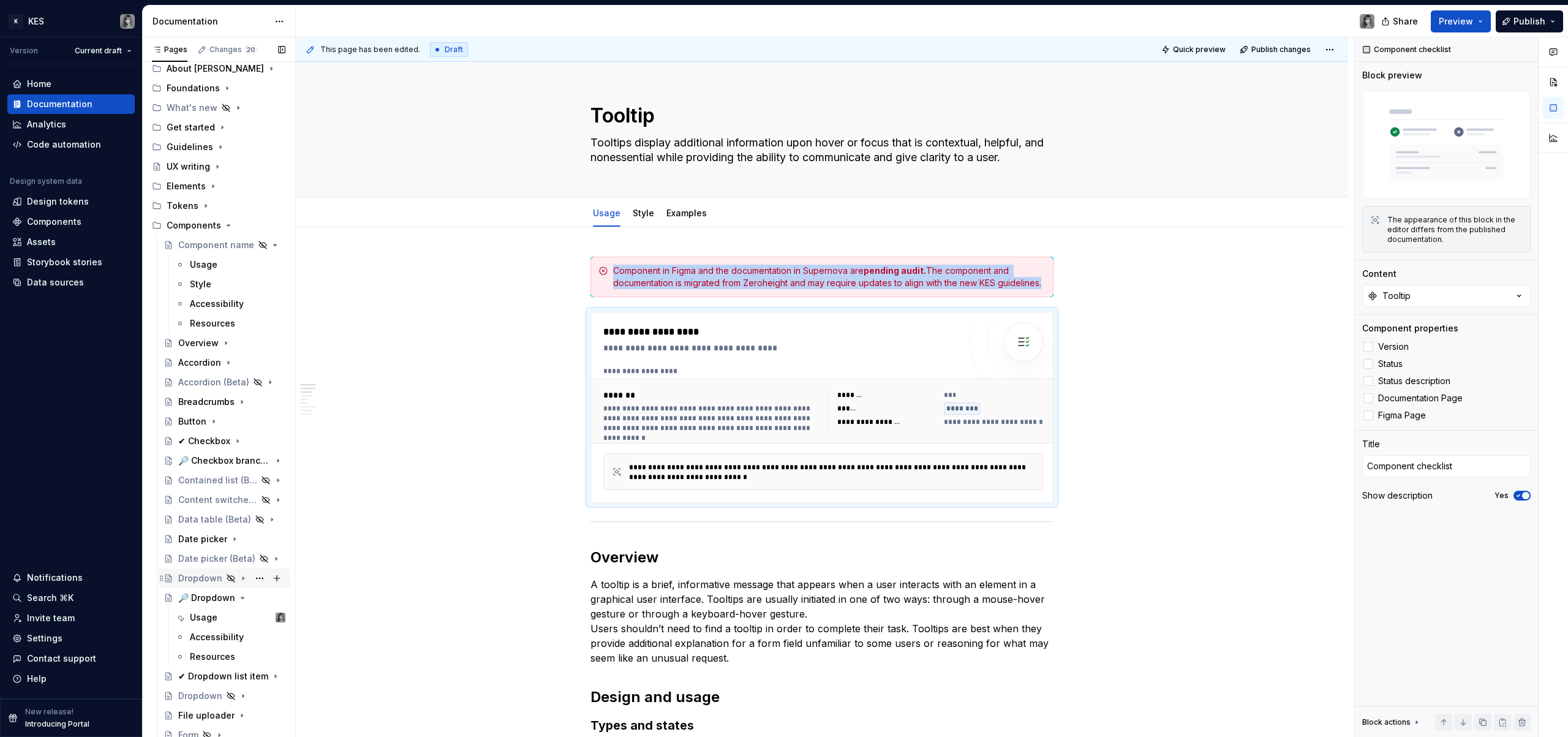
scroll to position [79, 0]
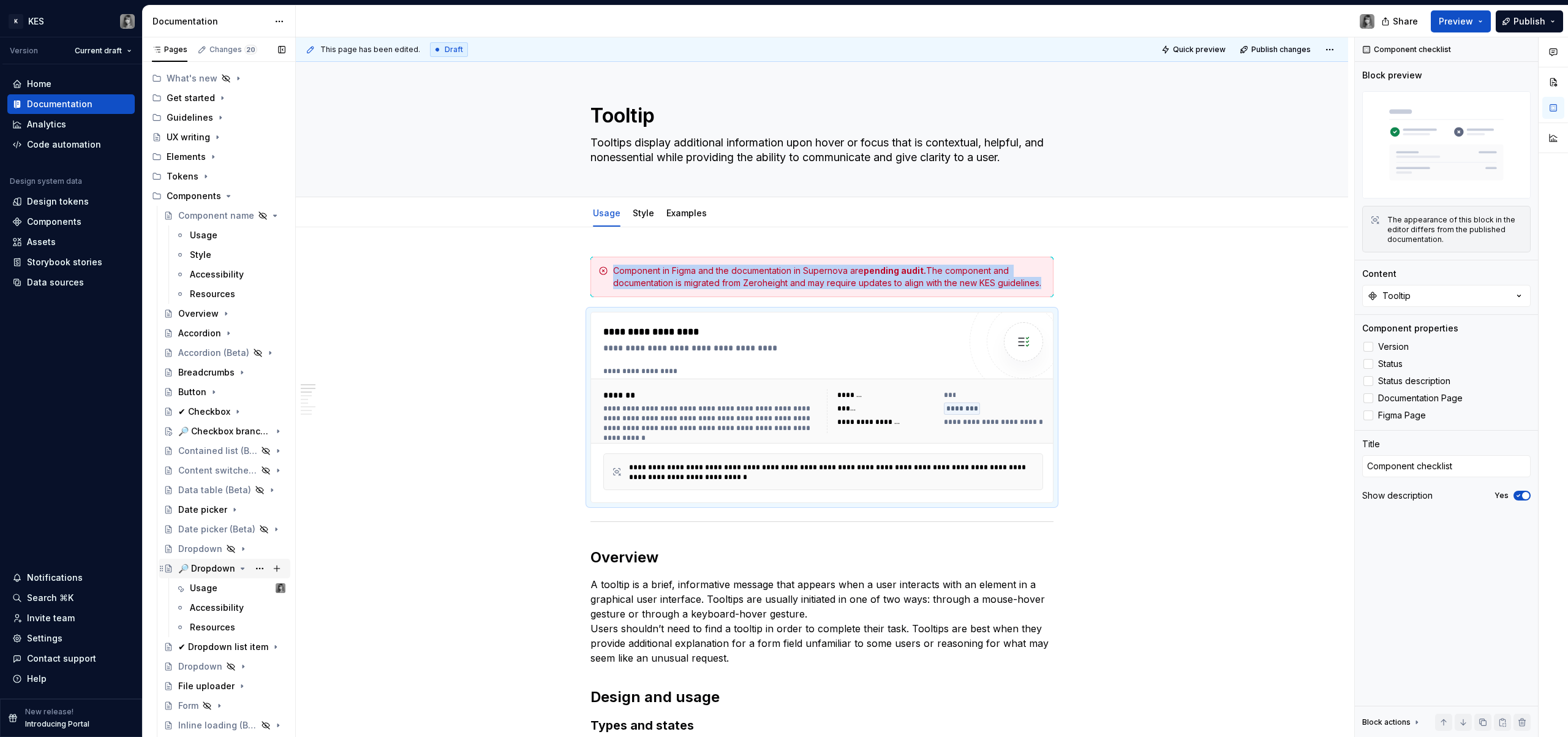
click at [238, 571] on icon "Page tree" at bounding box center [243, 568] width 10 height 10
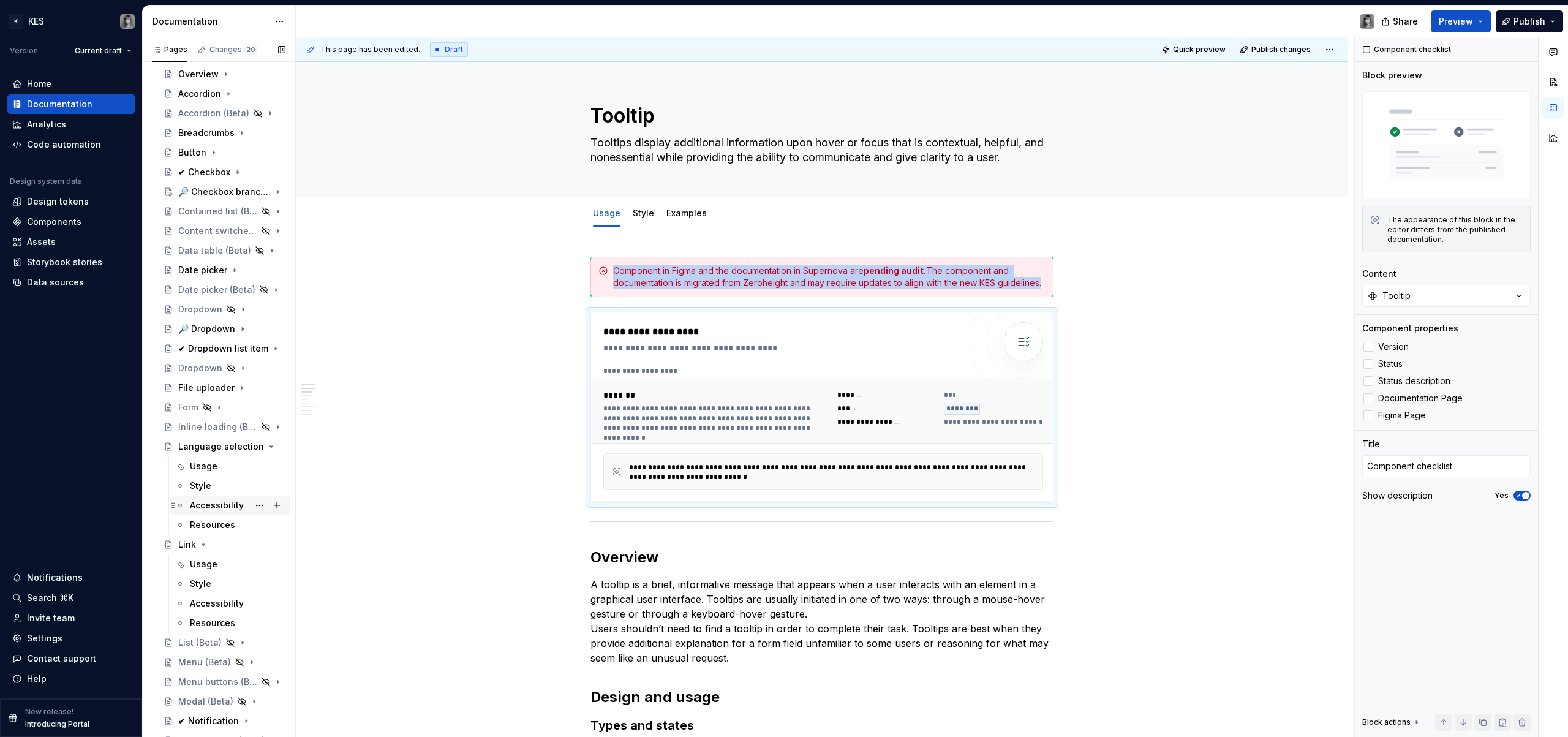
scroll to position [335, 0]
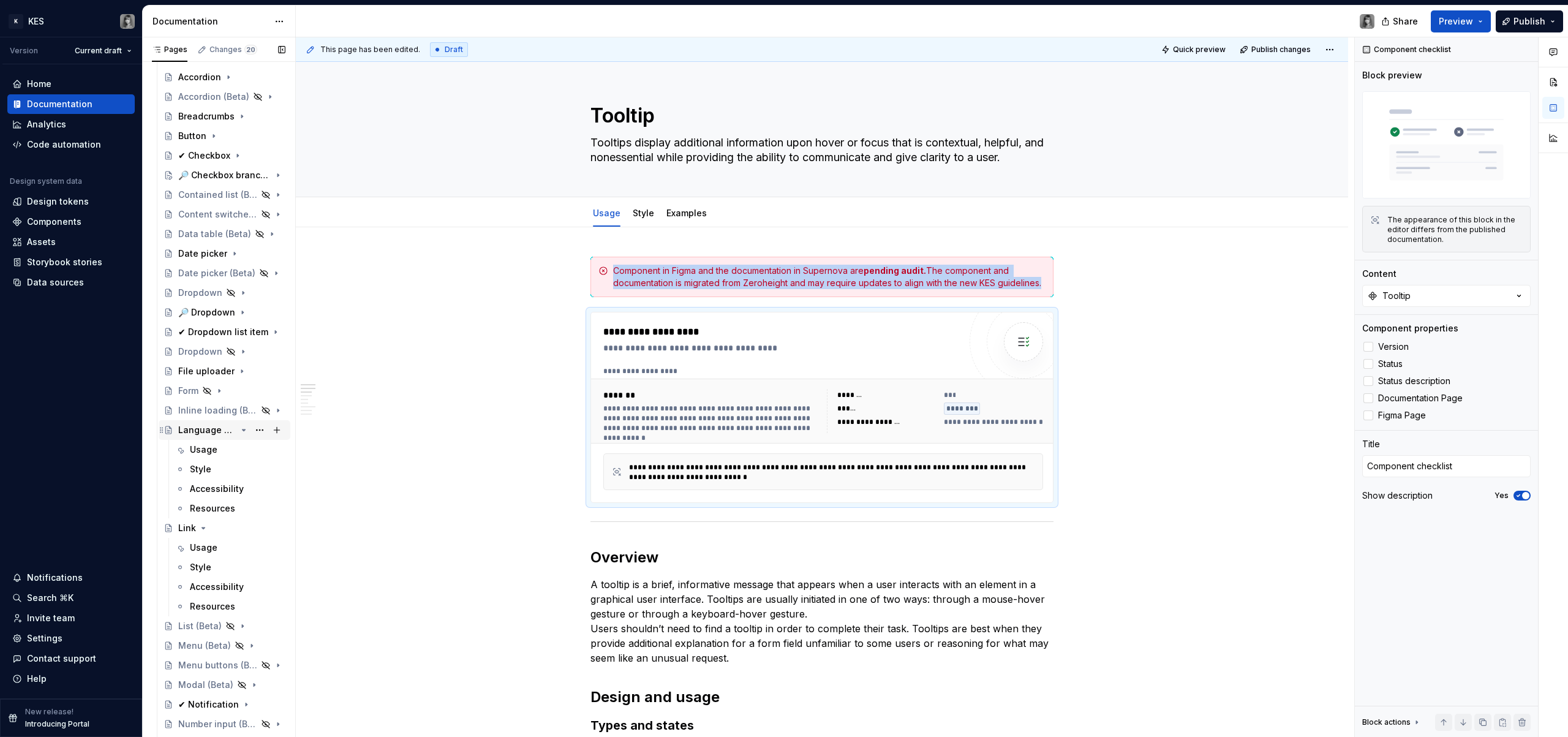
click at [239, 432] on icon "Page tree" at bounding box center [243, 430] width 10 height 10
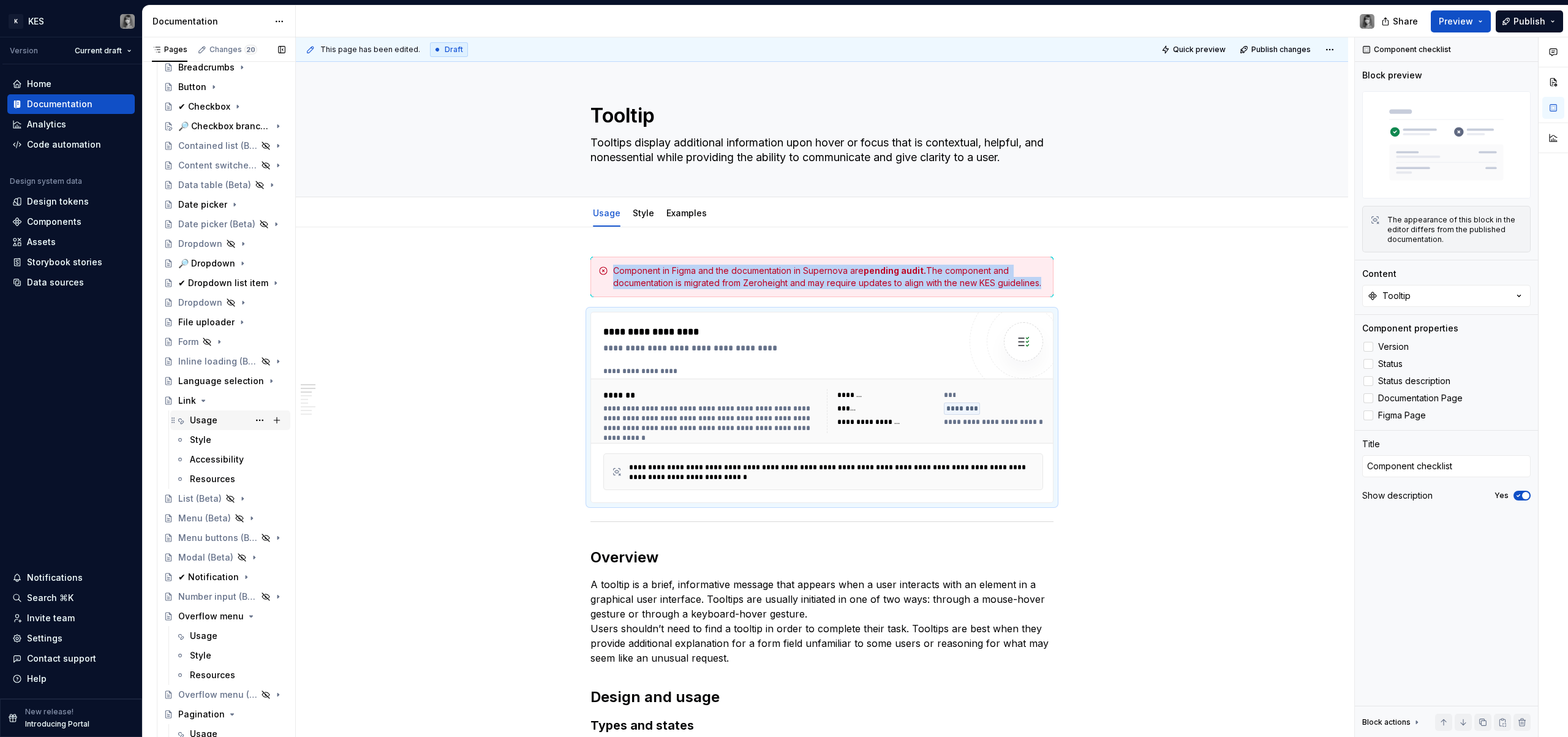
scroll to position [411, 0]
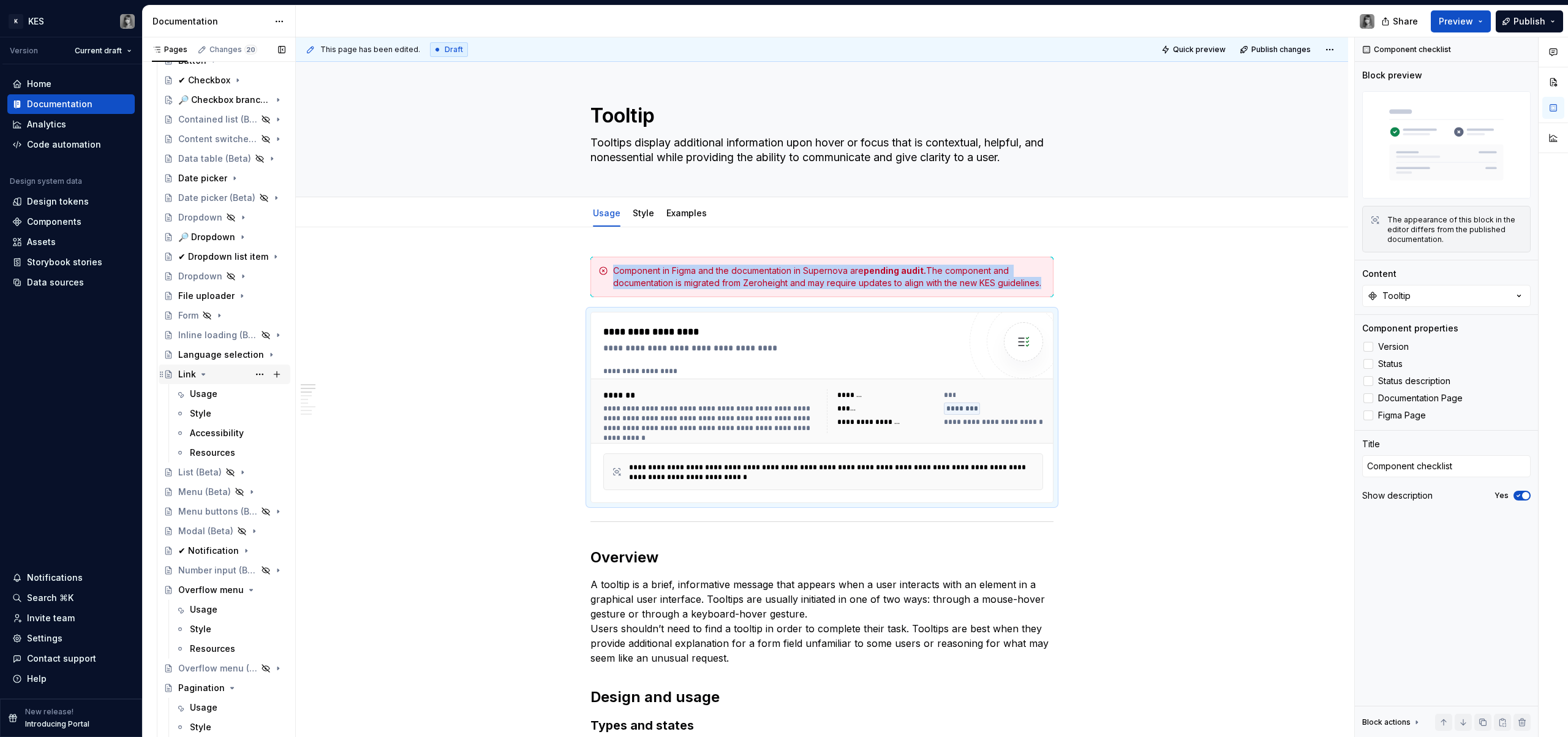
click at [205, 375] on icon "Page tree" at bounding box center [203, 374] width 10 height 10
click at [241, 513] on icon "Page tree" at bounding box center [243, 511] width 10 height 10
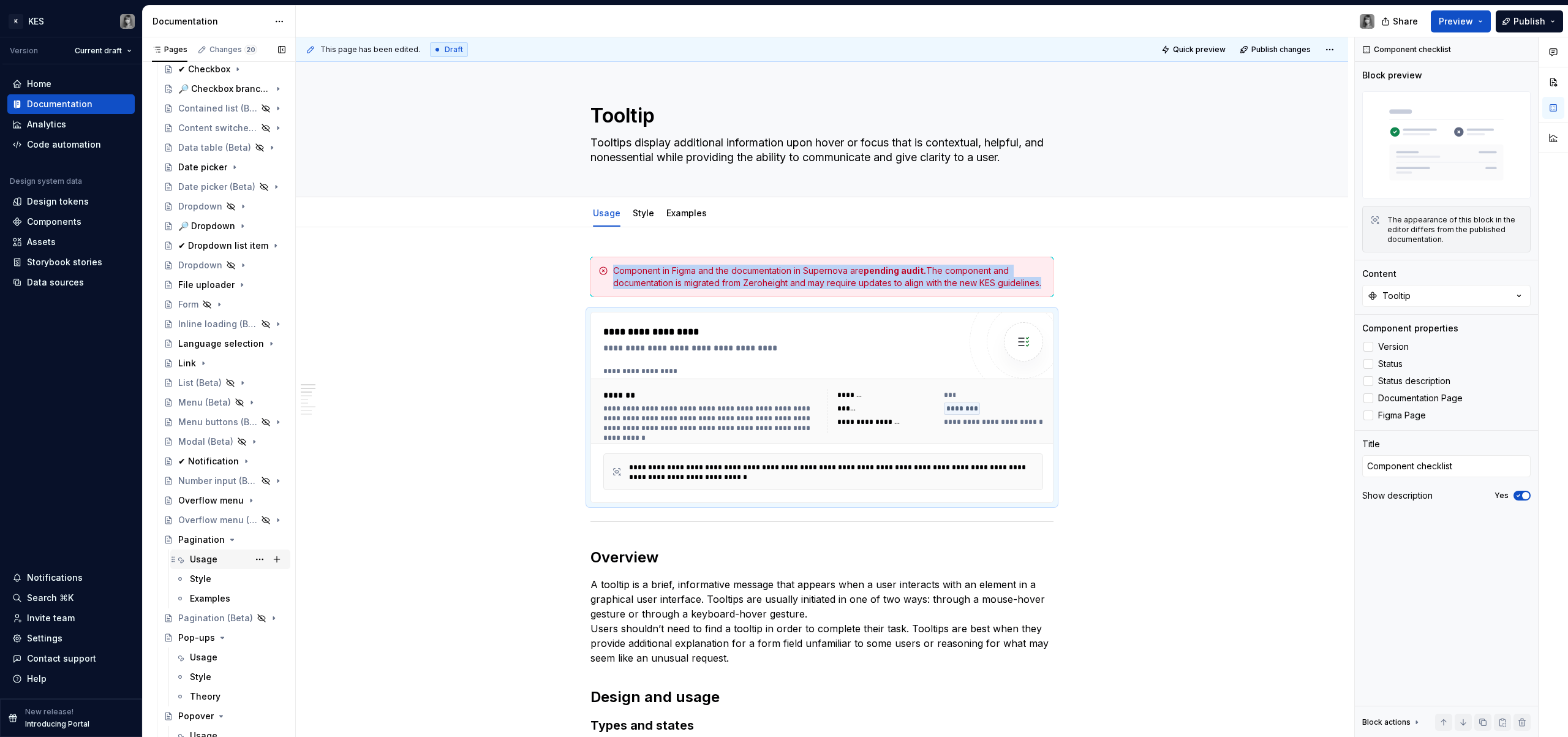
scroll to position [480, 0]
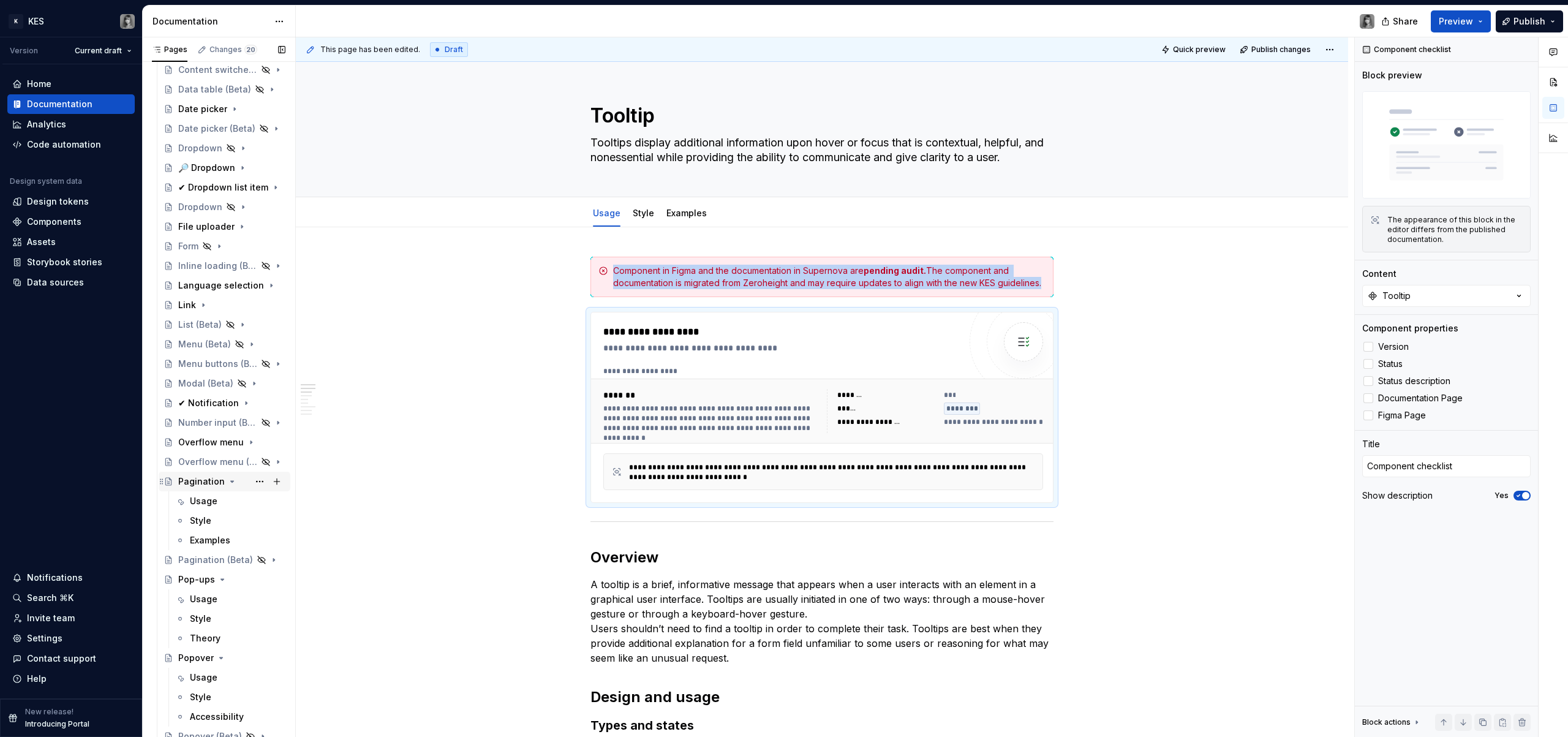
click at [232, 484] on icon "Page tree" at bounding box center [232, 481] width 10 height 10
click at [222, 522] on icon "Page tree" at bounding box center [222, 520] width 10 height 10
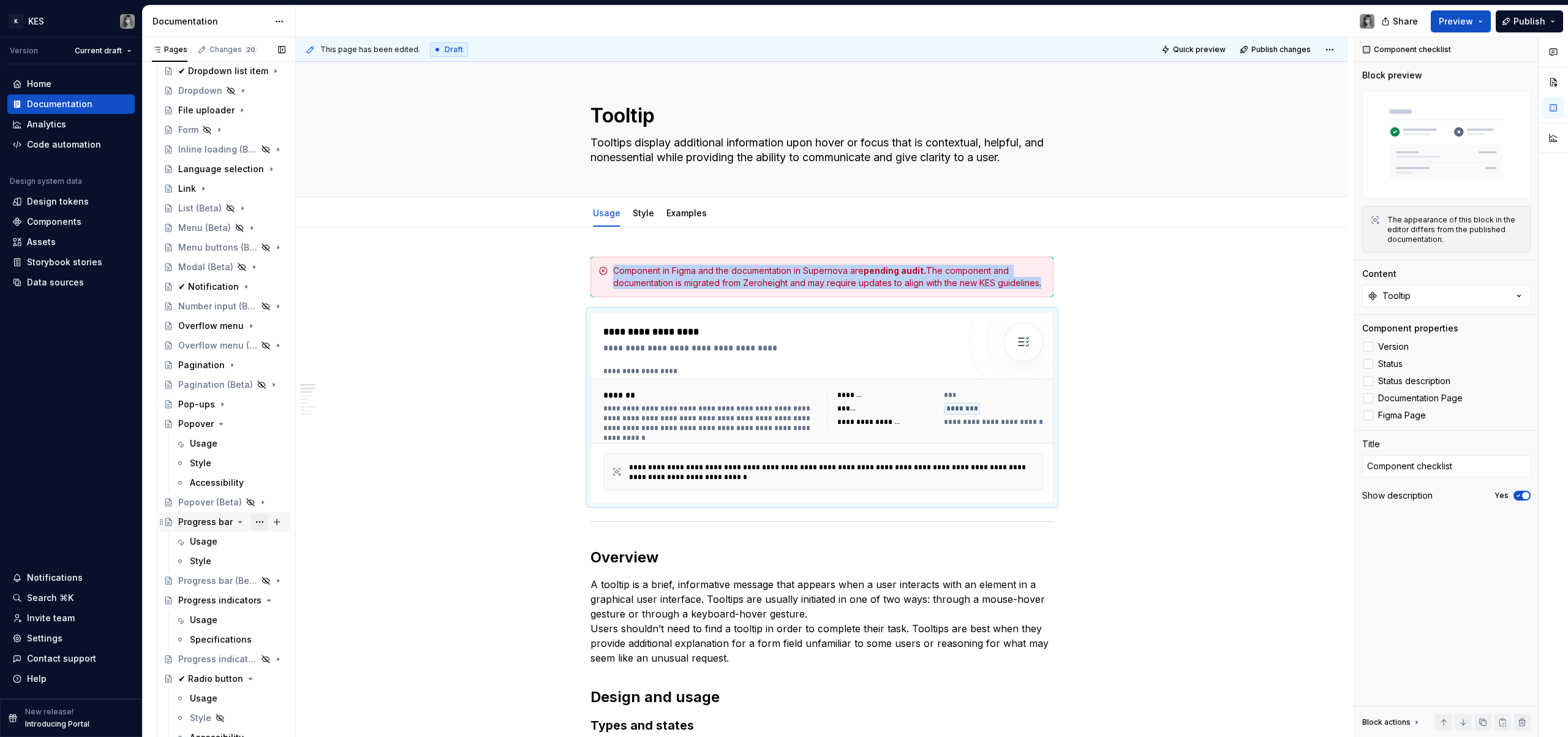
scroll to position [607, 0]
click at [222, 410] on icon "Page tree" at bounding box center [220, 413] width 10 height 10
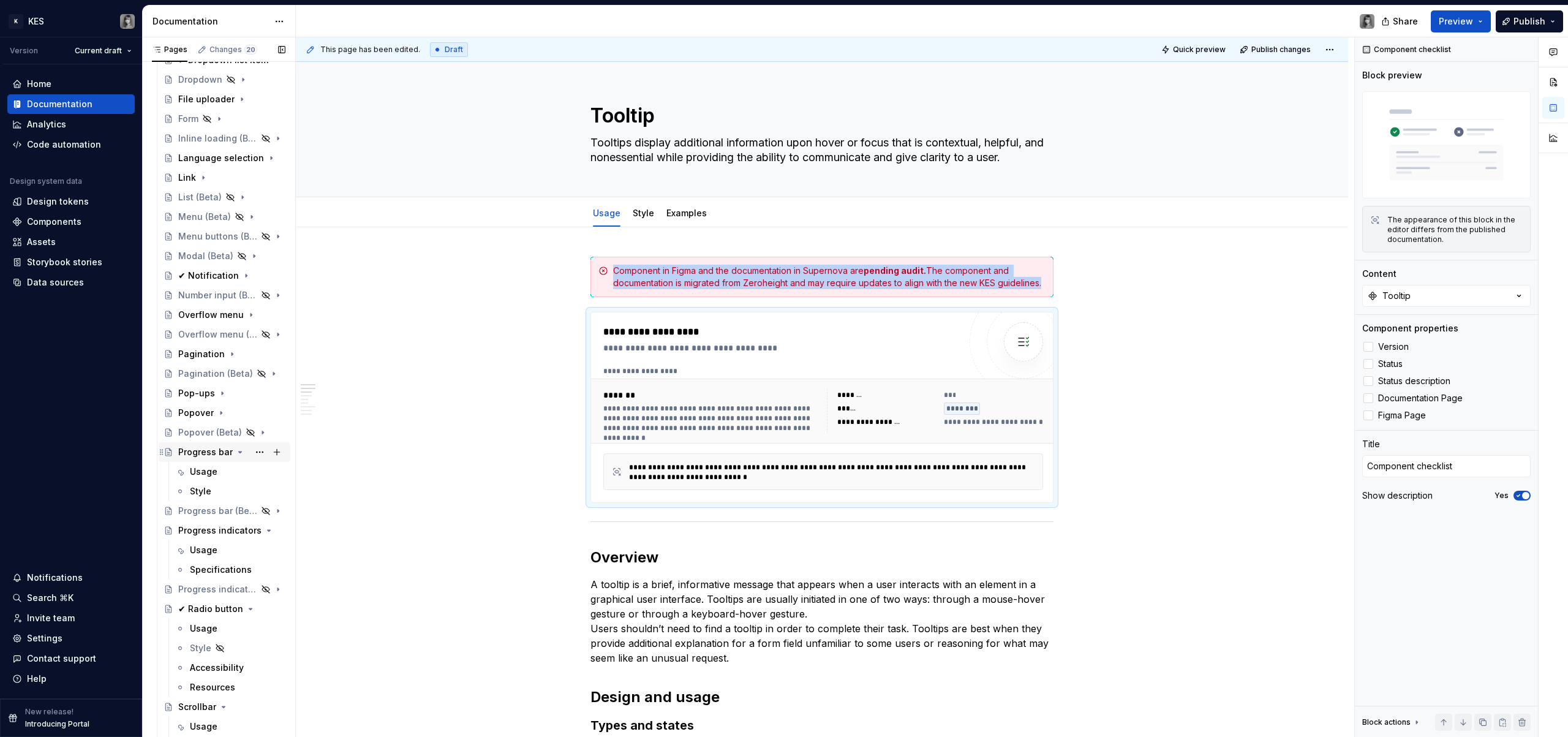
click at [239, 453] on icon "Page tree" at bounding box center [240, 452] width 10 height 10
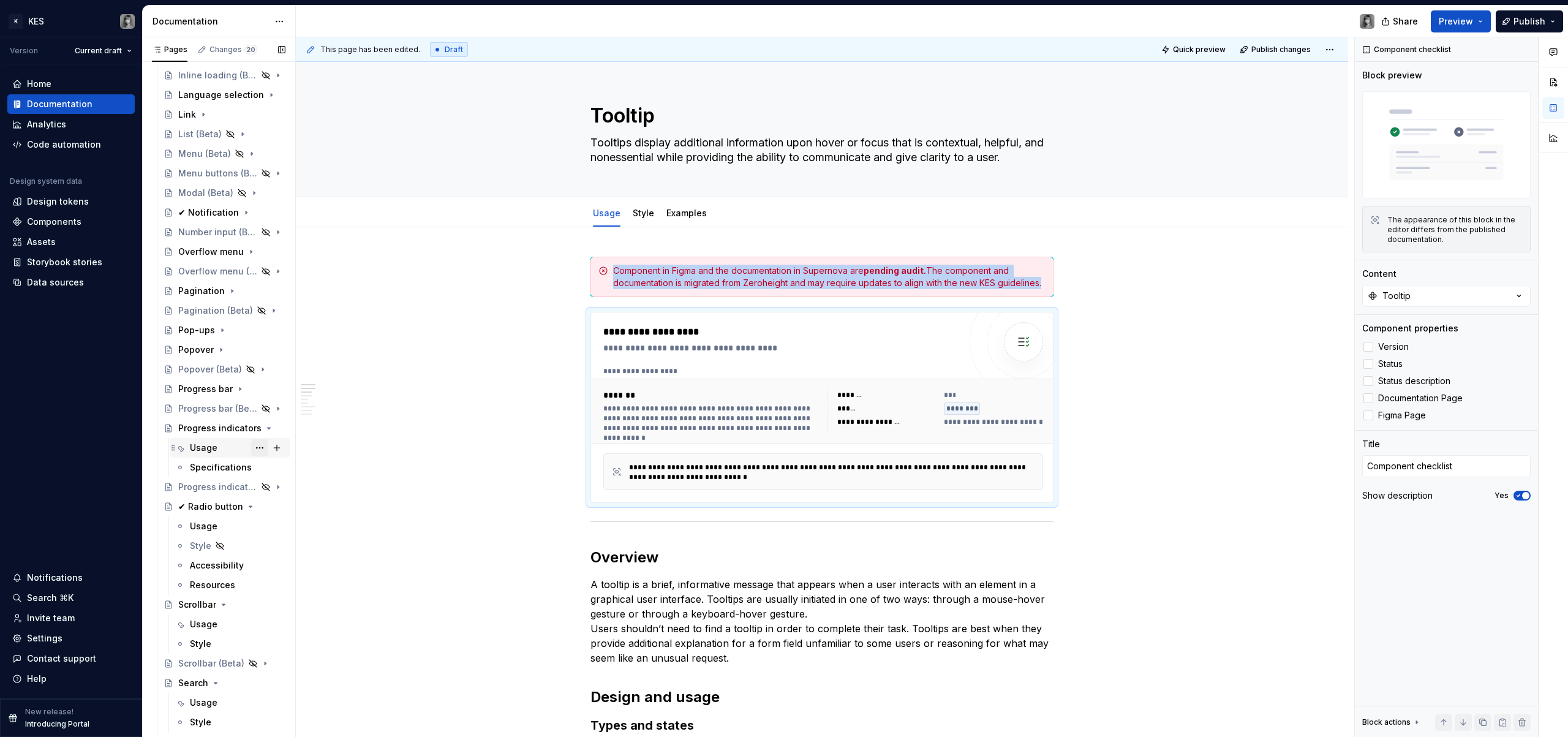
scroll to position [672, 0]
drag, startPoint x: 252, startPoint y: 448, endPoint x: 236, endPoint y: 448, distance: 16.0
click at [236, 448] on div "Usage" at bounding box center [237, 446] width 95 height 17
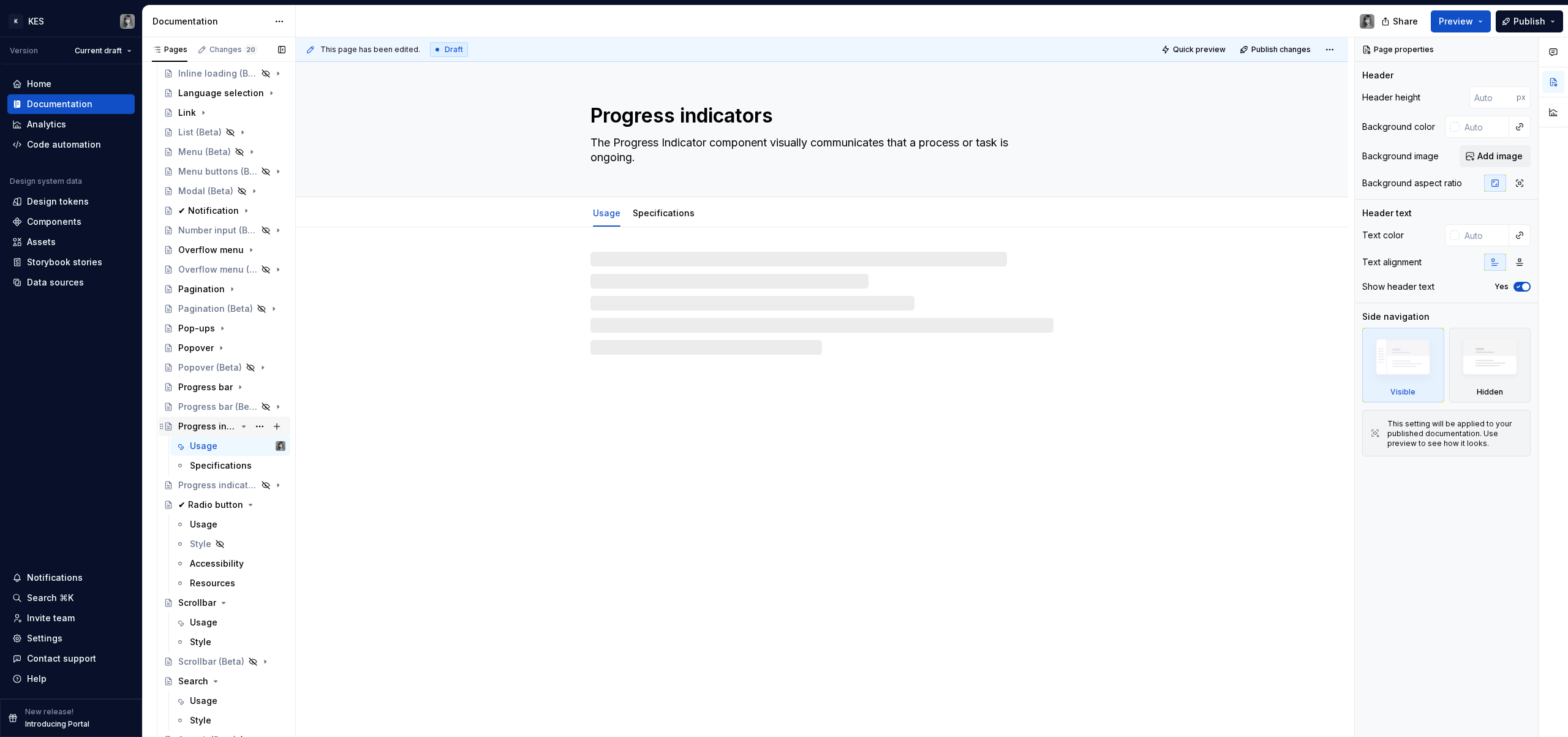
click at [239, 428] on icon "Page tree" at bounding box center [243, 426] width 10 height 10
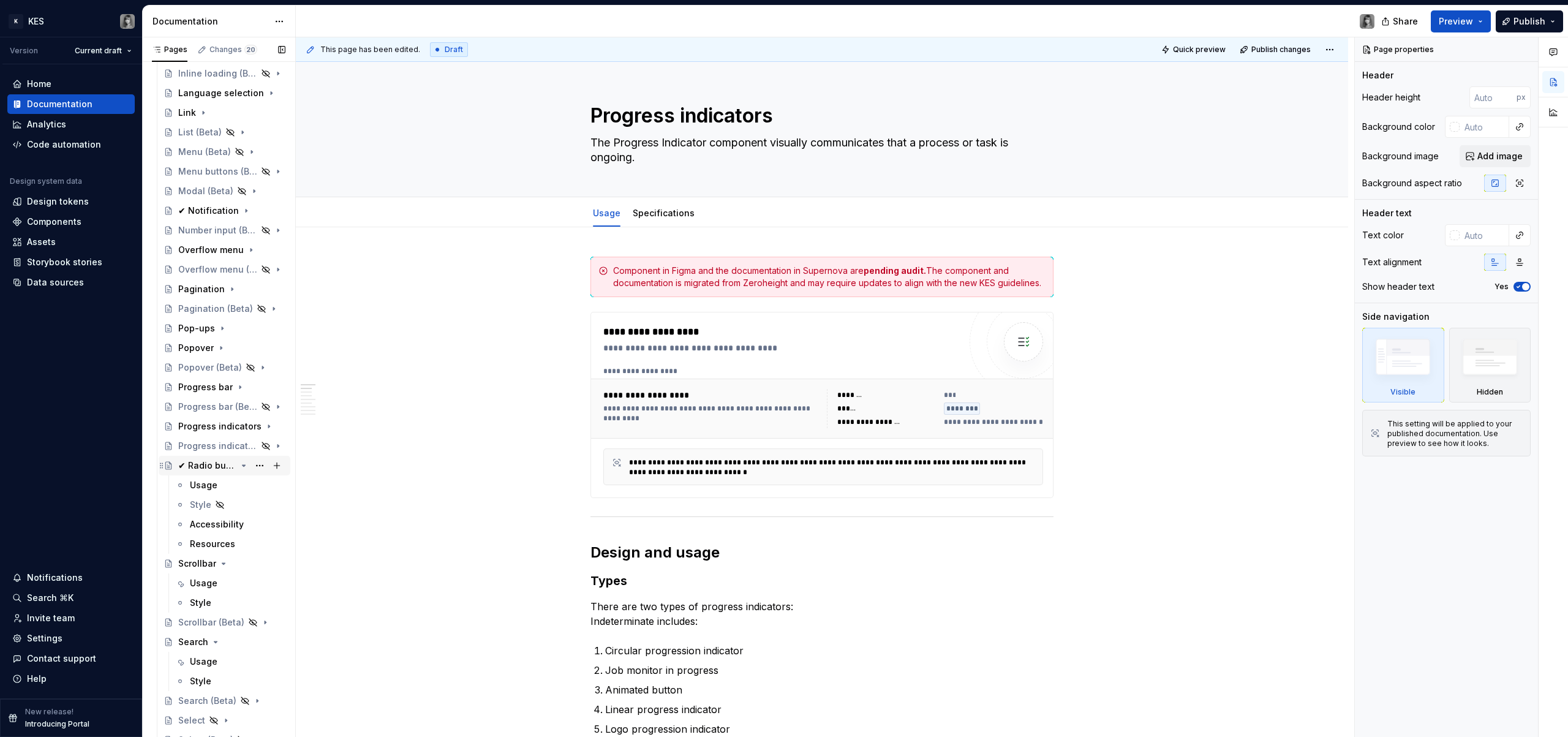
click at [239, 464] on icon "Page tree" at bounding box center [243, 465] width 10 height 10
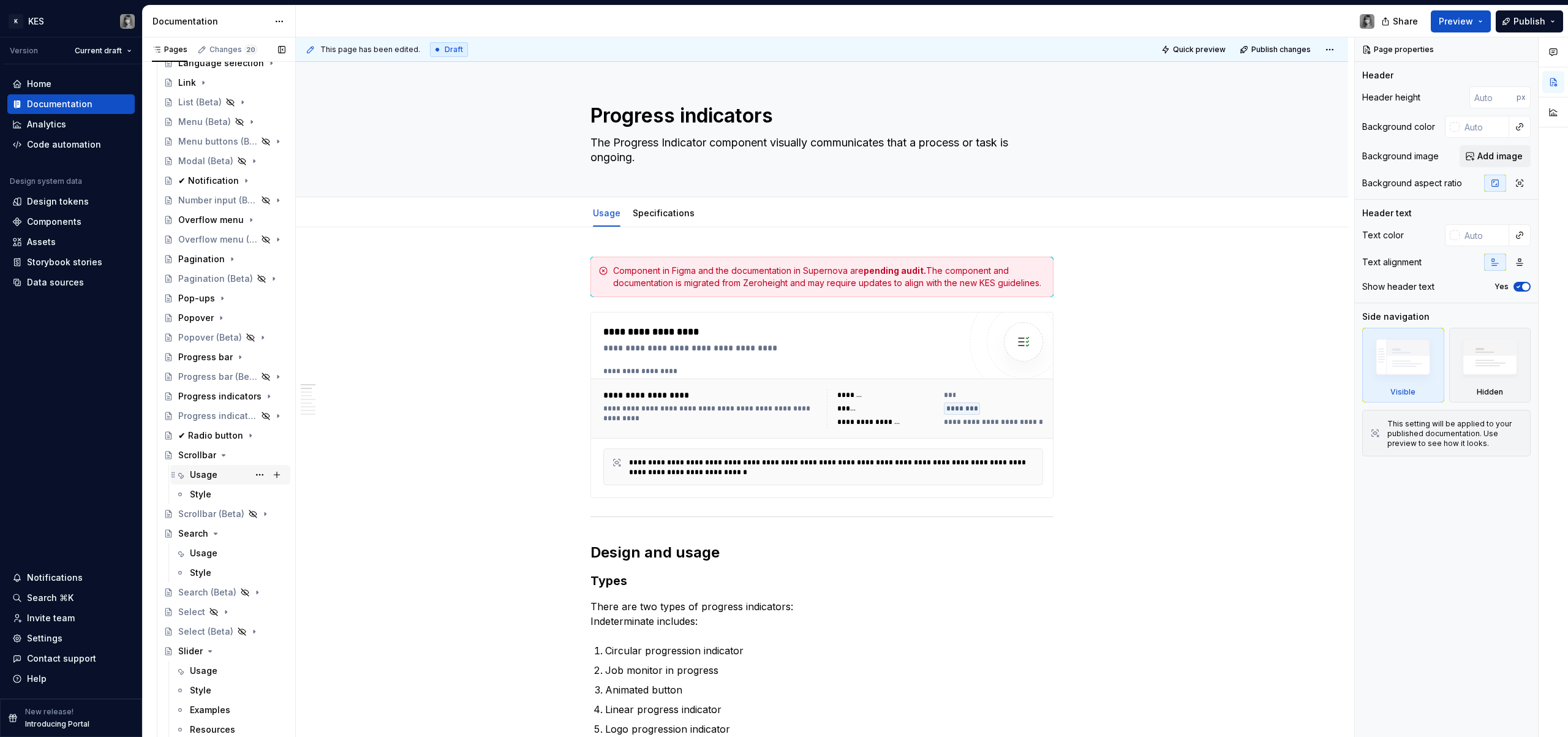
scroll to position [704, 0]
click at [222, 456] on icon "Page tree" at bounding box center [223, 453] width 10 height 10
click at [218, 494] on icon "Page tree" at bounding box center [215, 493] width 10 height 10
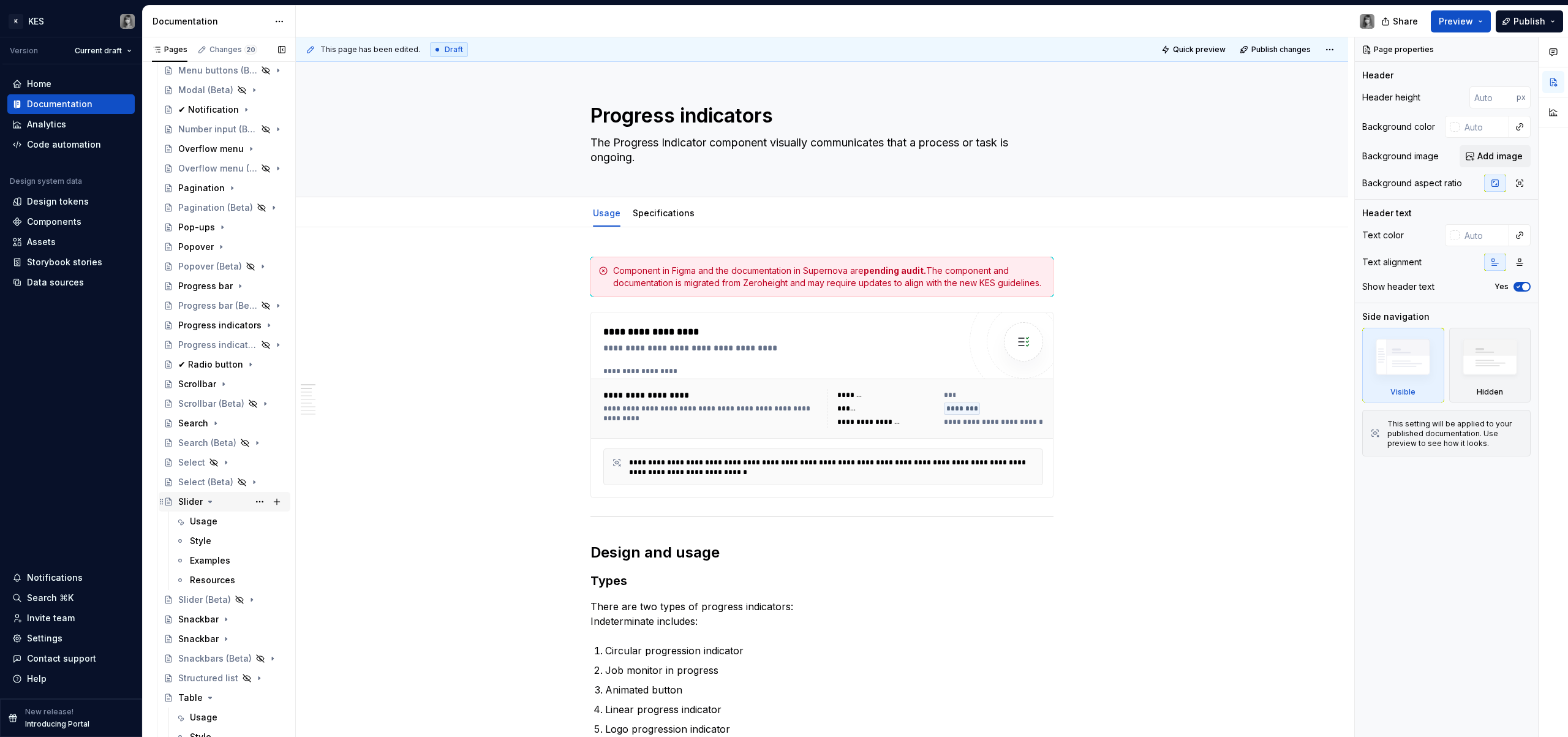
scroll to position [776, 0]
click at [211, 504] on icon "Page tree" at bounding box center [209, 499] width 10 height 10
click at [214, 616] on div "Table" at bounding box center [232, 617] width 107 height 17
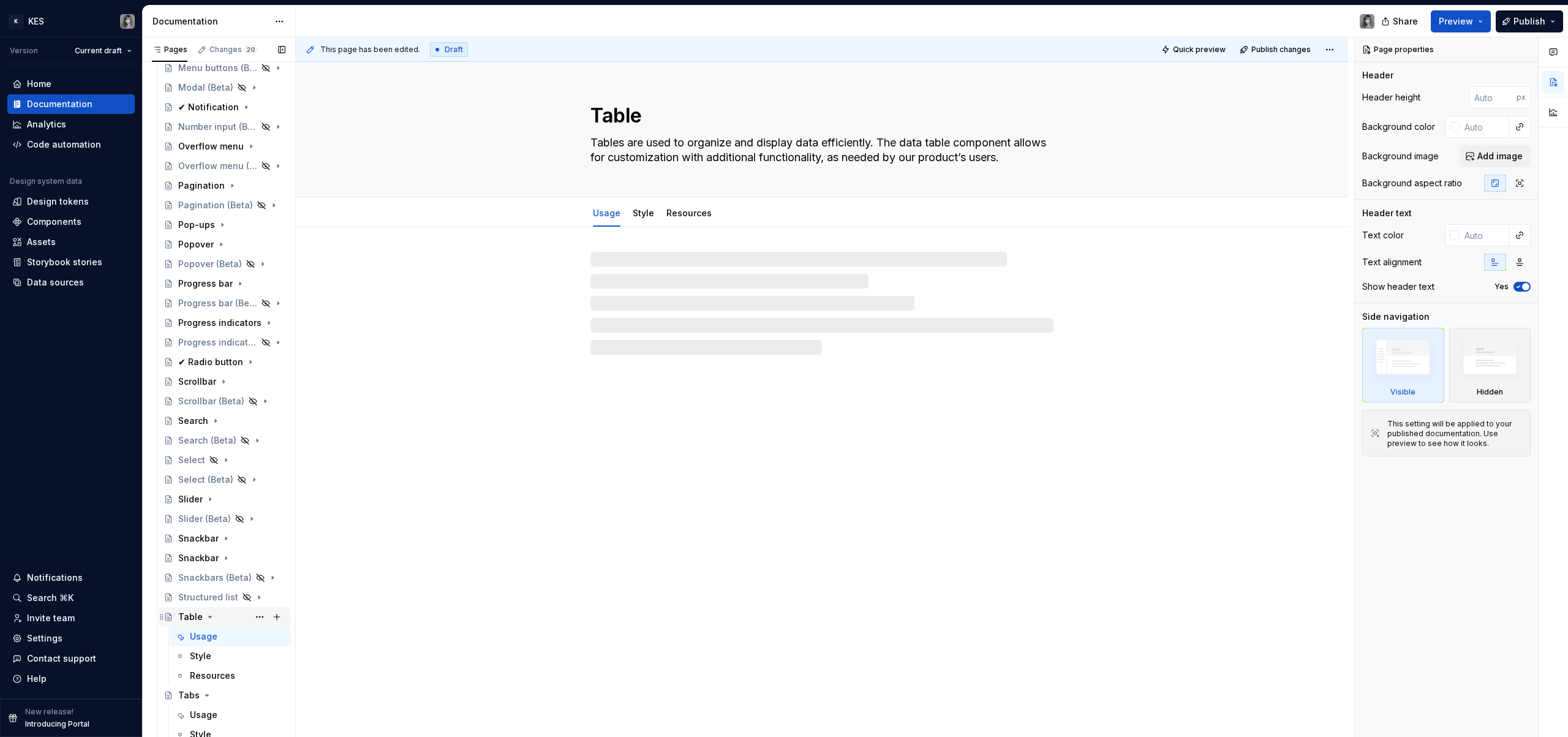
click at [212, 617] on button "Page tree" at bounding box center [209, 617] width 10 height 10
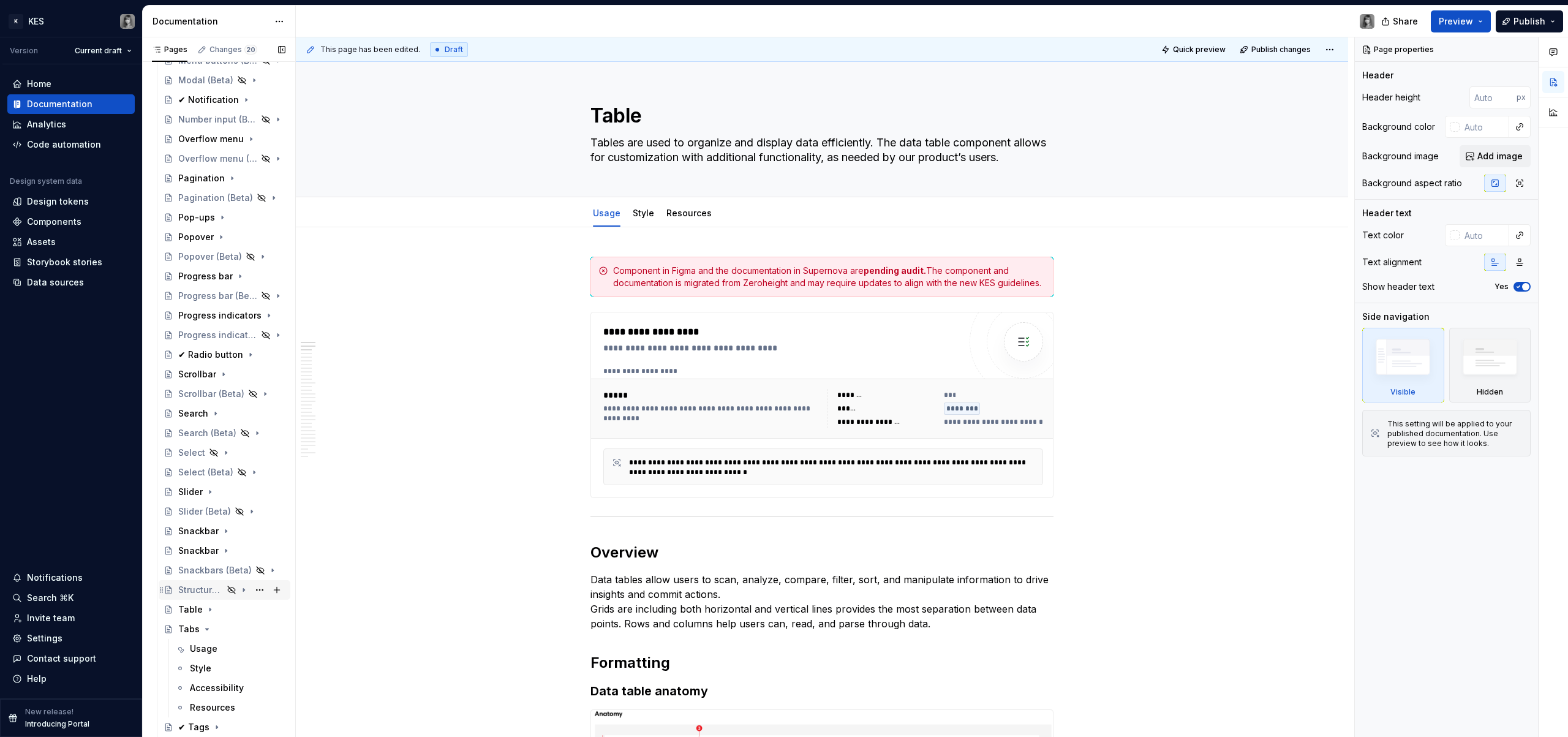
scroll to position [895, 0]
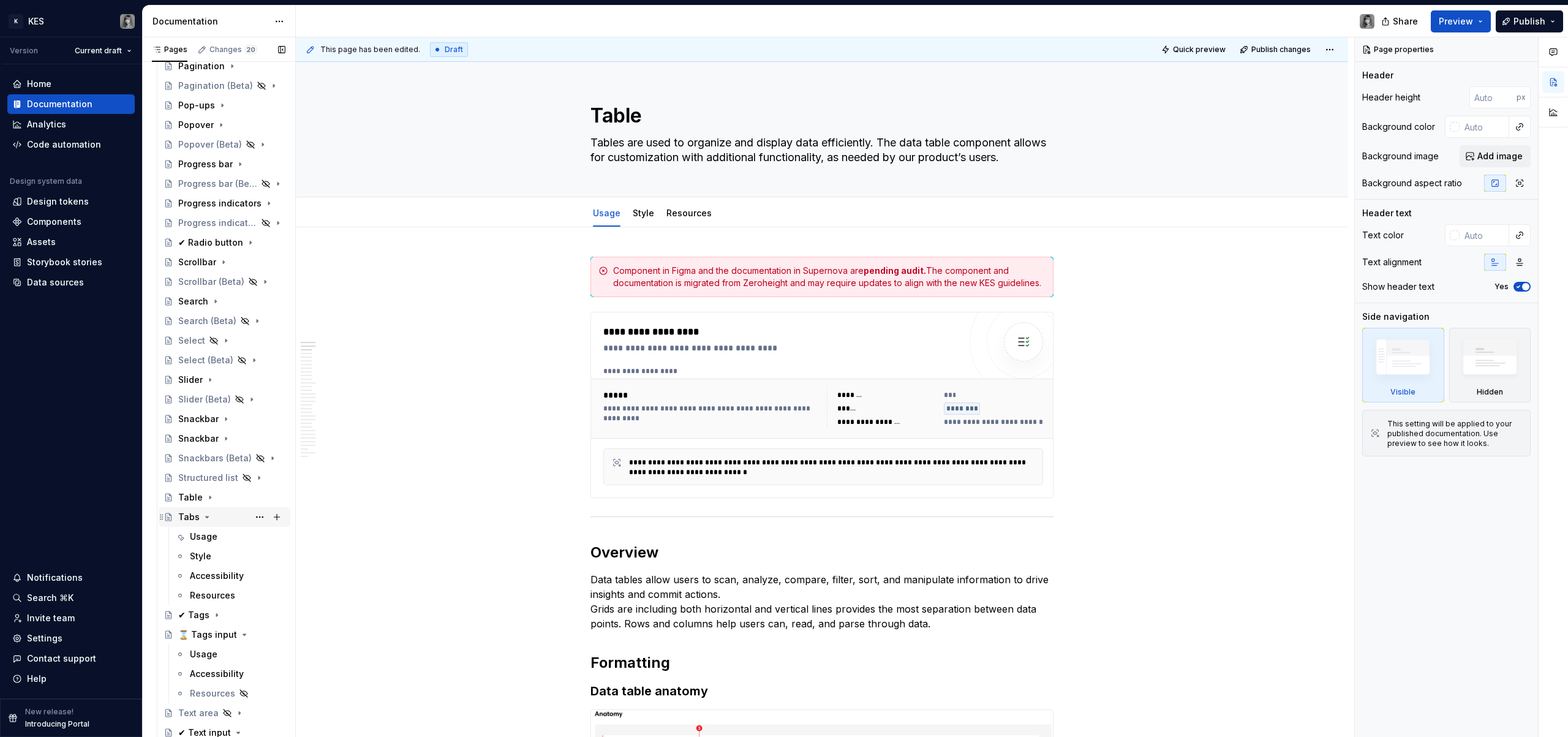
click at [209, 518] on icon "Page tree" at bounding box center [207, 517] width 10 height 10
click at [241, 558] on icon "Page tree" at bounding box center [243, 556] width 10 height 10
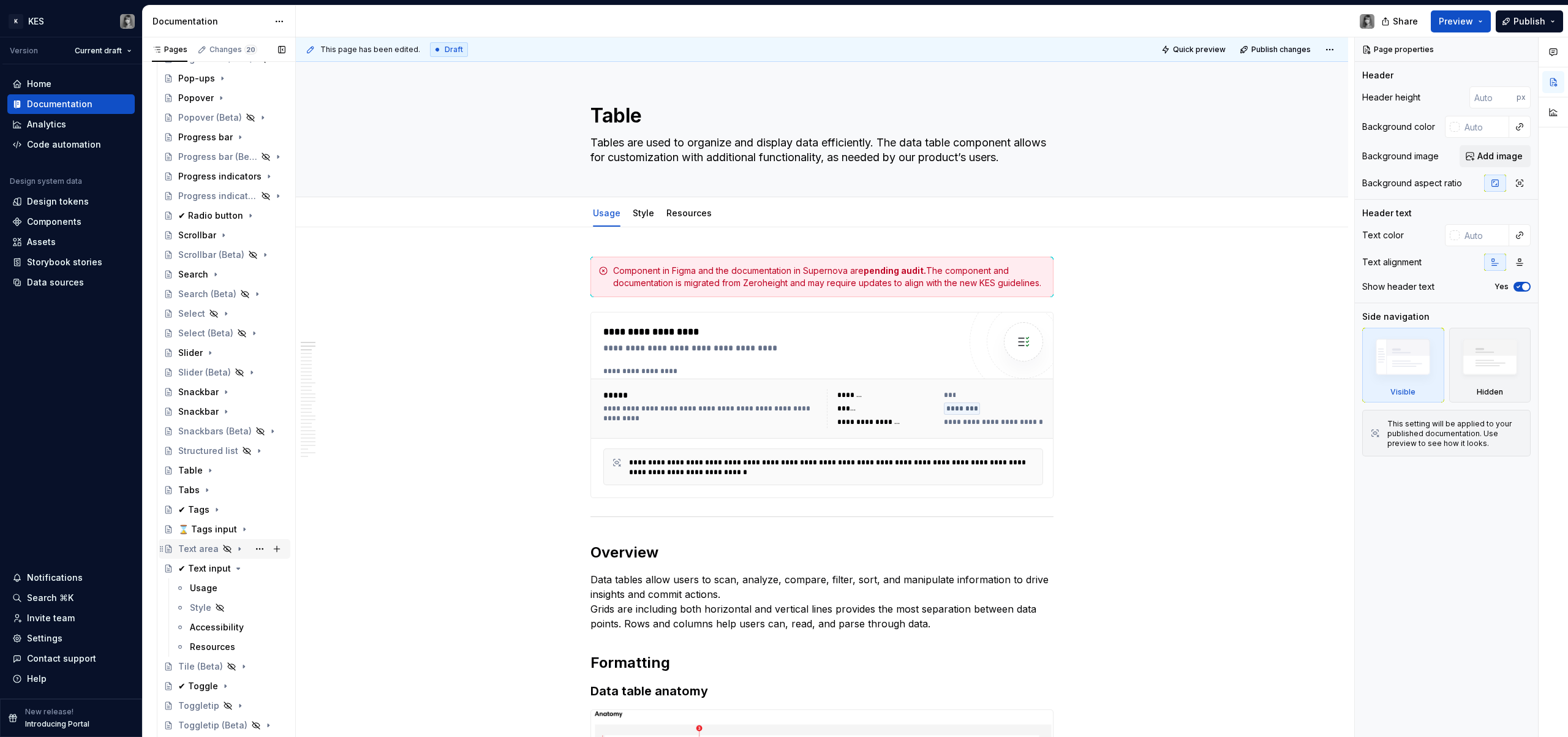
scroll to position [937, 0]
click at [234, 557] on icon "Page tree" at bounding box center [238, 554] width 10 height 10
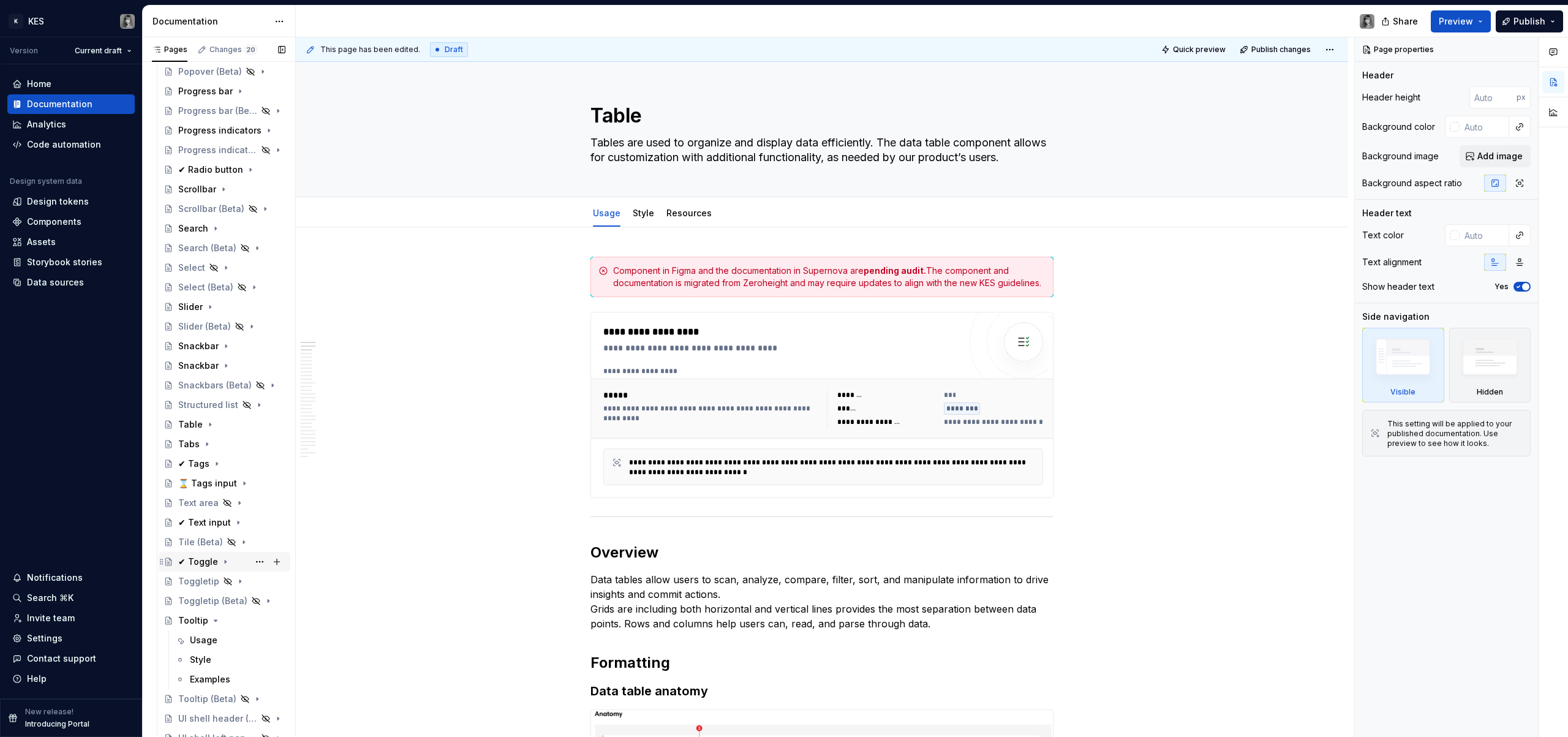
scroll to position [985, 0]
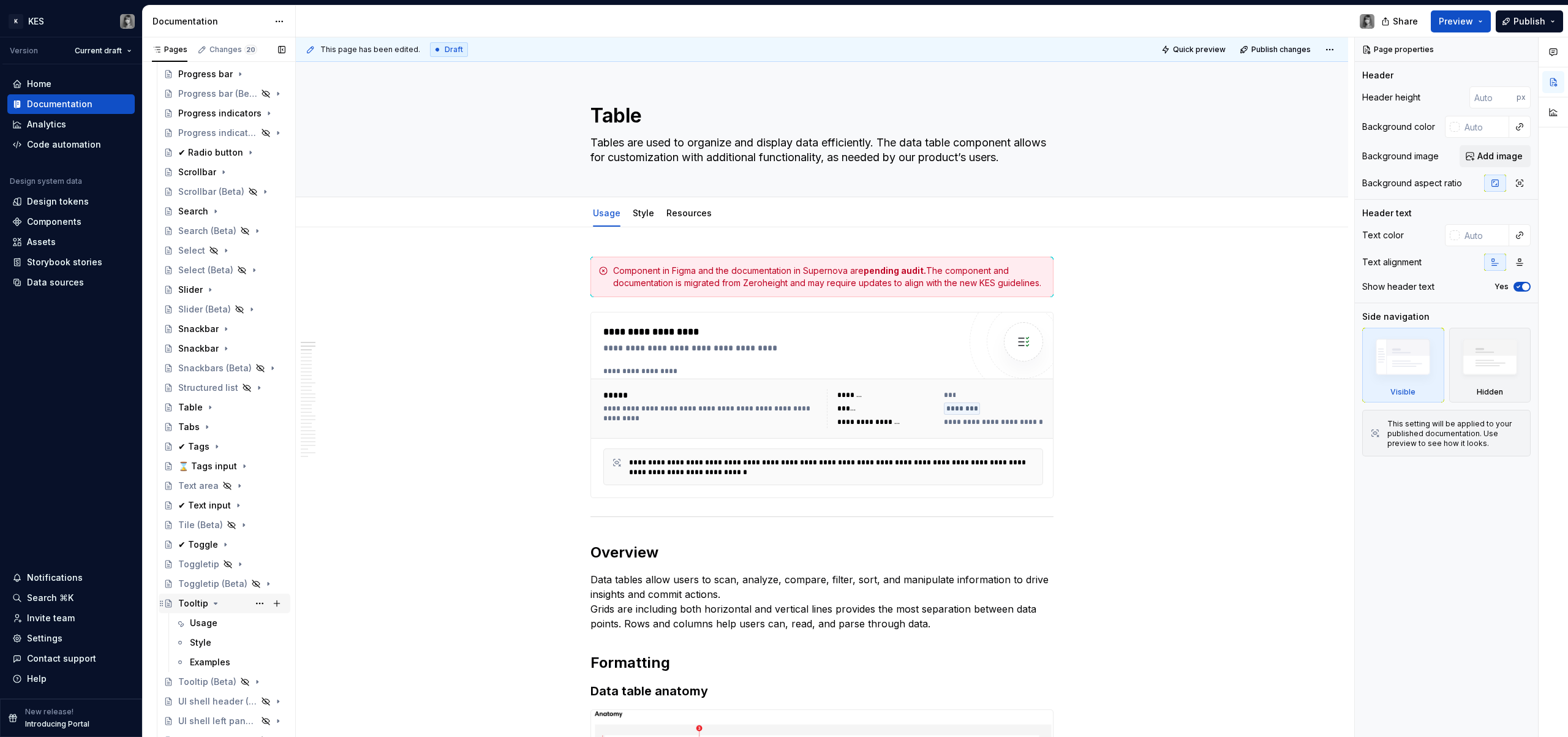
click at [215, 598] on div "Tooltip" at bounding box center [232, 603] width 107 height 17
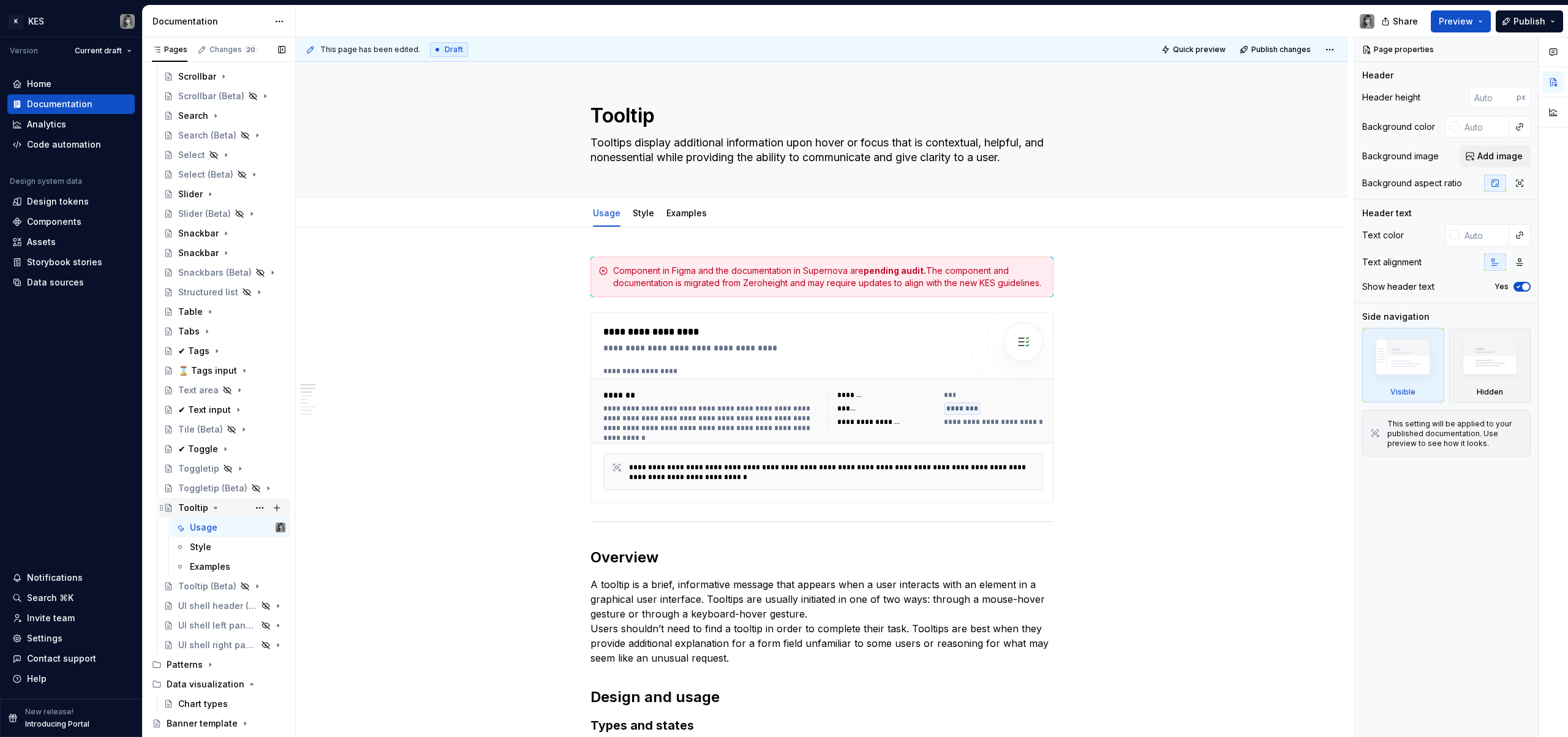
click at [215, 513] on icon "Page tree" at bounding box center [215, 508] width 10 height 10
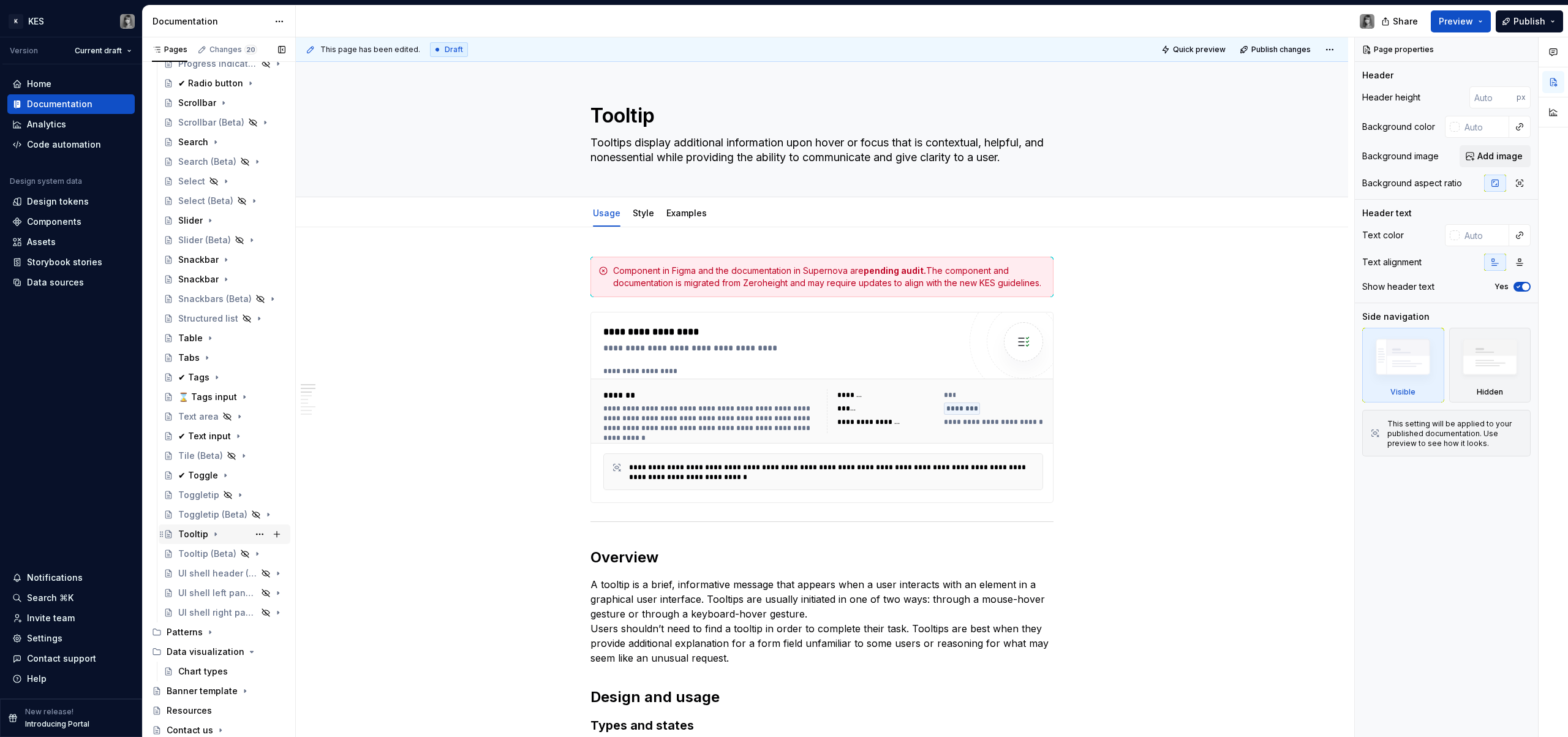
scroll to position [1055, 0]
click at [1549, 29] on button "Publish" at bounding box center [1530, 21] width 67 height 22
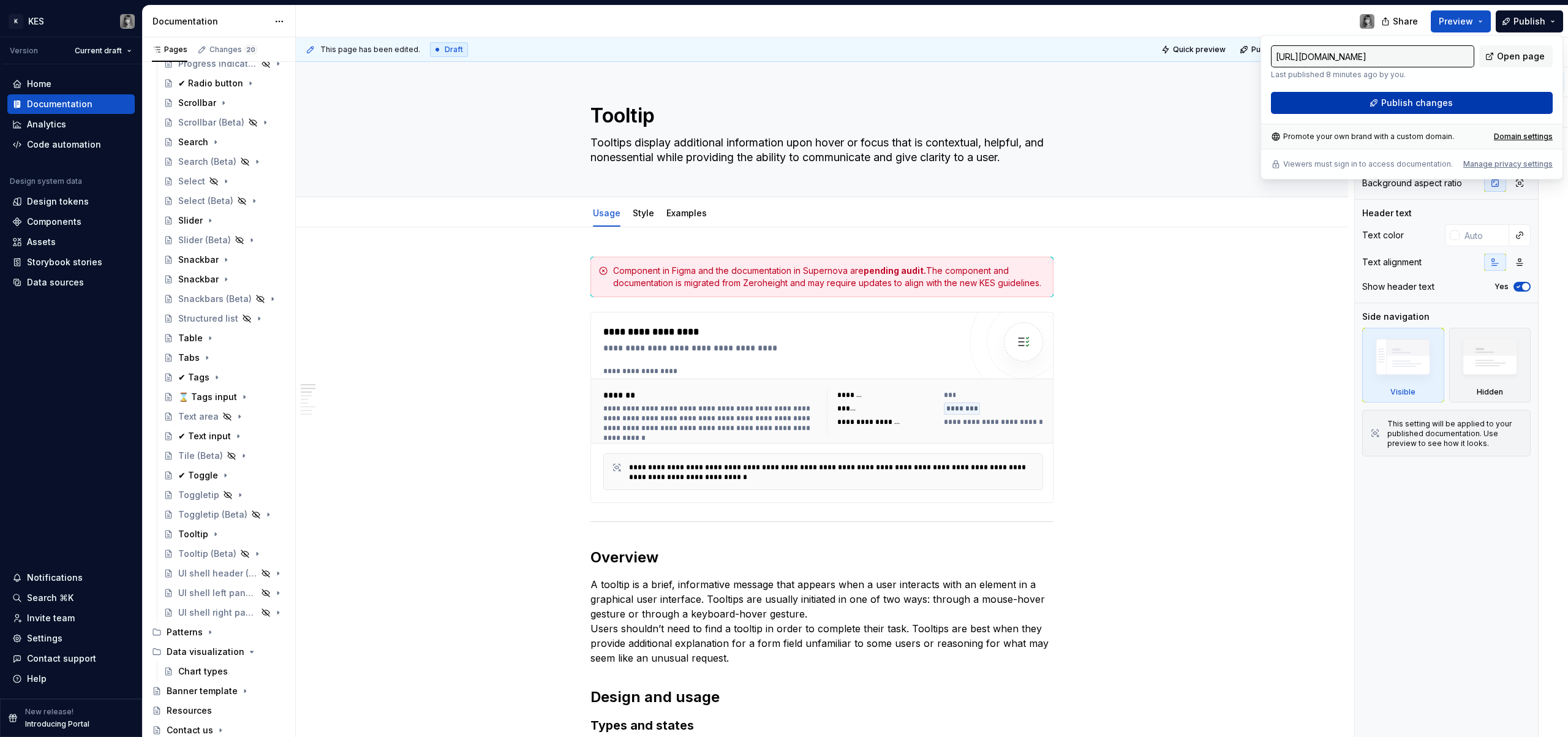
click at [1495, 103] on button "Publish changes" at bounding box center [1412, 103] width 282 height 22
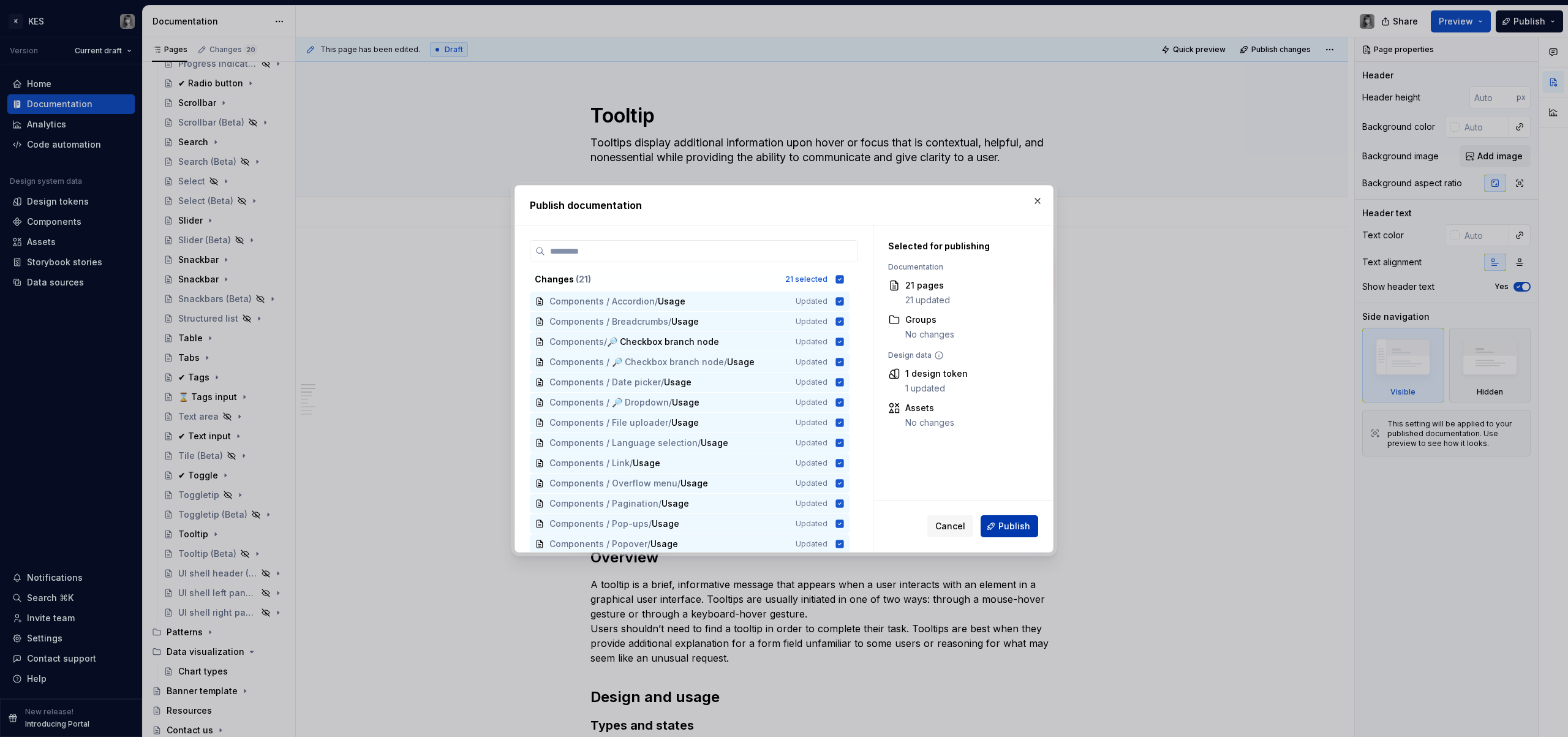
click at [1034, 531] on button "Publish" at bounding box center [1009, 526] width 58 height 22
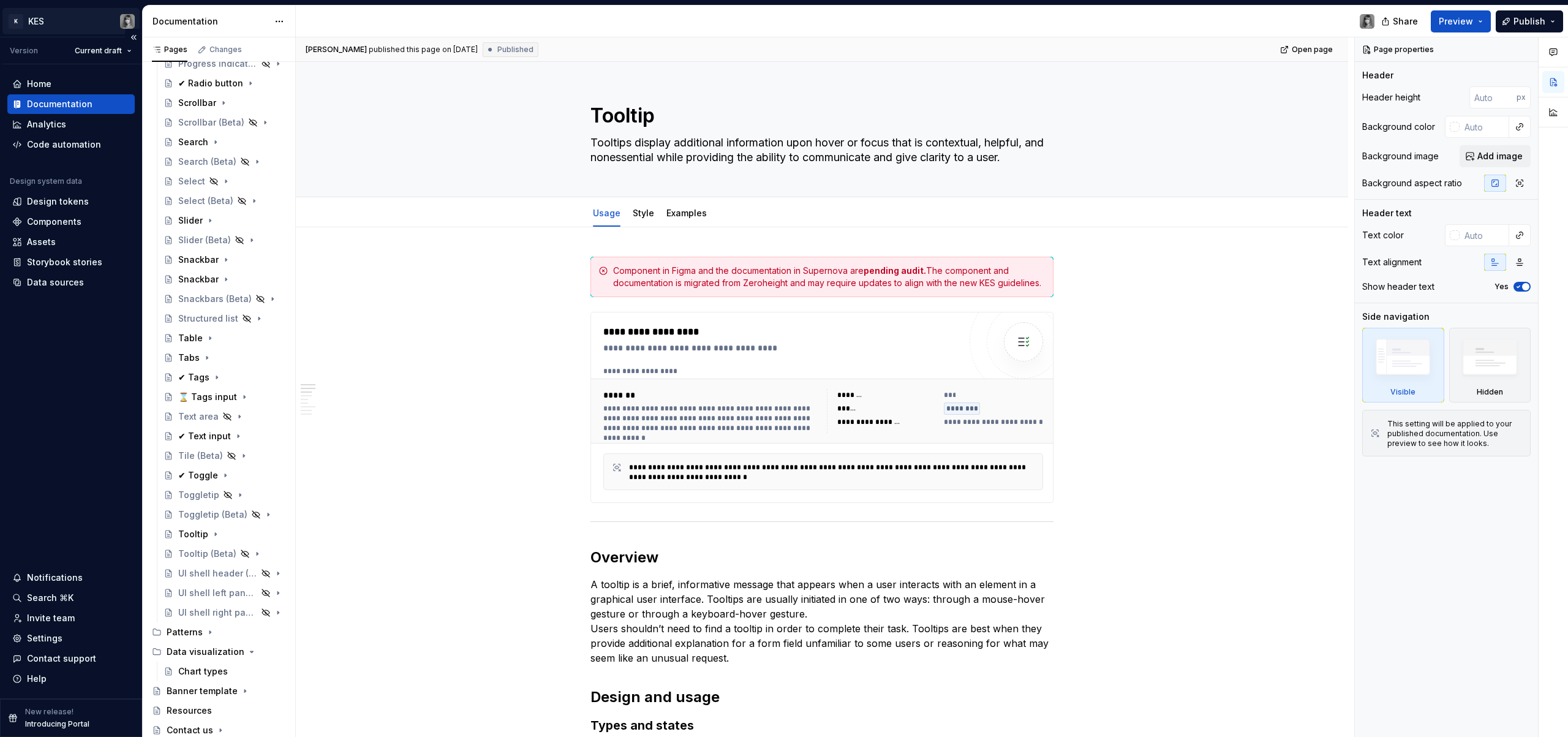
type textarea "*"
